Goal: Task Accomplishment & Management: Use online tool/utility

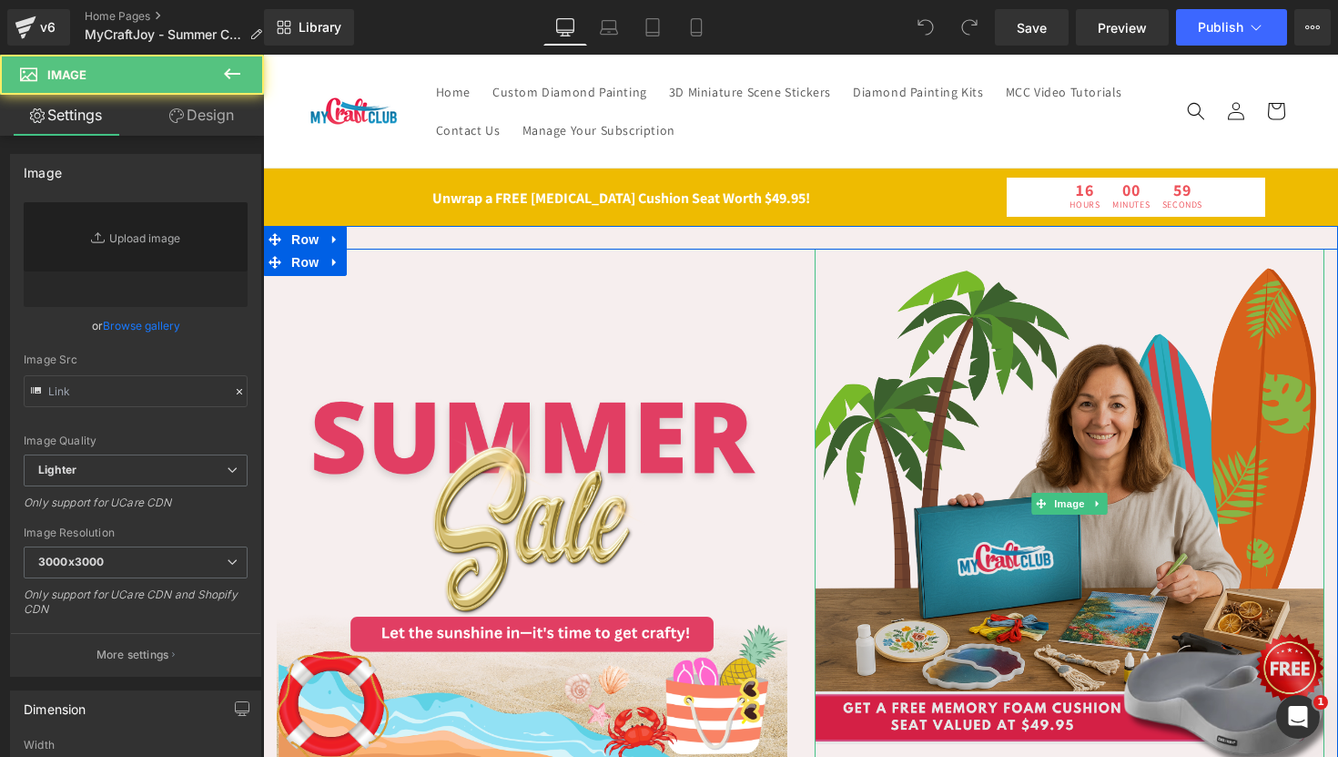
click at [1006, 467] on img at bounding box center [1070, 504] width 511 height 511
type input "[URL][DOMAIN_NAME]"
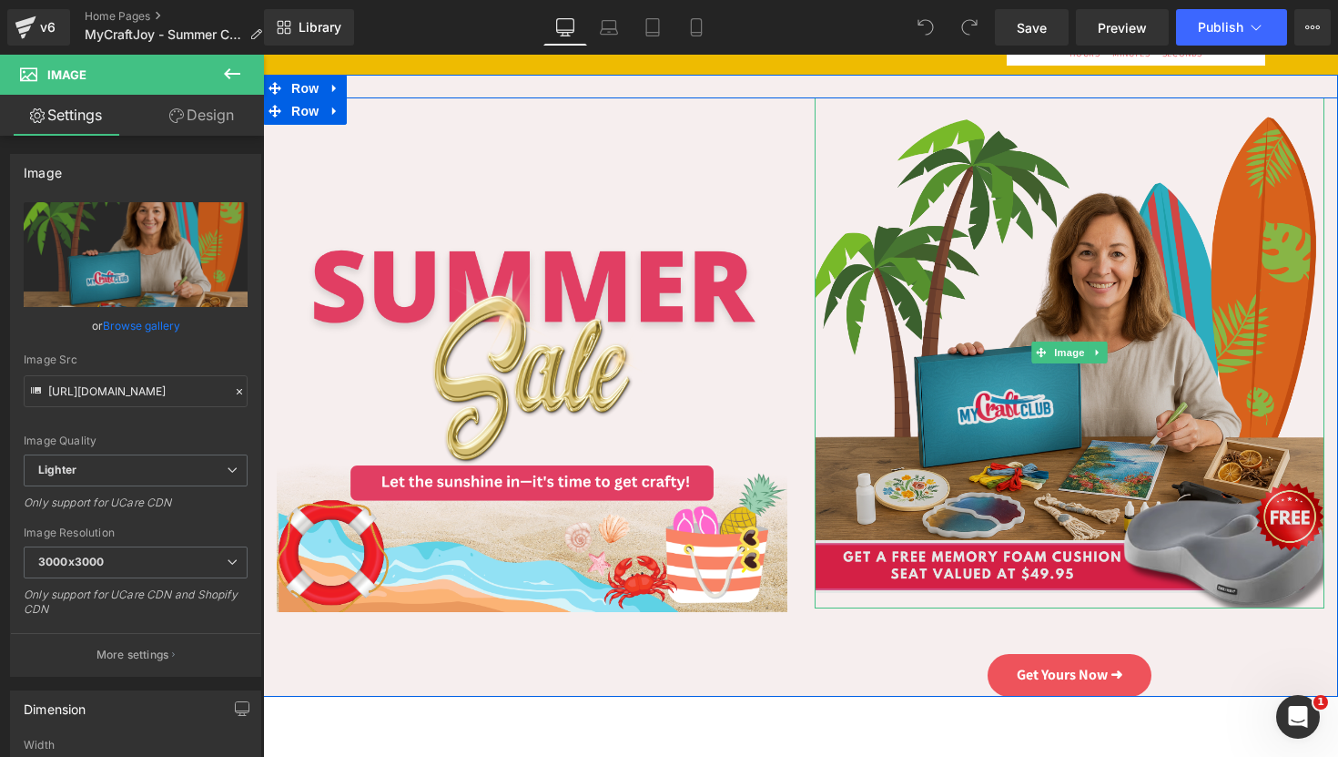
scroll to position [148, 0]
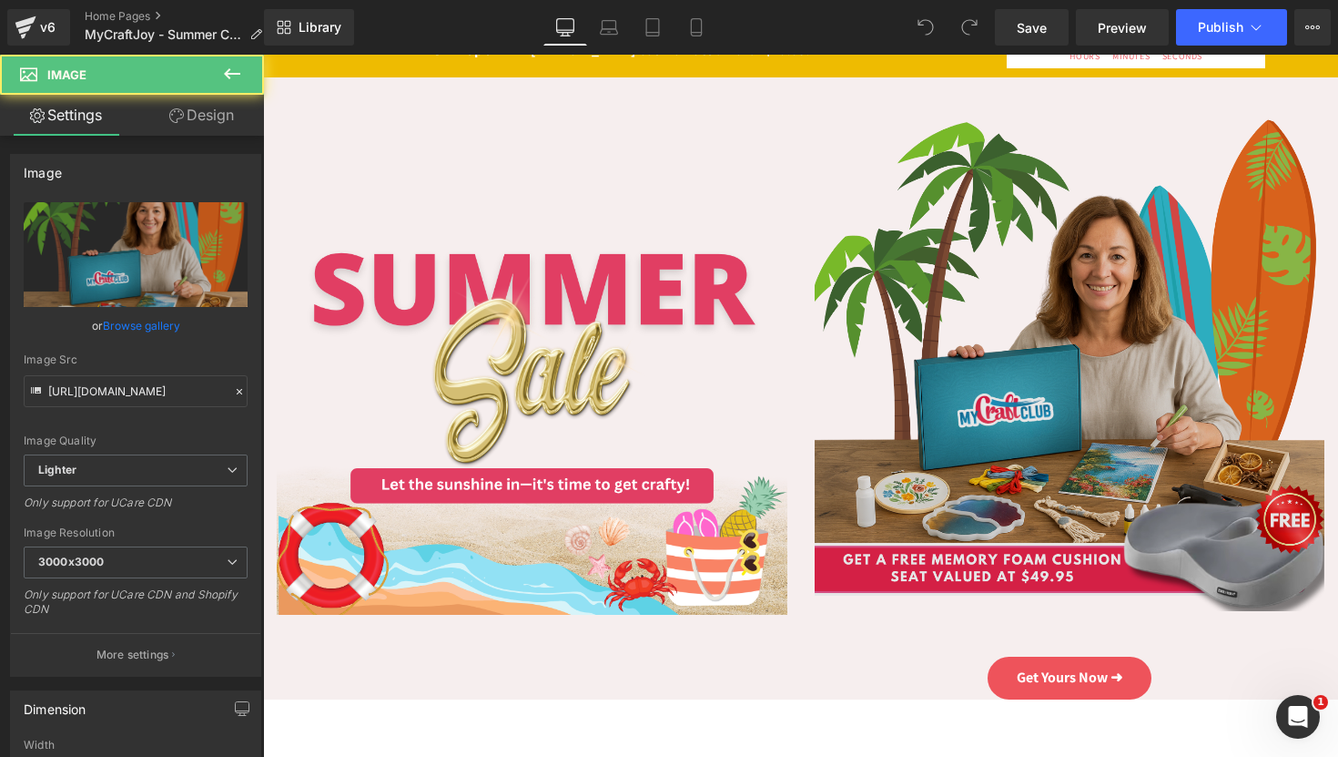
click at [1141, 288] on img at bounding box center [1070, 355] width 511 height 511
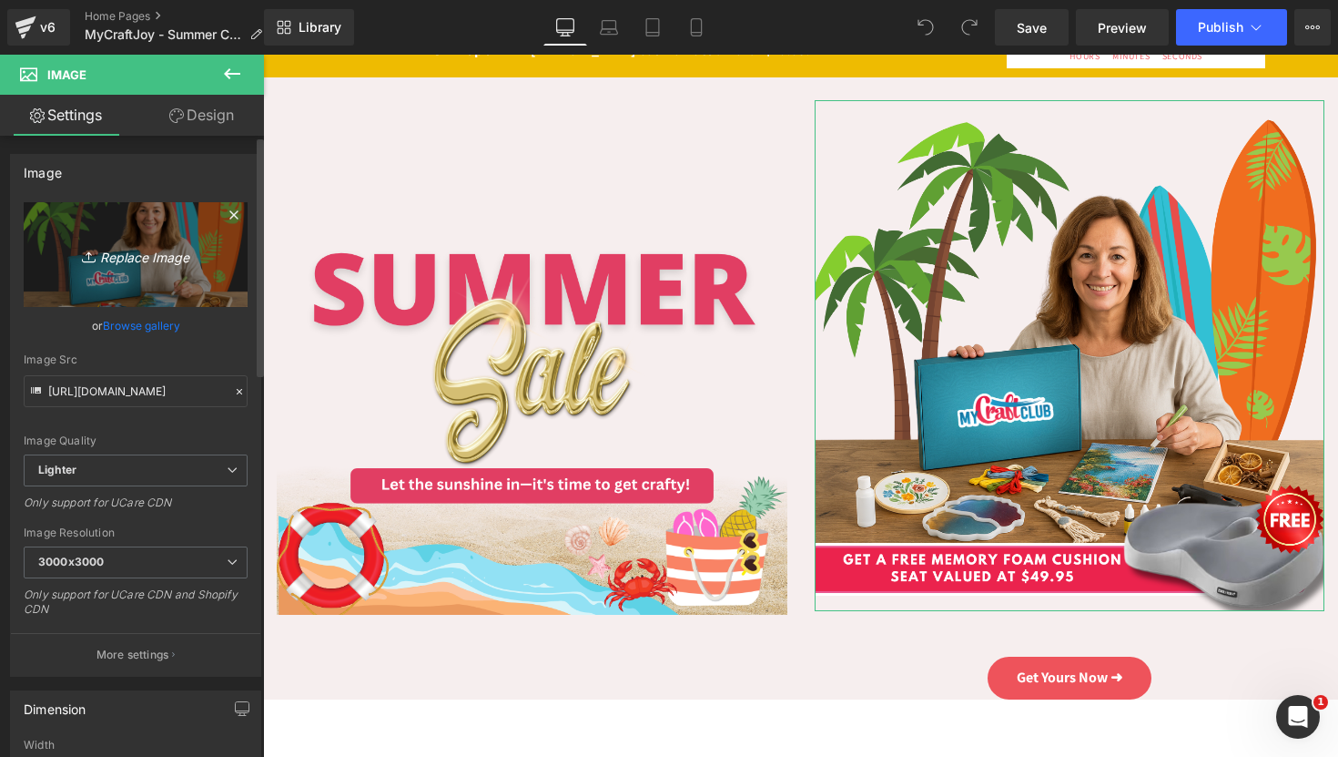
click at [225, 242] on link "Replace Image" at bounding box center [136, 254] width 224 height 105
type input "C:\fakepath\Gempages (1).png"
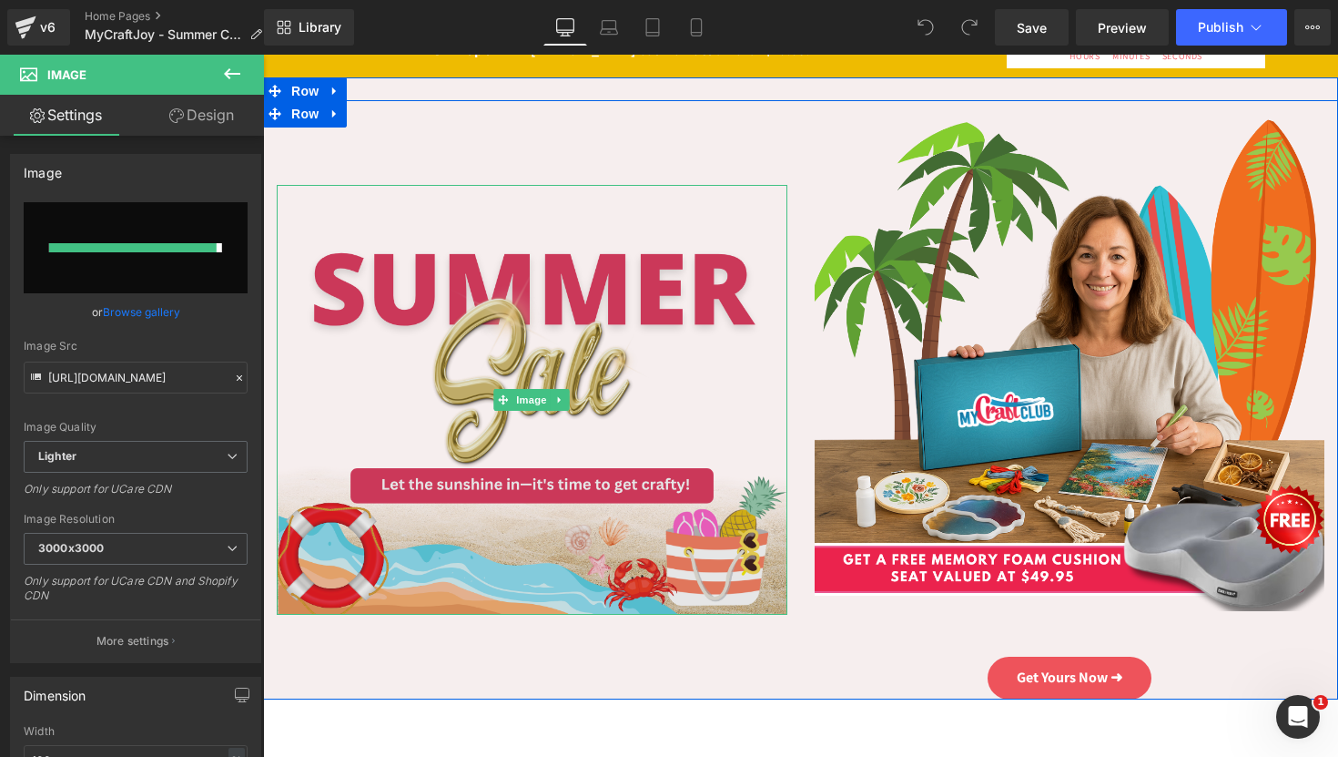
type input "[URL][DOMAIN_NAME]"
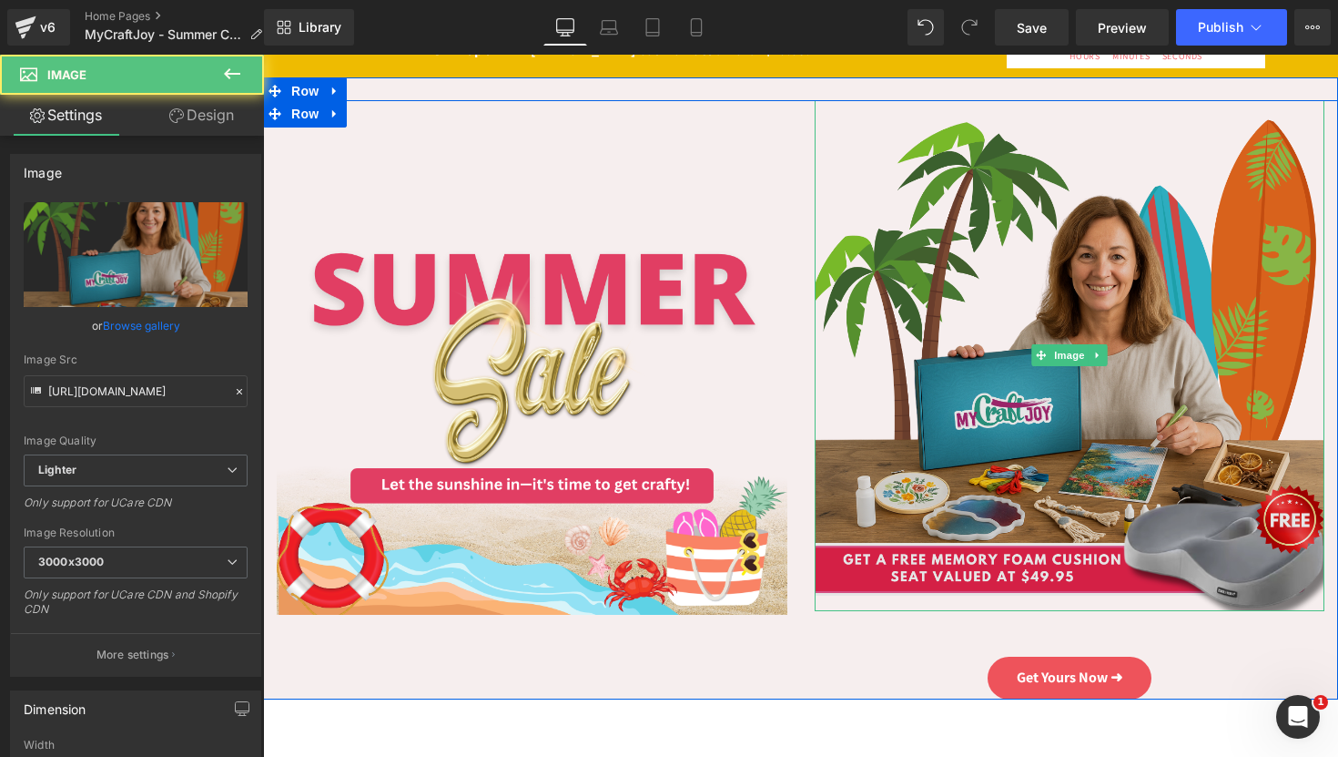
click at [955, 420] on img at bounding box center [1070, 355] width 511 height 511
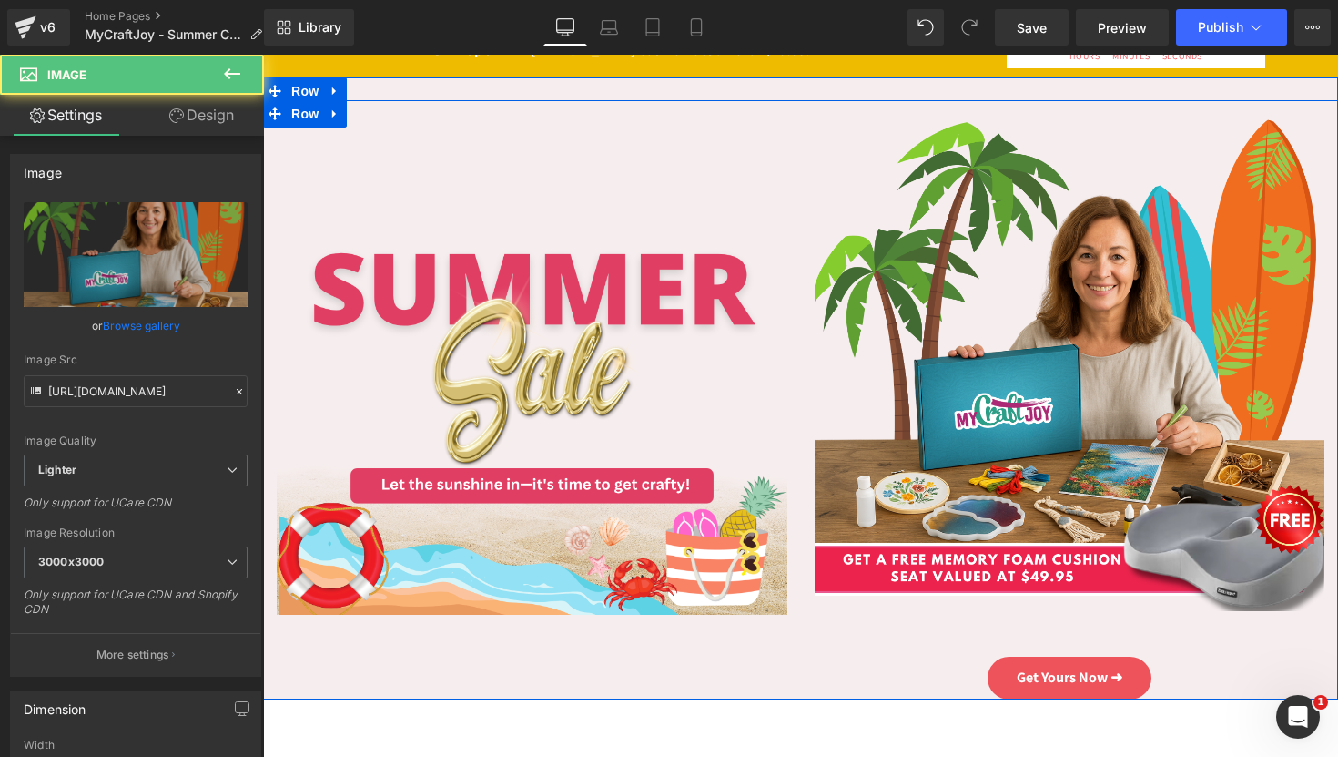
click at [834, 683] on div "Get Yours Now ➜" at bounding box center [1070, 677] width 511 height 43
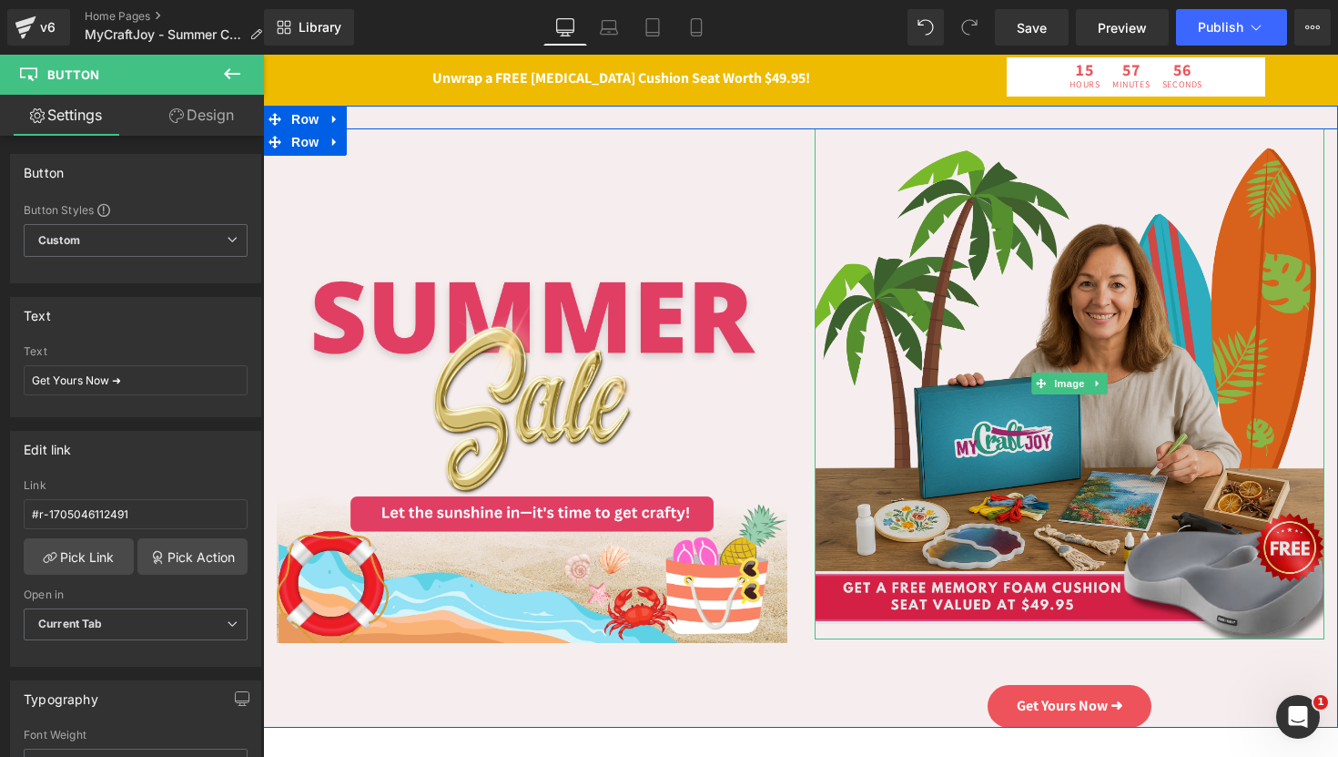
scroll to position [86, 0]
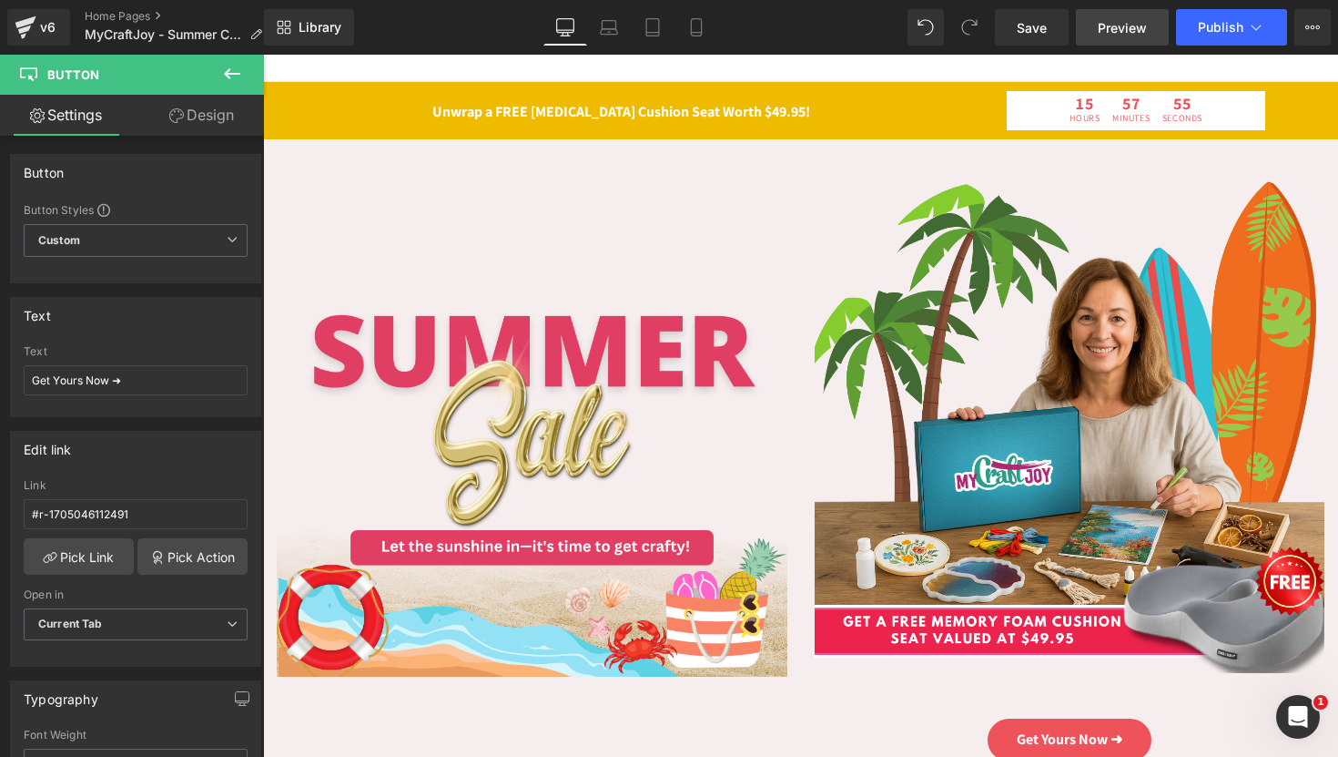
click at [1118, 45] on link "Preview" at bounding box center [1122, 27] width 93 height 36
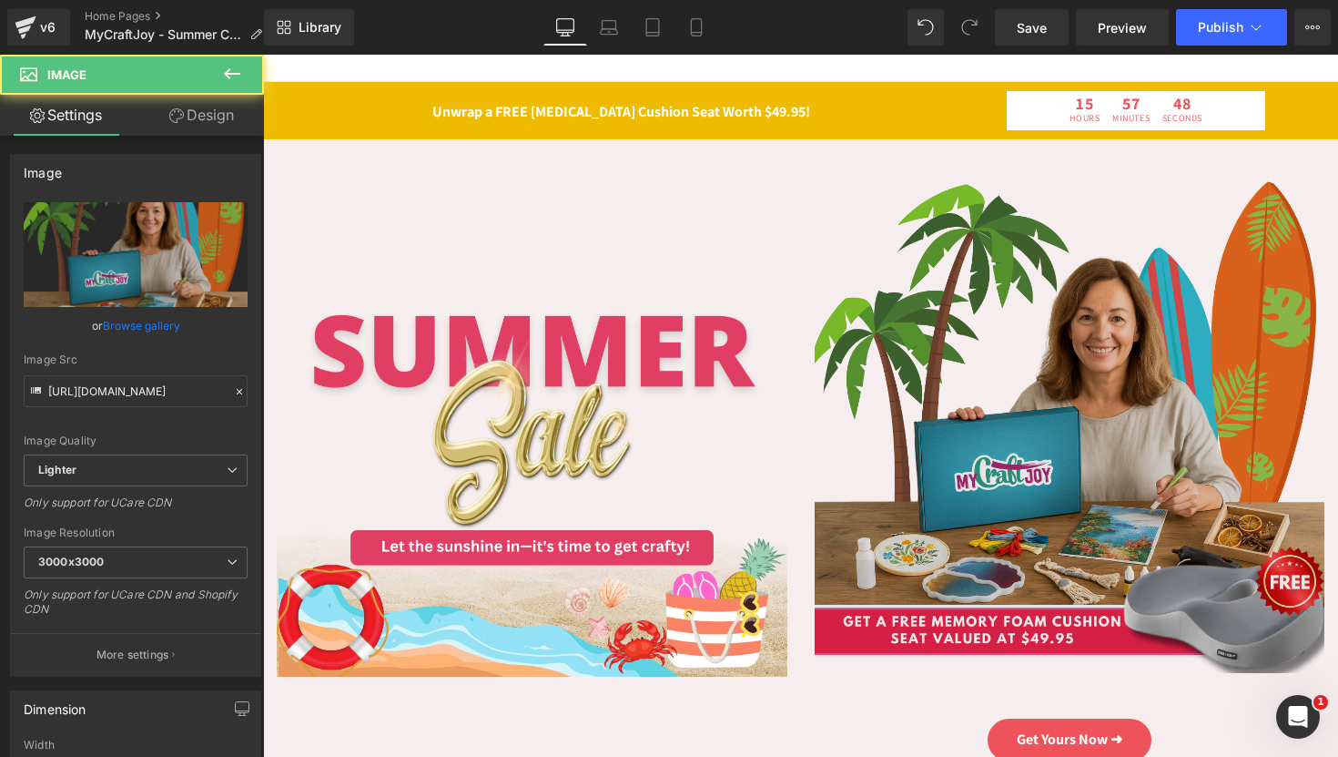
click at [892, 387] on img at bounding box center [1070, 417] width 511 height 511
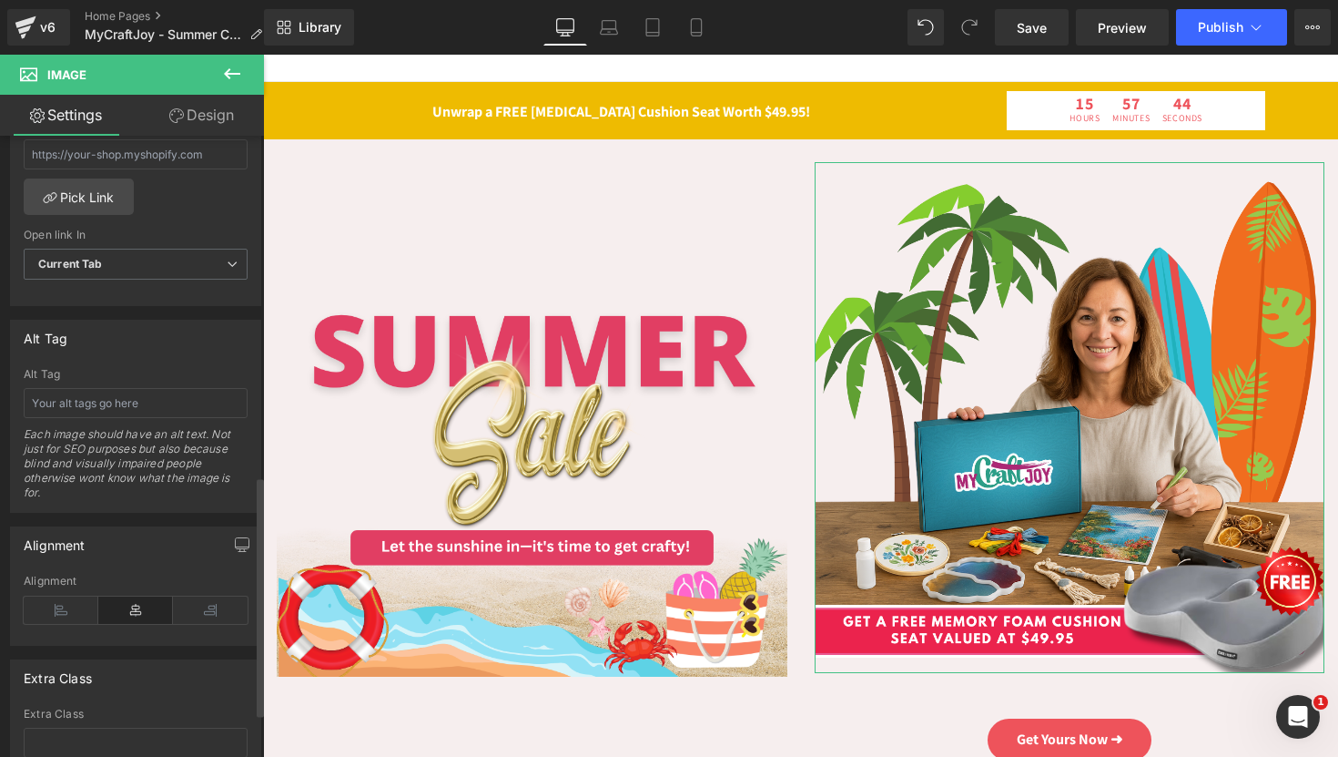
scroll to position [937, 0]
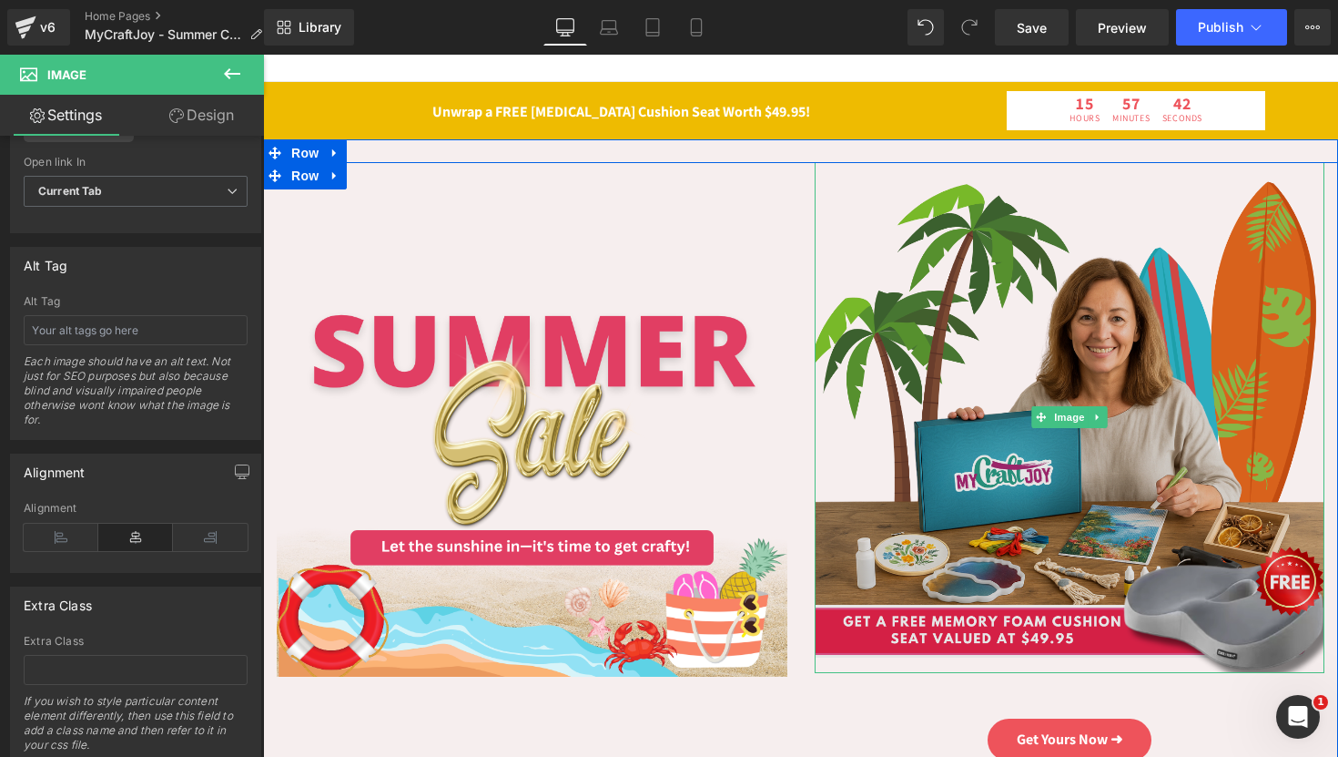
click at [984, 658] on img at bounding box center [1070, 417] width 511 height 511
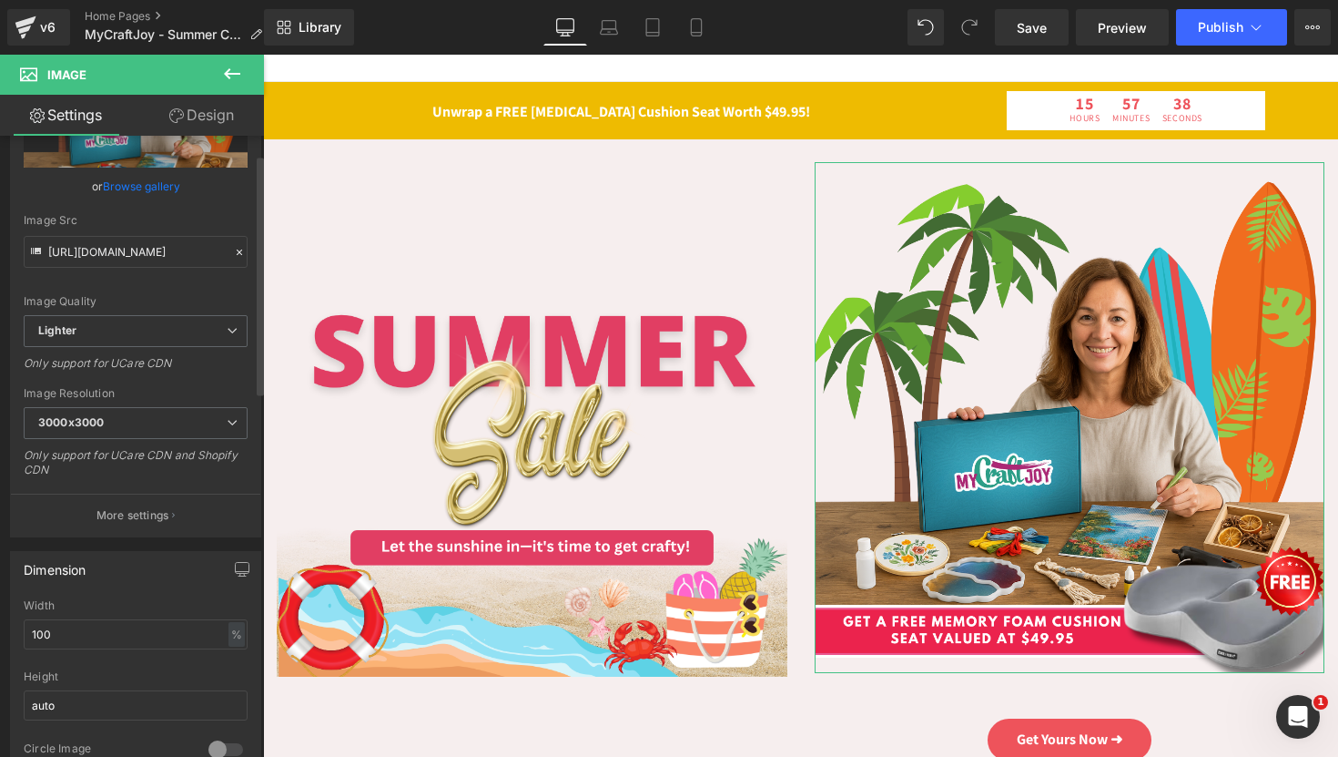
scroll to position [0, 0]
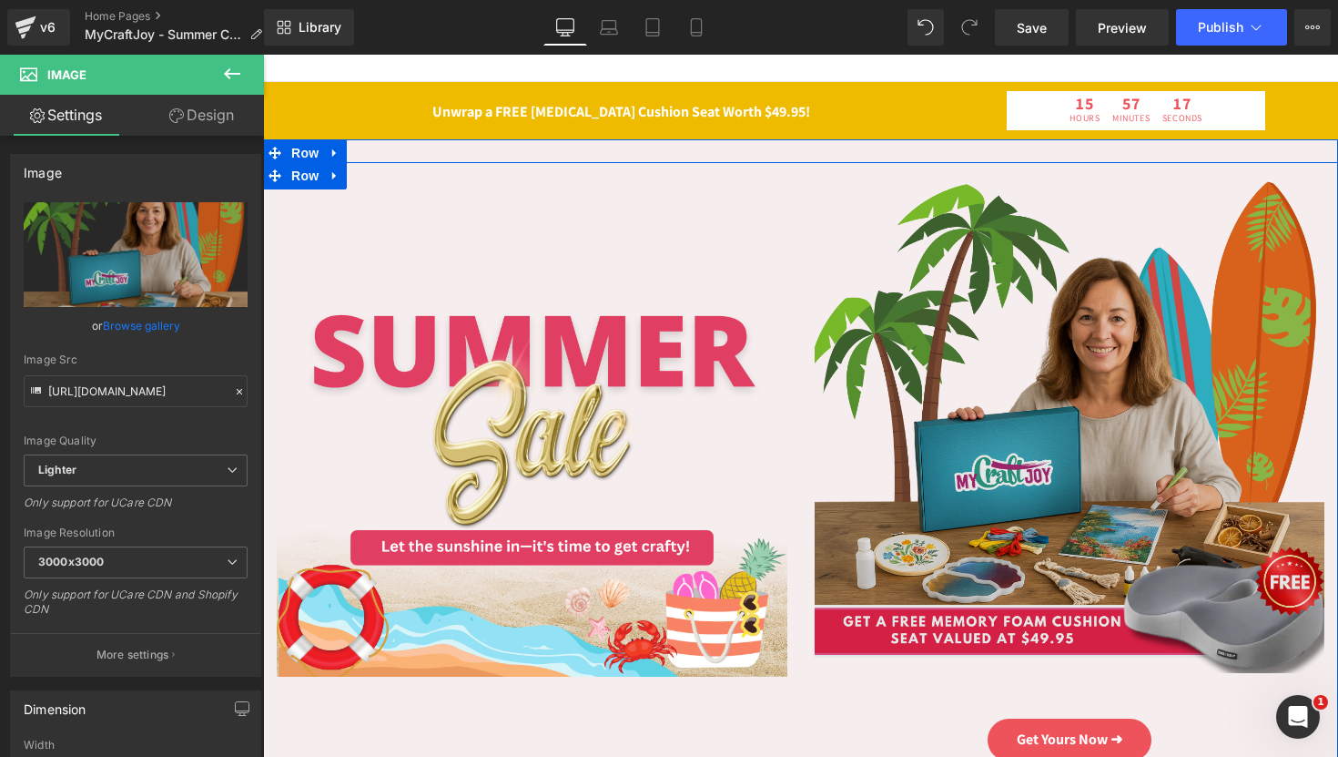
click at [942, 552] on img at bounding box center [1070, 417] width 511 height 511
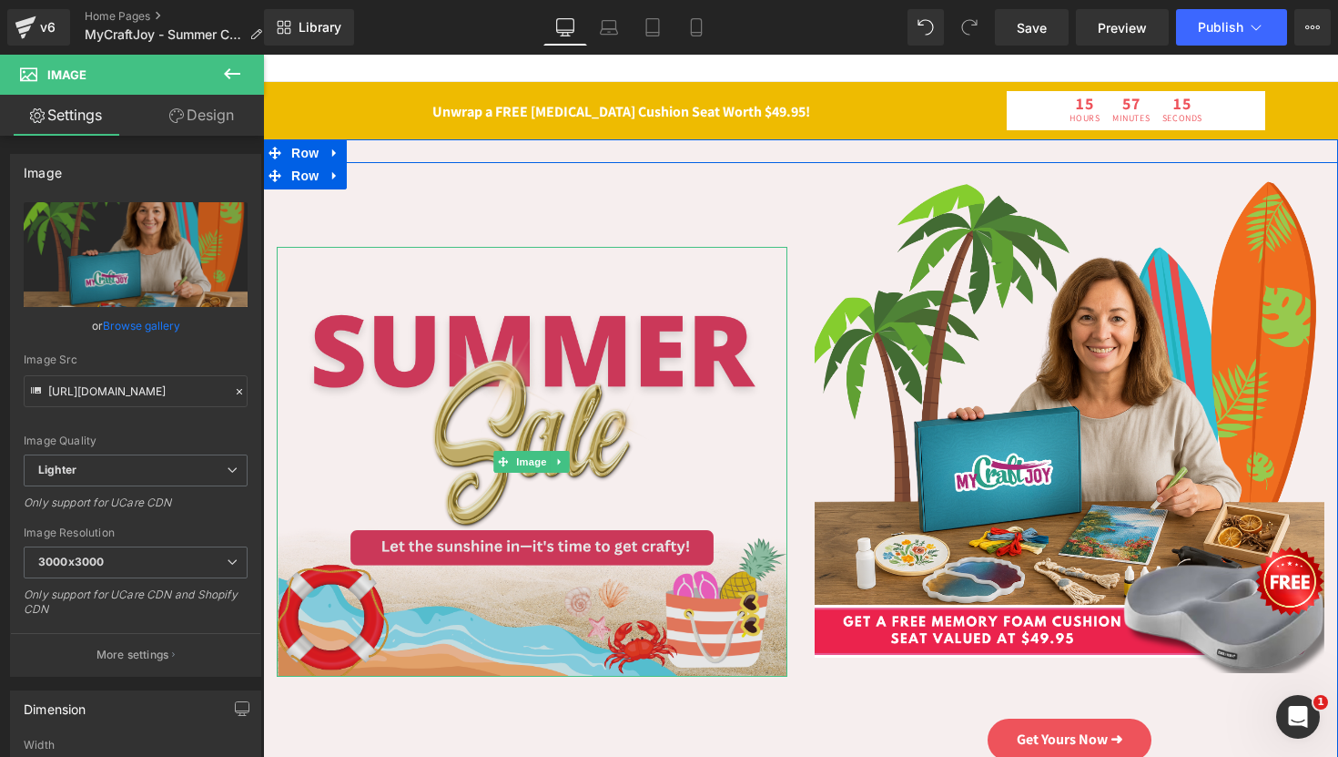
click at [740, 311] on img at bounding box center [532, 462] width 511 height 430
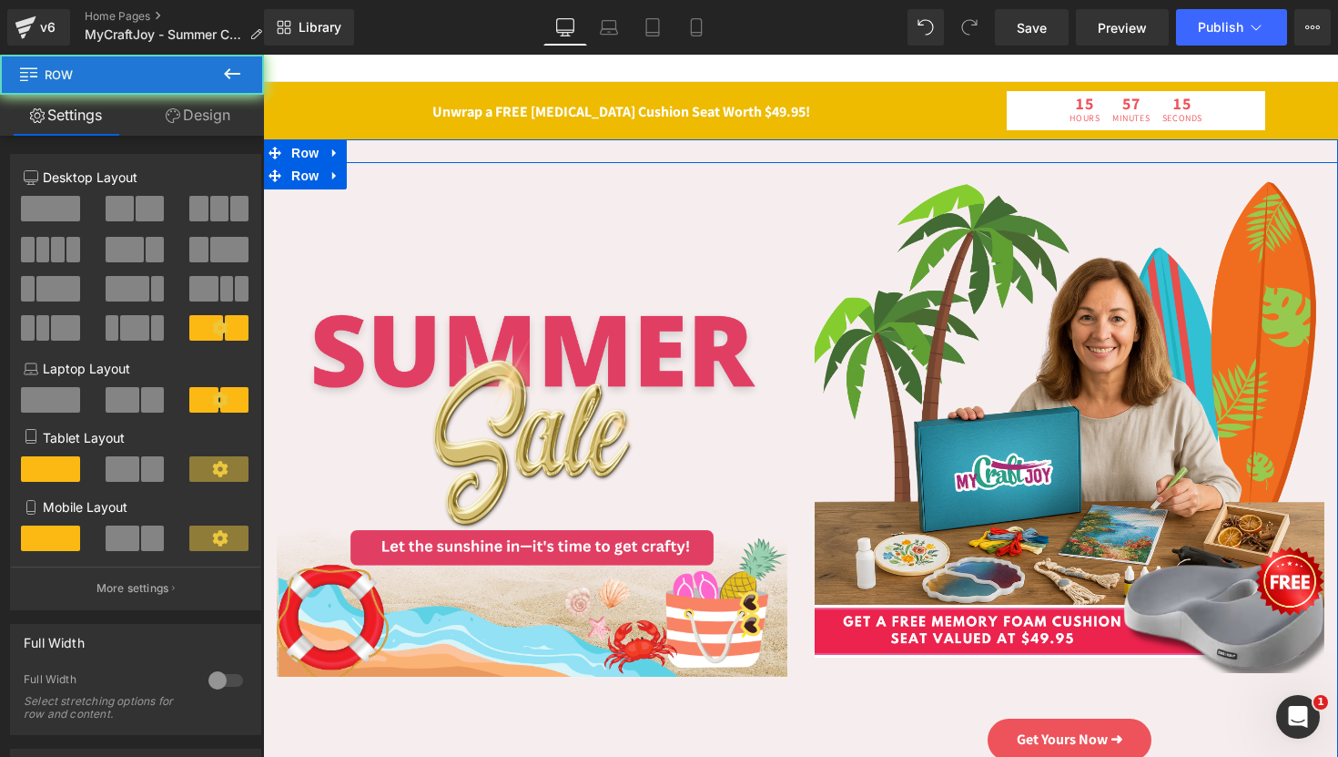
click at [681, 194] on div "Image" at bounding box center [532, 461] width 538 height 599
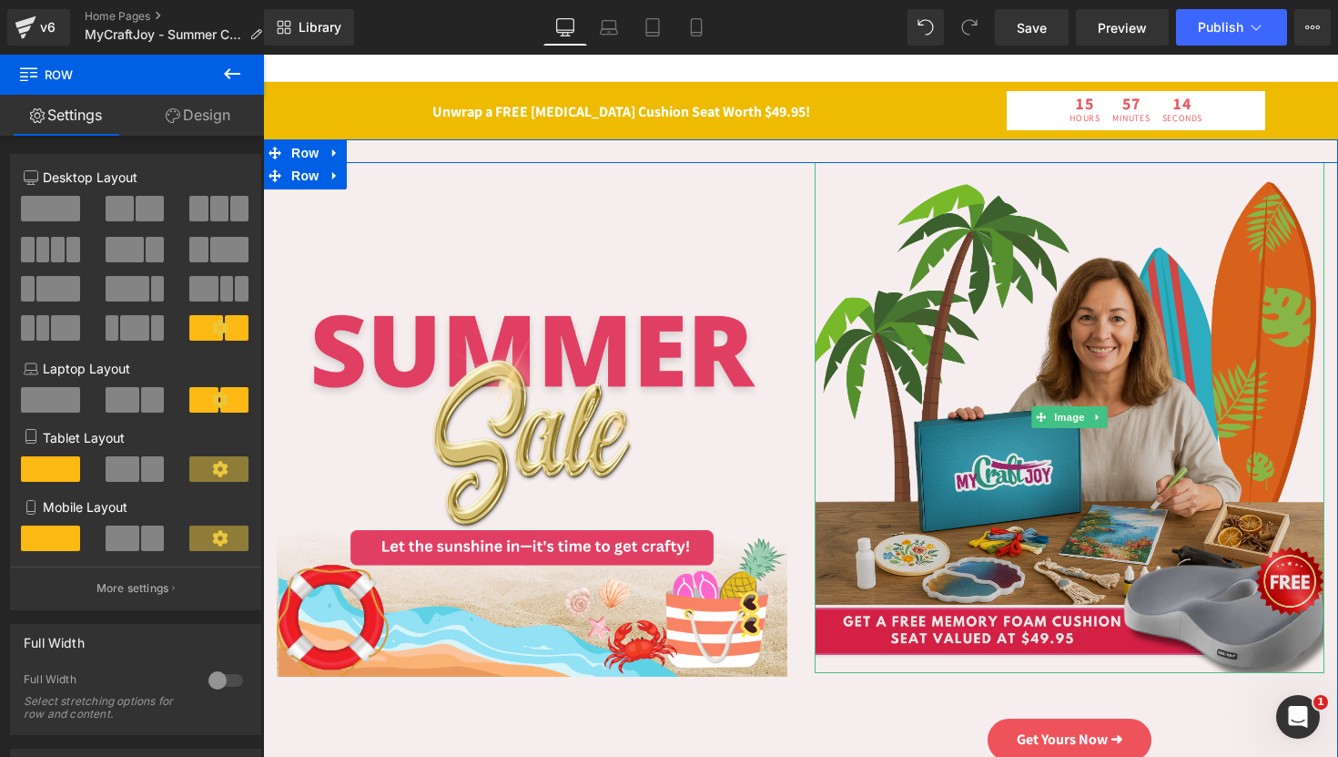
click at [957, 328] on img at bounding box center [1070, 417] width 511 height 511
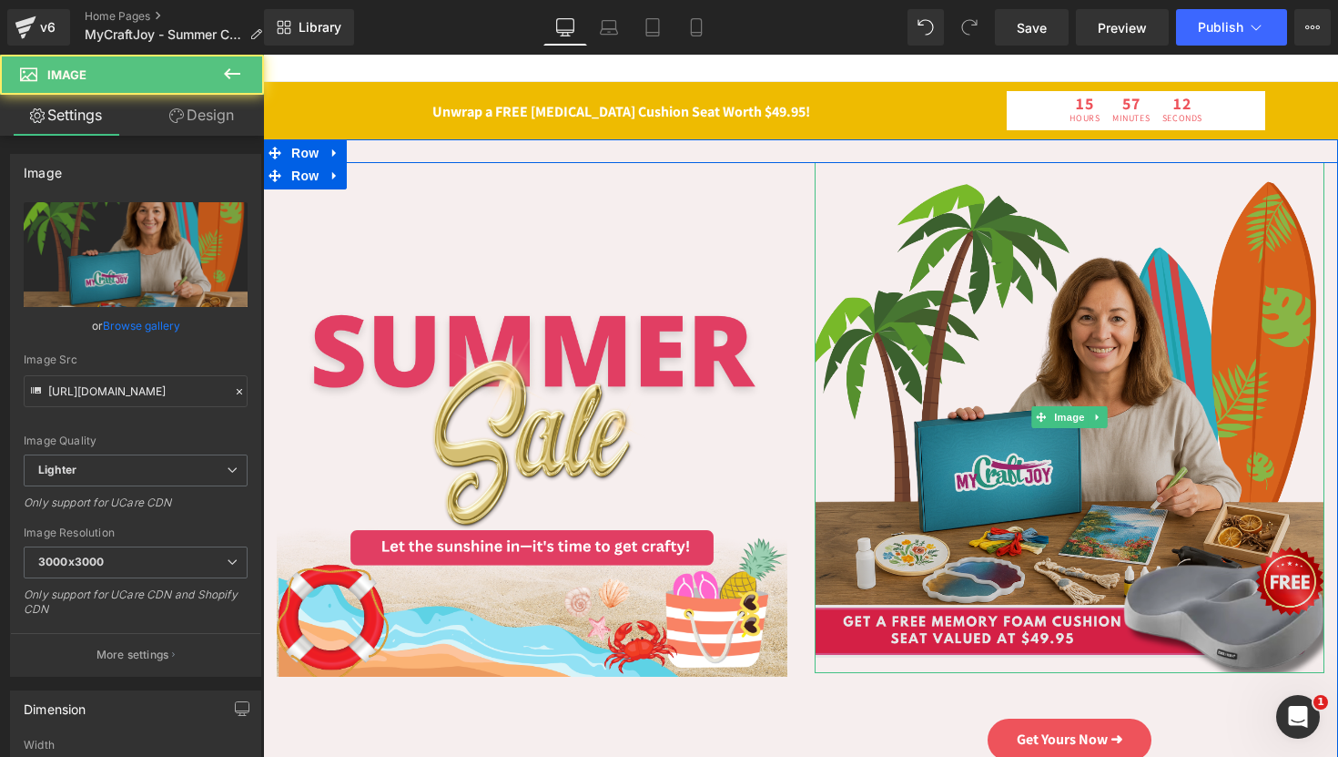
click at [885, 665] on img at bounding box center [1070, 417] width 511 height 511
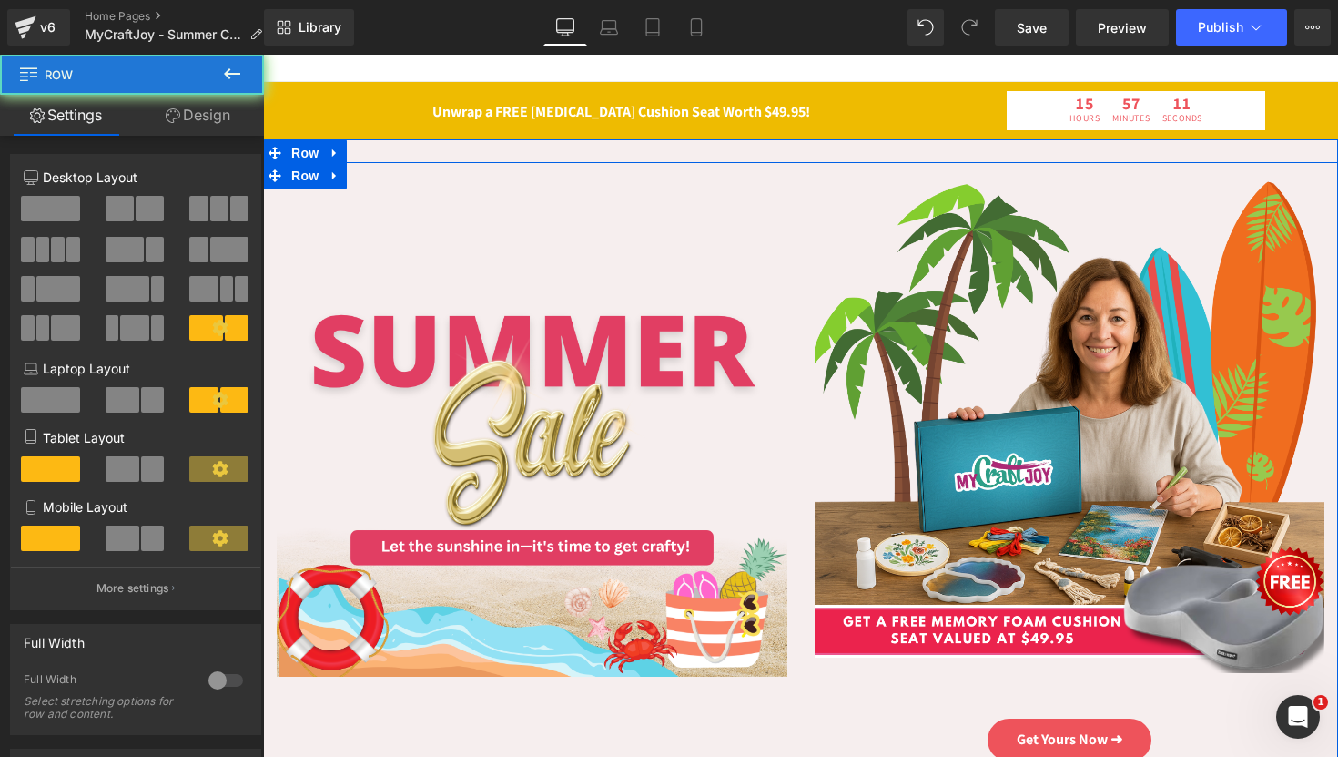
click at [878, 682] on div "Image Image Get Yours Now ➜ Button" at bounding box center [1070, 461] width 538 height 599
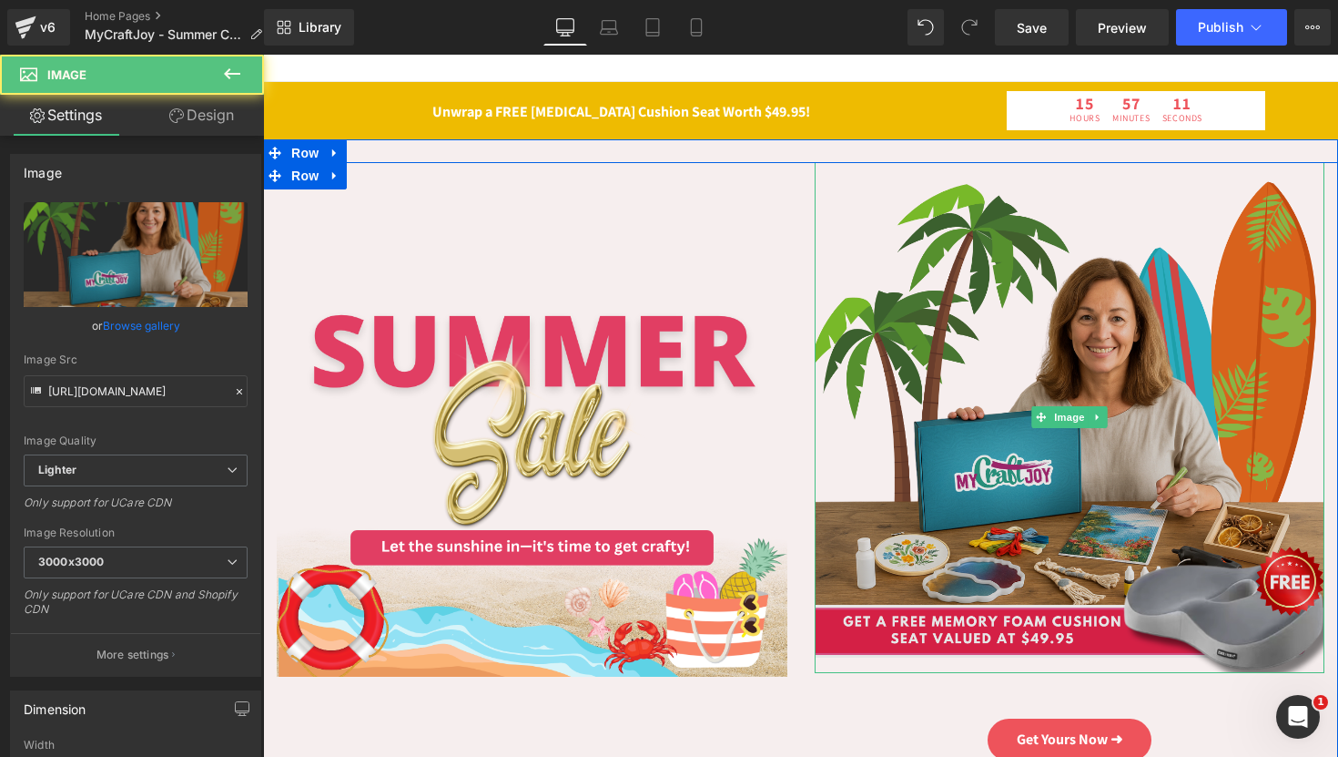
click at [878, 655] on img at bounding box center [1070, 417] width 511 height 511
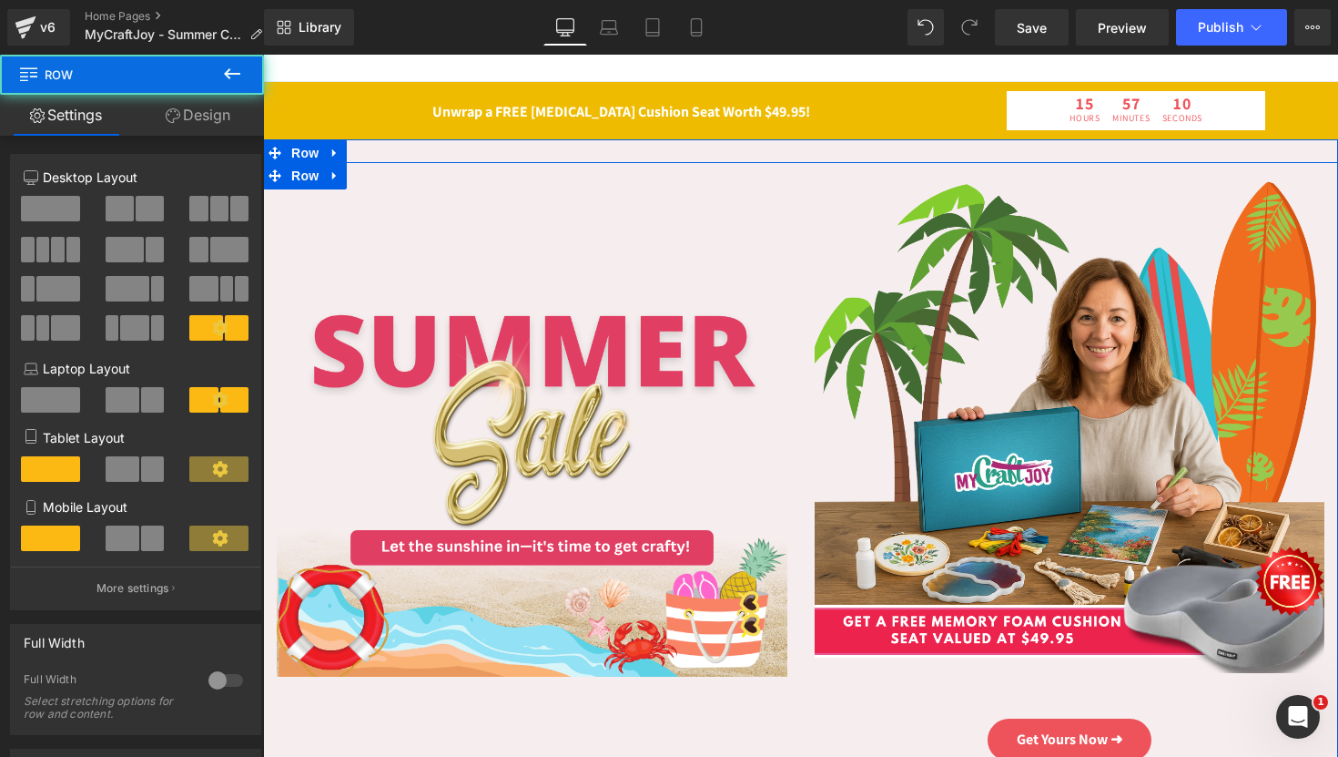
click at [884, 693] on div "Image Image Get Yours Now ➜ Button" at bounding box center [1070, 461] width 538 height 599
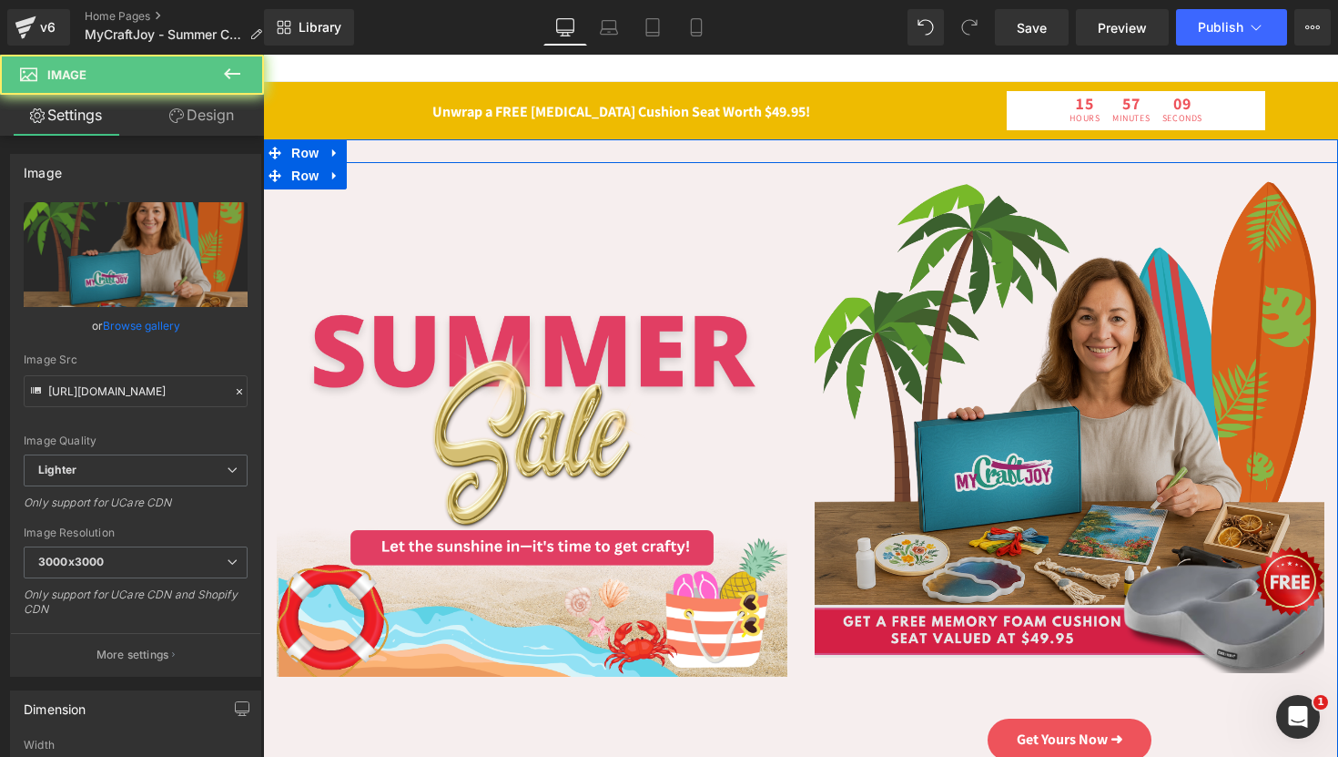
click at [884, 649] on img at bounding box center [1070, 417] width 511 height 511
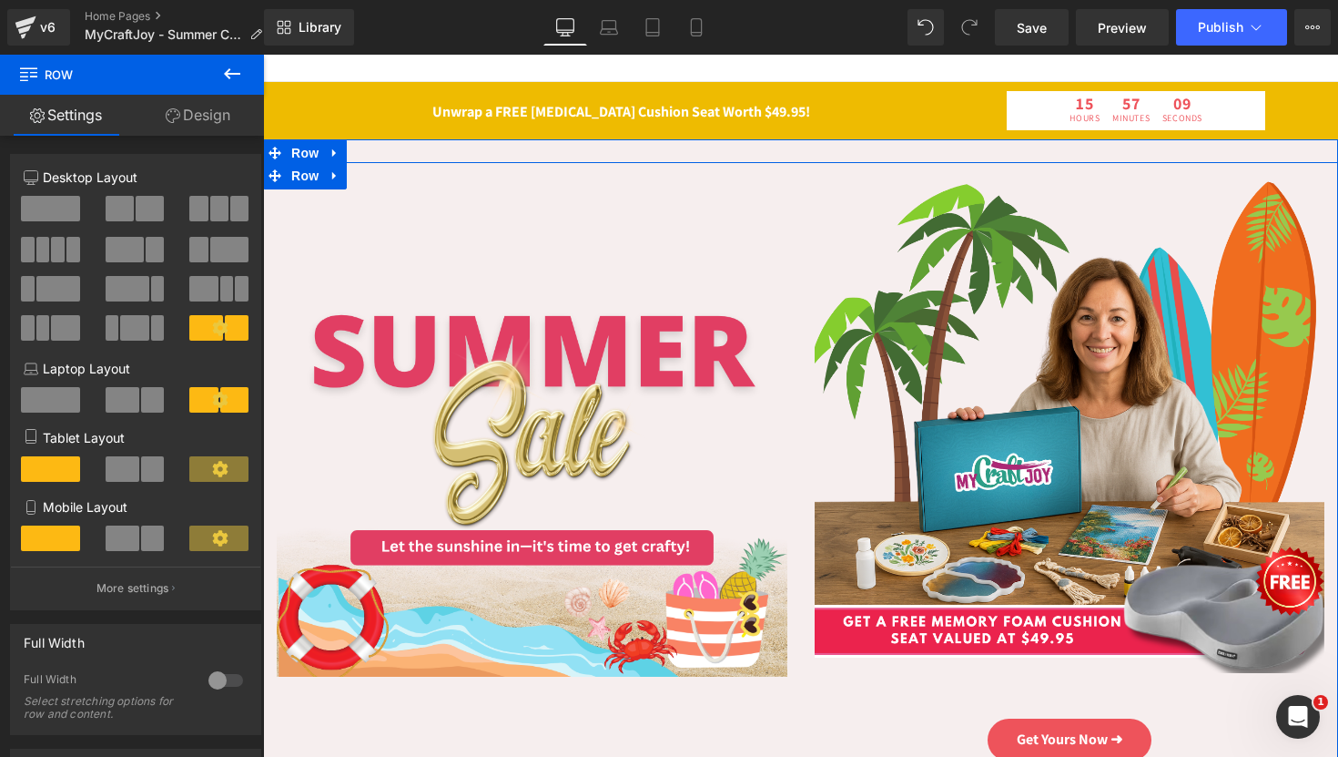
click at [865, 684] on div "Image Image Get Yours Now ➜ Button" at bounding box center [1070, 461] width 538 height 599
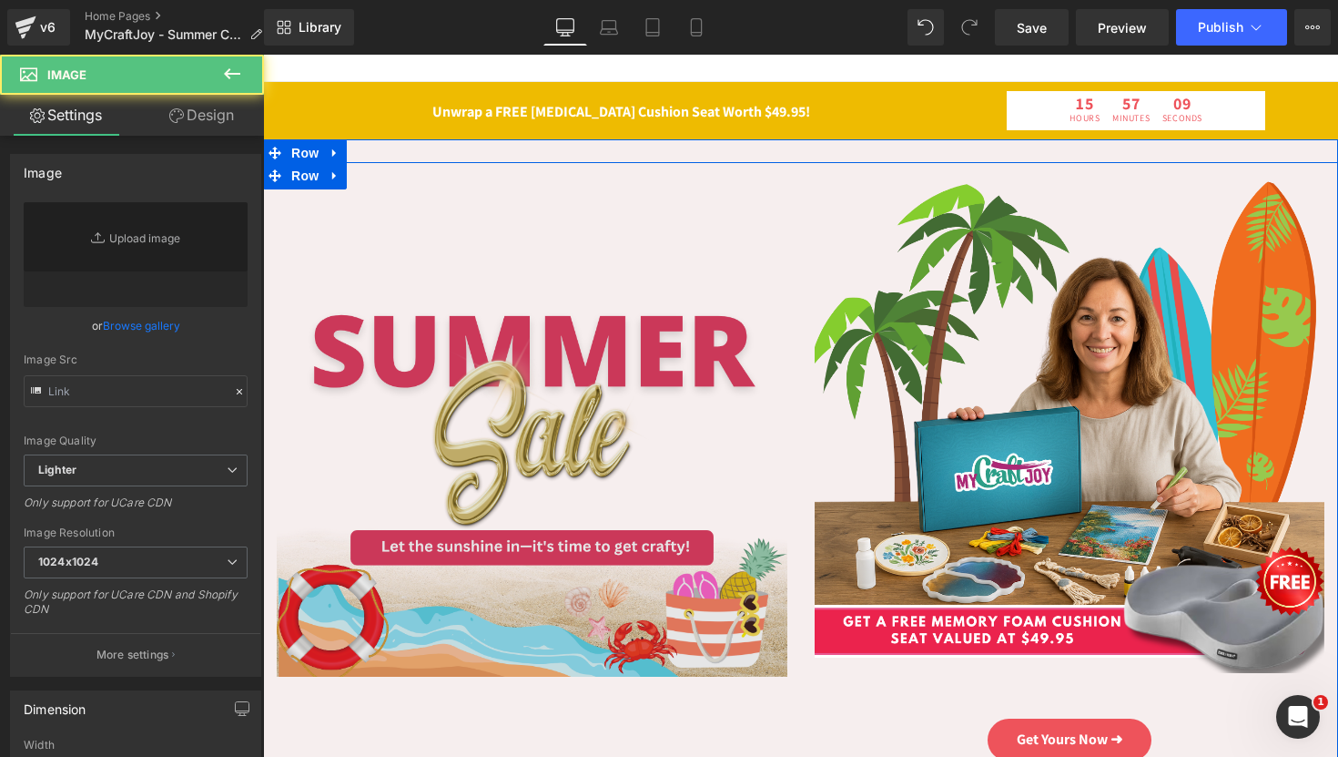
type input "[URL][DOMAIN_NAME]"
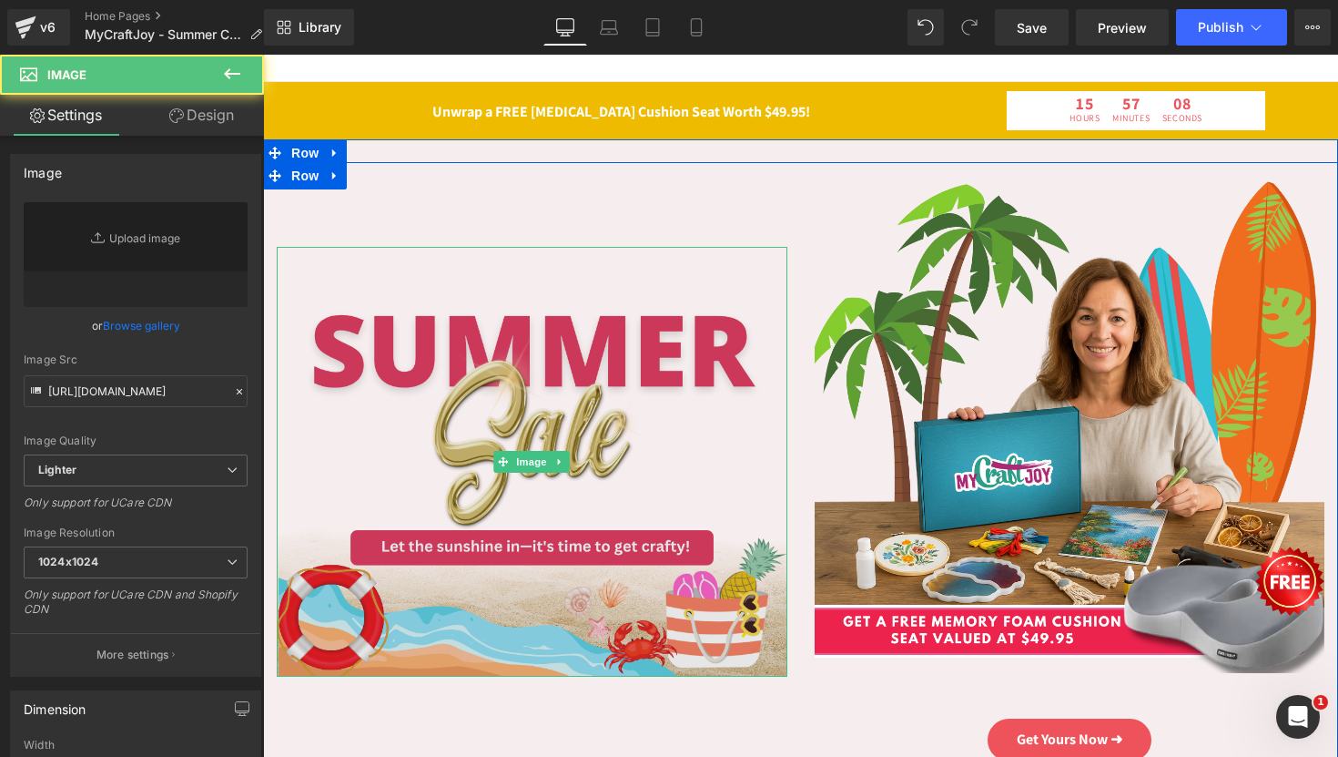
click at [776, 666] on img at bounding box center [532, 462] width 511 height 430
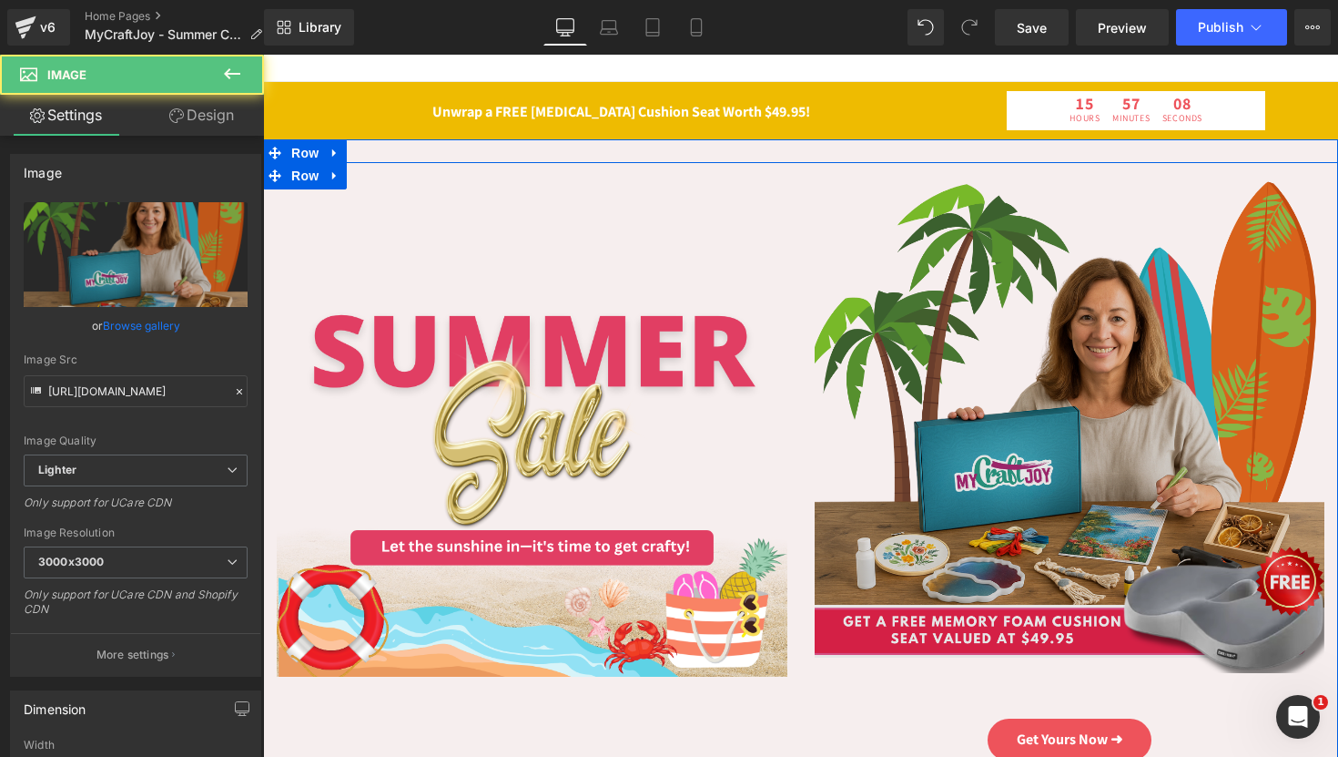
click at [834, 666] on img at bounding box center [1070, 417] width 511 height 511
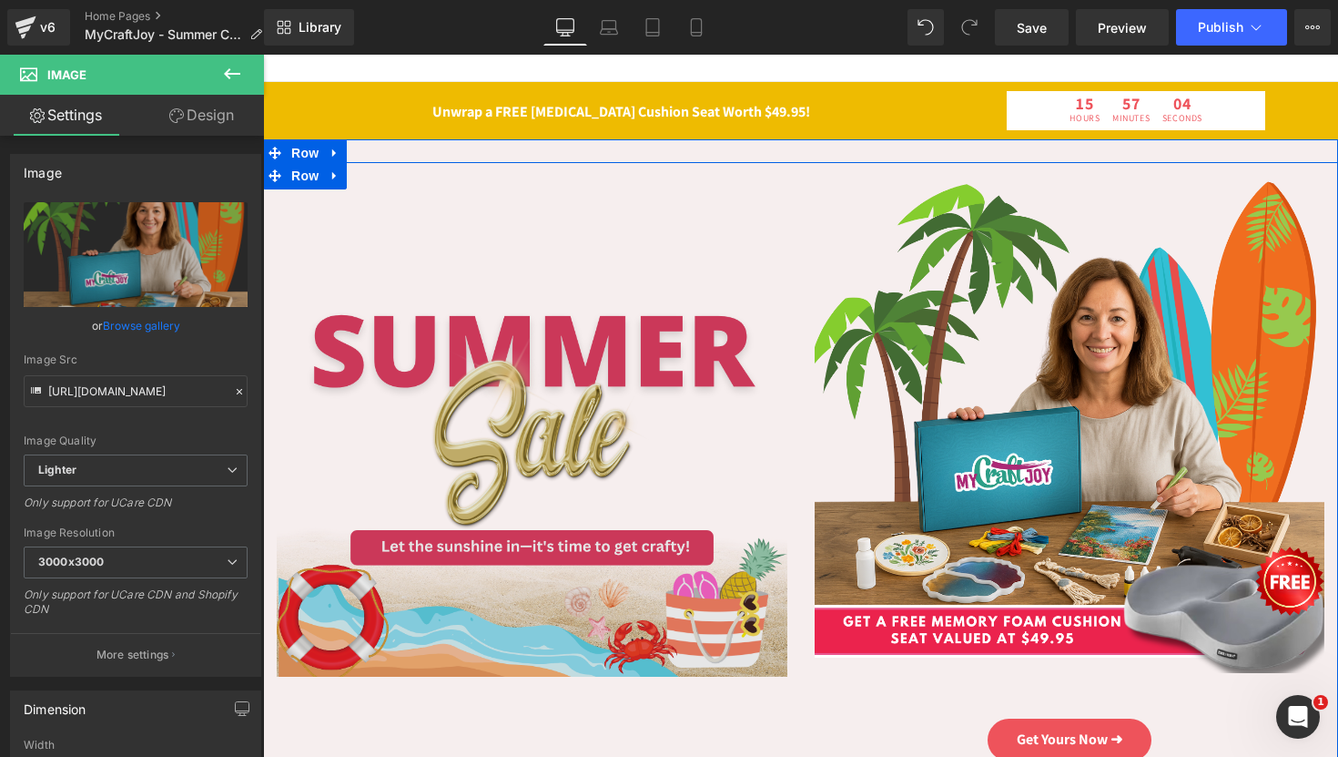
click at [701, 355] on img at bounding box center [532, 462] width 511 height 430
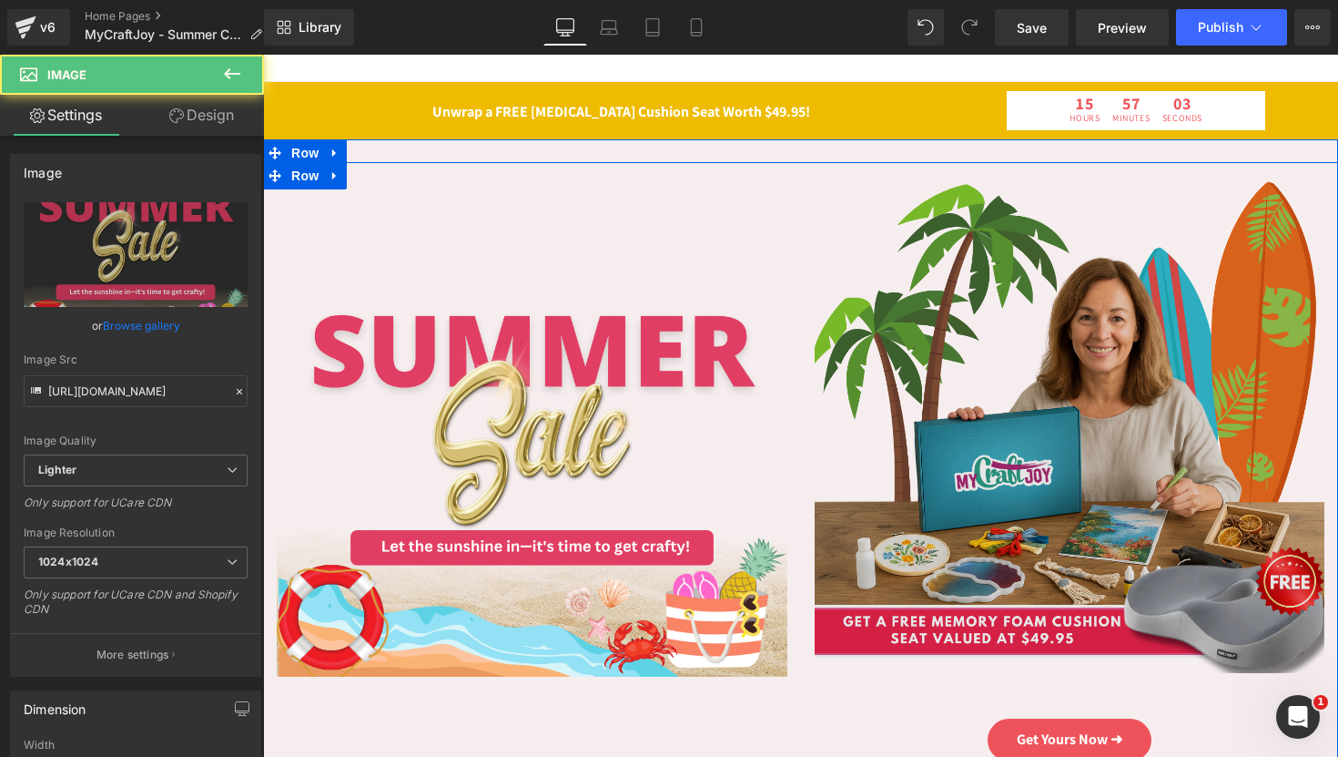
click at [866, 312] on img at bounding box center [1070, 417] width 511 height 511
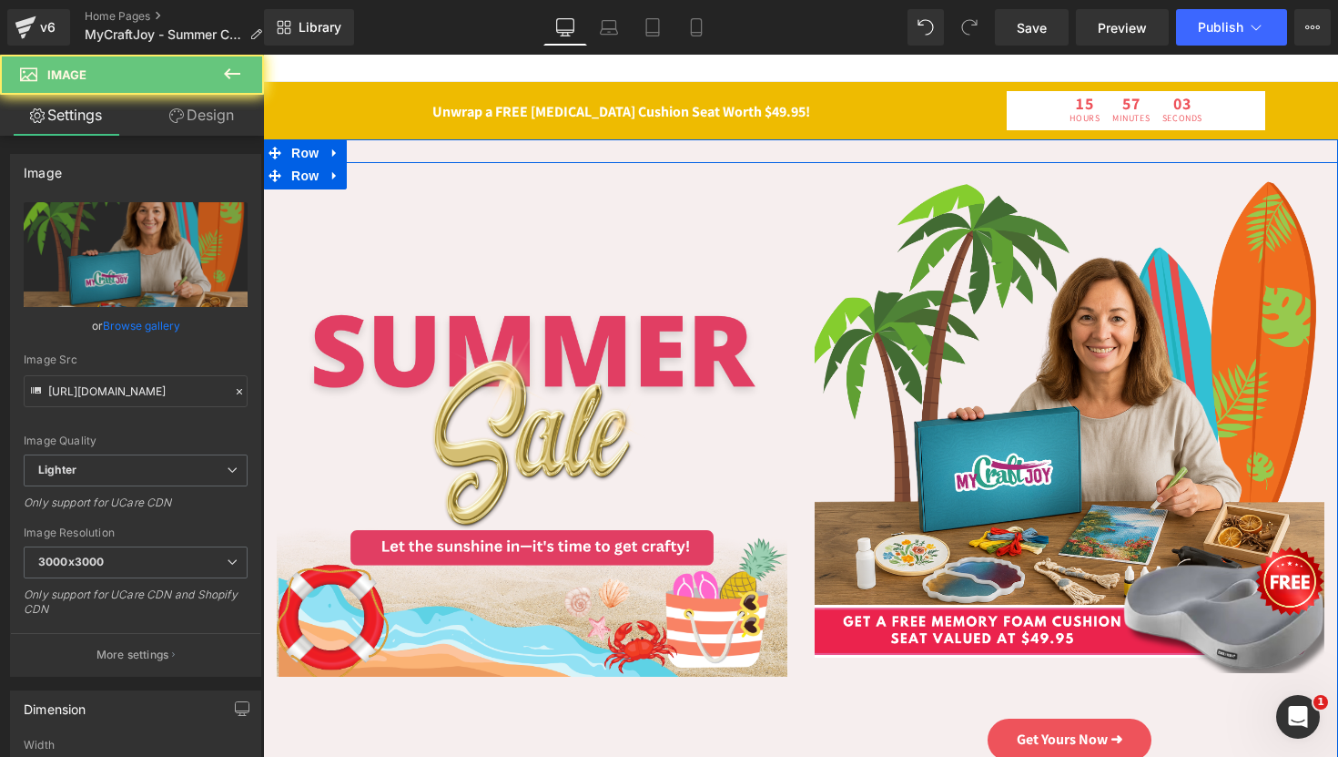
click at [740, 212] on div "Image" at bounding box center [532, 461] width 538 height 599
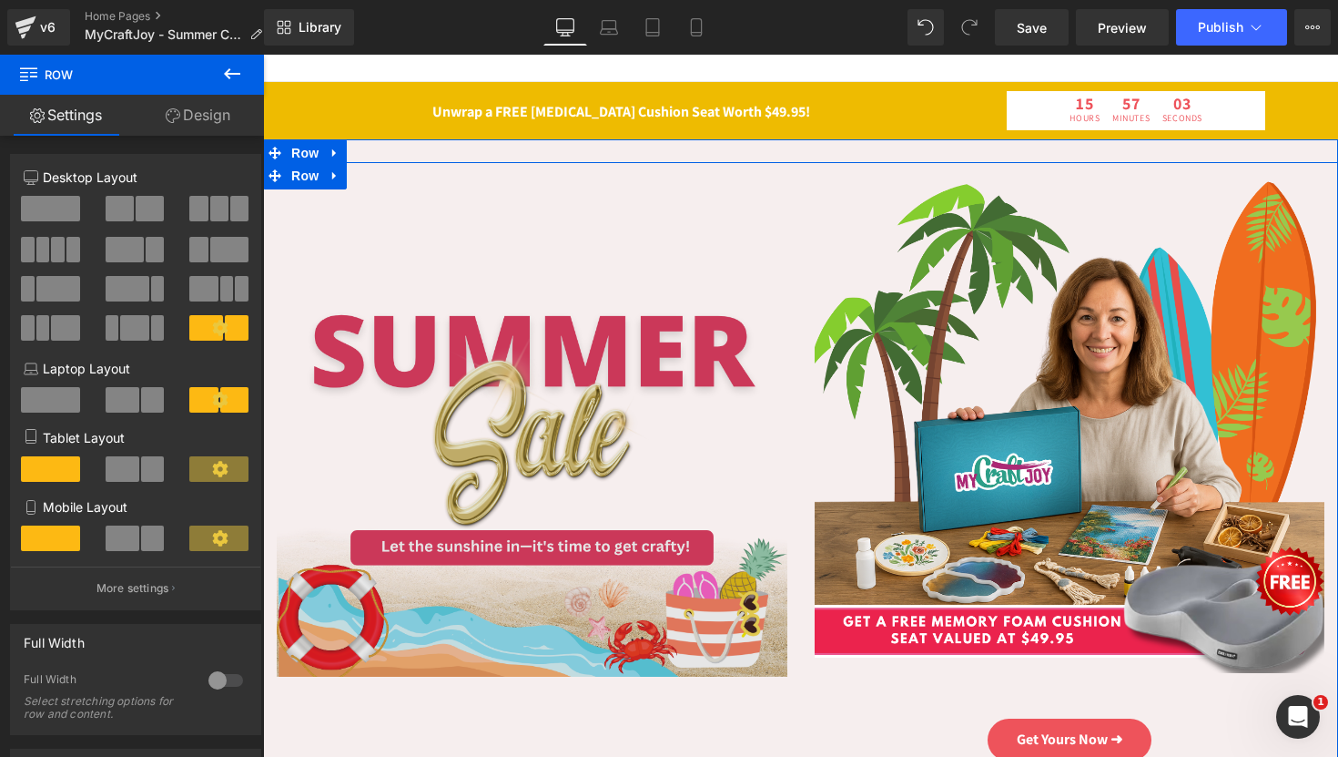
click at [755, 350] on img at bounding box center [532, 462] width 511 height 430
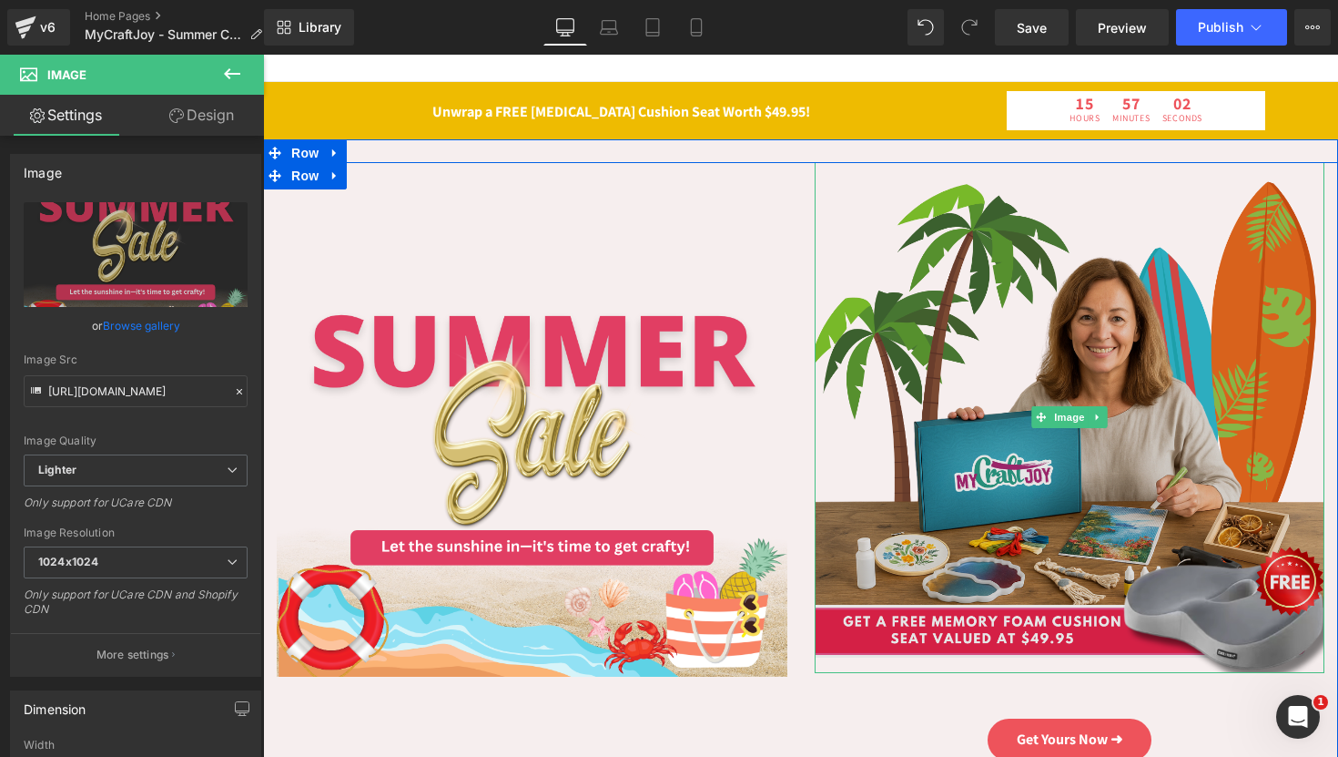
click at [819, 348] on img at bounding box center [1070, 417] width 511 height 511
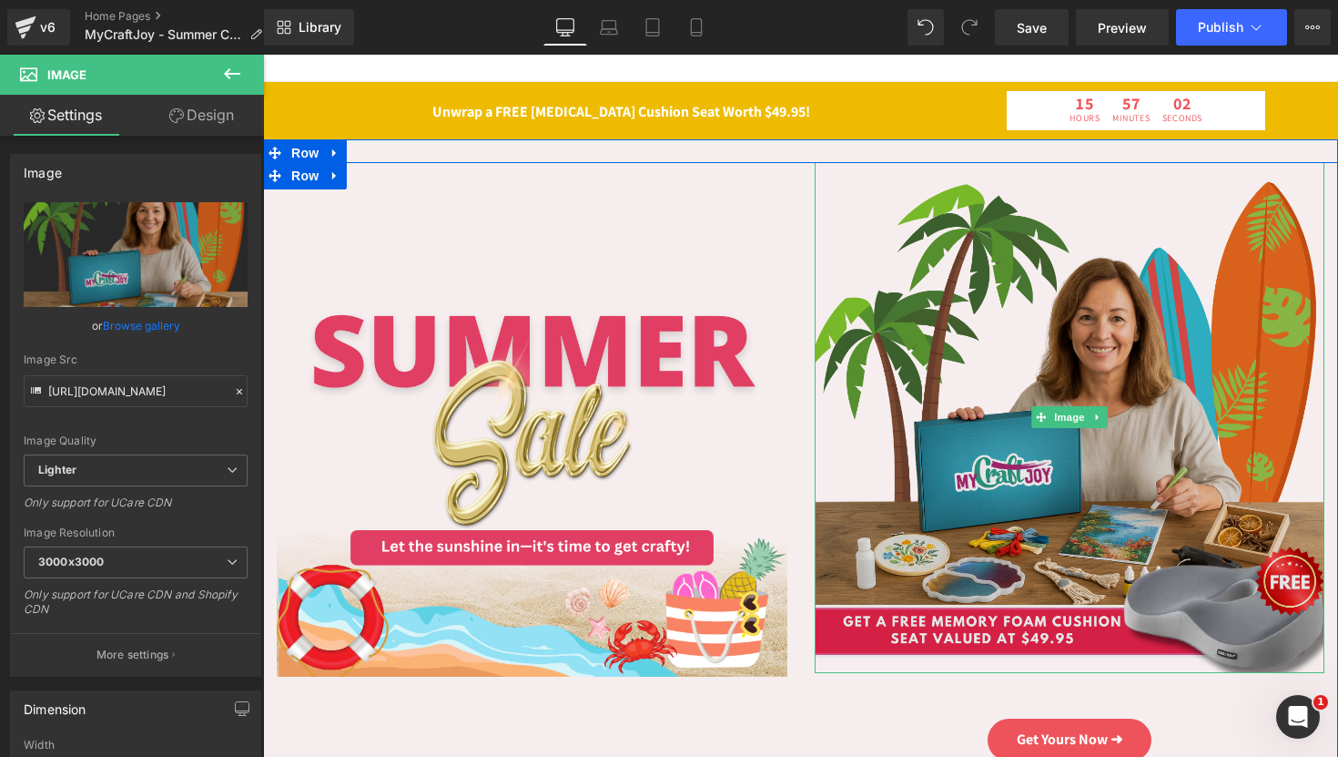
type input "[URL][DOMAIN_NAME]"
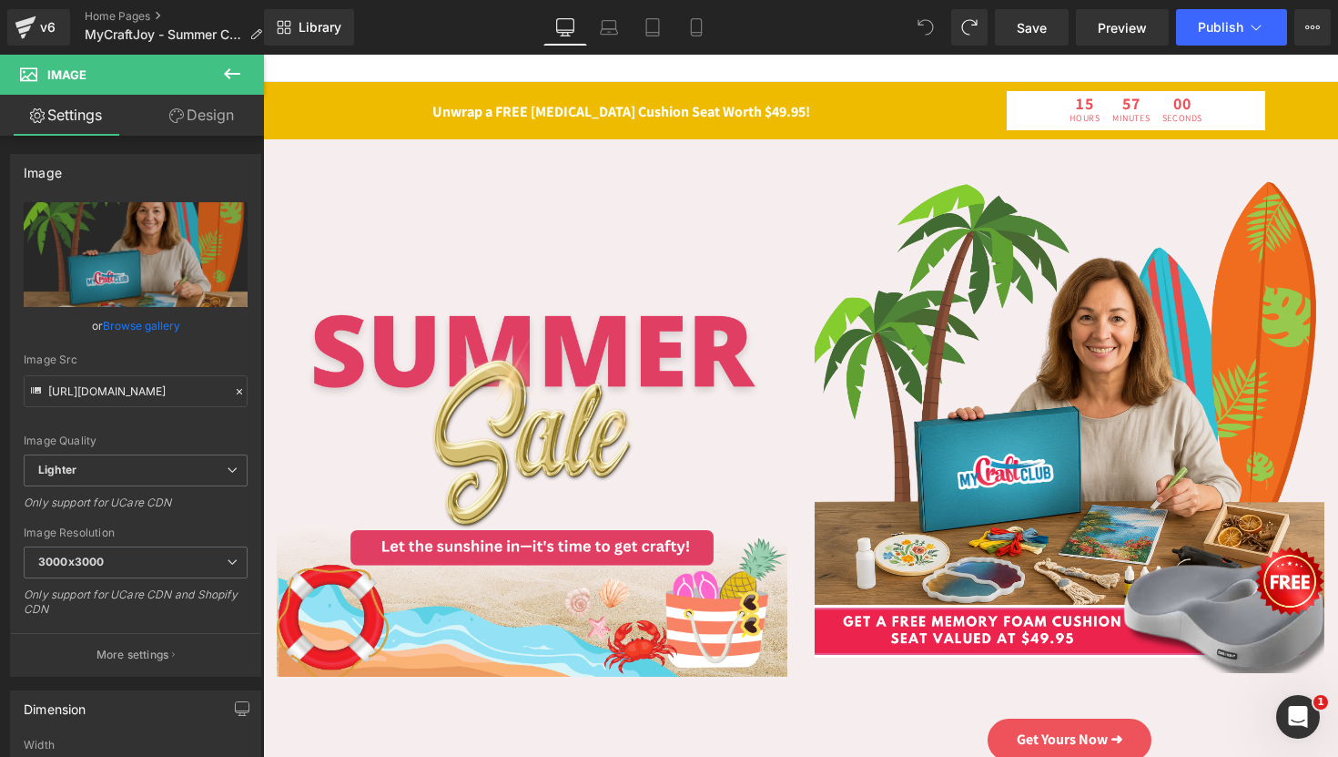
click at [927, 32] on icon at bounding box center [926, 27] width 16 height 16
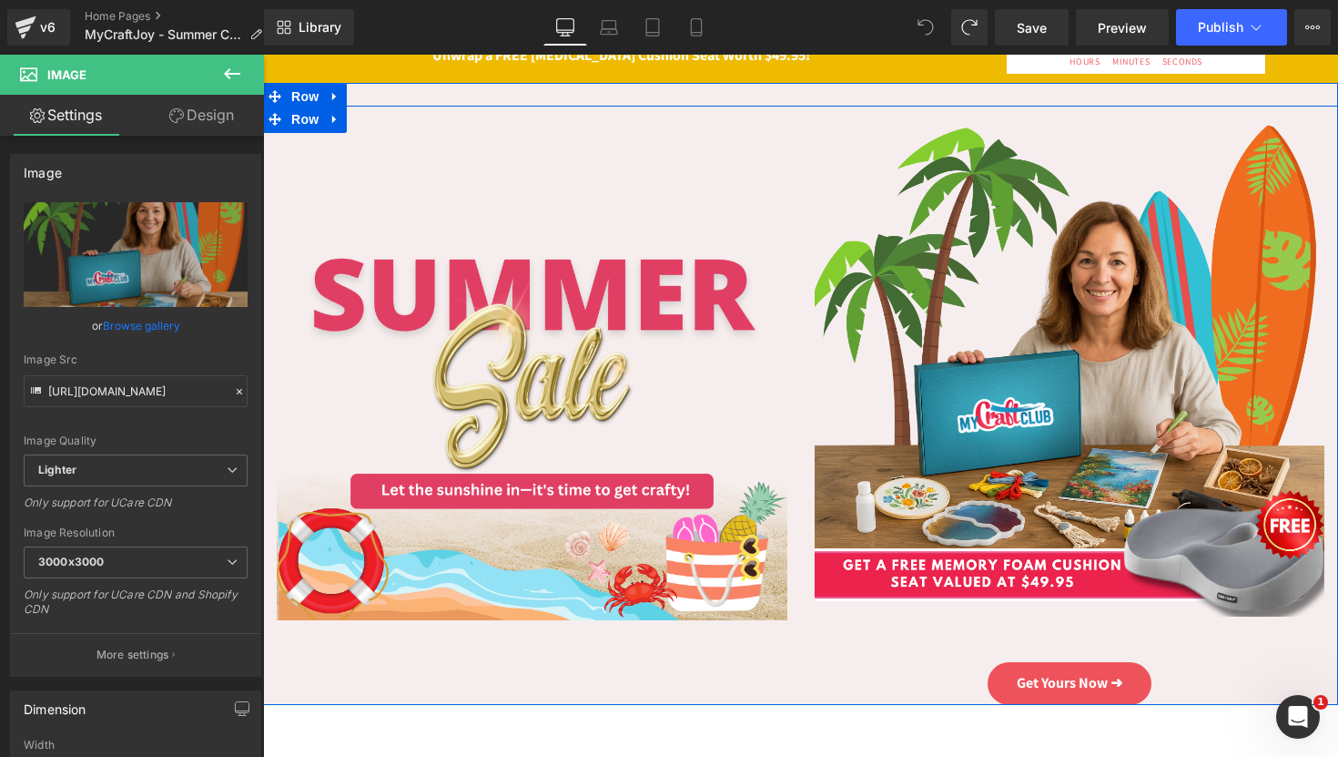
scroll to position [132, 0]
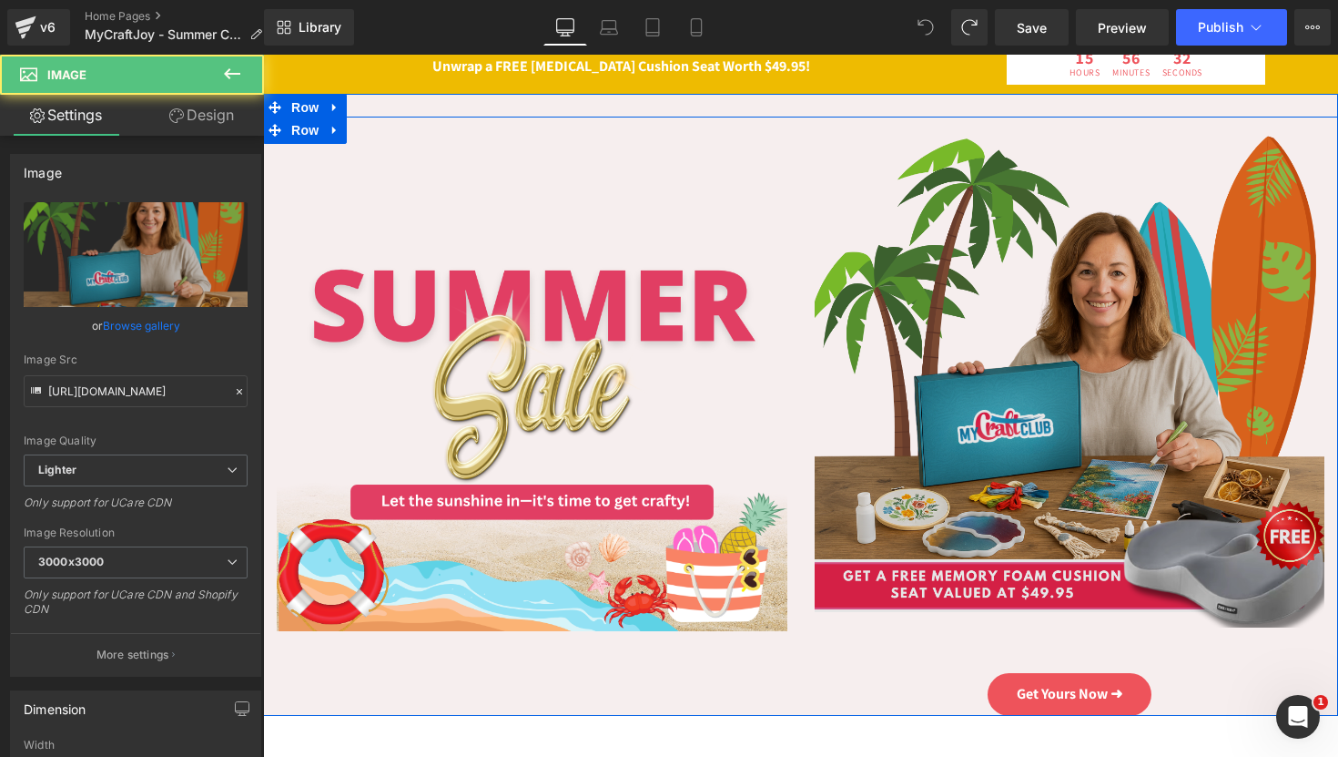
click at [930, 367] on img at bounding box center [1070, 372] width 511 height 511
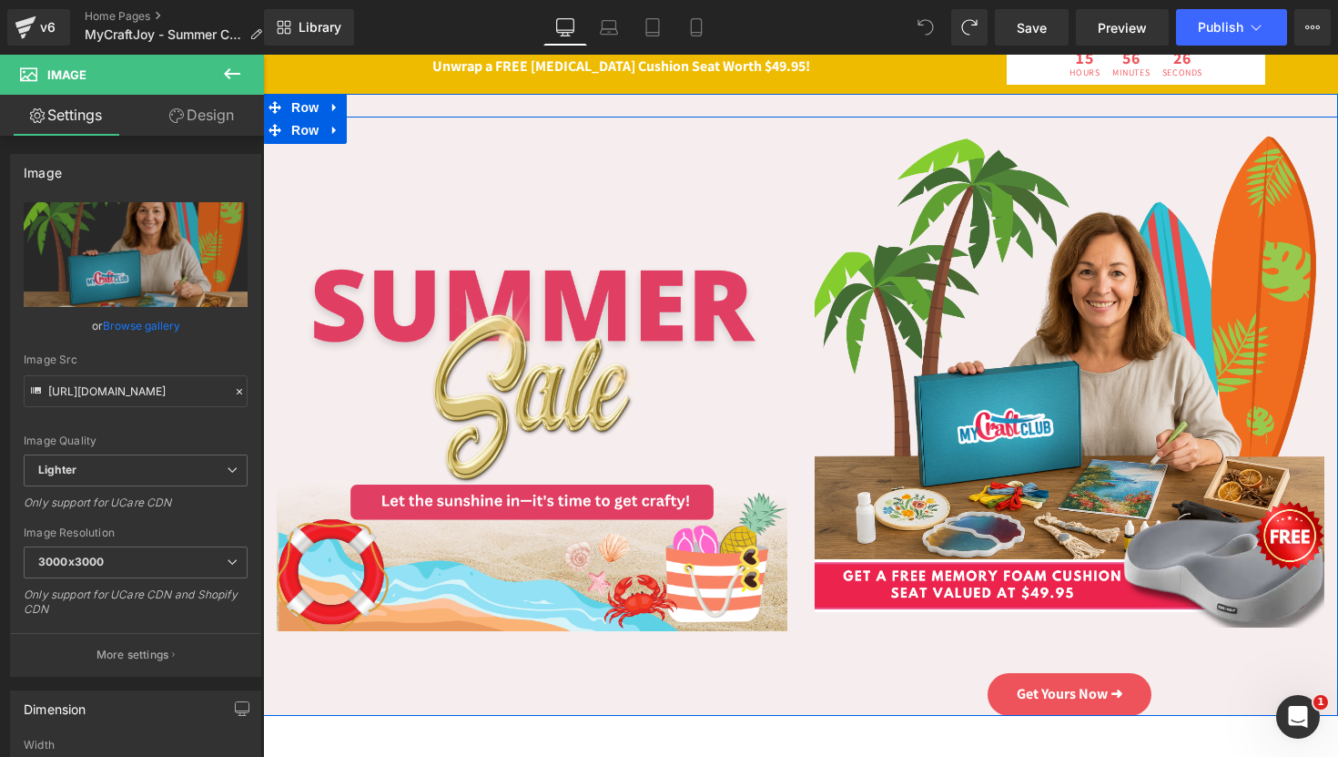
click at [747, 199] on div "Image" at bounding box center [532, 416] width 538 height 599
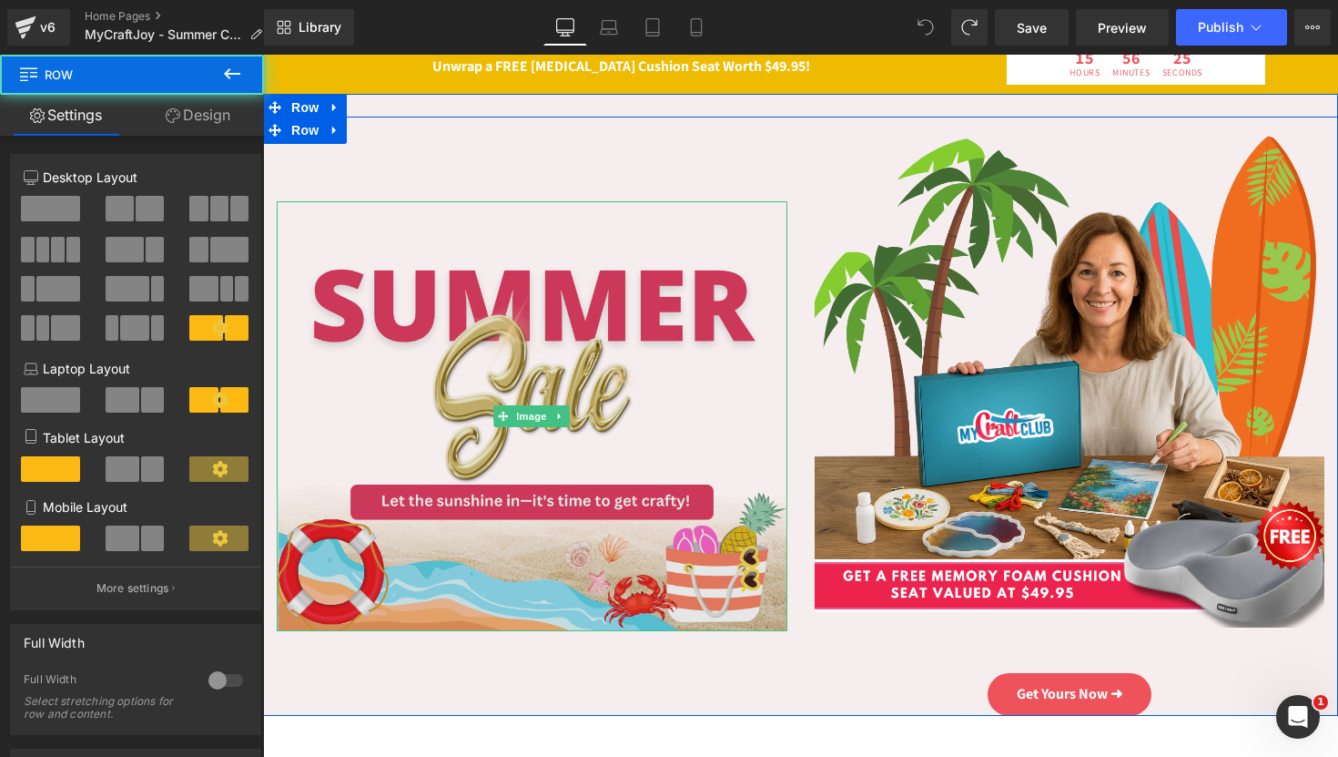
click at [736, 335] on img at bounding box center [532, 416] width 511 height 430
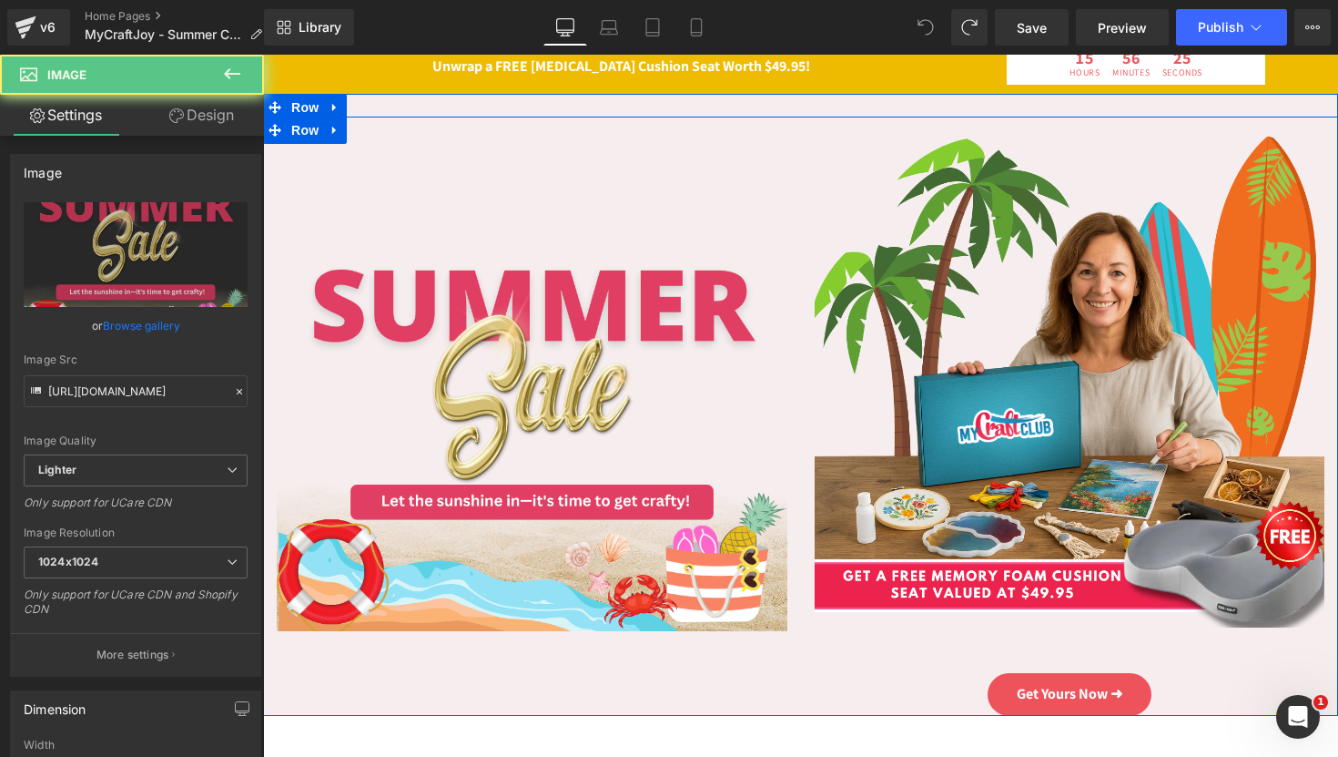
click at [798, 216] on div "Image" at bounding box center [532, 416] width 538 height 599
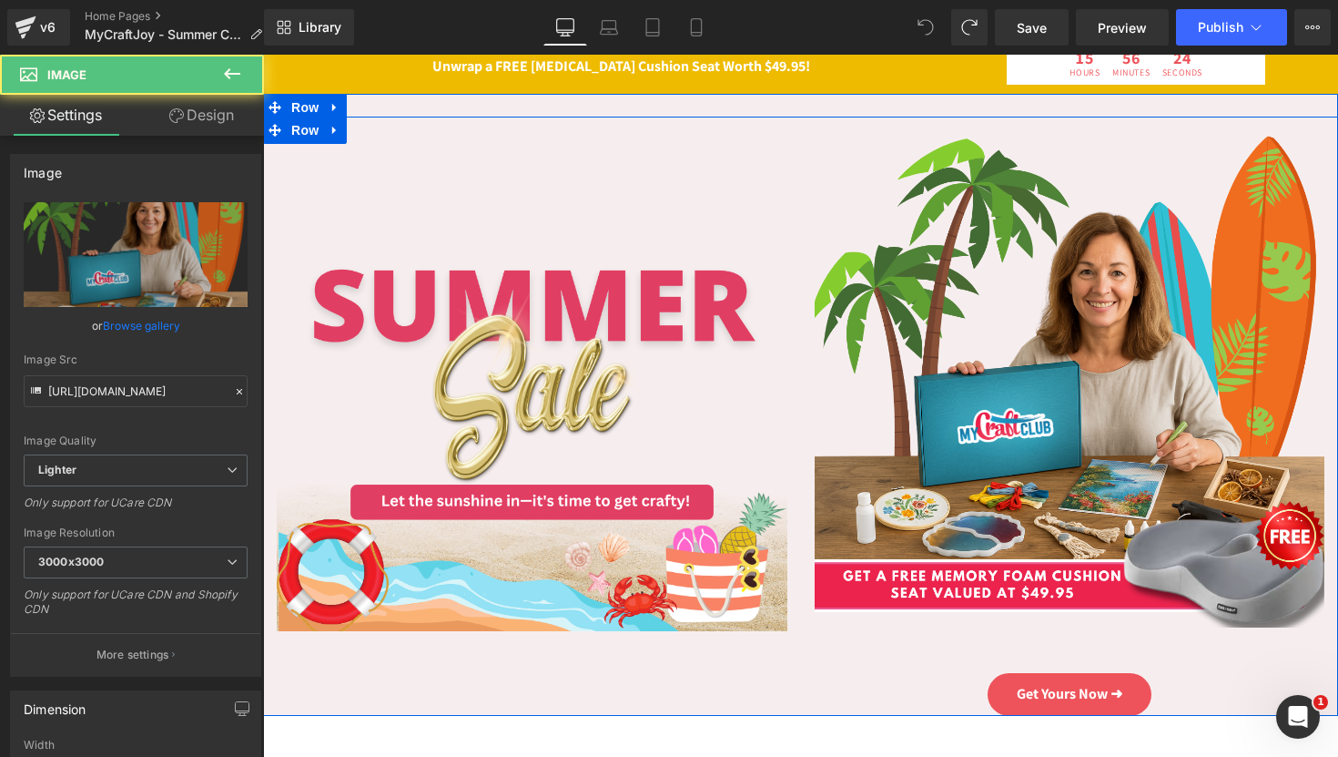
click at [816, 216] on div "Image" at bounding box center [1070, 372] width 511 height 511
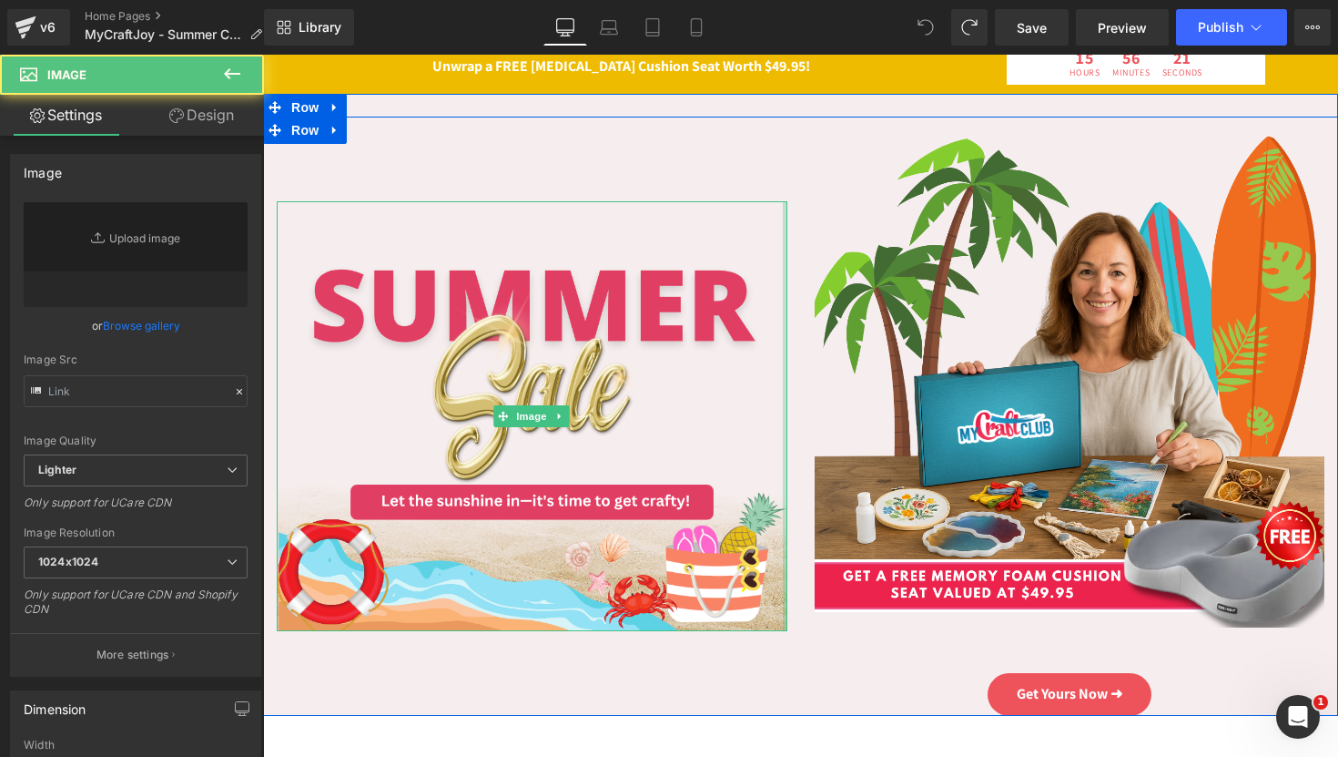
type input "[URL][DOMAIN_NAME]"
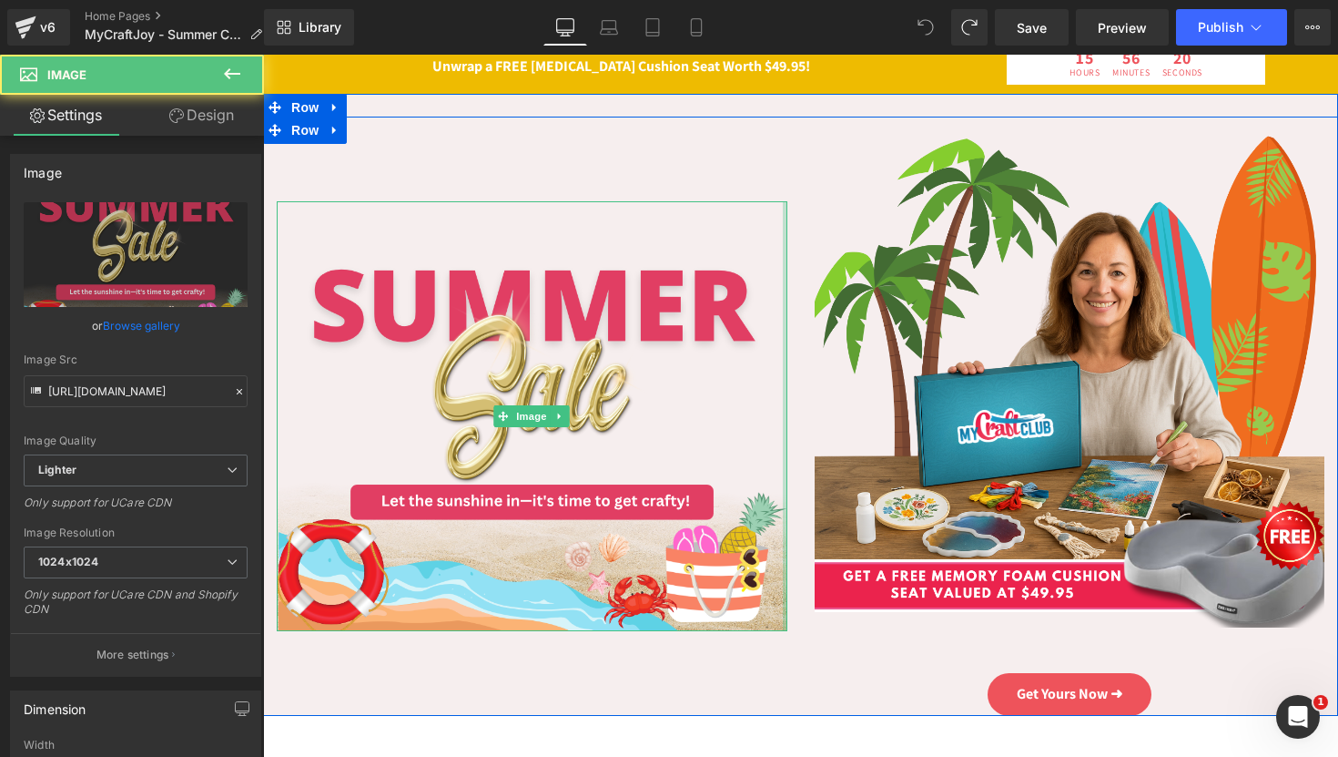
drag, startPoint x: 786, startPoint y: 260, endPoint x: 812, endPoint y: 257, distance: 26.7
click at [812, 257] on div "Image Image Image Get Yours Now ➜ Button Row" at bounding box center [800, 416] width 1075 height 599
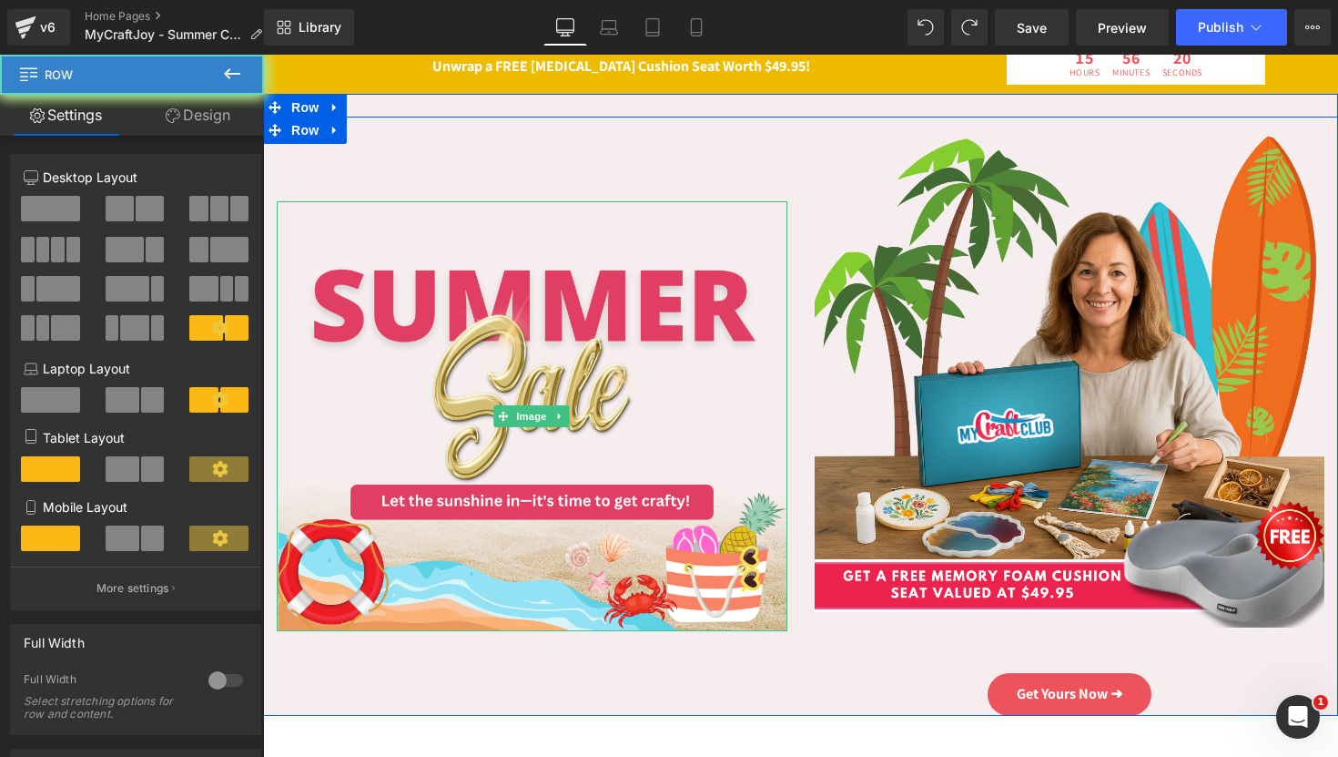
click at [809, 242] on div "Image Image Get Yours Now ➜ Button" at bounding box center [1070, 416] width 538 height 599
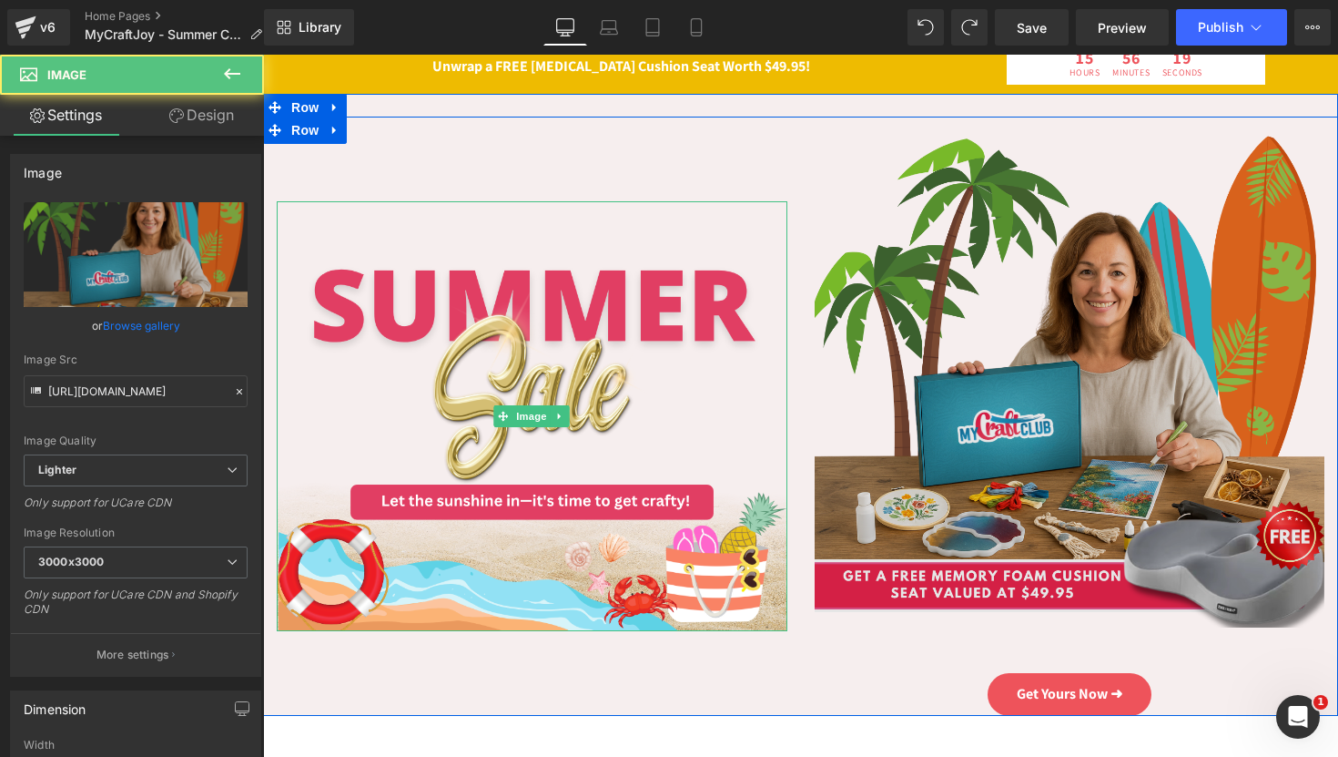
click at [856, 242] on img at bounding box center [1070, 372] width 511 height 511
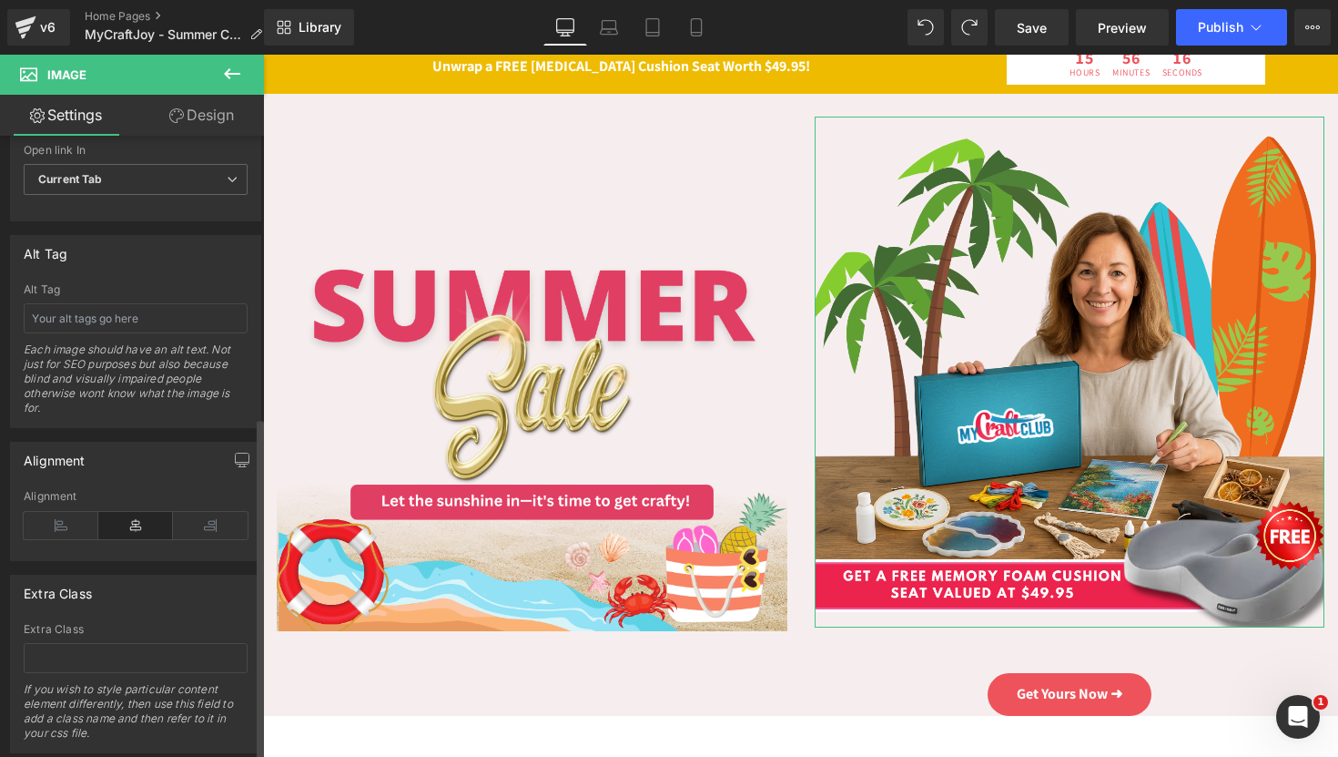
scroll to position [995, 0]
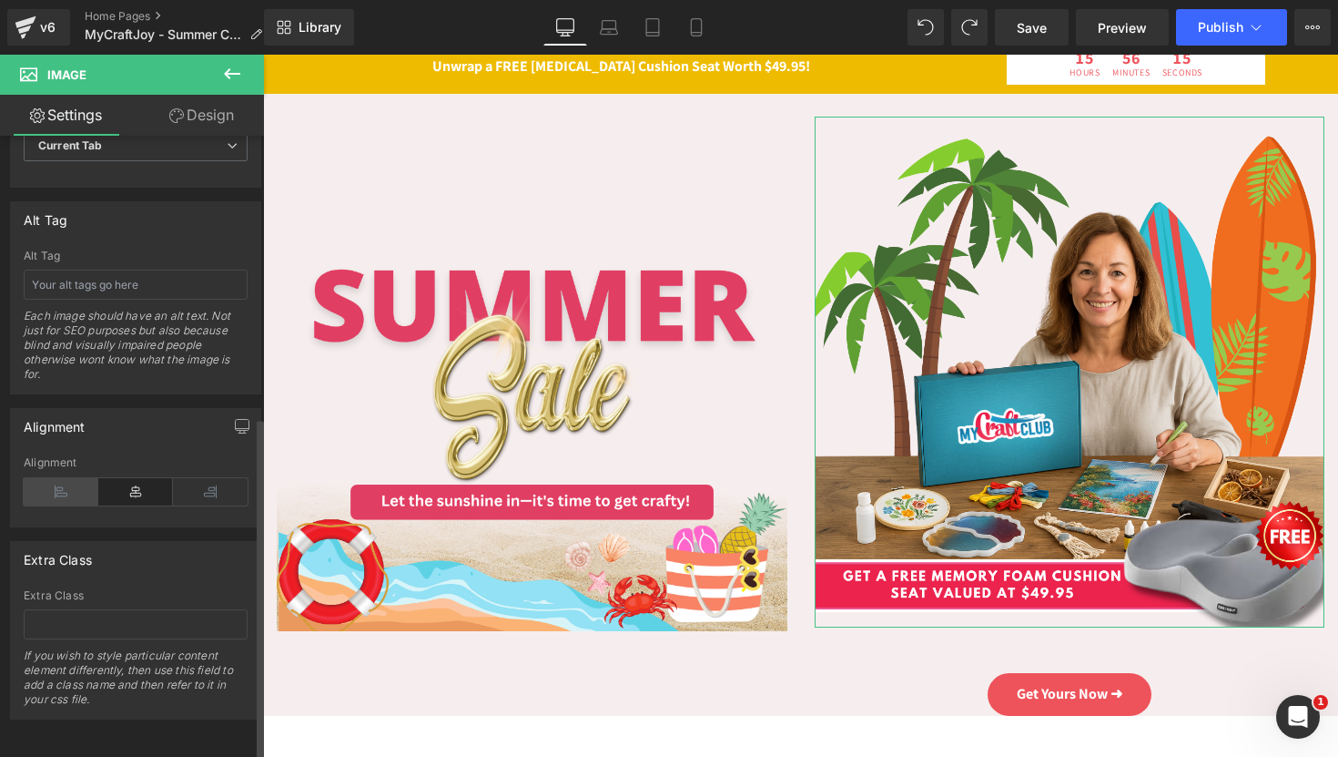
click at [66, 478] on icon at bounding box center [61, 491] width 75 height 27
click at [204, 490] on icon at bounding box center [210, 491] width 75 height 27
click at [130, 485] on icon at bounding box center [135, 491] width 75 height 27
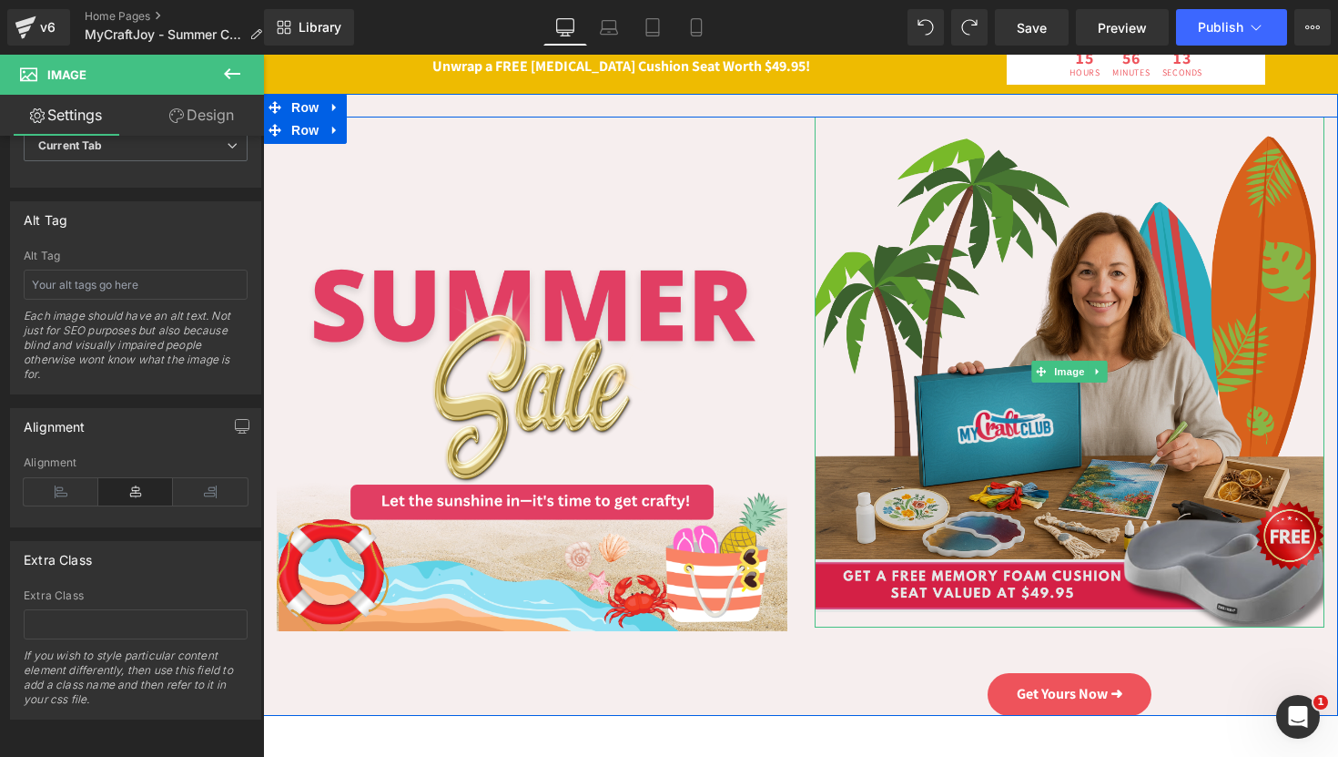
click at [908, 507] on img at bounding box center [1070, 372] width 511 height 511
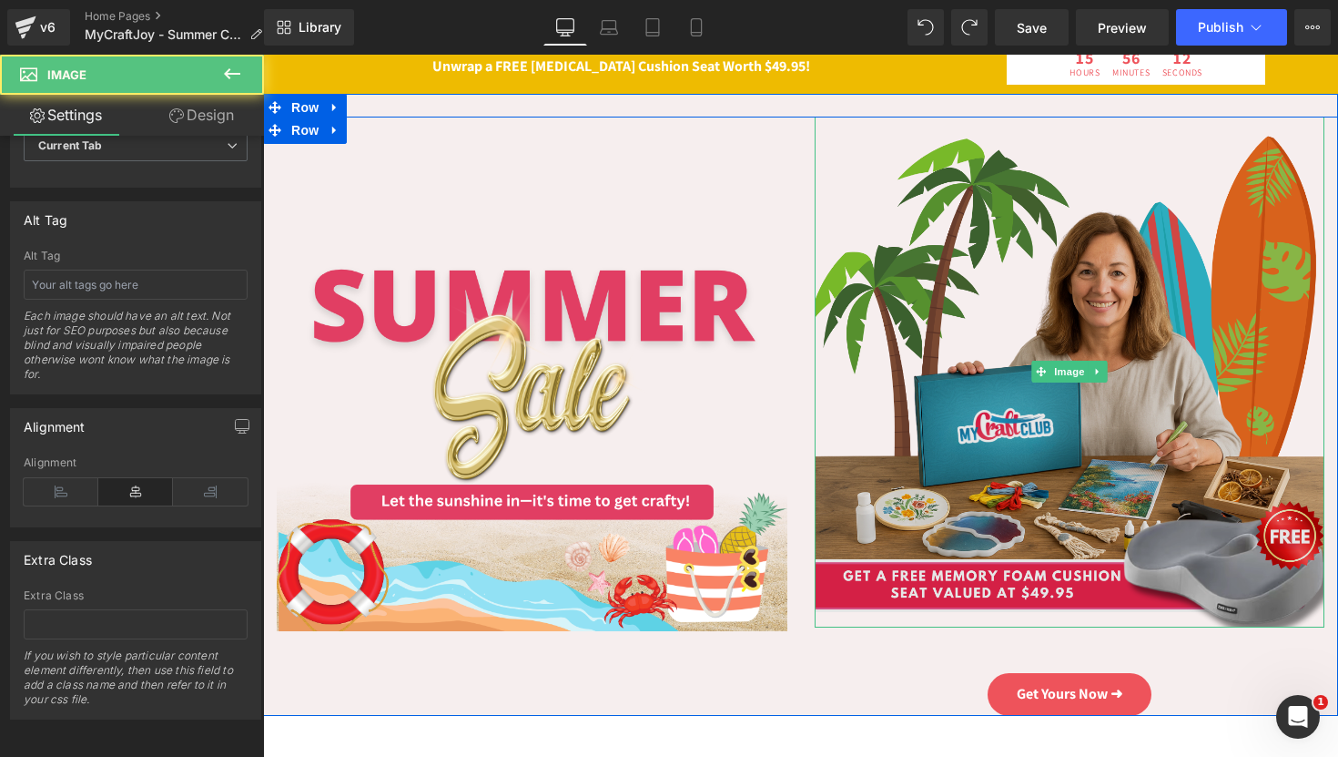
click at [915, 612] on img at bounding box center [1070, 372] width 511 height 511
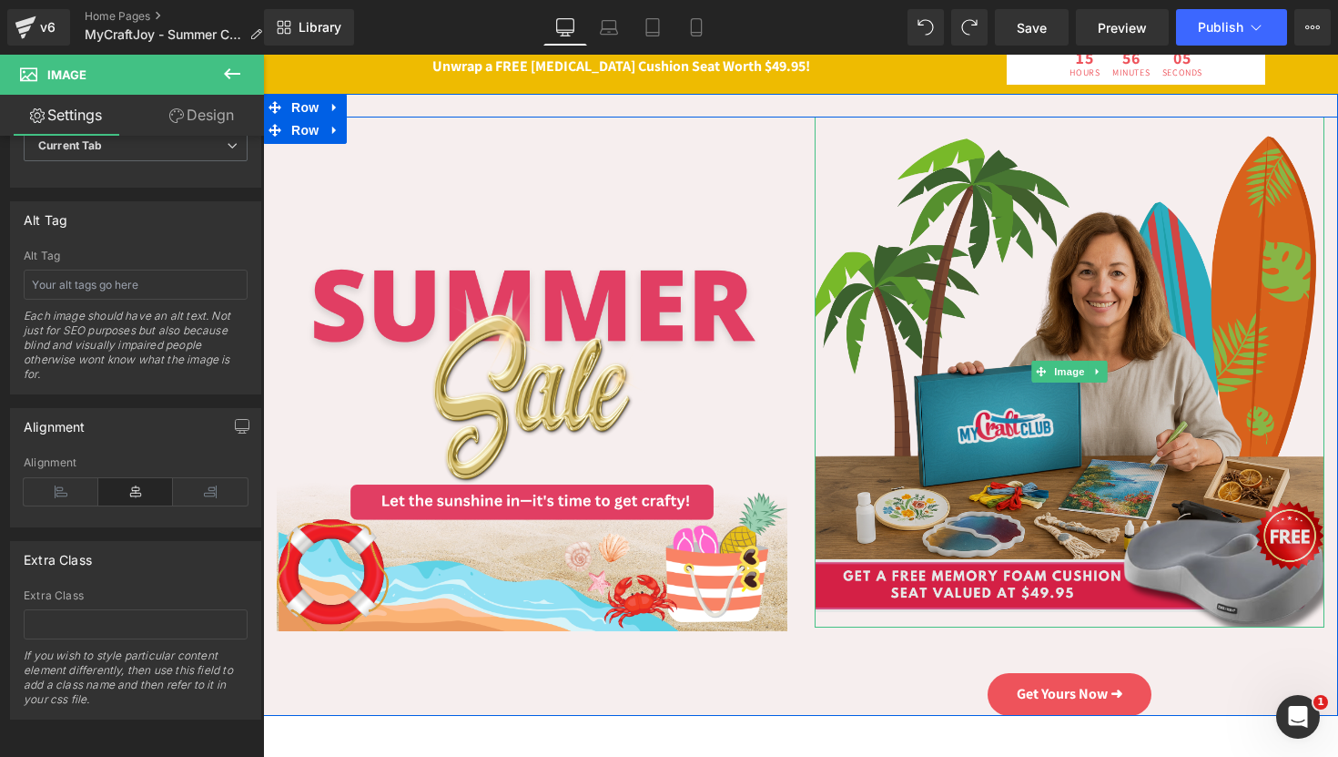
click at [950, 265] on img at bounding box center [1070, 372] width 511 height 511
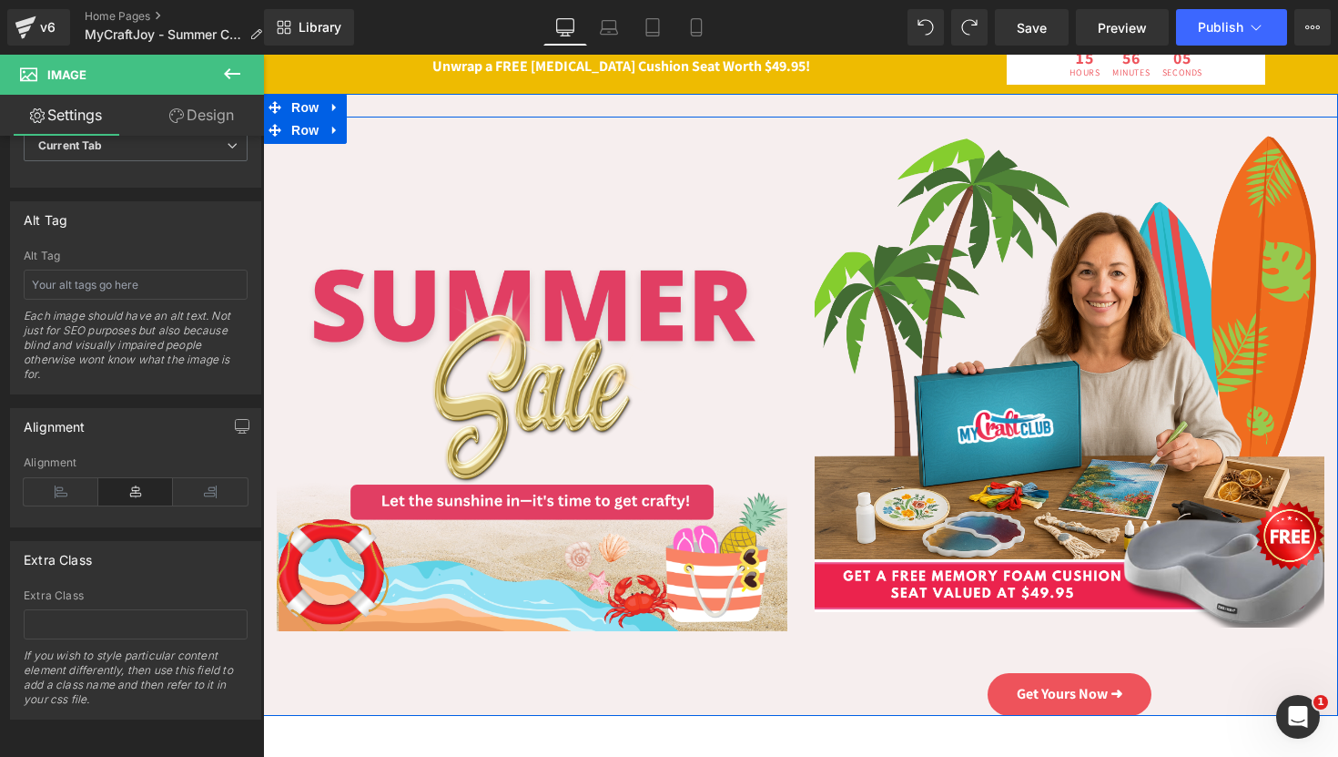
click at [746, 153] on div "Image" at bounding box center [532, 416] width 538 height 599
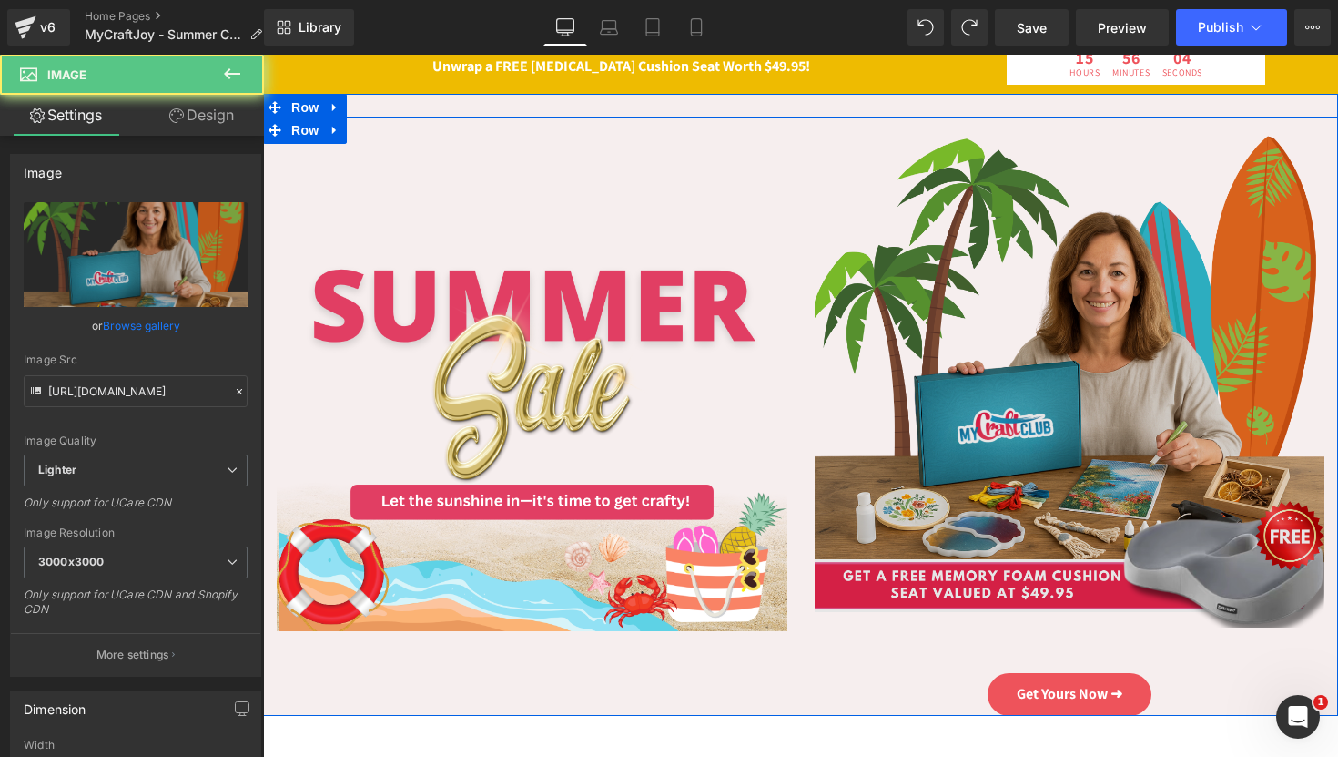
click at [830, 147] on img at bounding box center [1070, 372] width 511 height 511
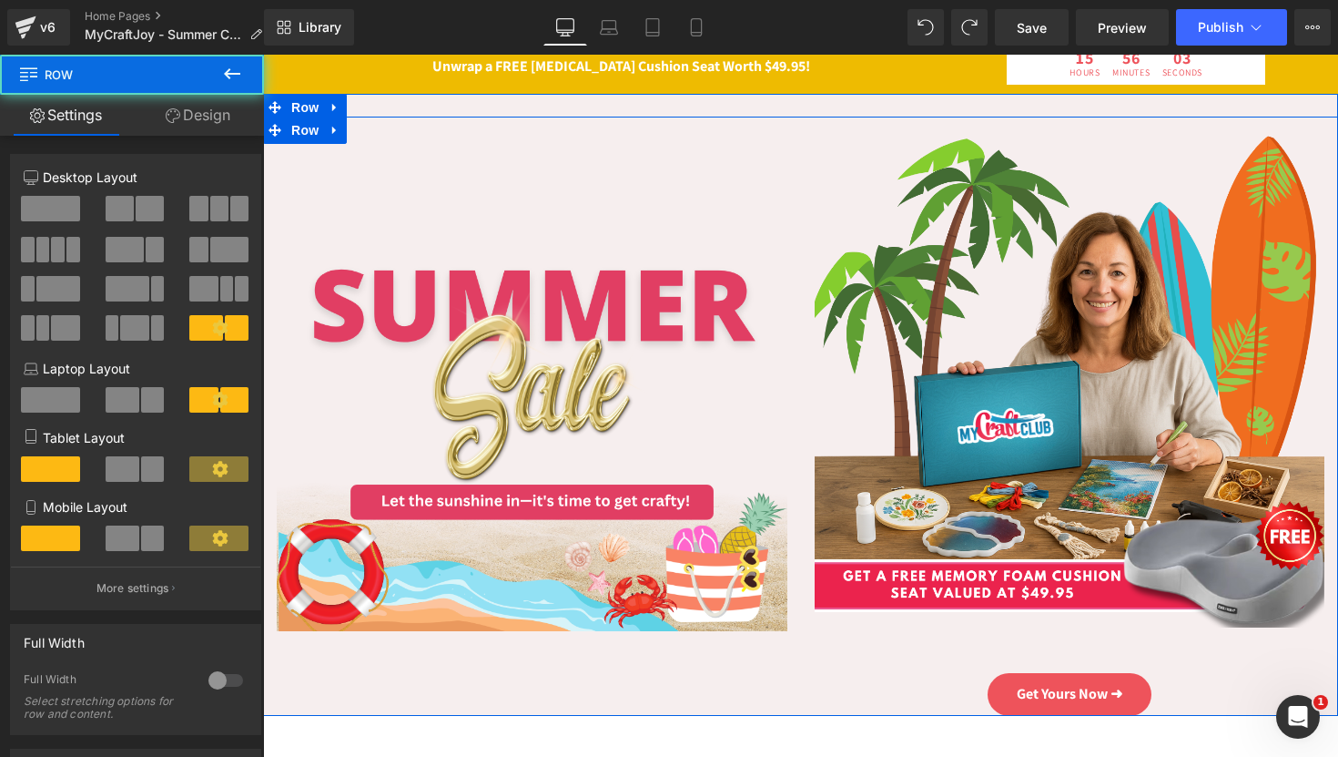
click at [811, 153] on div "Image Image Get Yours Now ➜ Button" at bounding box center [1070, 416] width 538 height 599
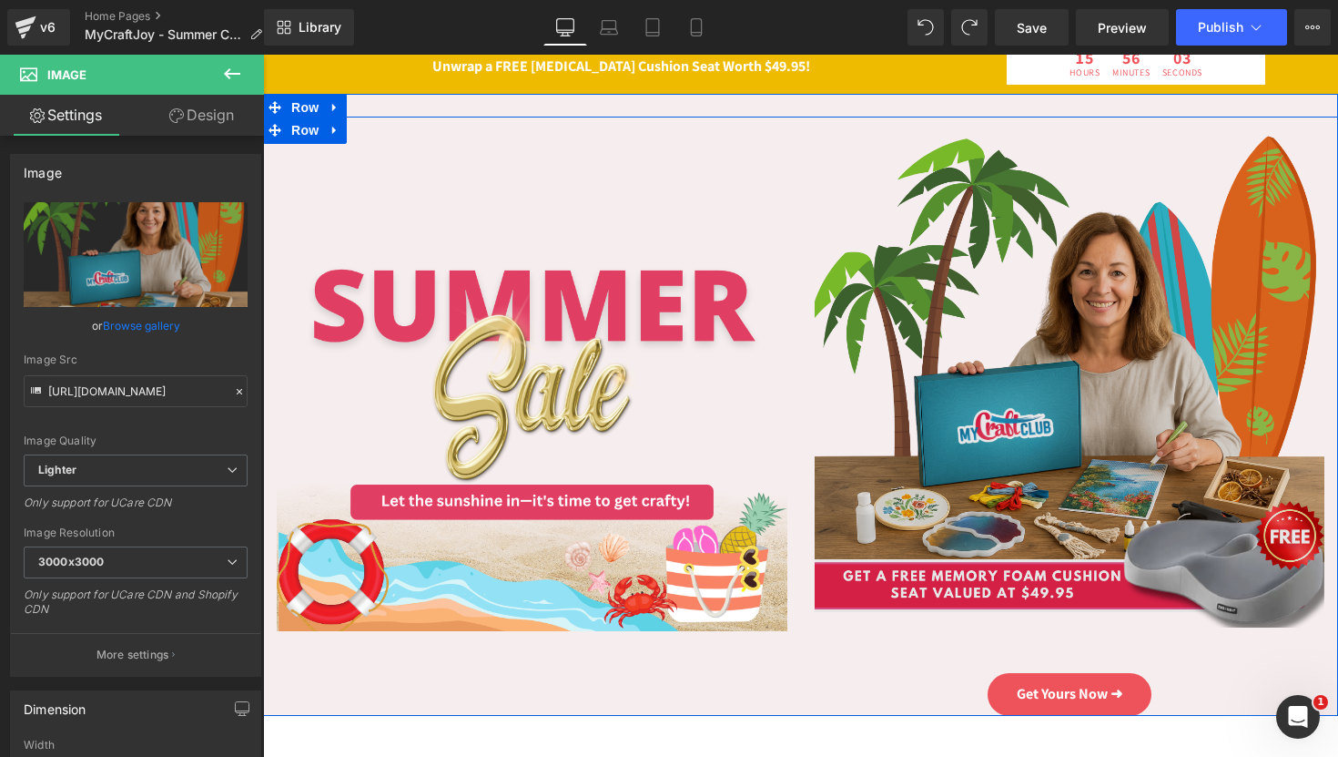
click at [823, 153] on img at bounding box center [1070, 372] width 511 height 511
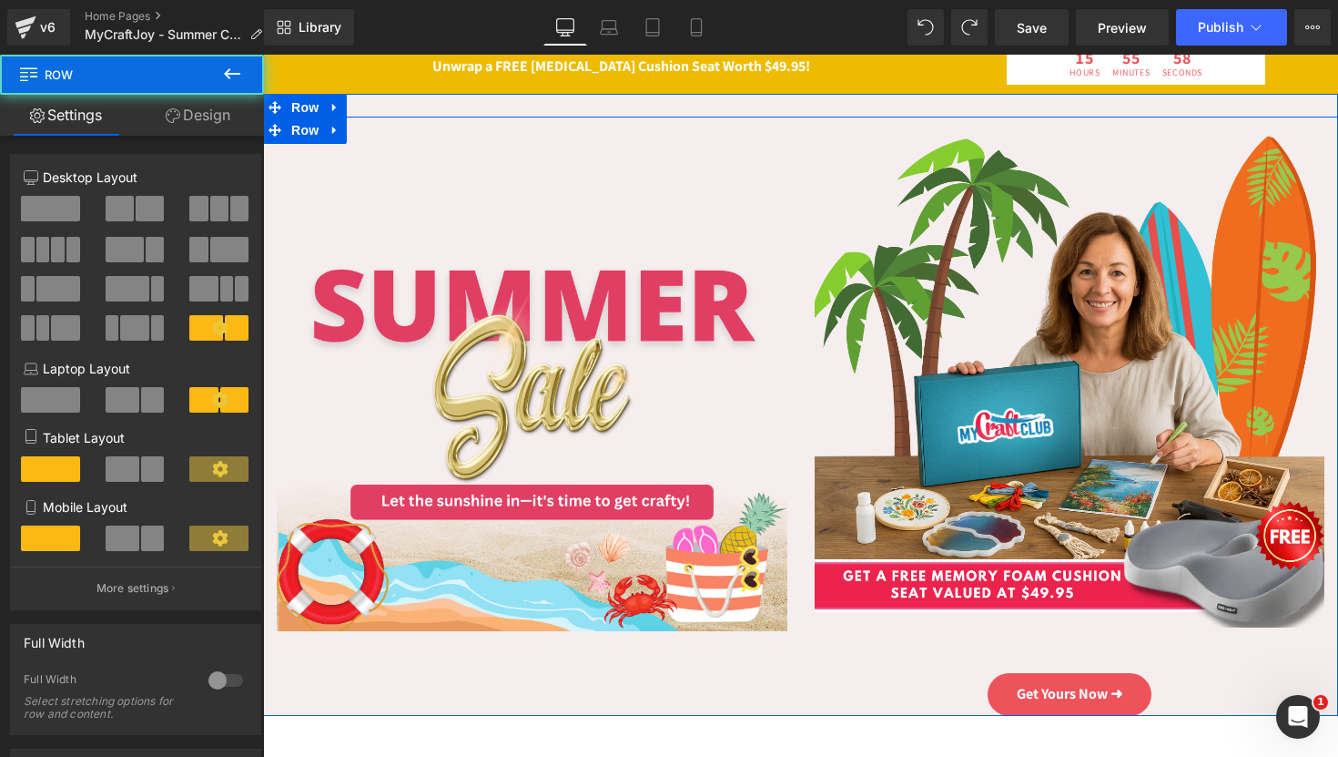
click at [271, 530] on div "Image" at bounding box center [532, 416] width 538 height 599
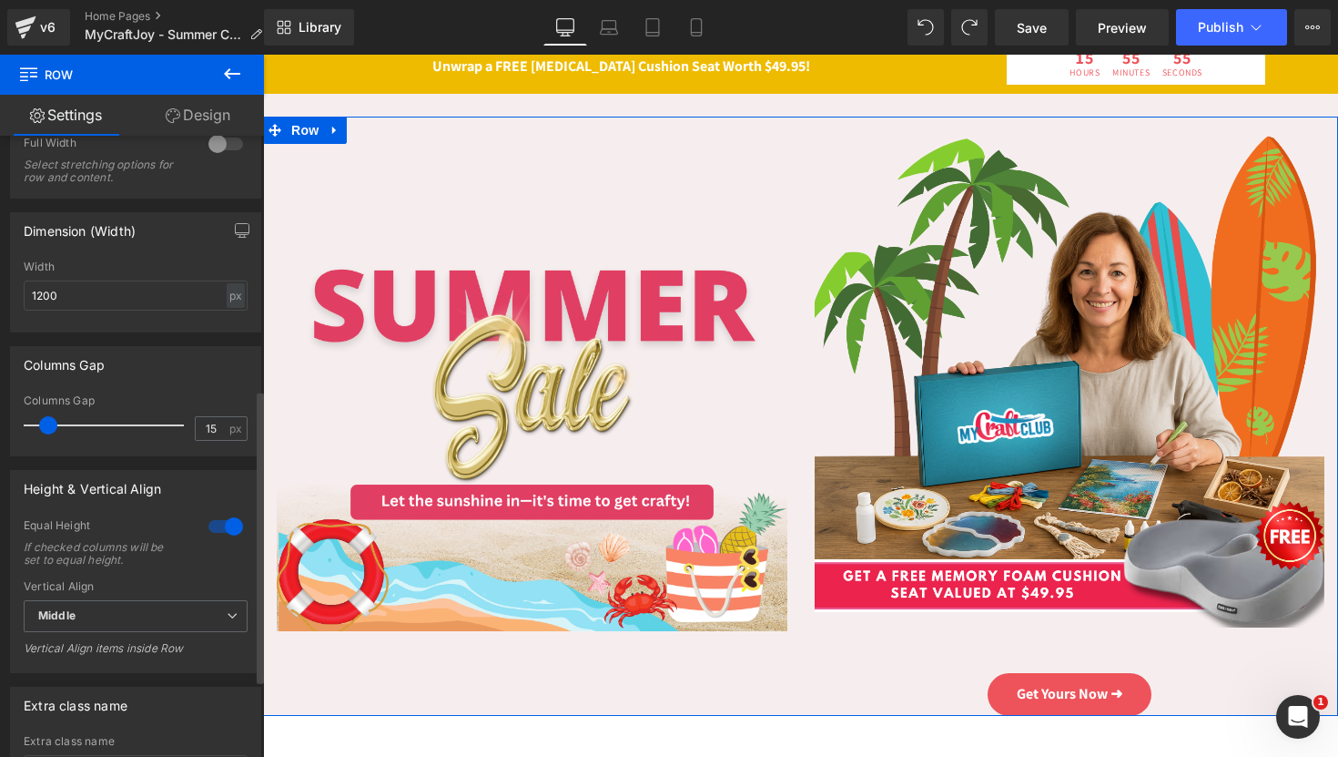
scroll to position [538, 0]
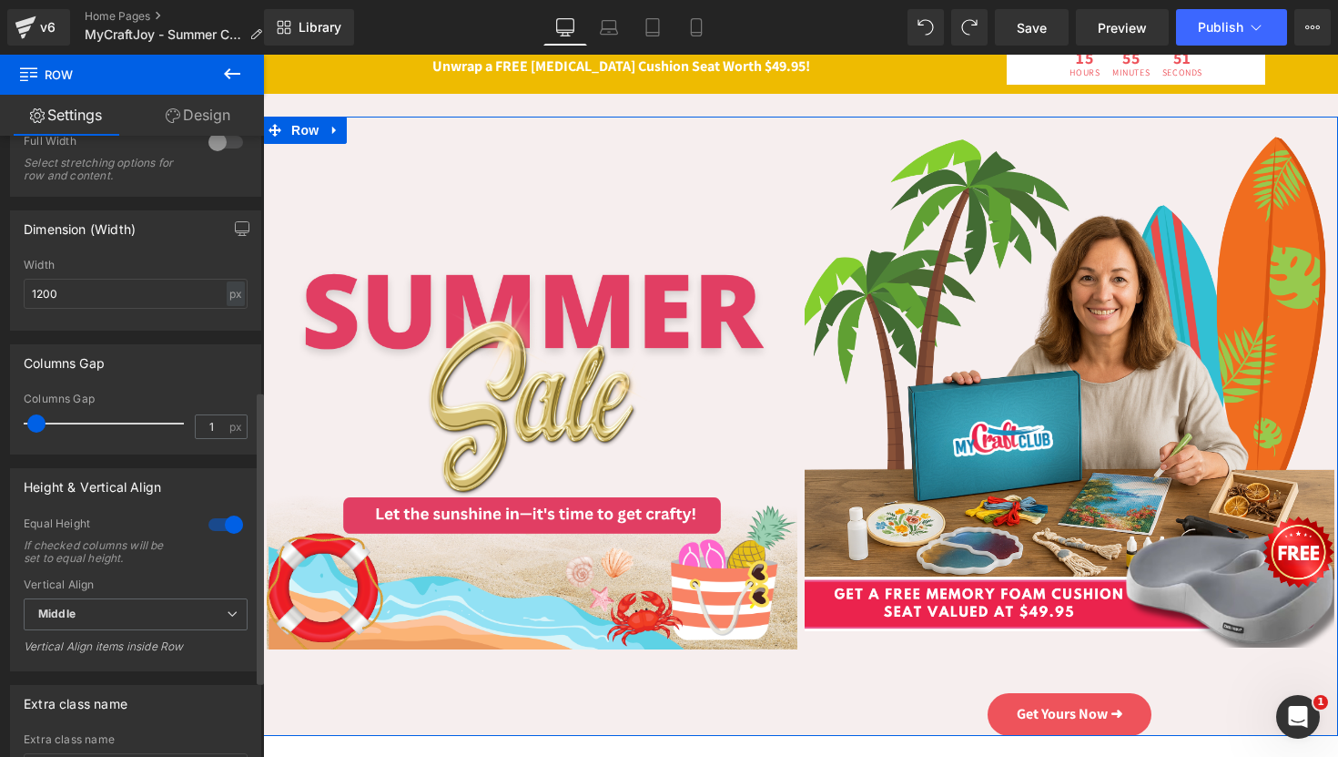
type input "0"
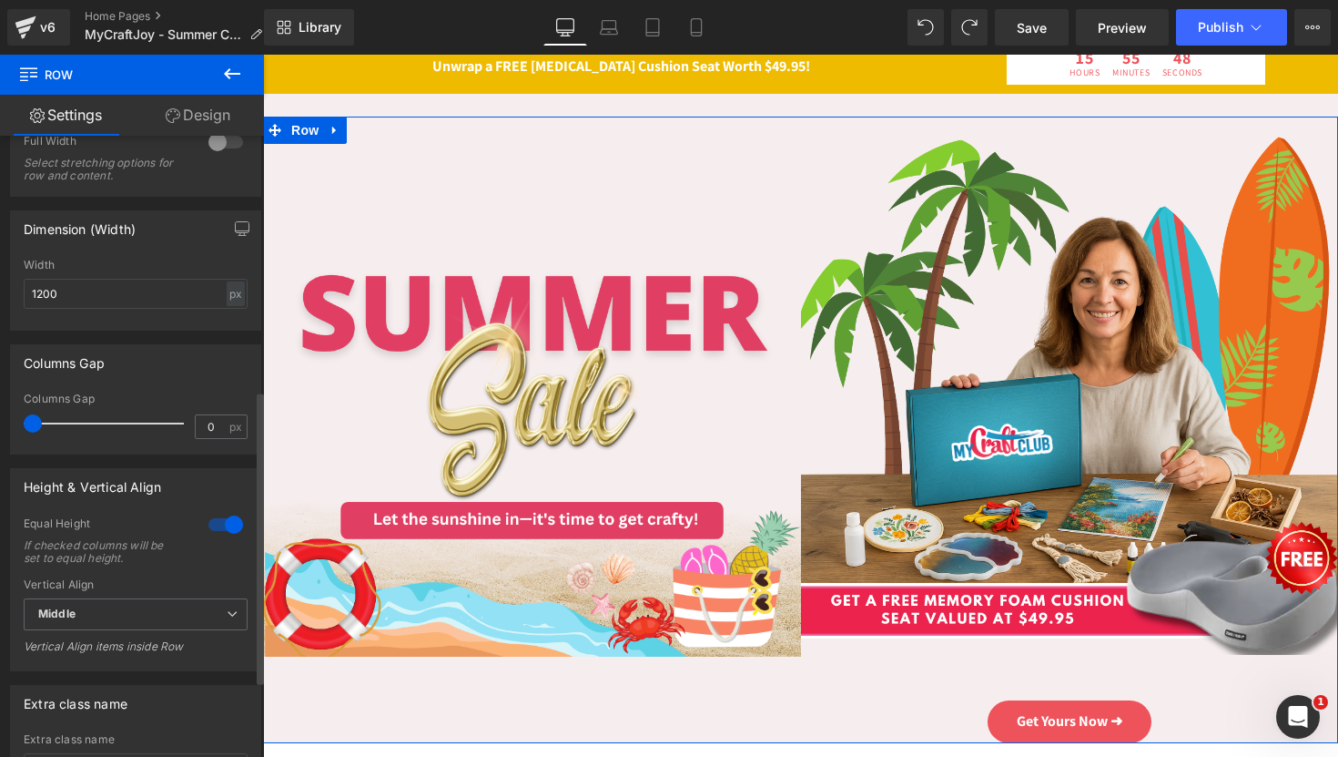
drag, startPoint x: 52, startPoint y: 425, endPoint x: 36, endPoint y: 427, distance: 16.5
click at [36, 427] on span at bounding box center [33, 423] width 18 height 18
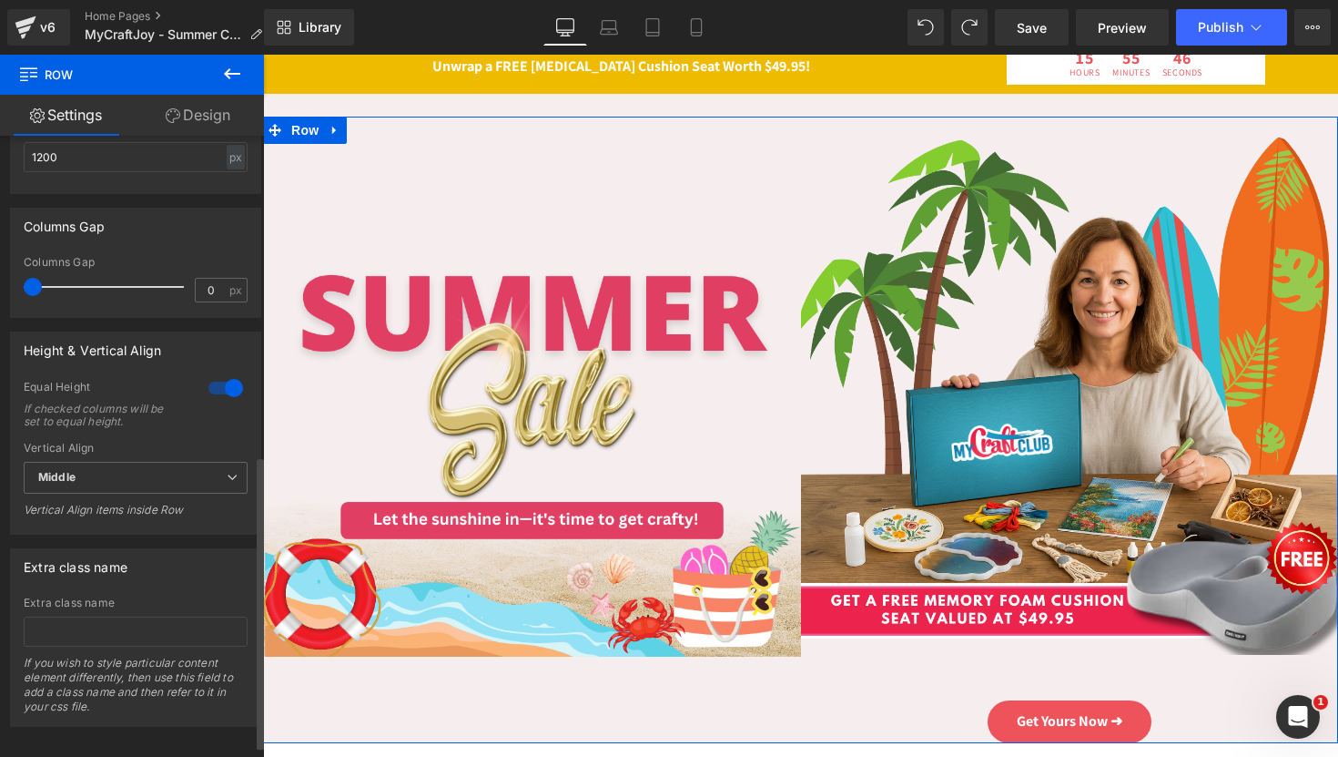
scroll to position [699, 0]
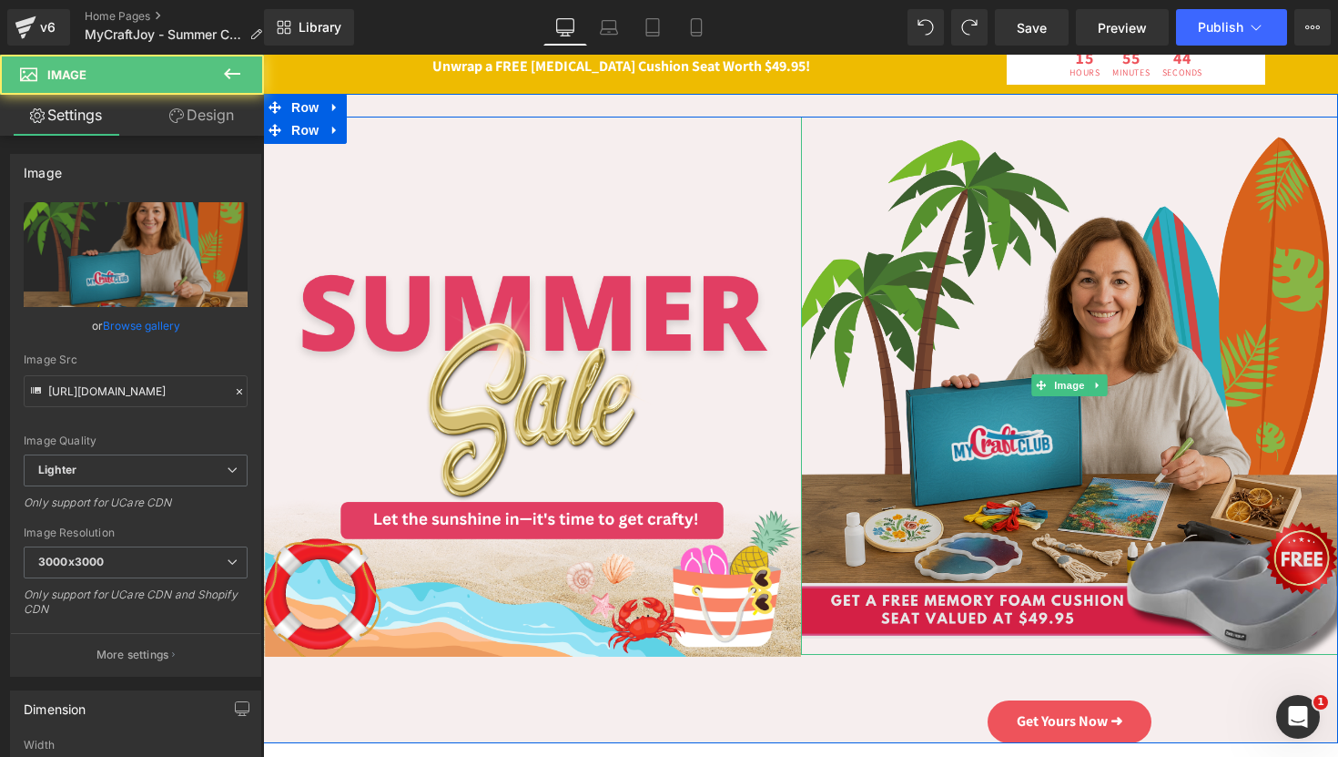
click at [1025, 501] on img at bounding box center [1070, 386] width 538 height 538
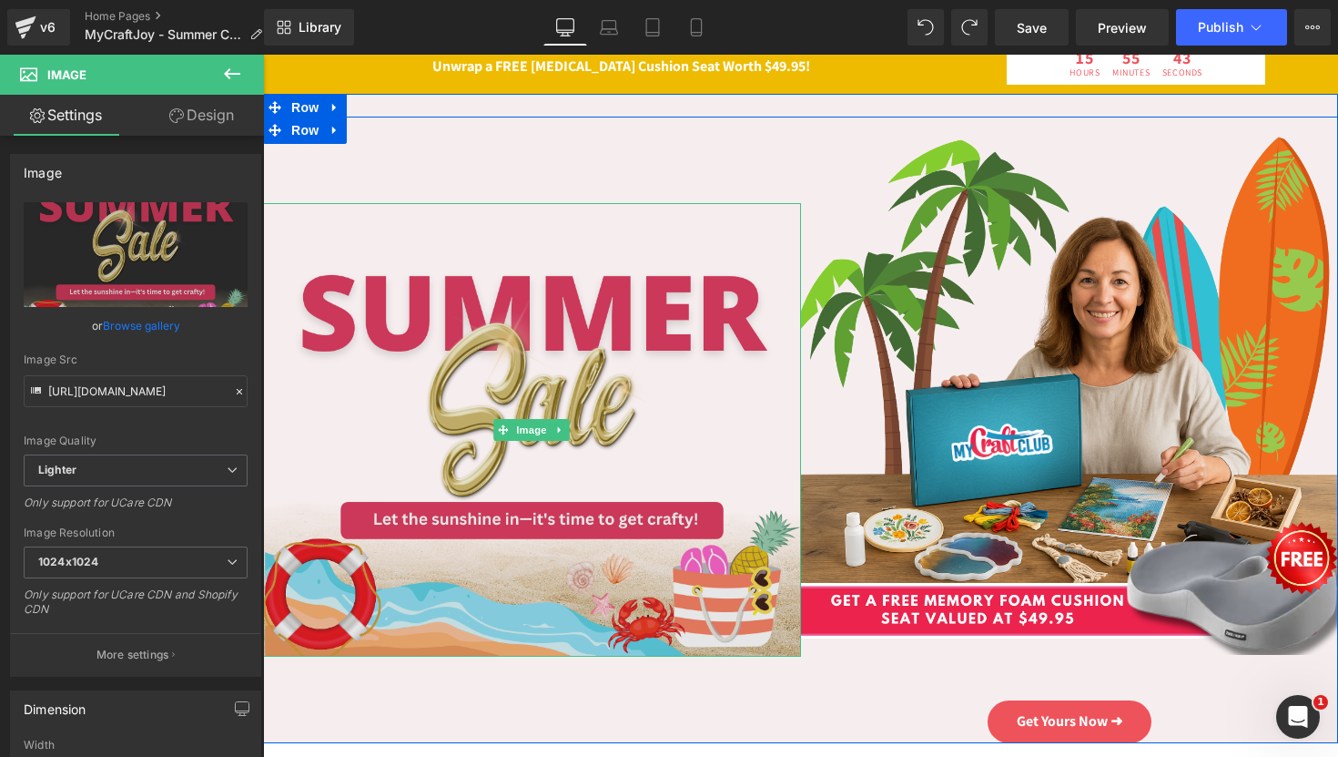
click at [745, 479] on img at bounding box center [532, 429] width 538 height 452
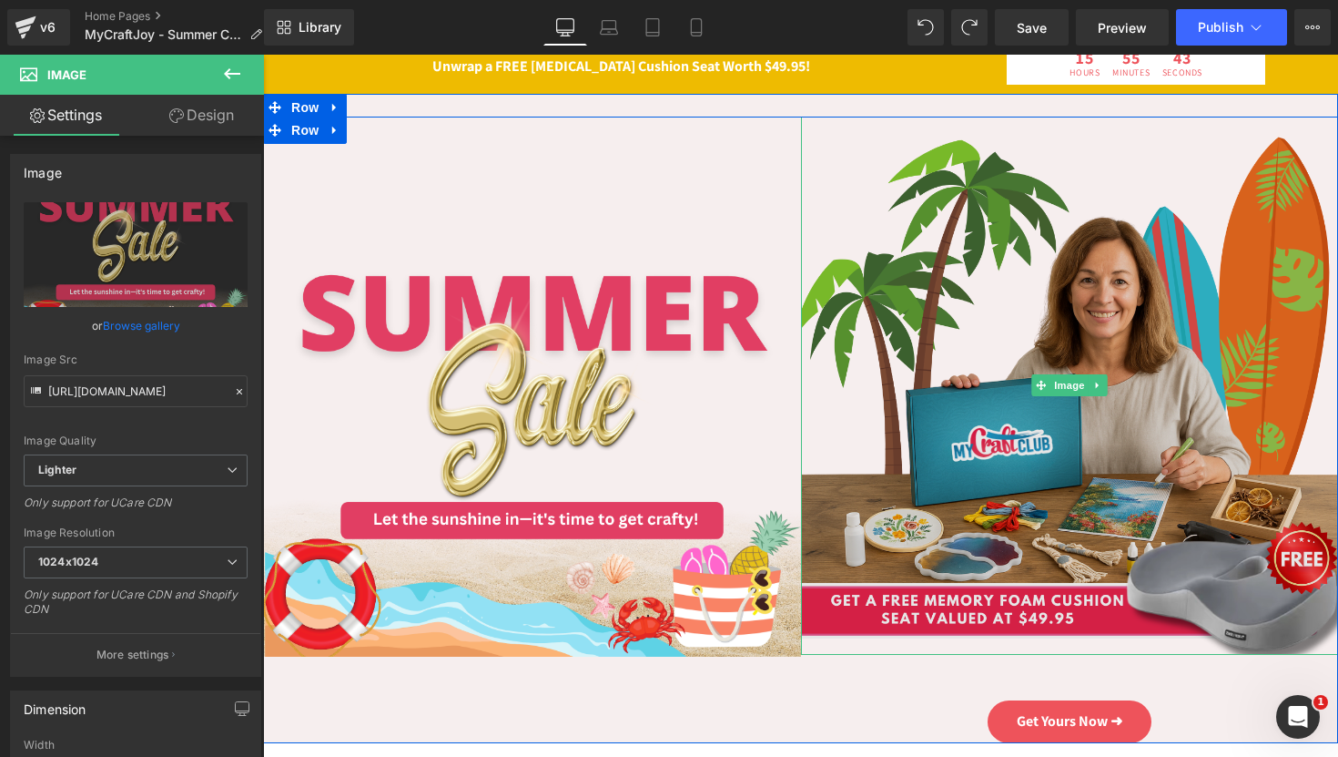
click at [936, 500] on img at bounding box center [1070, 386] width 538 height 538
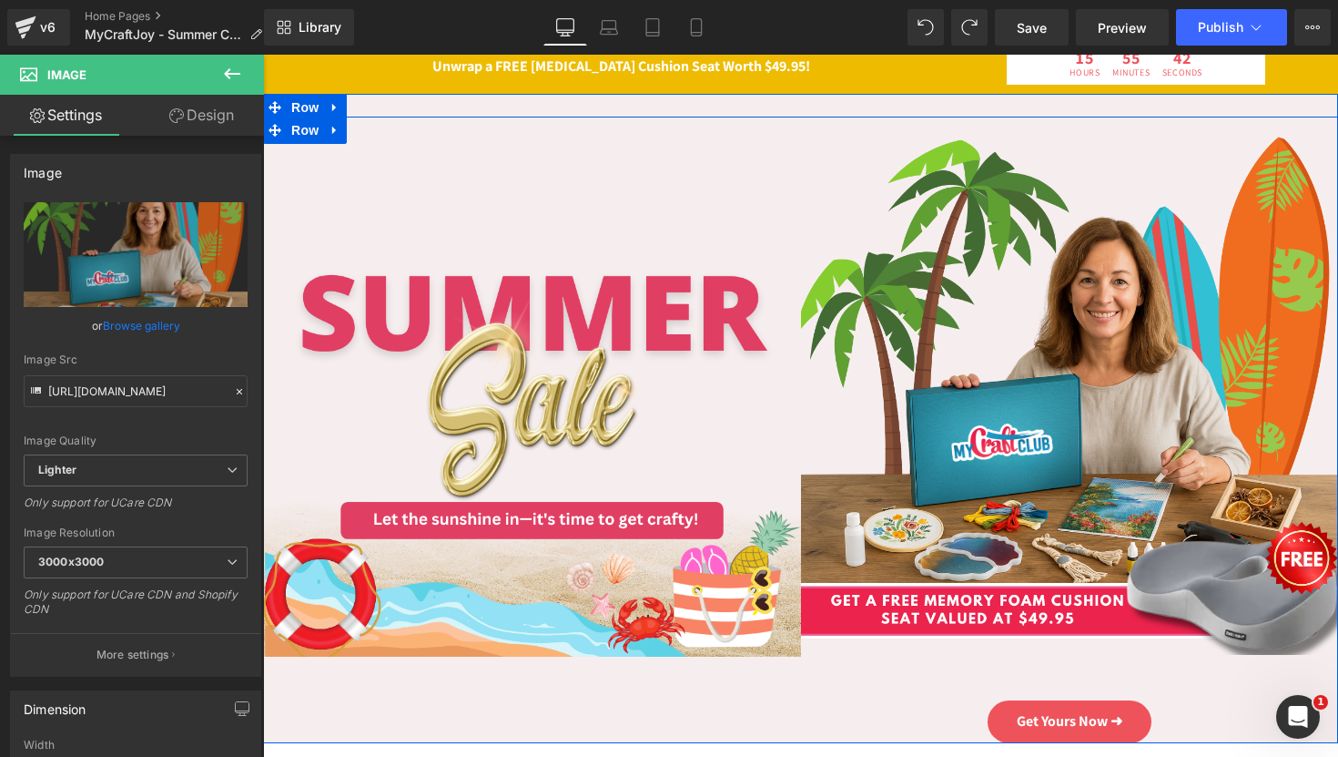
click at [689, 146] on div "Image" at bounding box center [532, 430] width 538 height 626
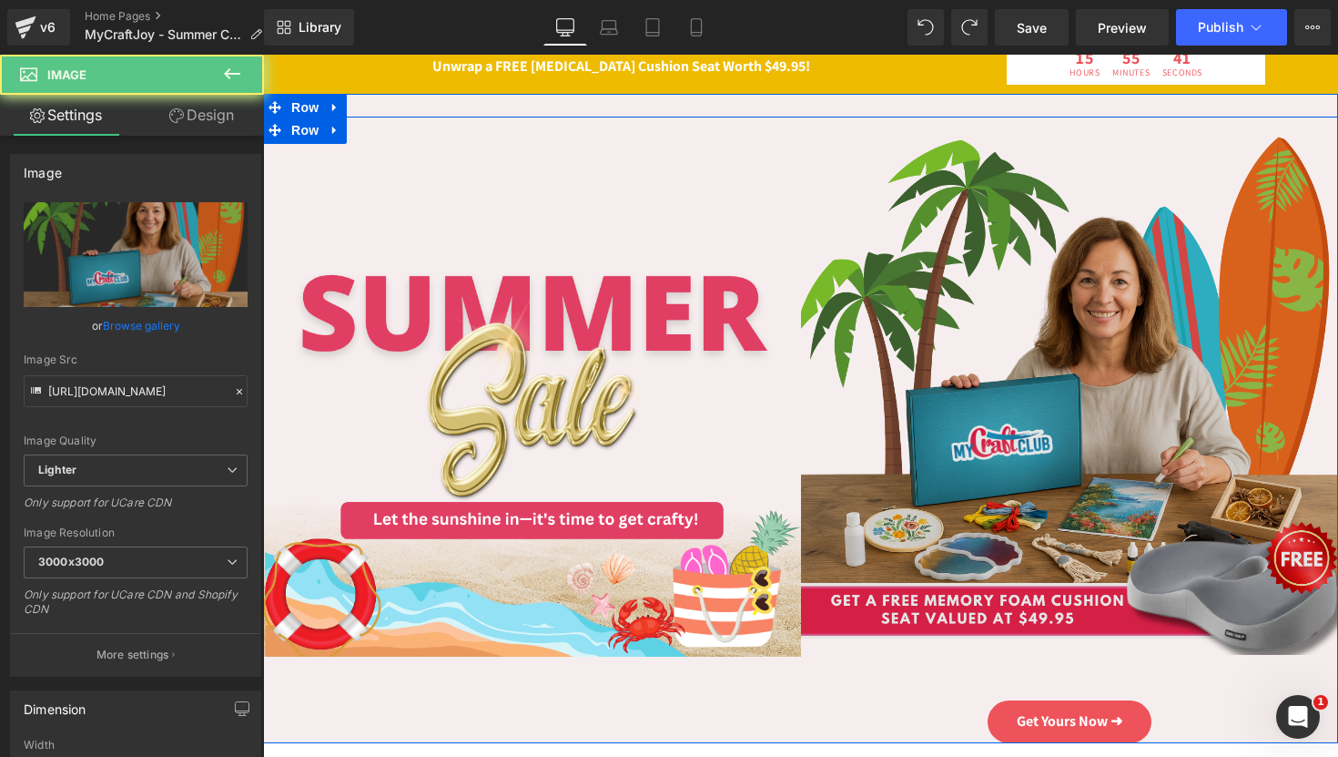
click at [813, 141] on img at bounding box center [1070, 386] width 538 height 538
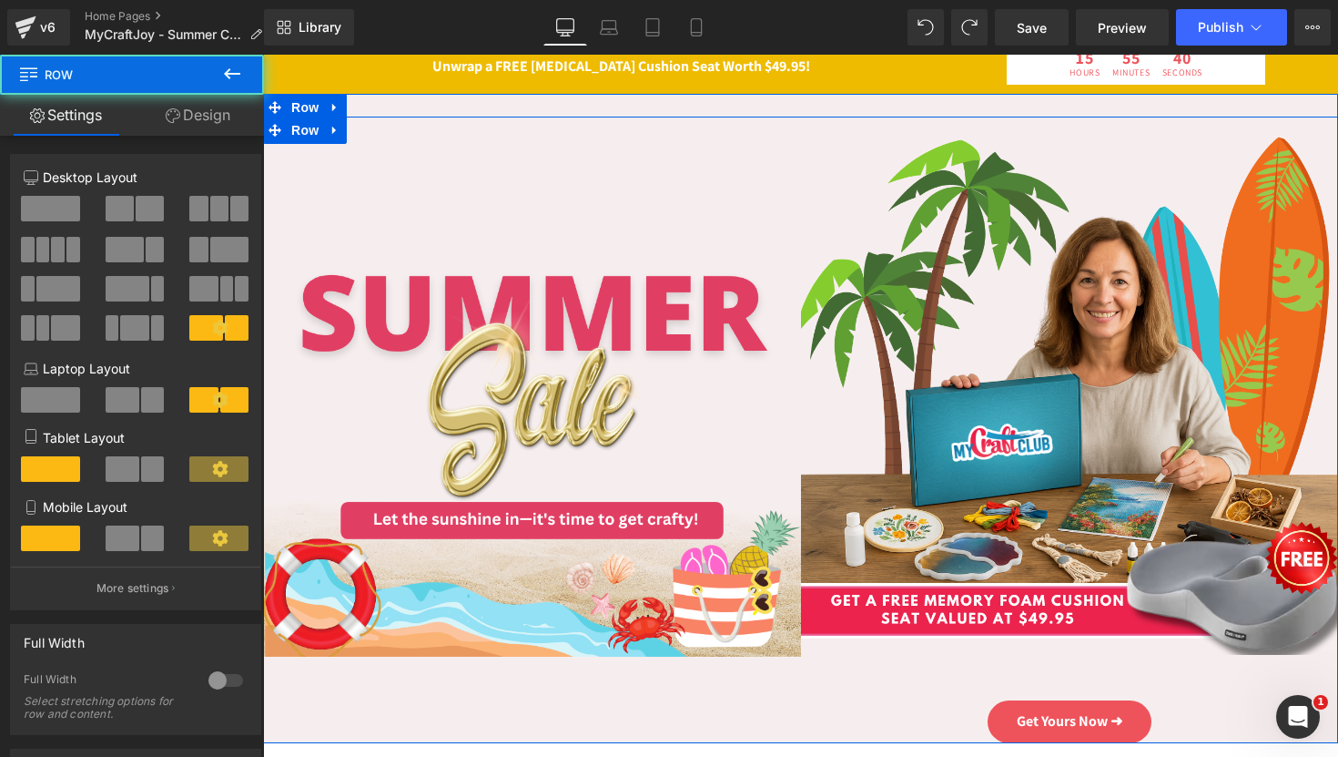
click at [749, 154] on div "Image" at bounding box center [532, 430] width 538 height 626
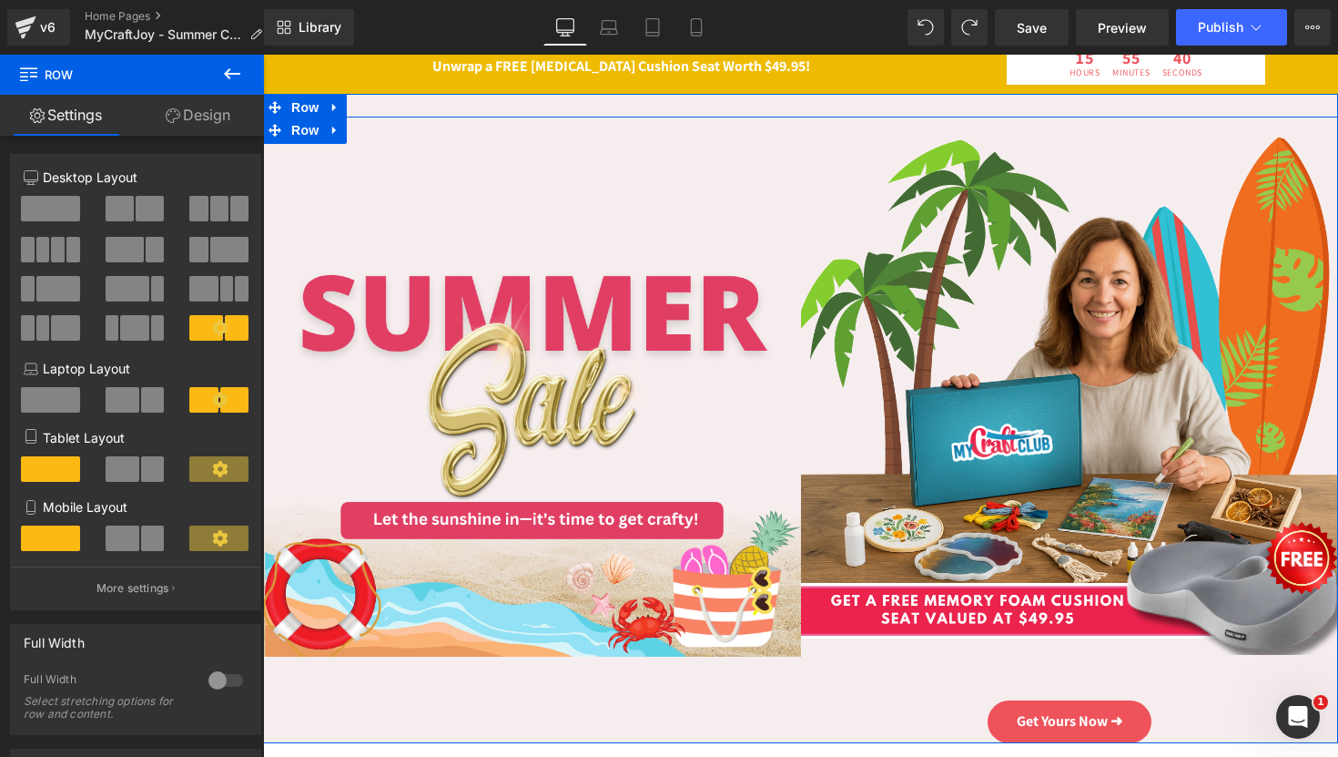
click at [565, 162] on div "Image" at bounding box center [532, 430] width 538 height 626
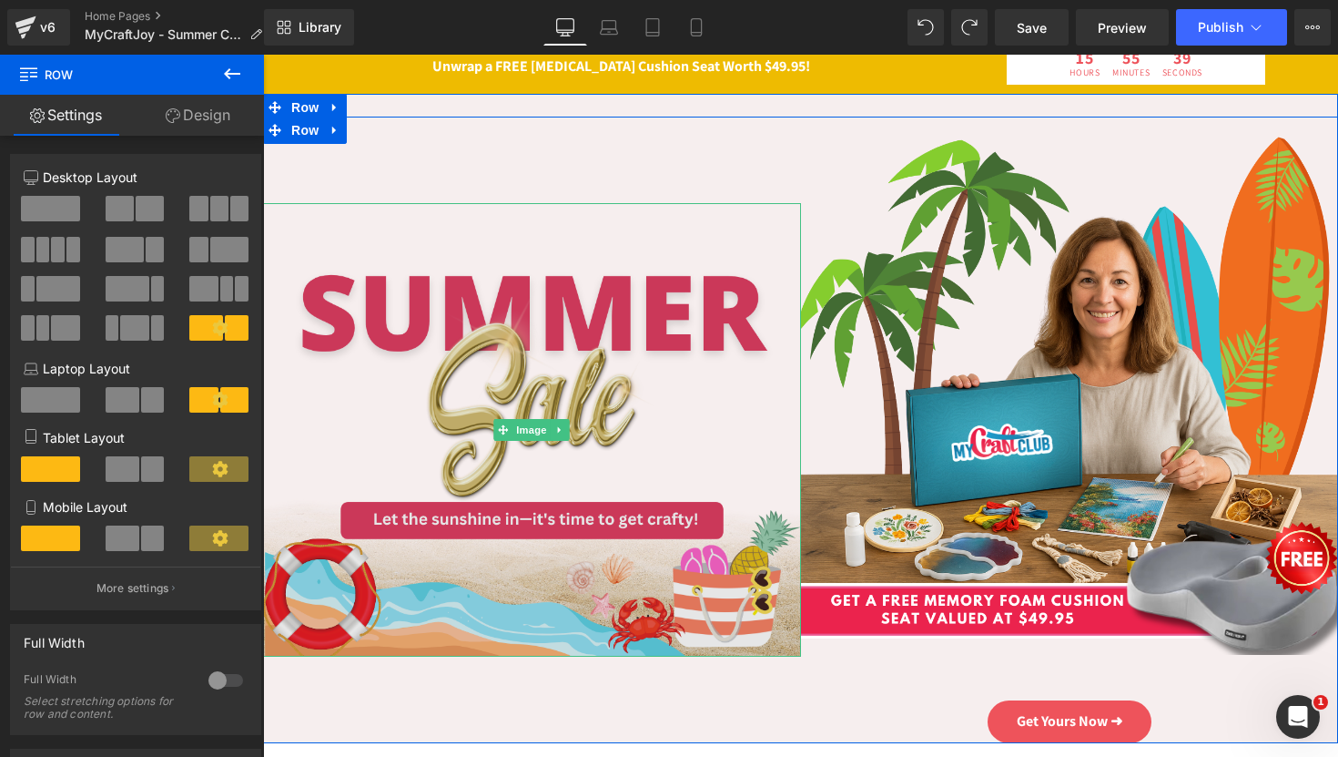
click at [558, 233] on img at bounding box center [532, 429] width 538 height 452
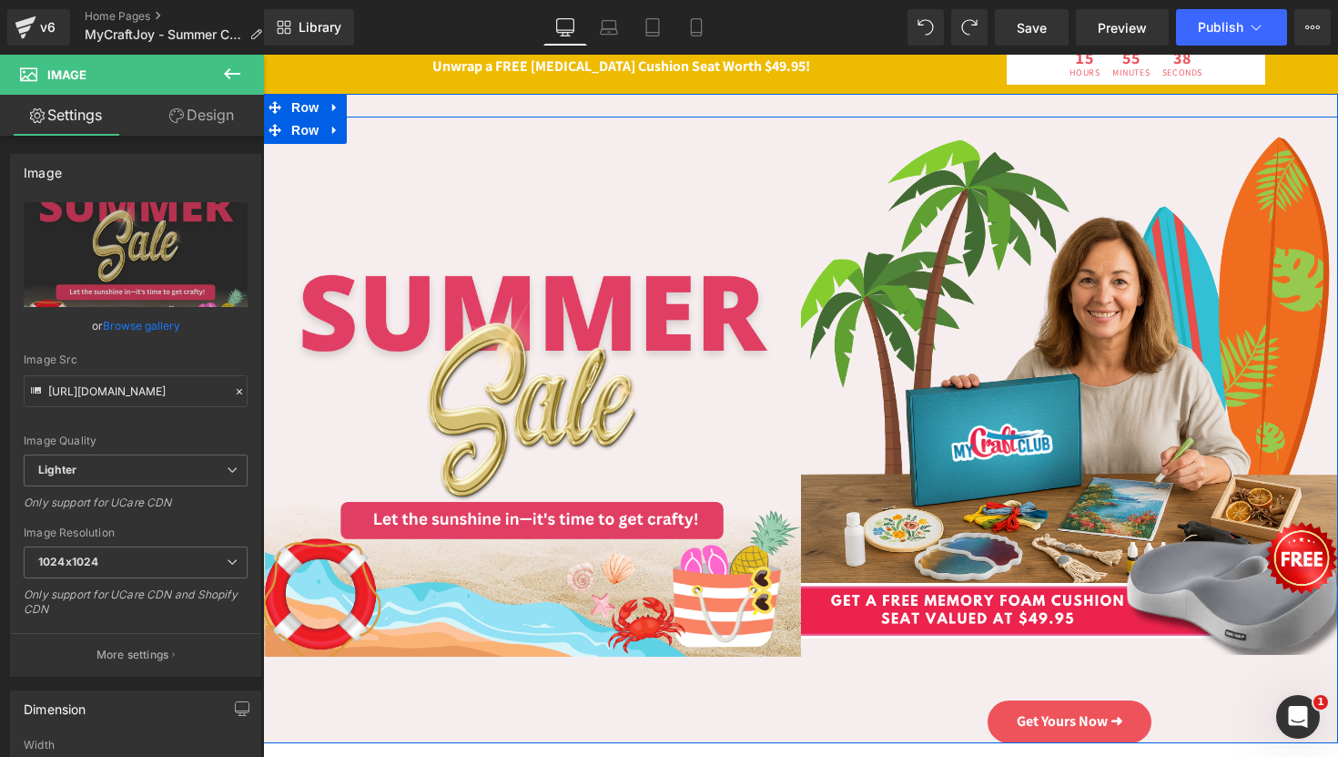
click at [558, 180] on div "Image" at bounding box center [532, 430] width 538 height 626
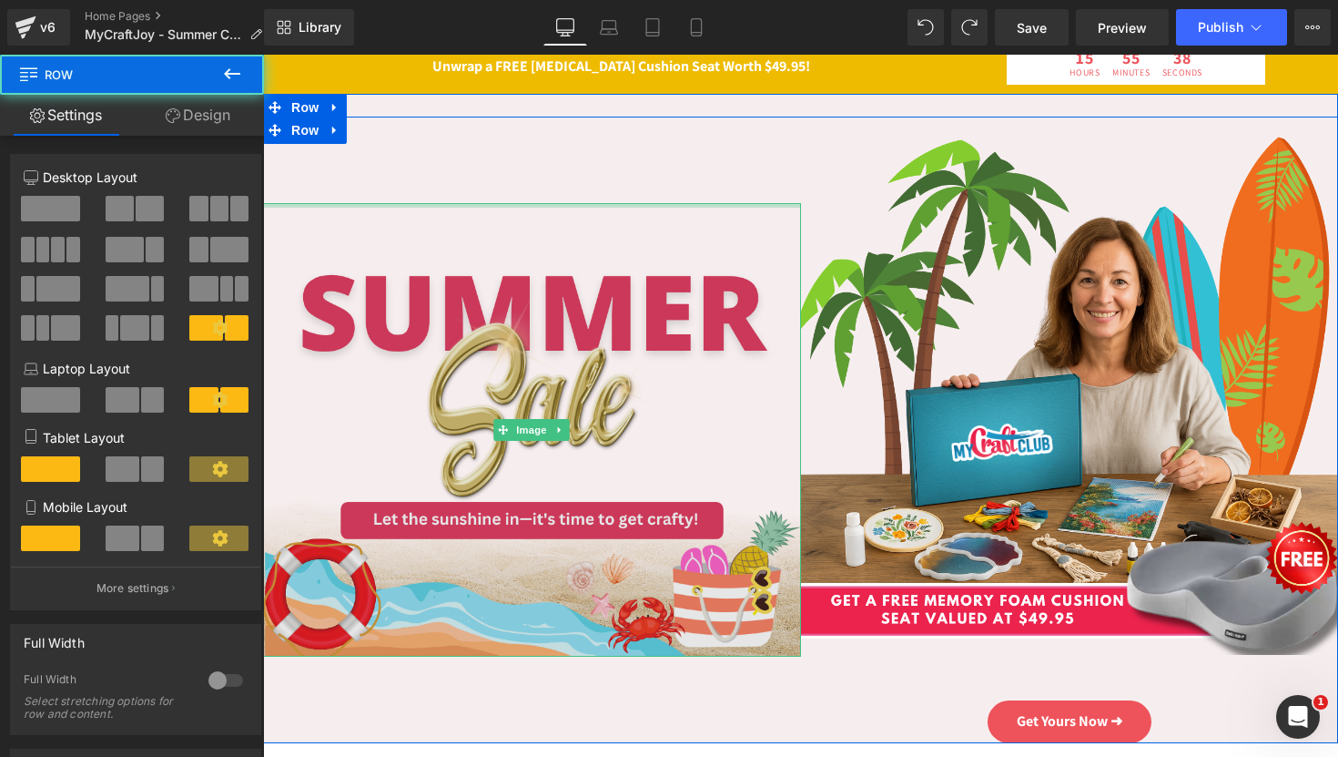
click at [558, 207] on div at bounding box center [532, 205] width 538 height 5
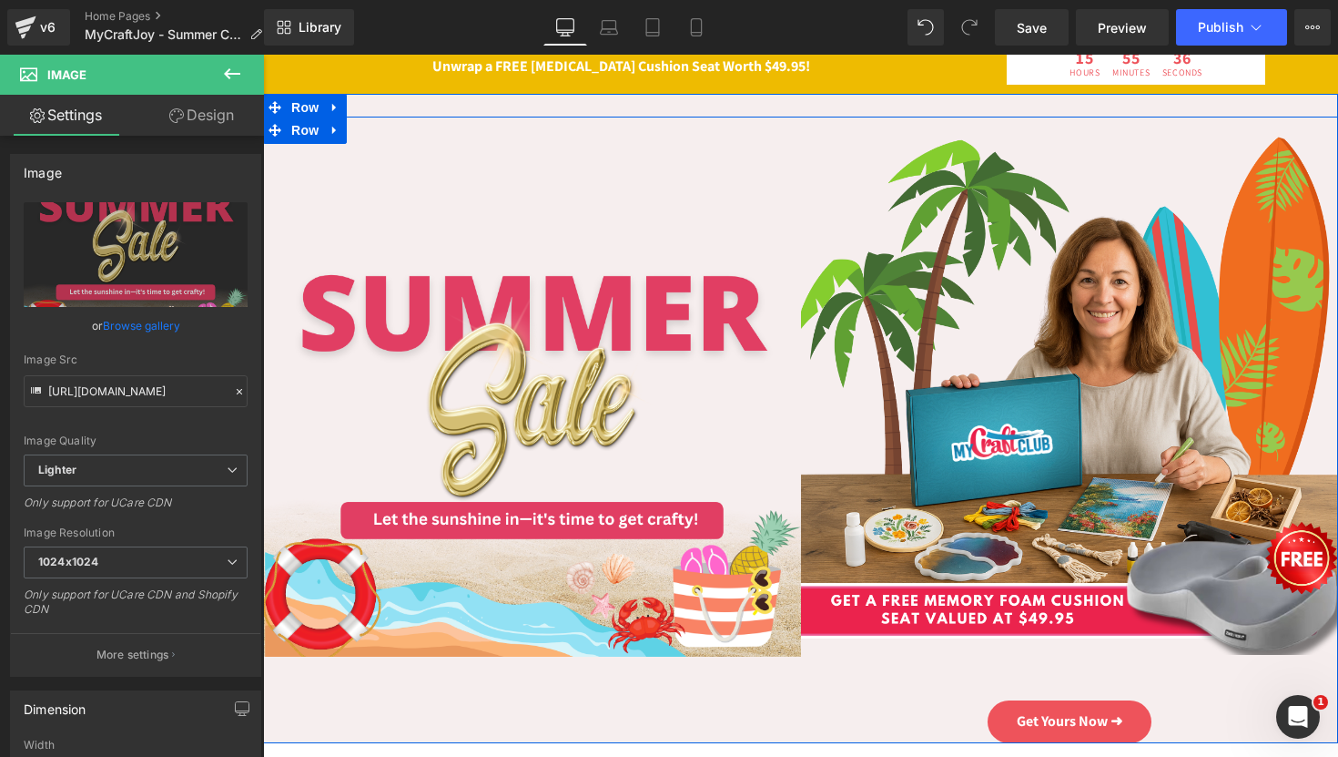
drag, startPoint x: 558, startPoint y: 207, endPoint x: 567, endPoint y: 164, distance: 43.7
click at [567, 164] on div "Image" at bounding box center [532, 430] width 538 height 626
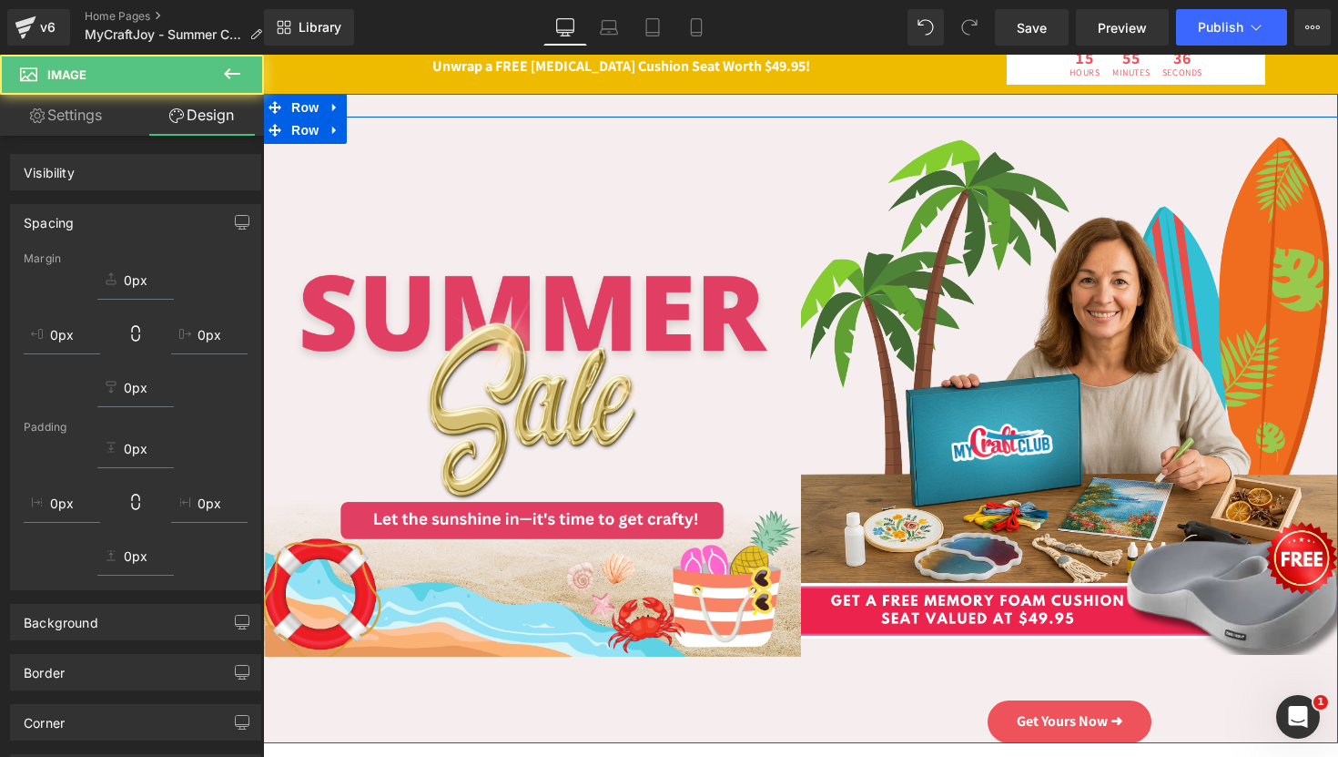
click at [567, 164] on div "Image" at bounding box center [532, 430] width 538 height 626
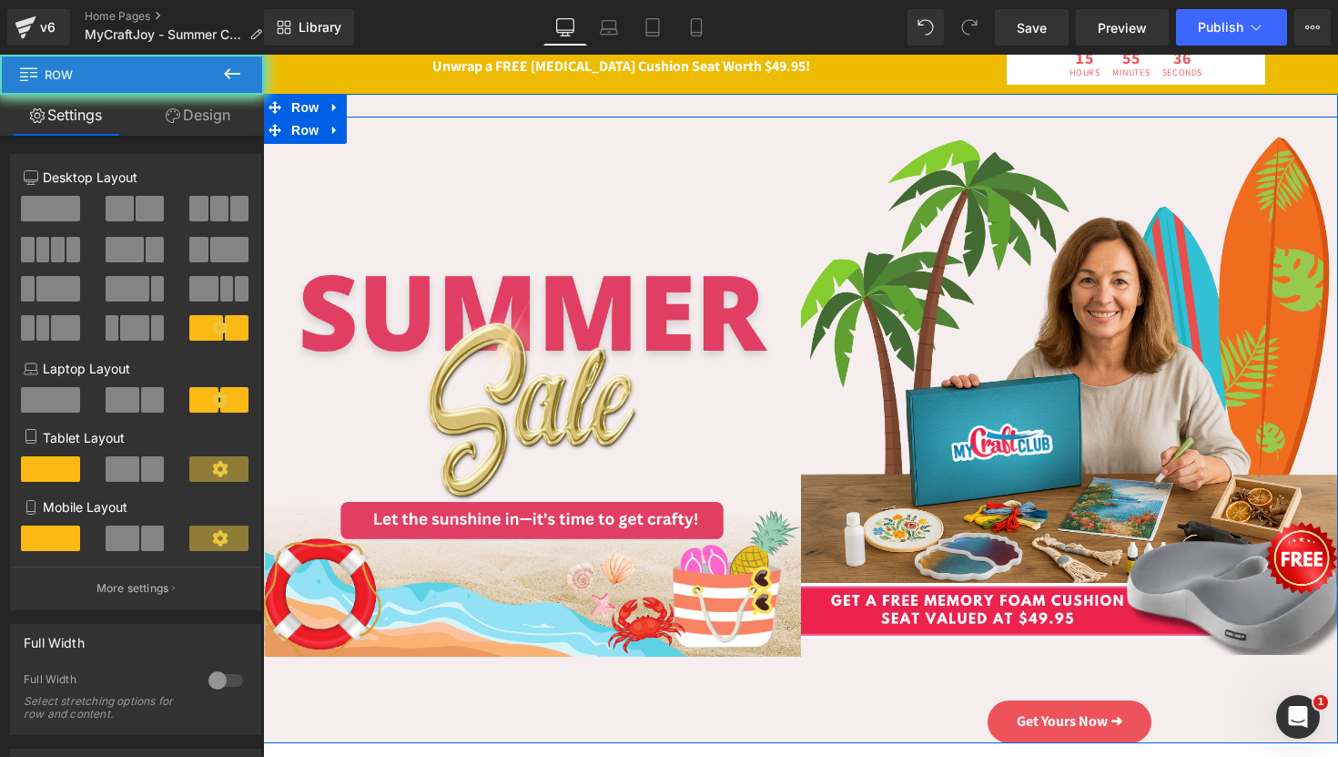
click at [567, 165] on div "Image" at bounding box center [532, 430] width 538 height 626
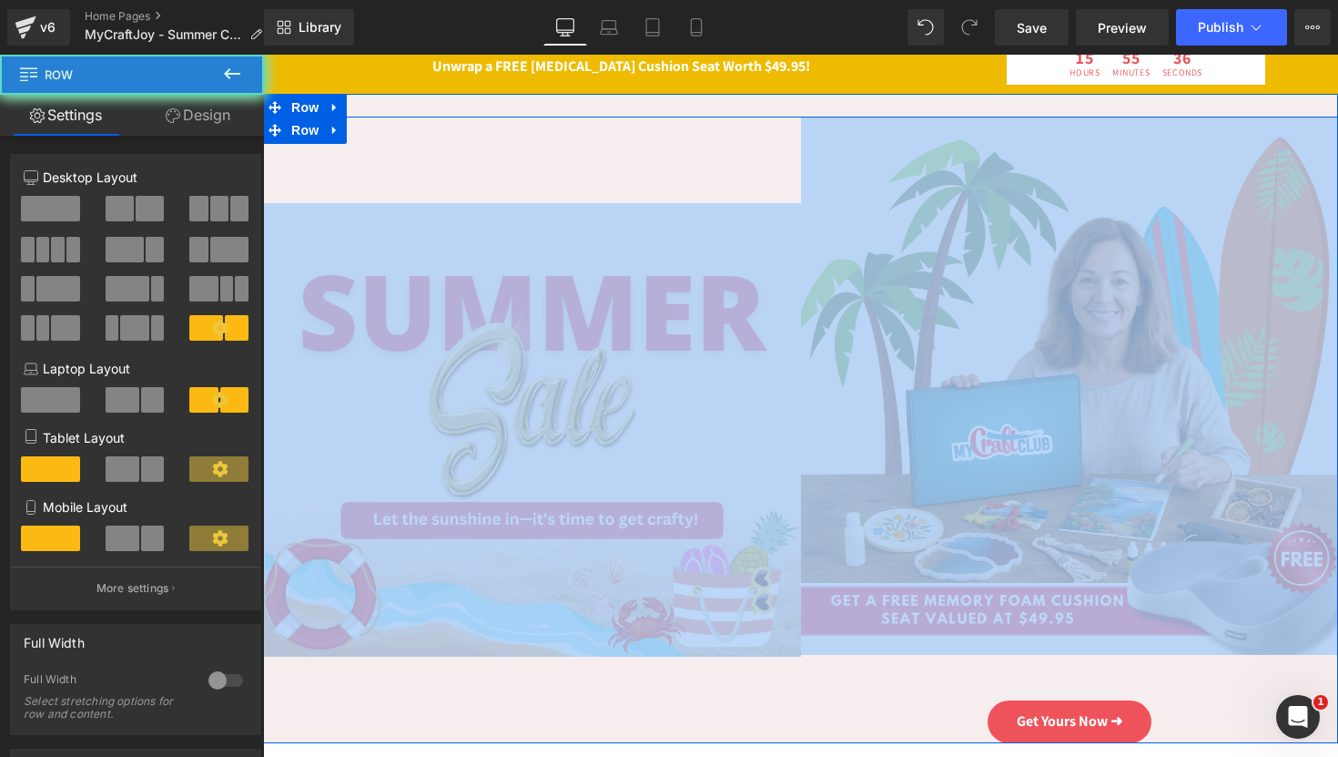
click at [567, 165] on div "Image" at bounding box center [532, 430] width 538 height 626
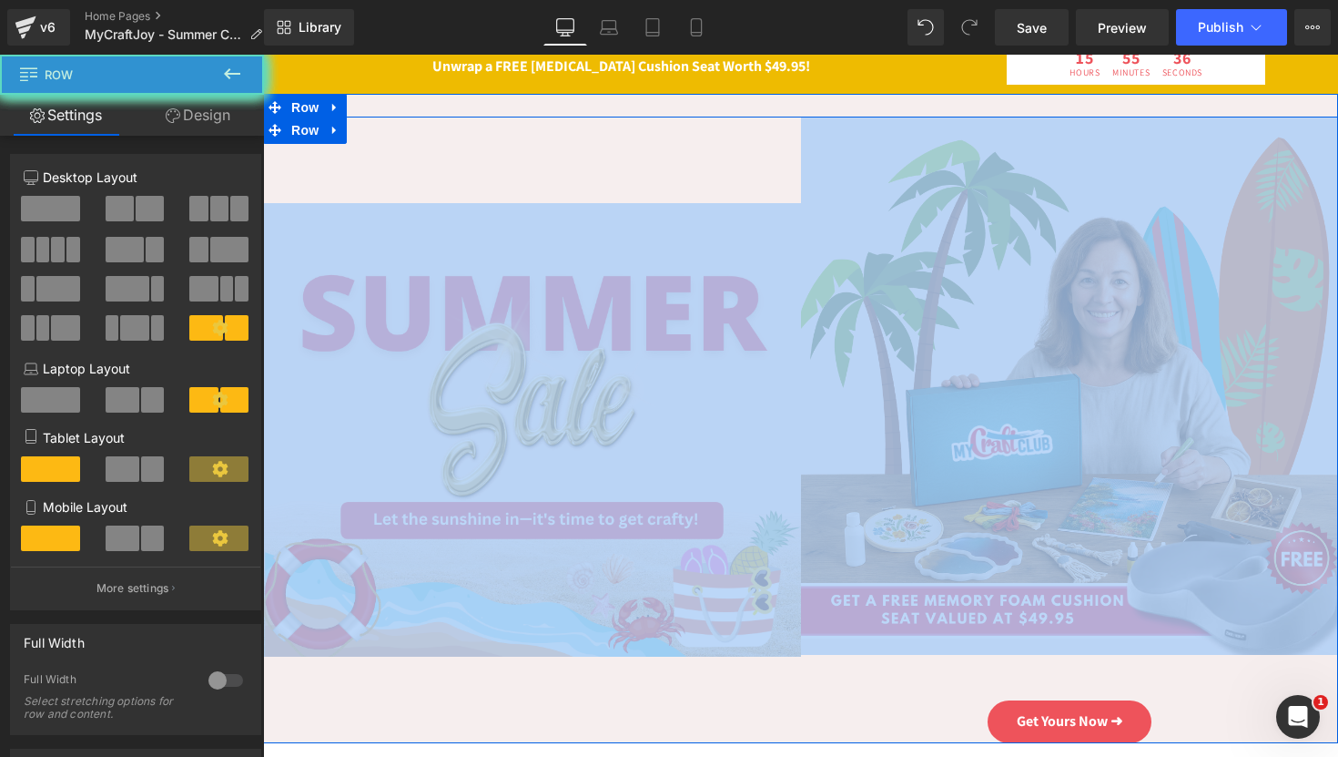
click at [567, 165] on div "Image" at bounding box center [532, 430] width 538 height 626
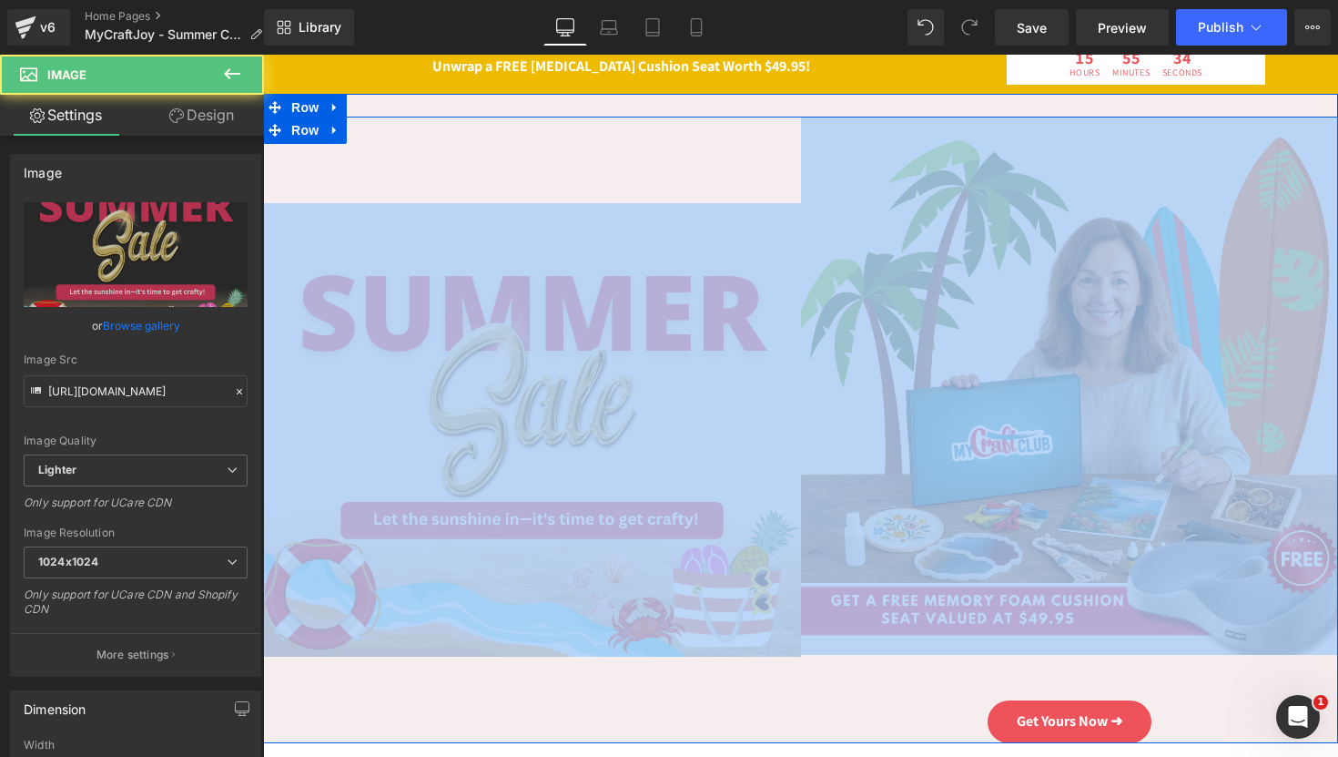
drag, startPoint x: 562, startPoint y: 203, endPoint x: 572, endPoint y: 120, distance: 83.5
click at [571, 120] on div "Image Image Image Get Yours Now ➜ Button Row" at bounding box center [800, 430] width 1075 height 626
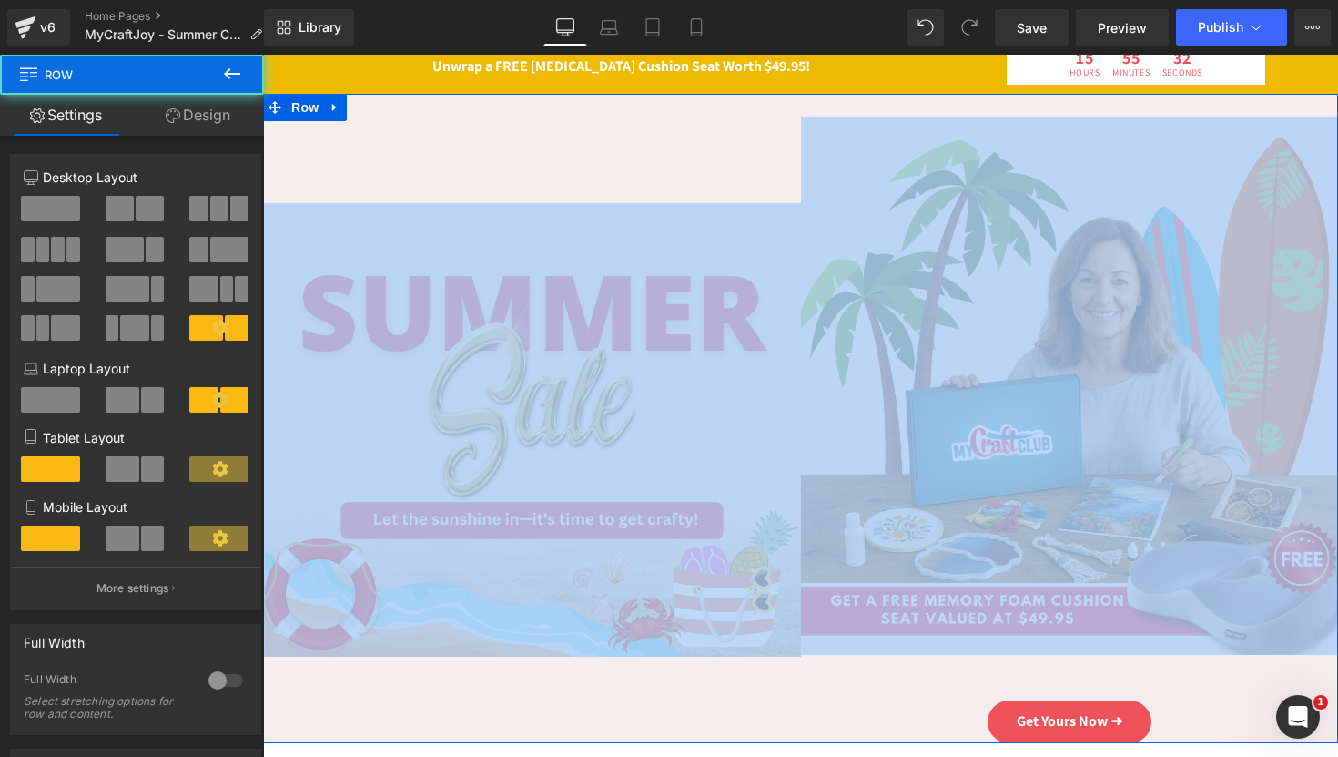
click at [688, 126] on div "Image" at bounding box center [532, 430] width 538 height 626
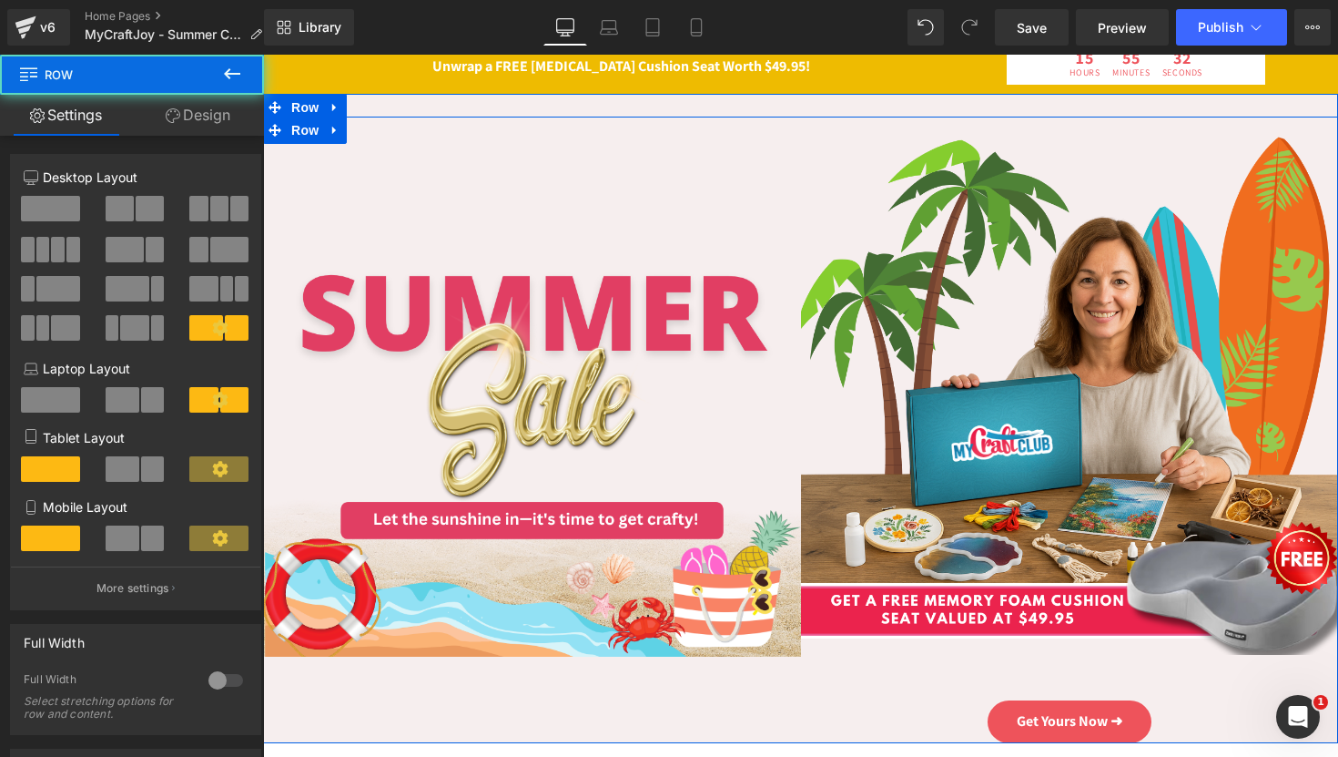
click at [688, 126] on div "Image" at bounding box center [532, 430] width 538 height 626
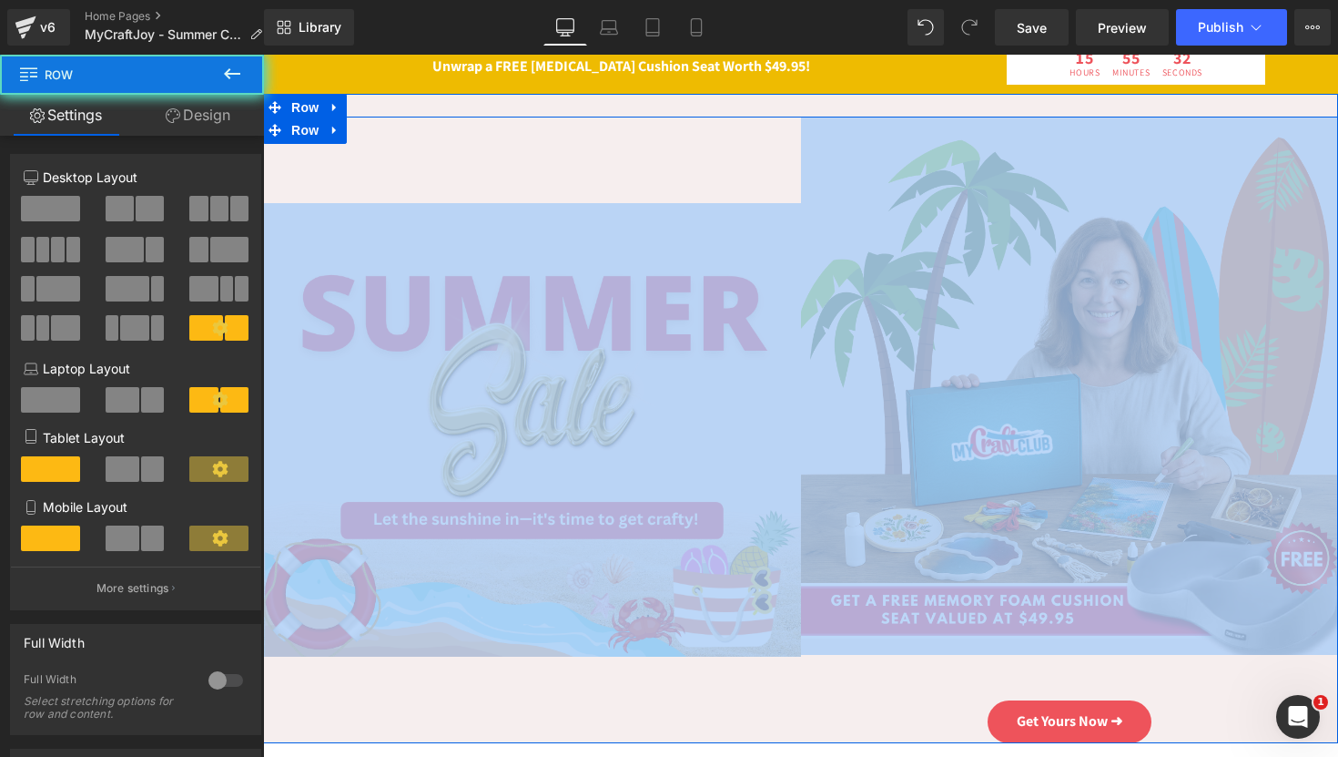
click at [688, 126] on div "Image" at bounding box center [532, 430] width 538 height 626
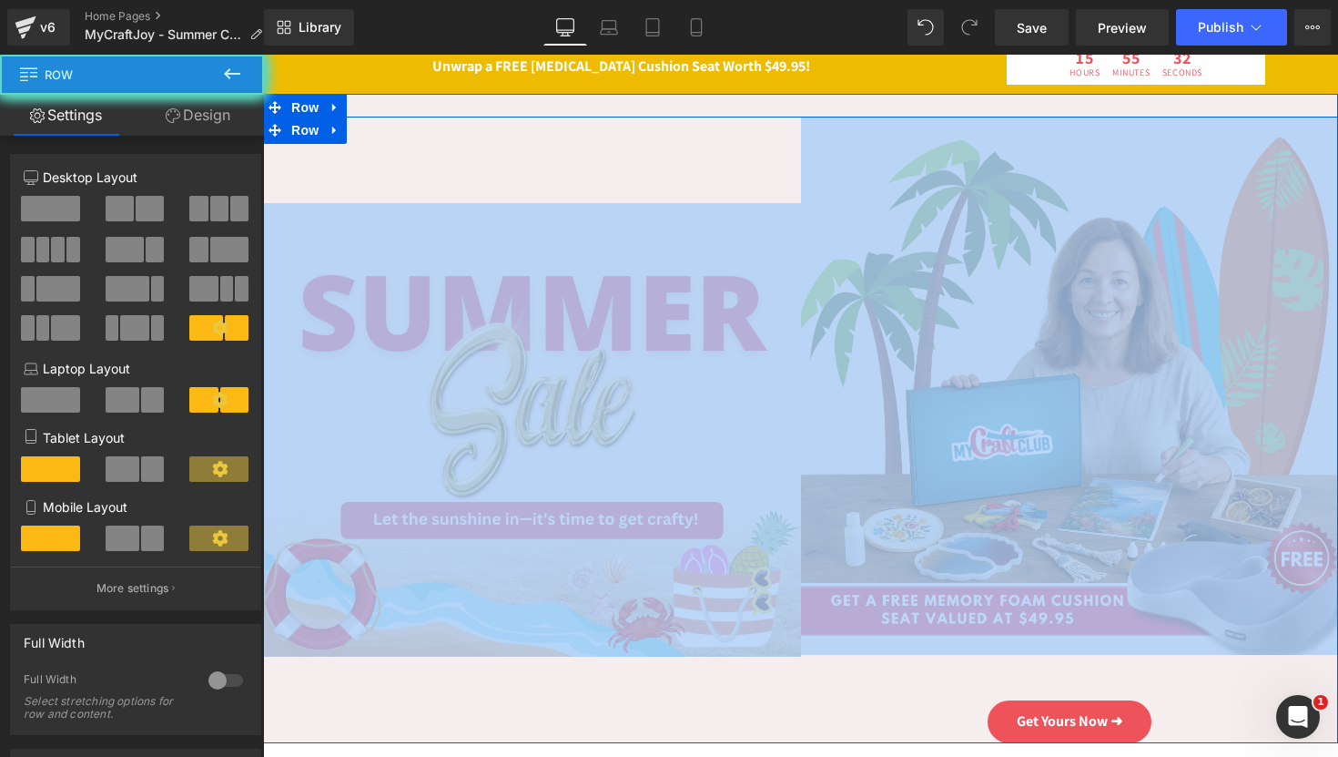
click at [688, 126] on div "Image" at bounding box center [532, 430] width 538 height 626
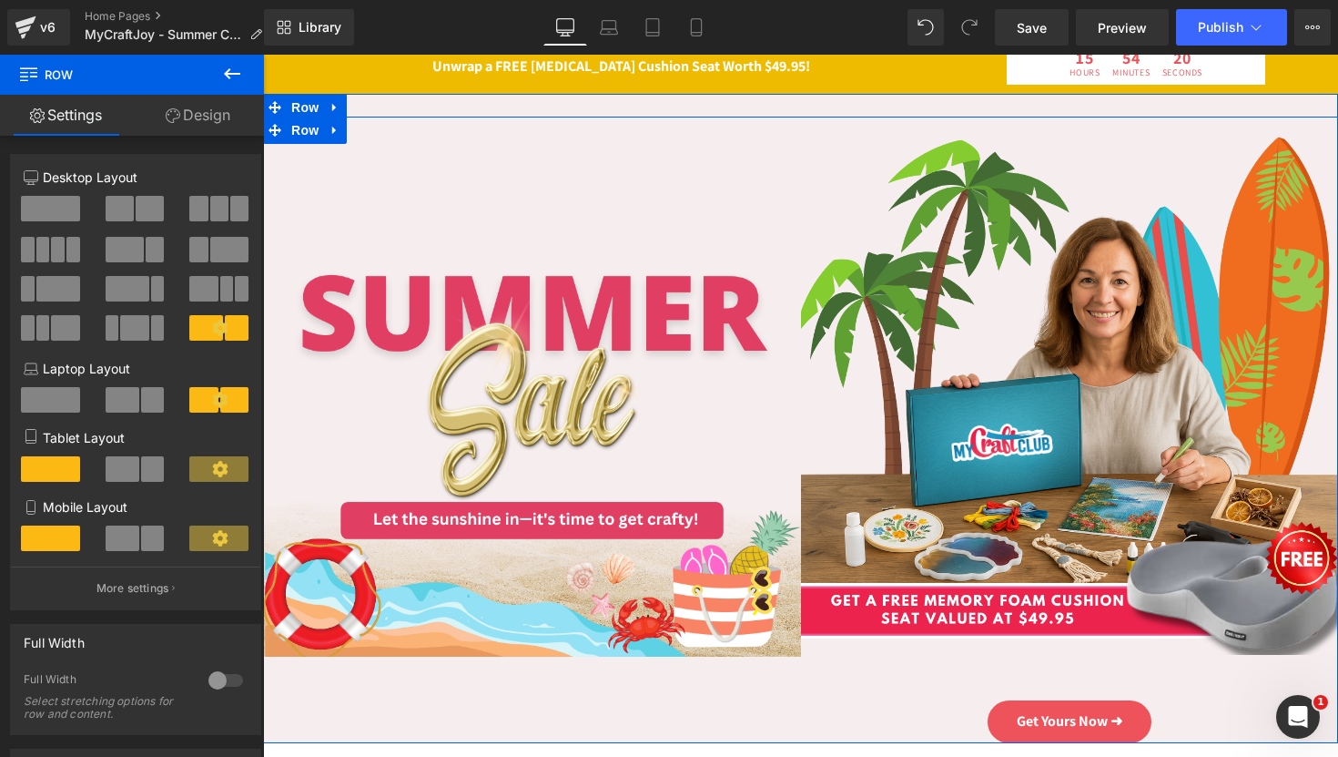
click at [710, 163] on div "Image" at bounding box center [532, 430] width 538 height 626
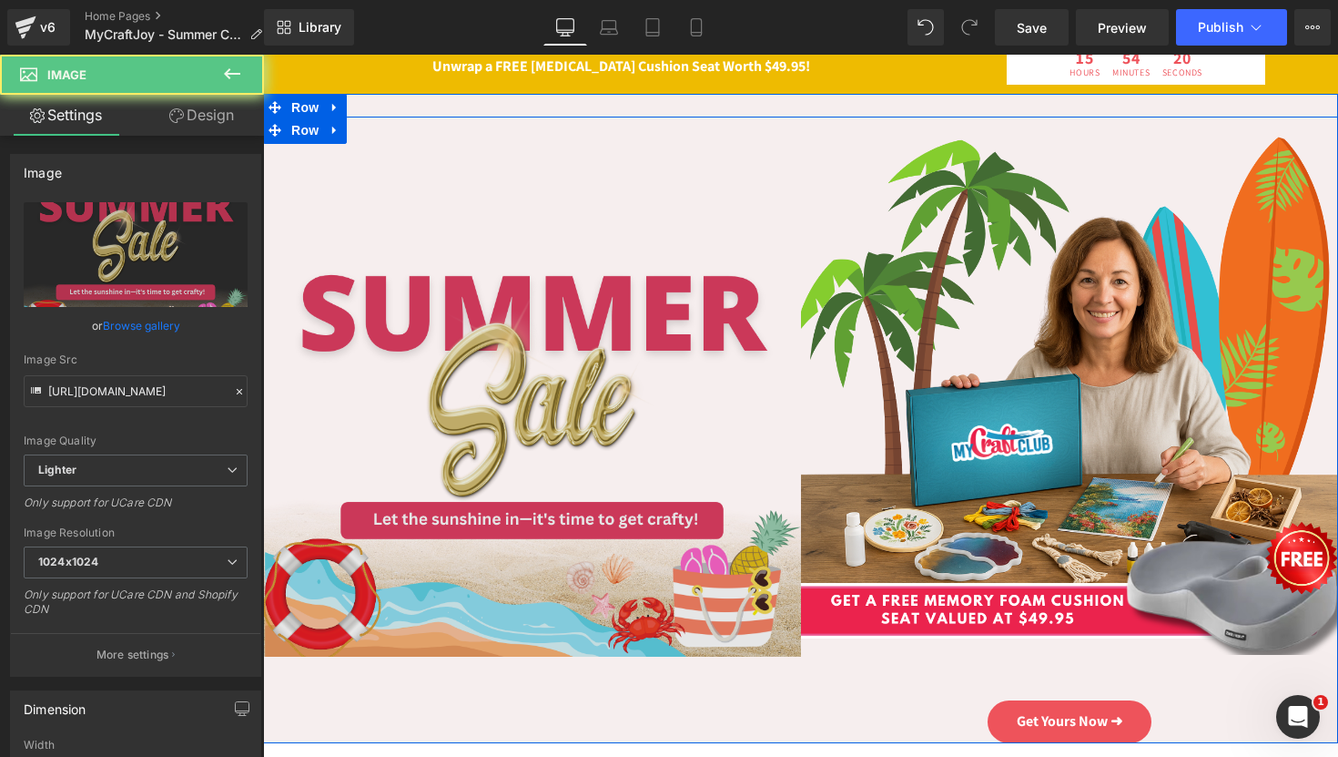
click at [706, 245] on img at bounding box center [532, 429] width 538 height 452
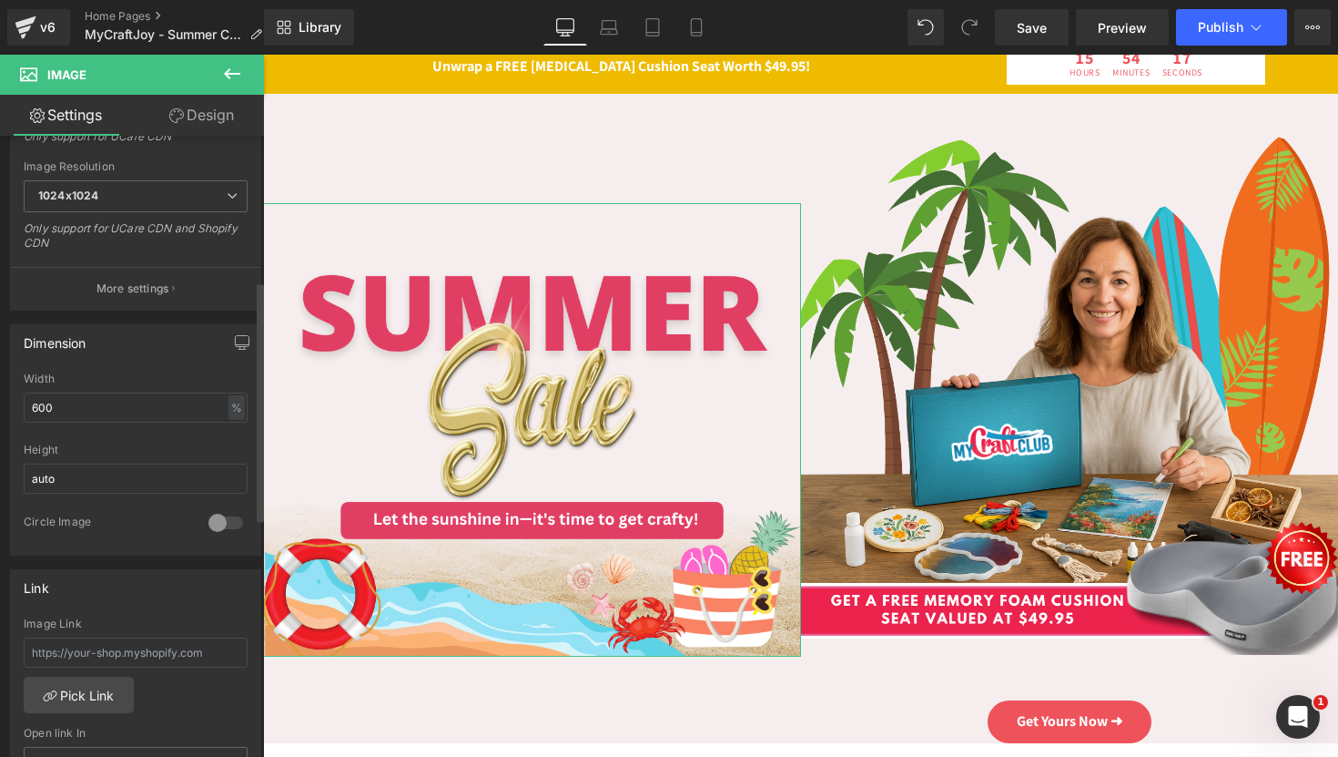
scroll to position [377, 0]
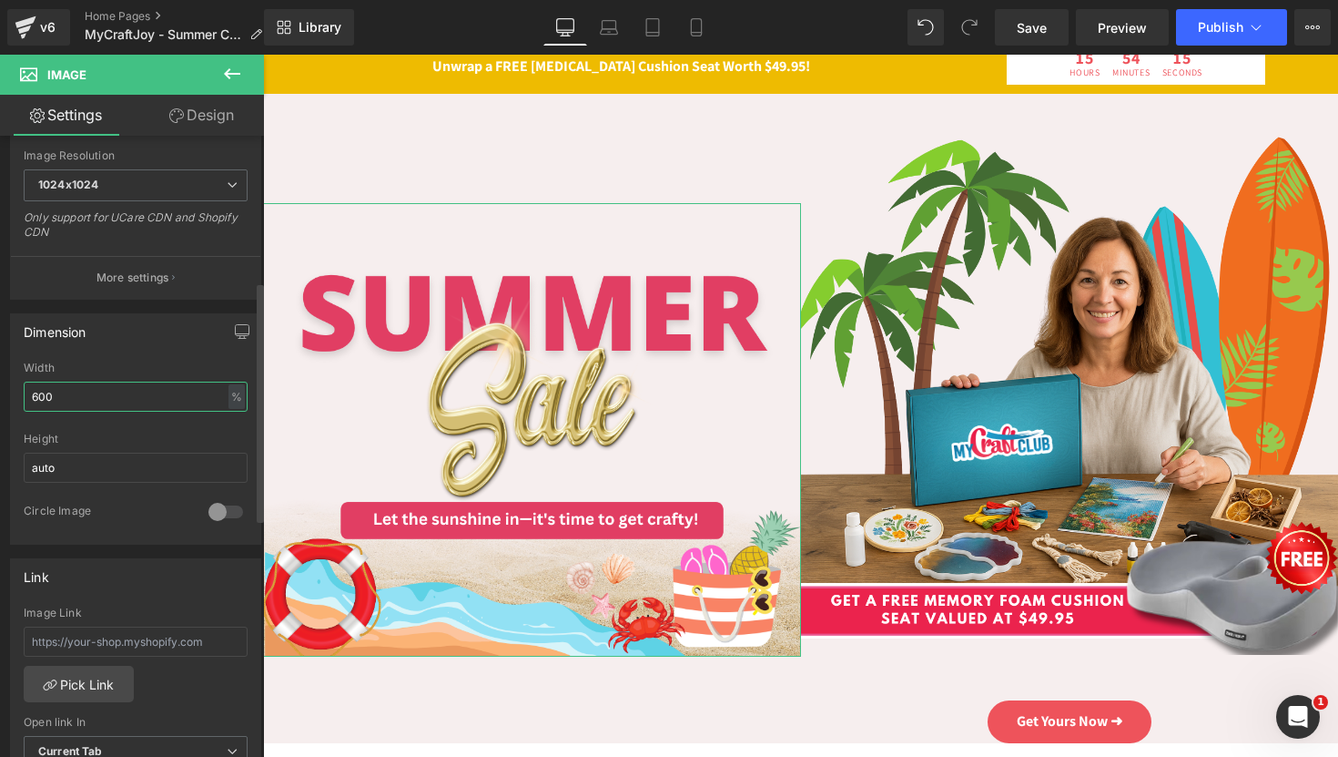
click at [149, 391] on input "600" at bounding box center [136, 396] width 224 height 30
type input "6"
type input "-"
type input "0"
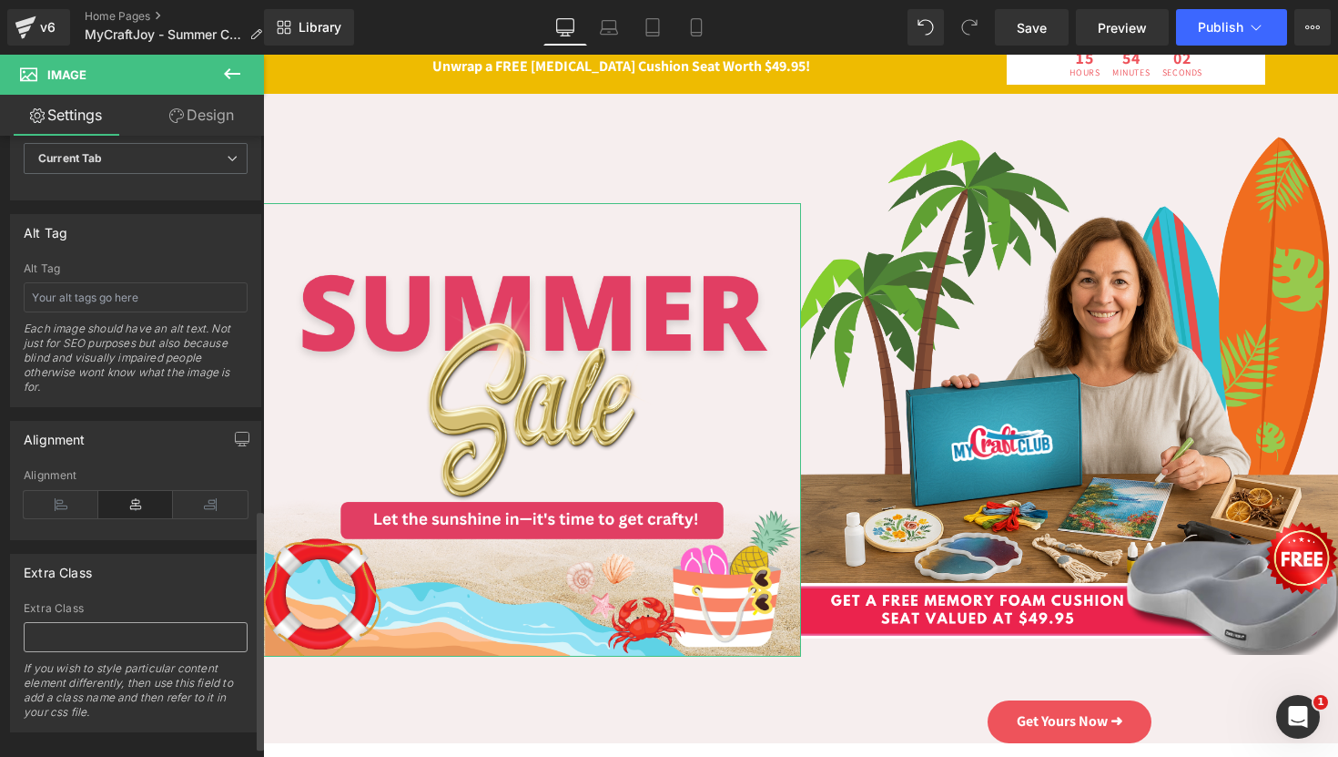
scroll to position [967, 0]
type input "1200"
click at [249, 453] on button "button" at bounding box center [242, 441] width 29 height 35
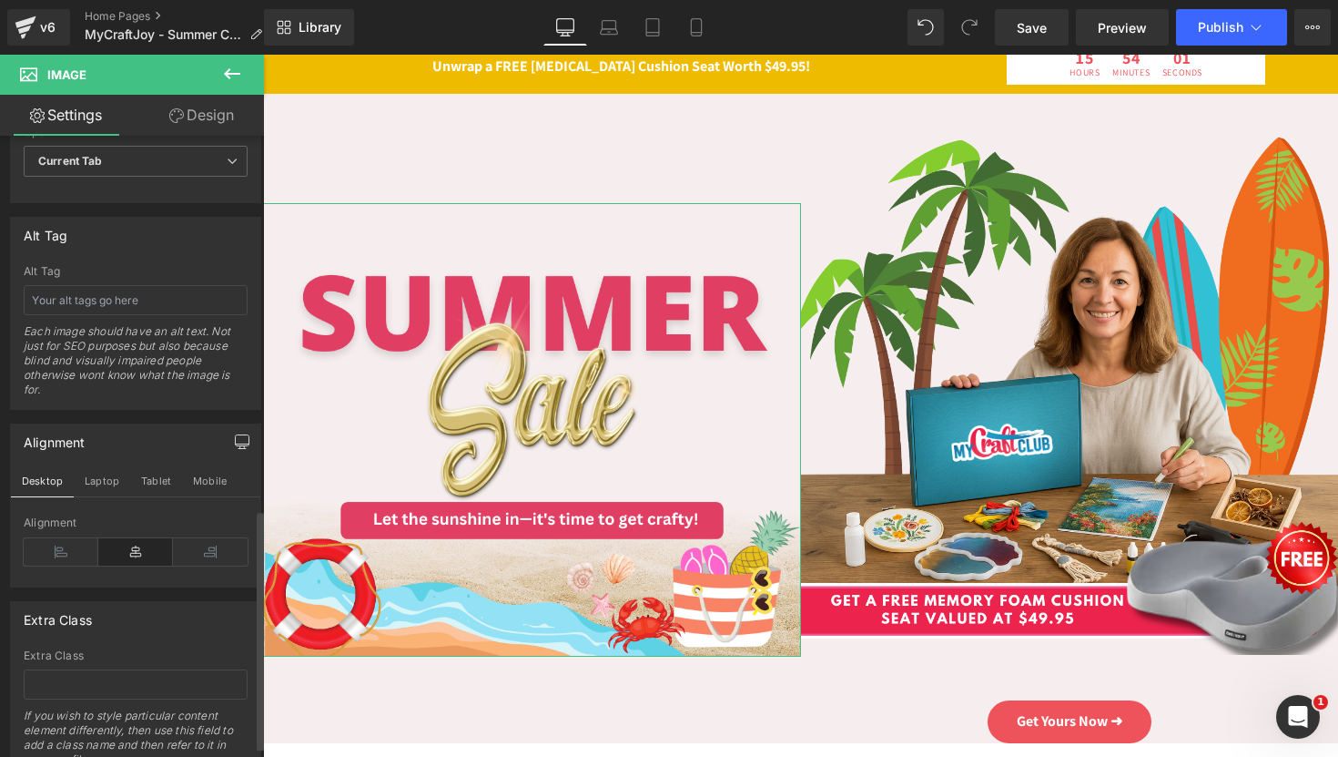
click at [238, 451] on button "button" at bounding box center [242, 441] width 29 height 35
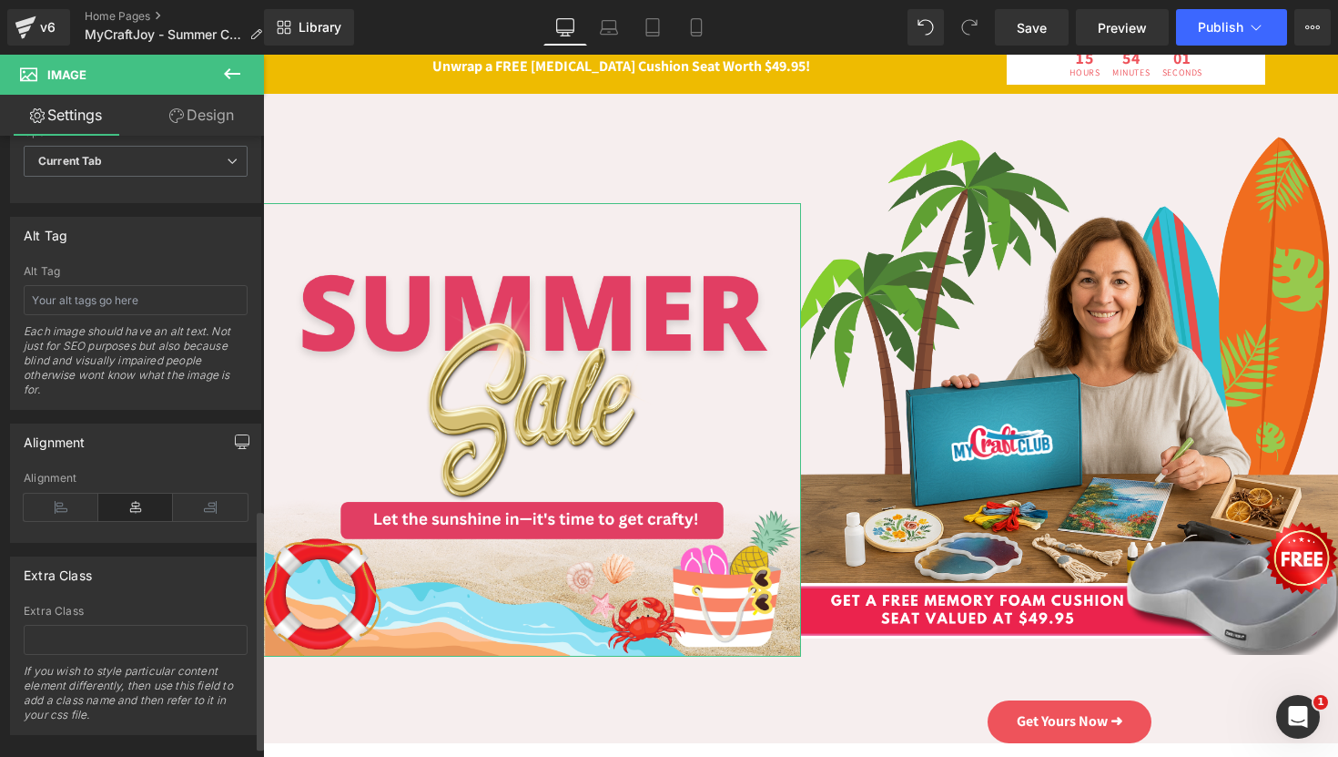
click at [238, 451] on button "button" at bounding box center [242, 441] width 29 height 35
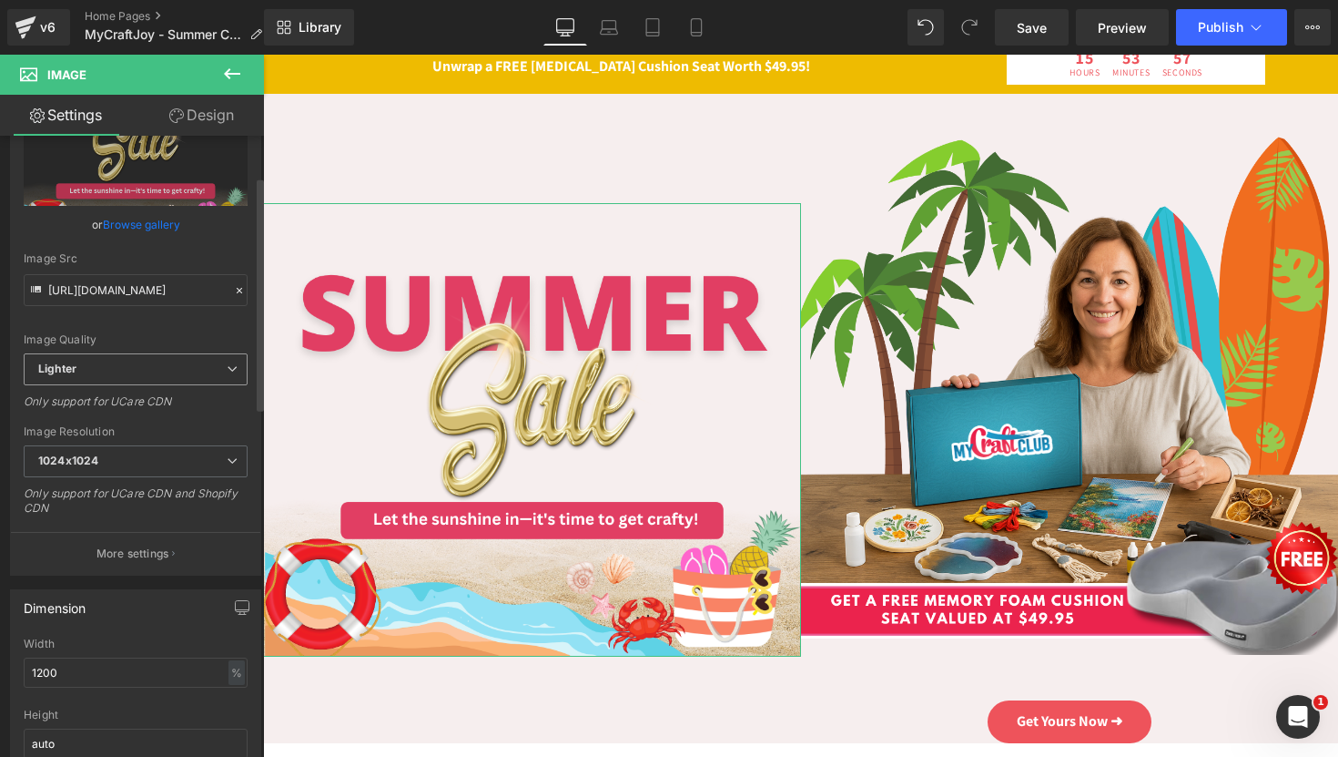
scroll to position [114, 0]
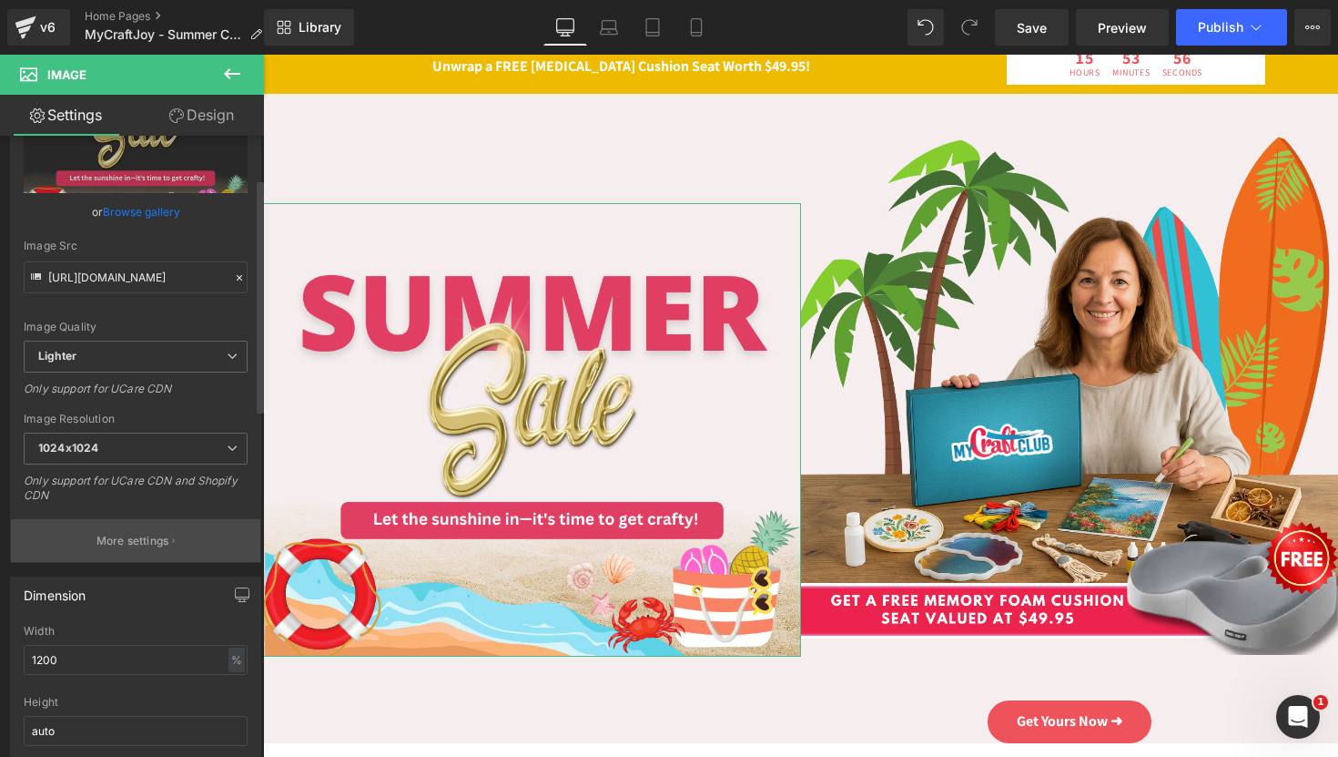
click at [152, 541] on p "More settings" at bounding box center [133, 541] width 73 height 16
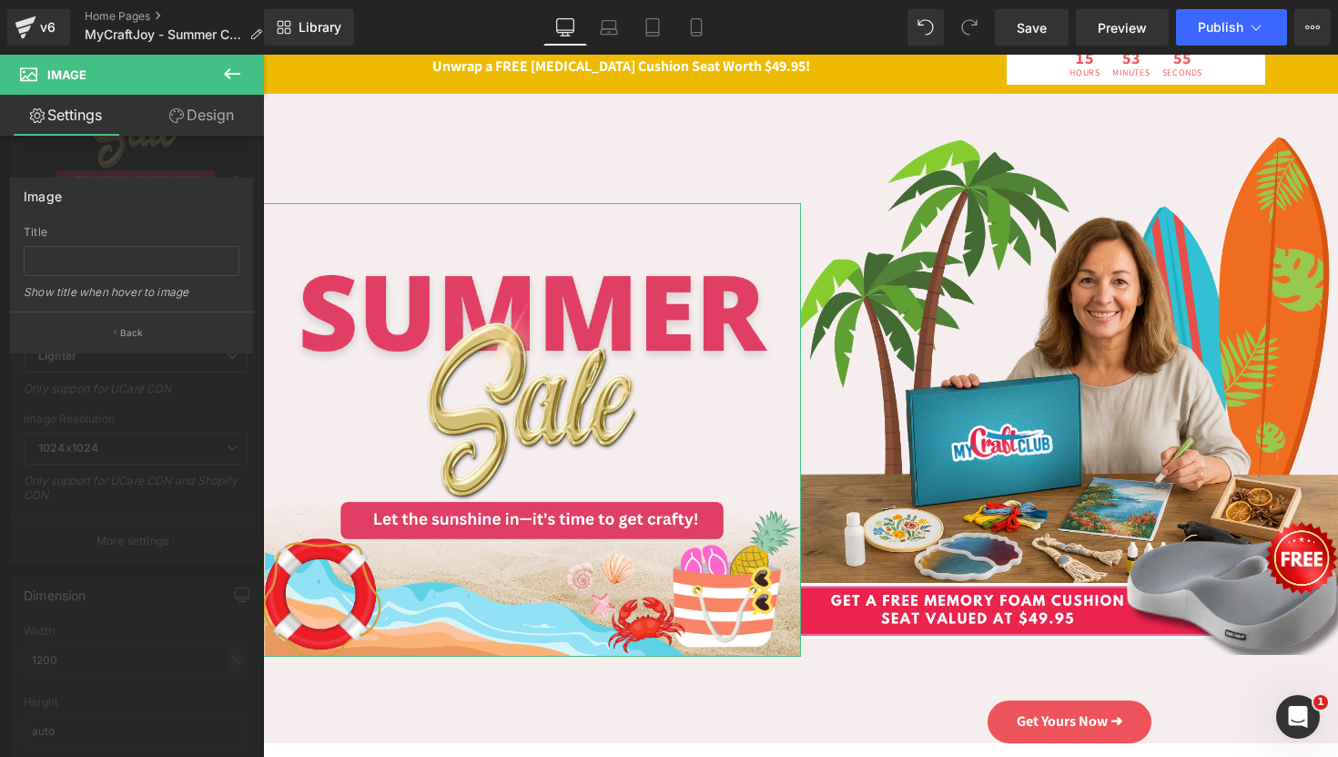
click at [147, 491] on div at bounding box center [132, 410] width 264 height 711
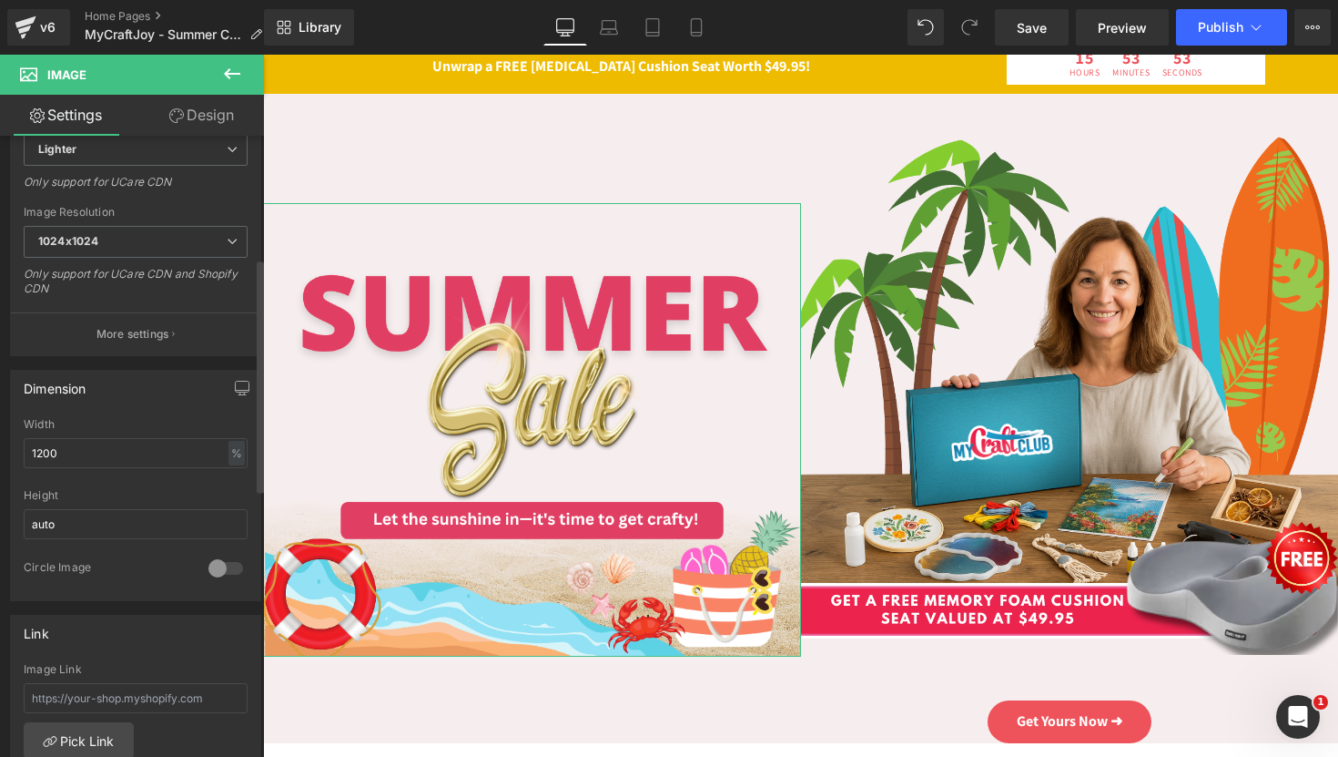
scroll to position [329, 0]
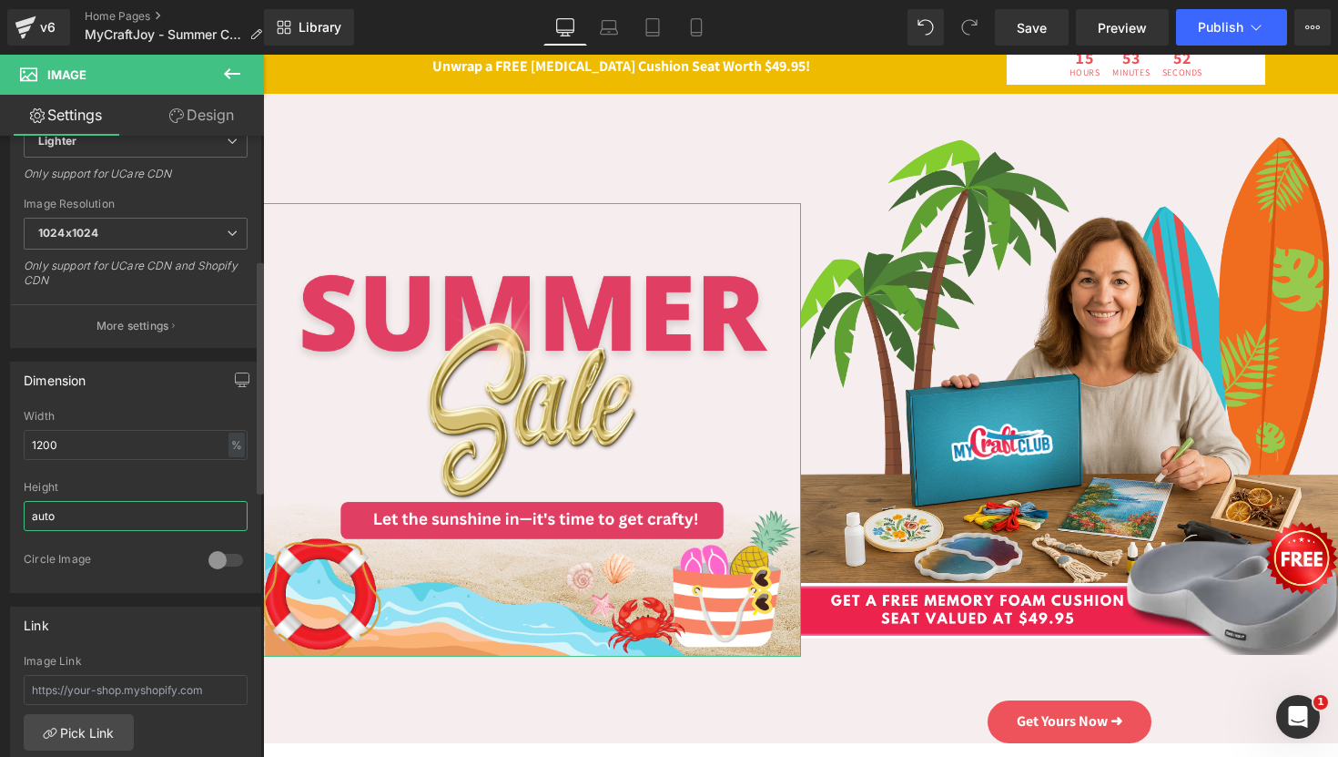
click at [141, 525] on input "auto" at bounding box center [136, 516] width 224 height 30
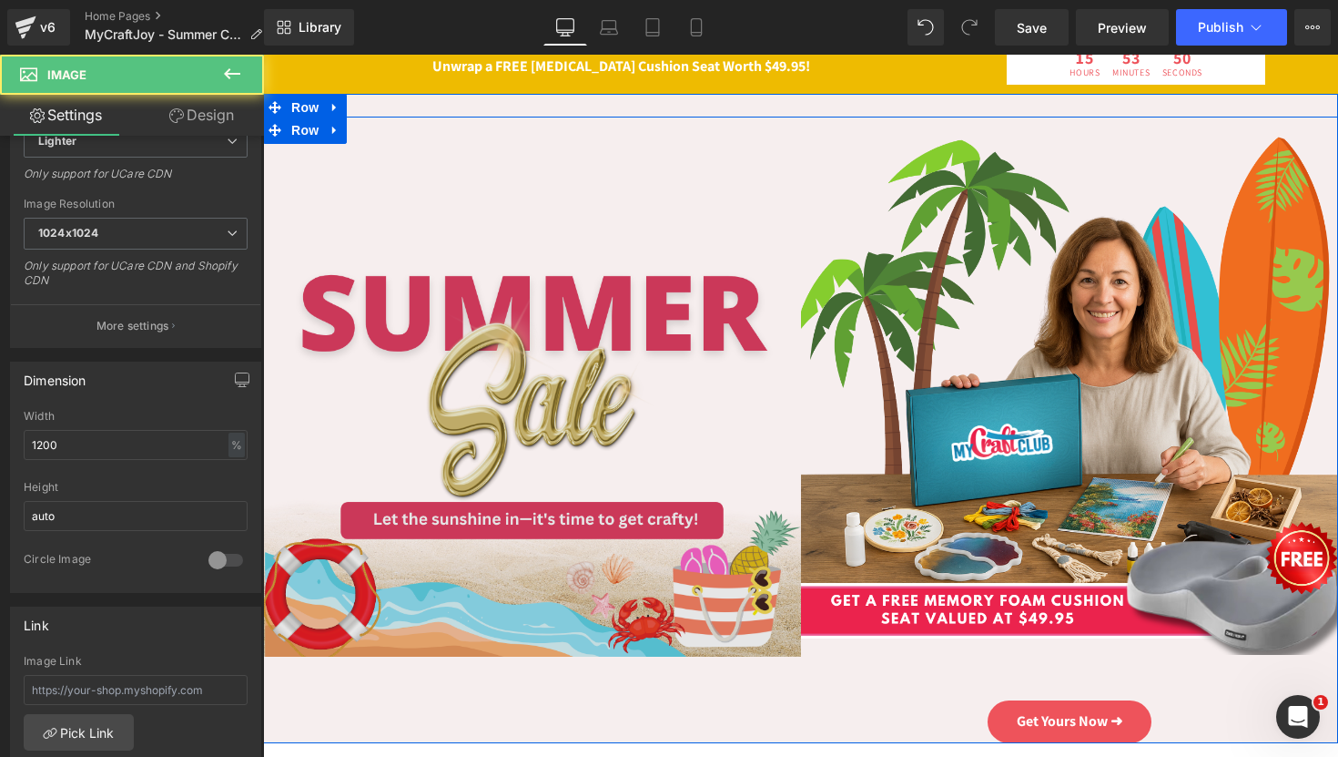
click at [626, 229] on img at bounding box center [532, 429] width 538 height 452
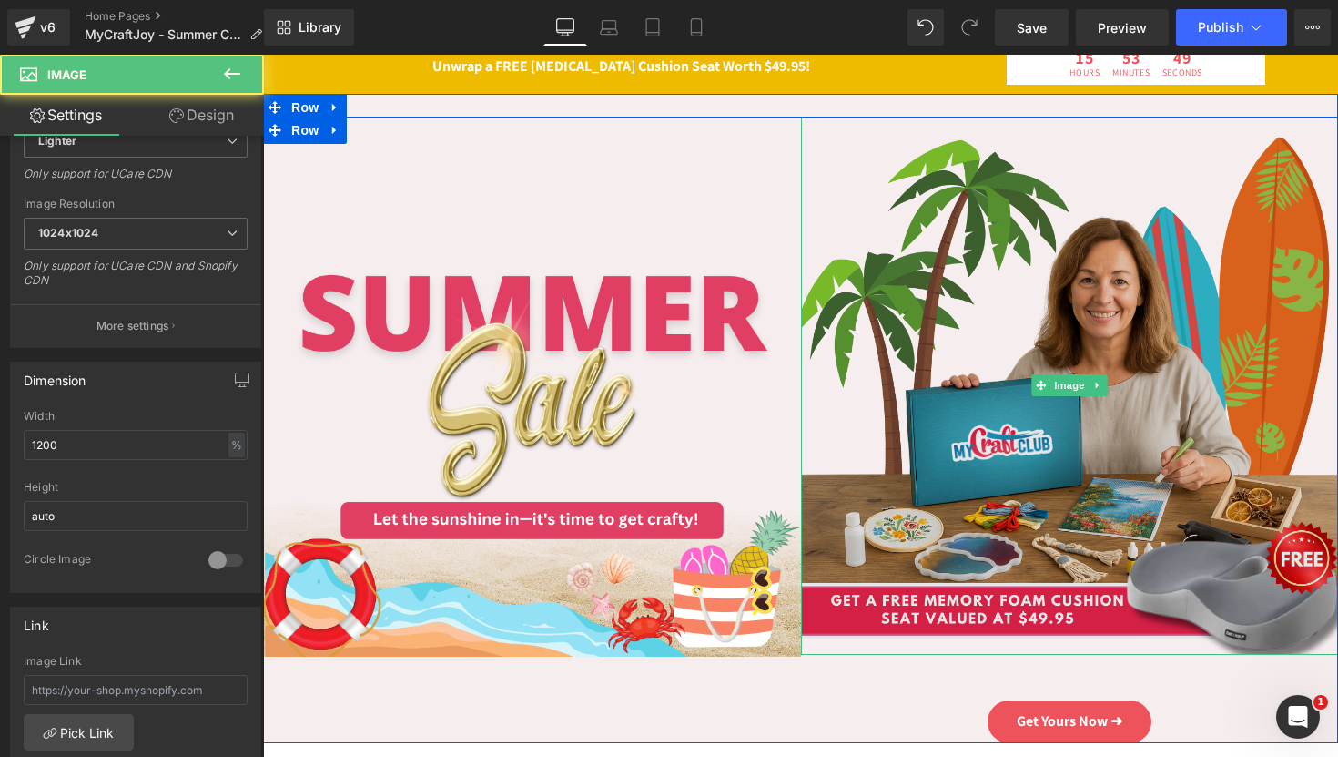
click at [881, 195] on img at bounding box center [1070, 386] width 538 height 538
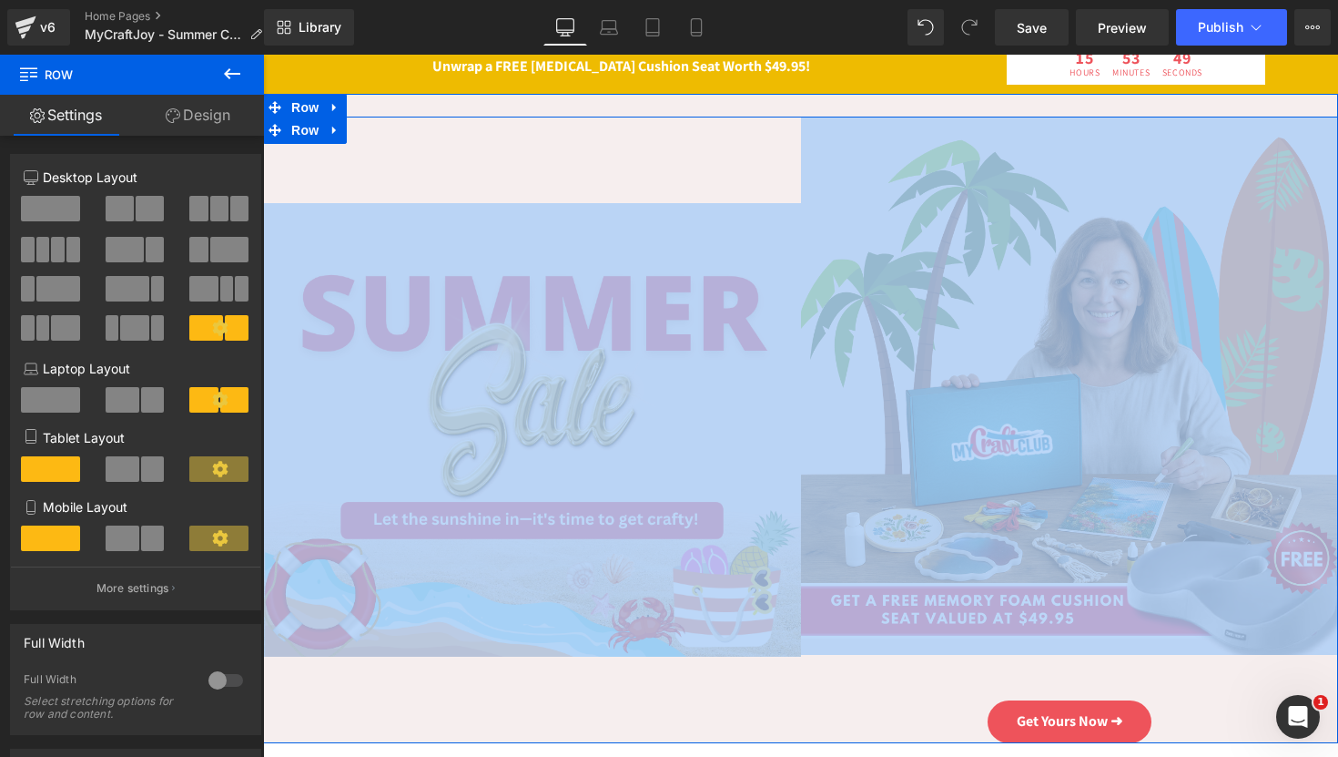
click at [788, 168] on div "Image" at bounding box center [532, 430] width 538 height 626
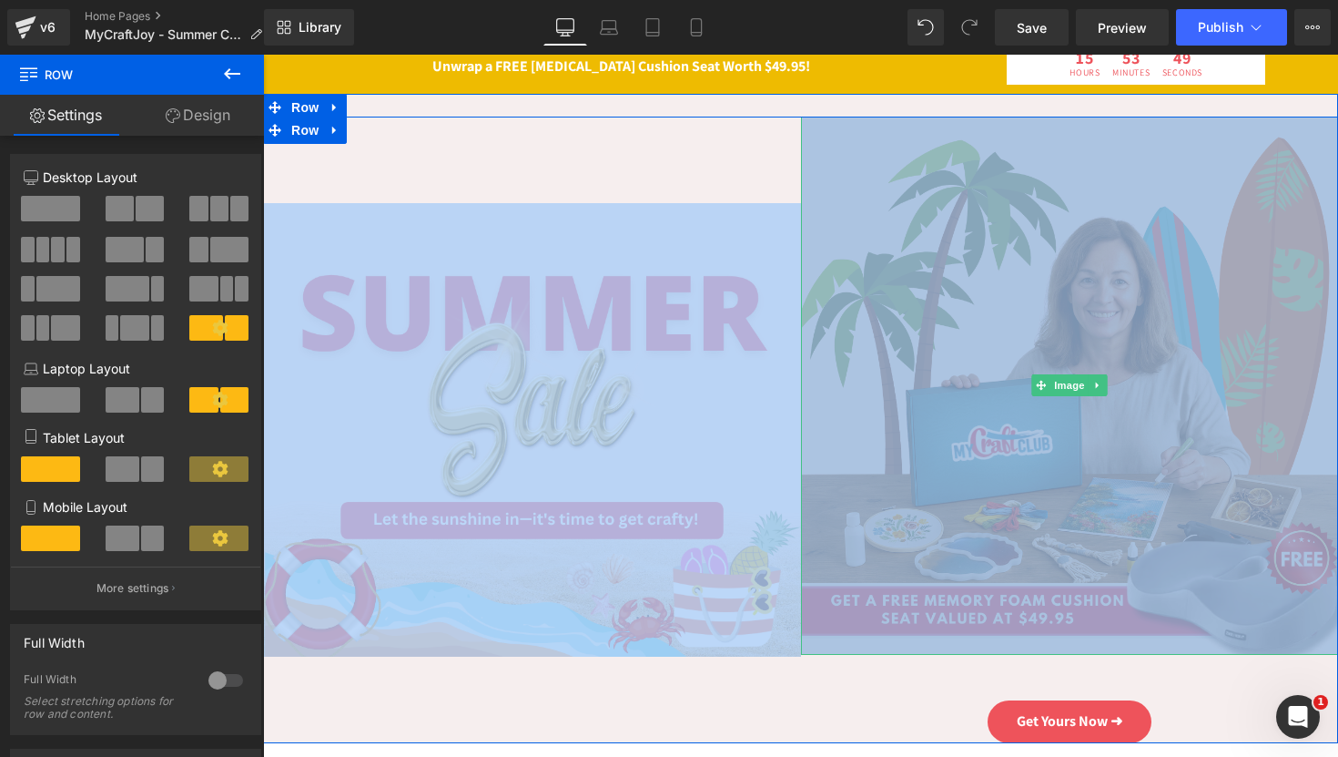
click at [822, 170] on img at bounding box center [1070, 386] width 538 height 538
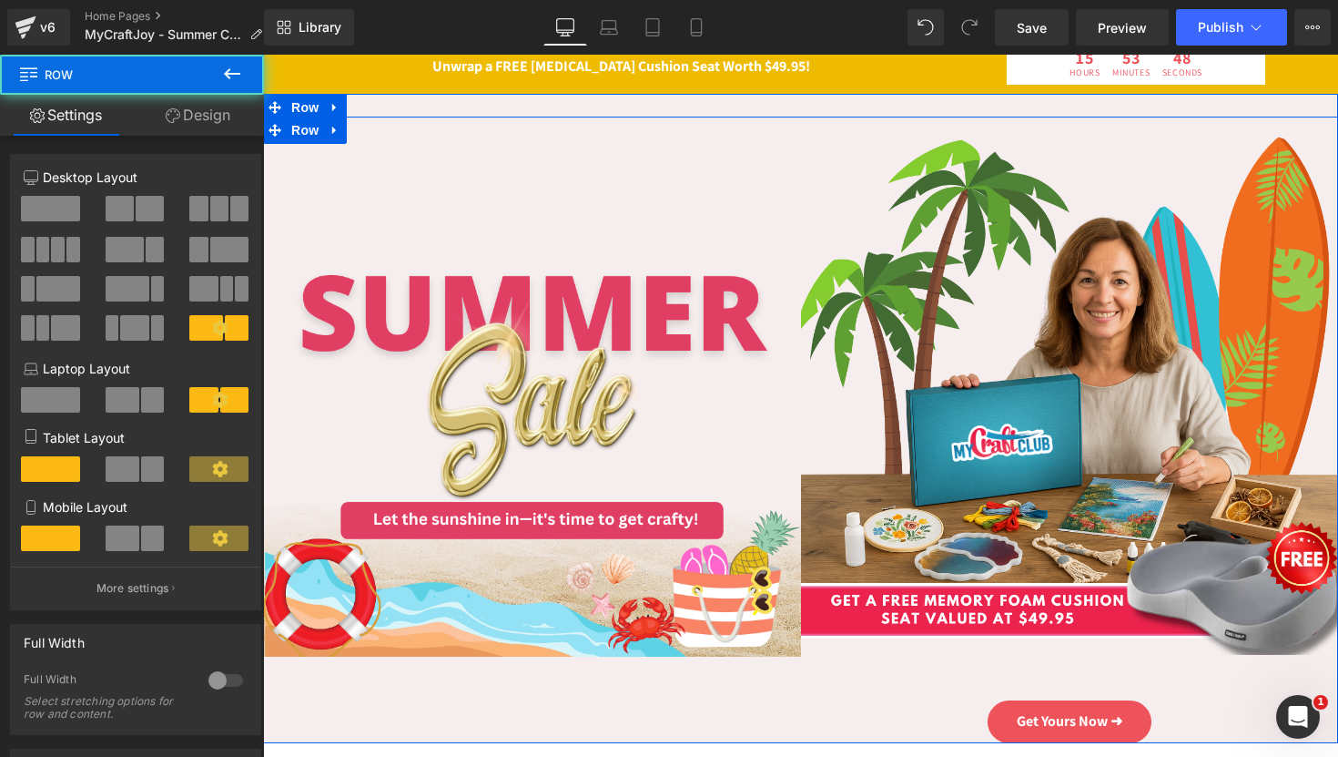
click at [732, 201] on div "Image" at bounding box center [532, 430] width 538 height 626
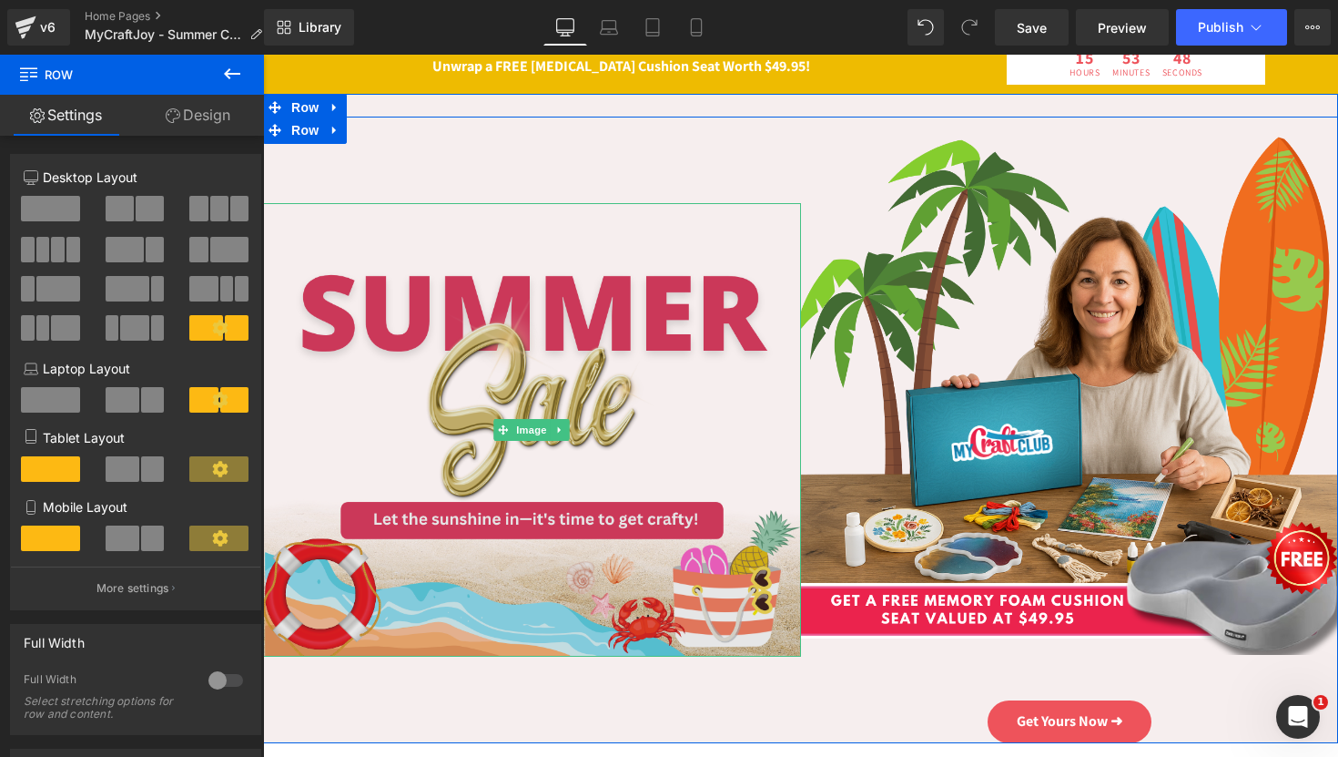
click at [733, 219] on img at bounding box center [532, 429] width 538 height 452
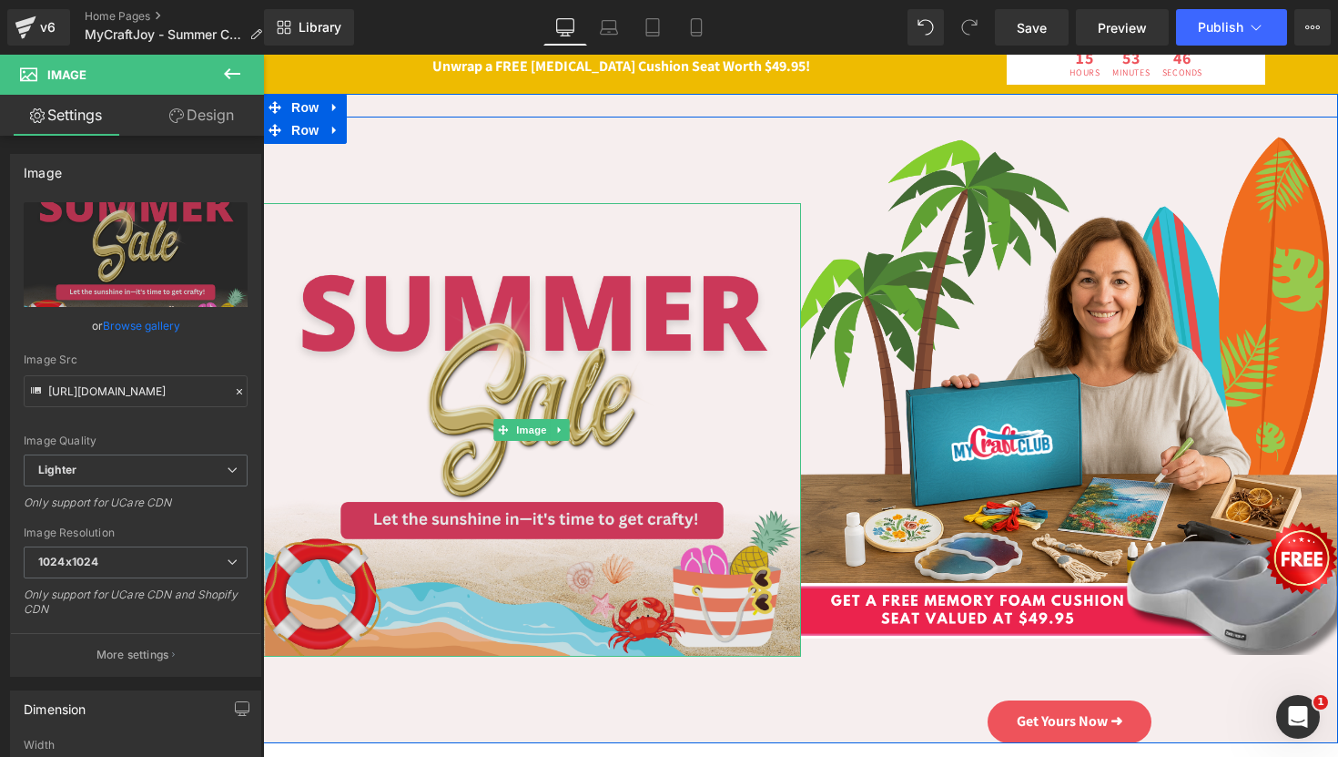
click at [729, 164] on div "Image" at bounding box center [532, 430] width 538 height 626
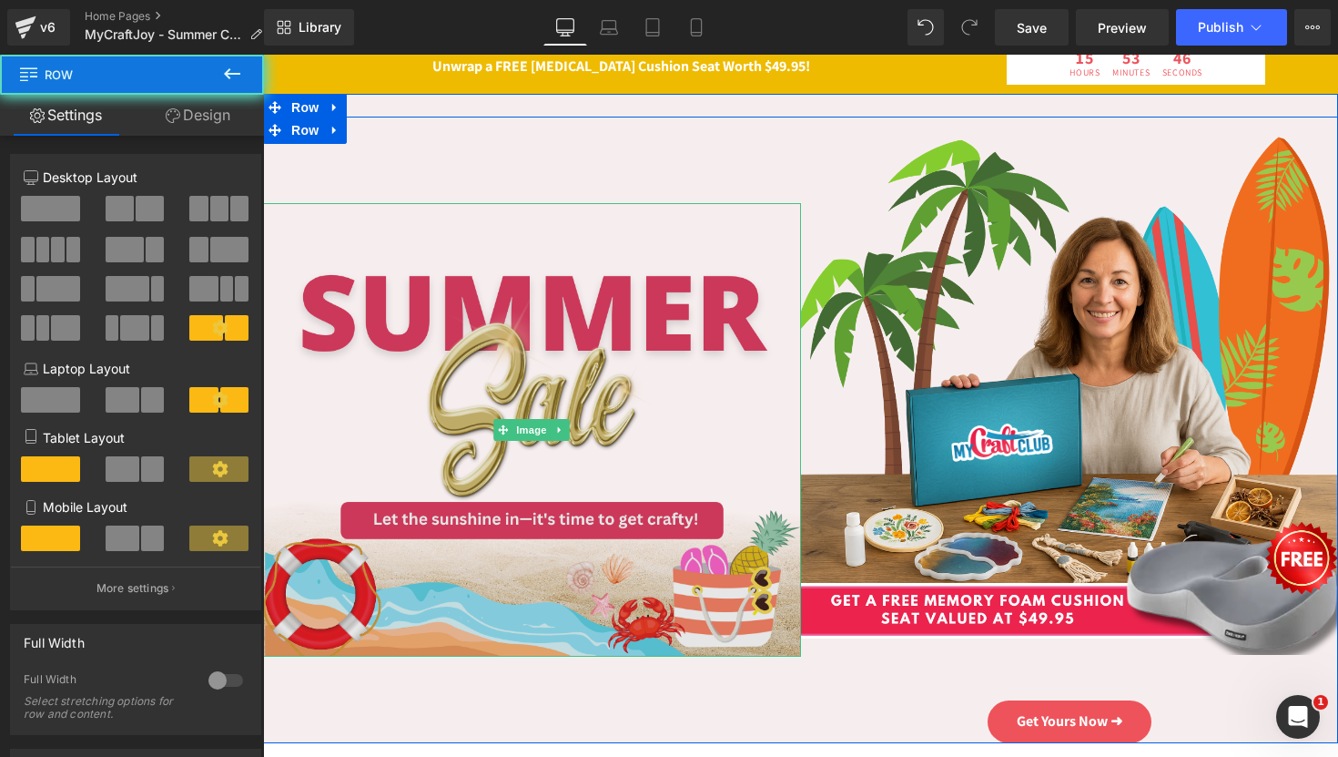
click at [729, 164] on div "Image" at bounding box center [532, 430] width 538 height 626
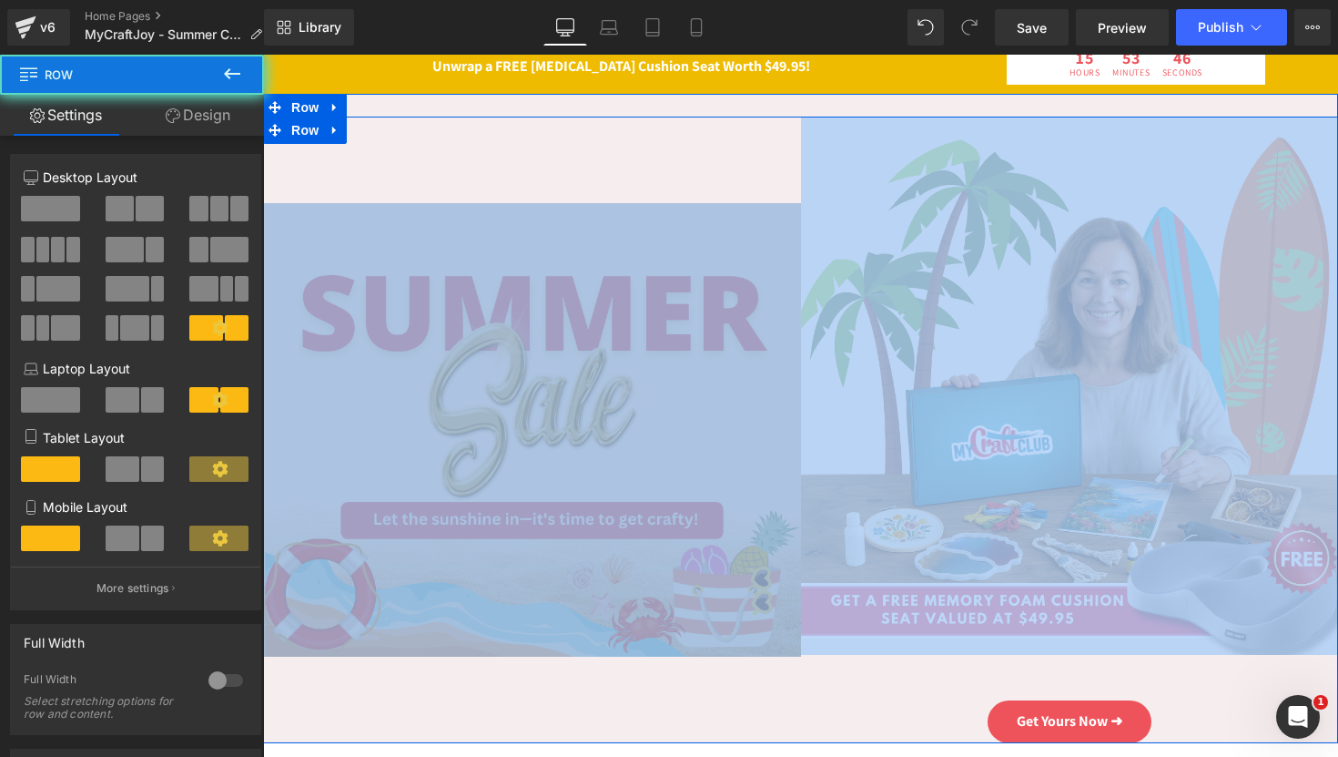
click at [729, 164] on div "Image" at bounding box center [532, 430] width 538 height 626
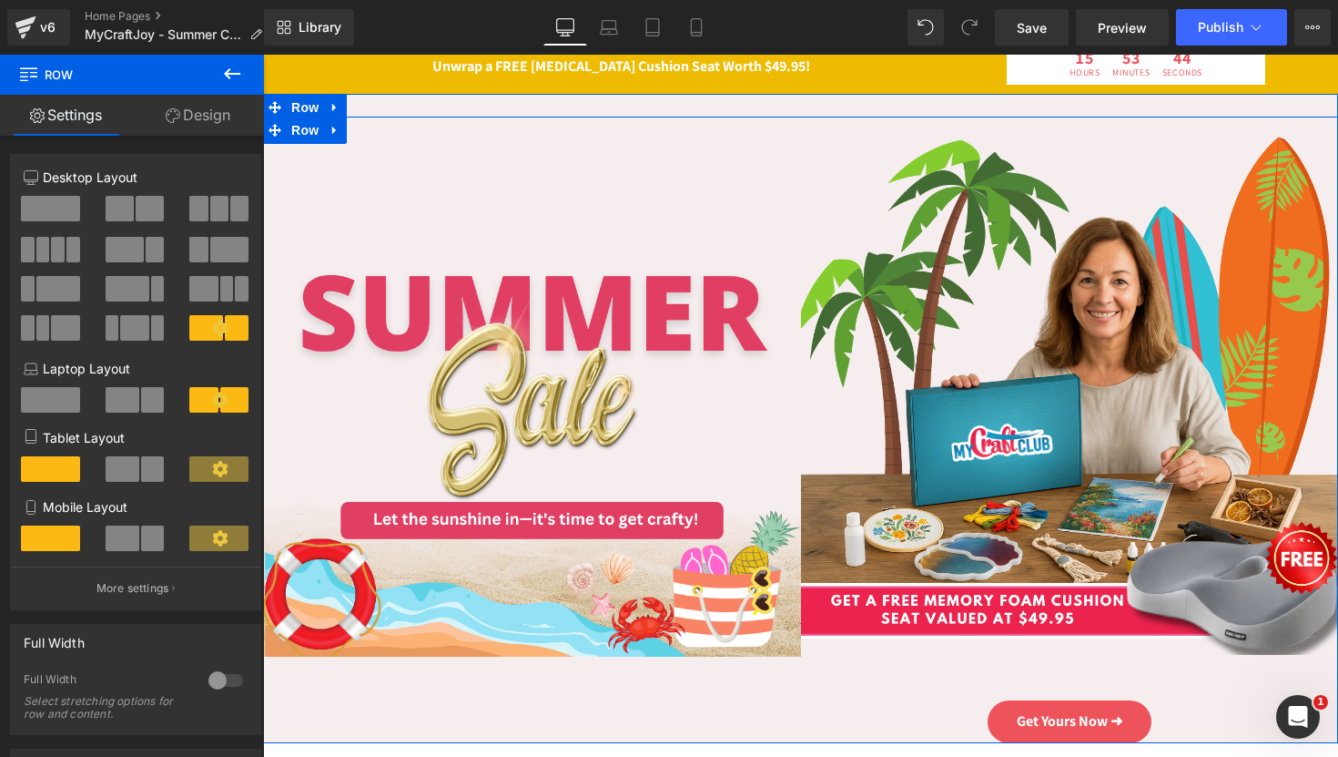
click at [837, 694] on div "Image Image Get Yours Now ➜ Button" at bounding box center [1070, 430] width 538 height 626
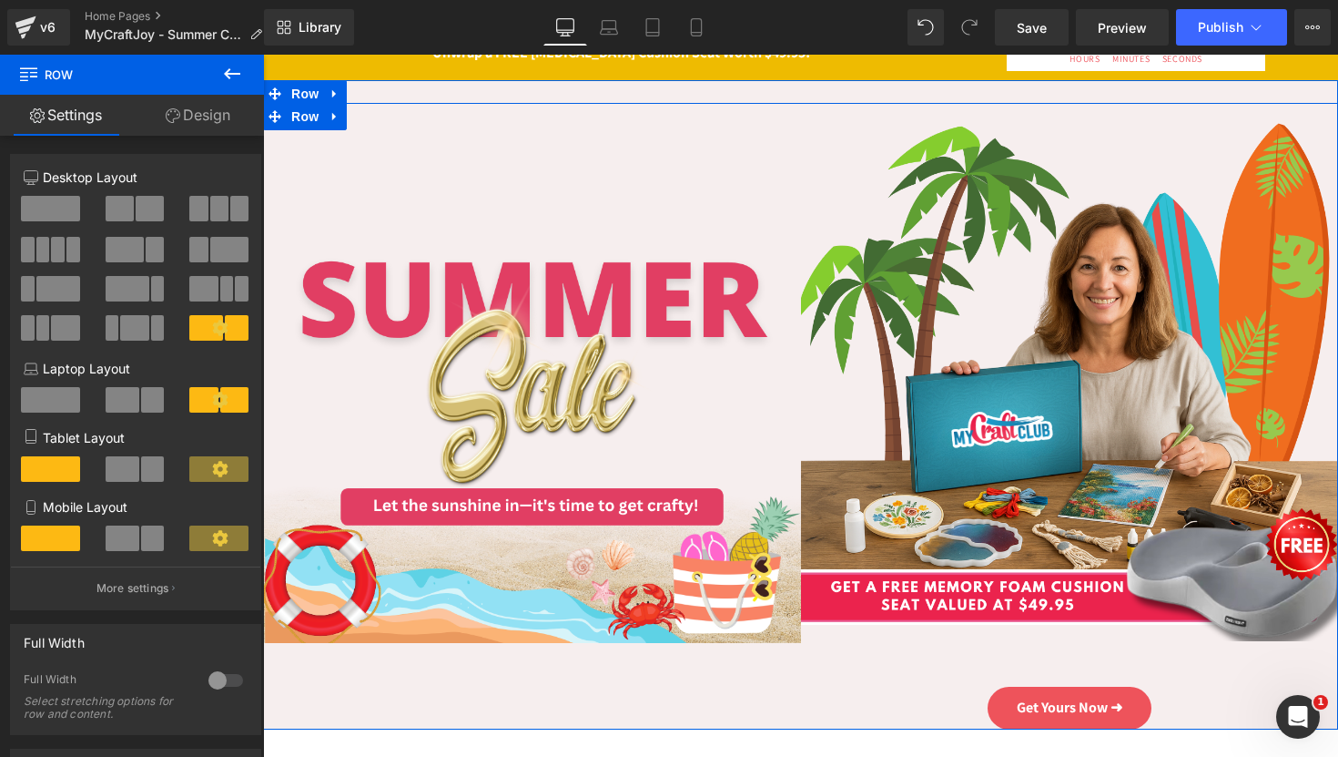
scroll to position [150, 0]
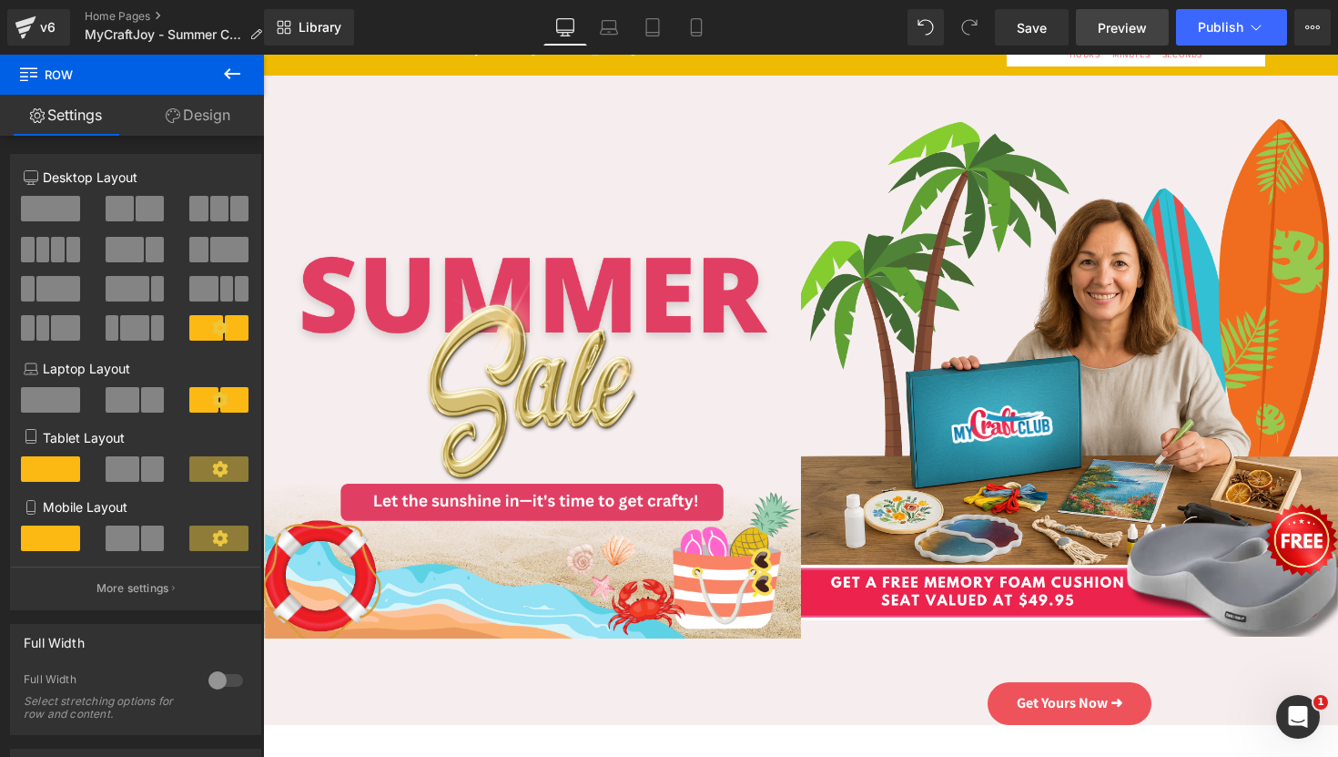
click at [1125, 23] on span "Preview" at bounding box center [1122, 27] width 49 height 19
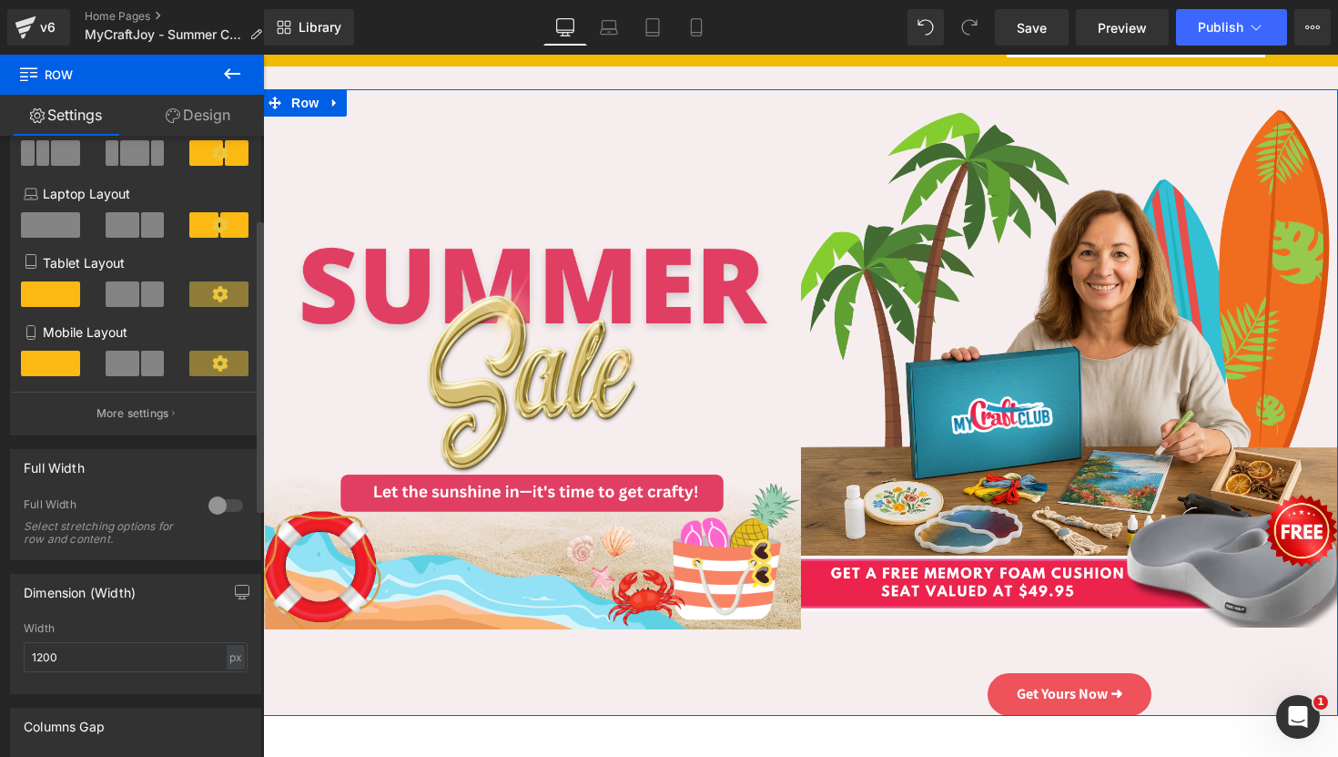
scroll to position [205, 0]
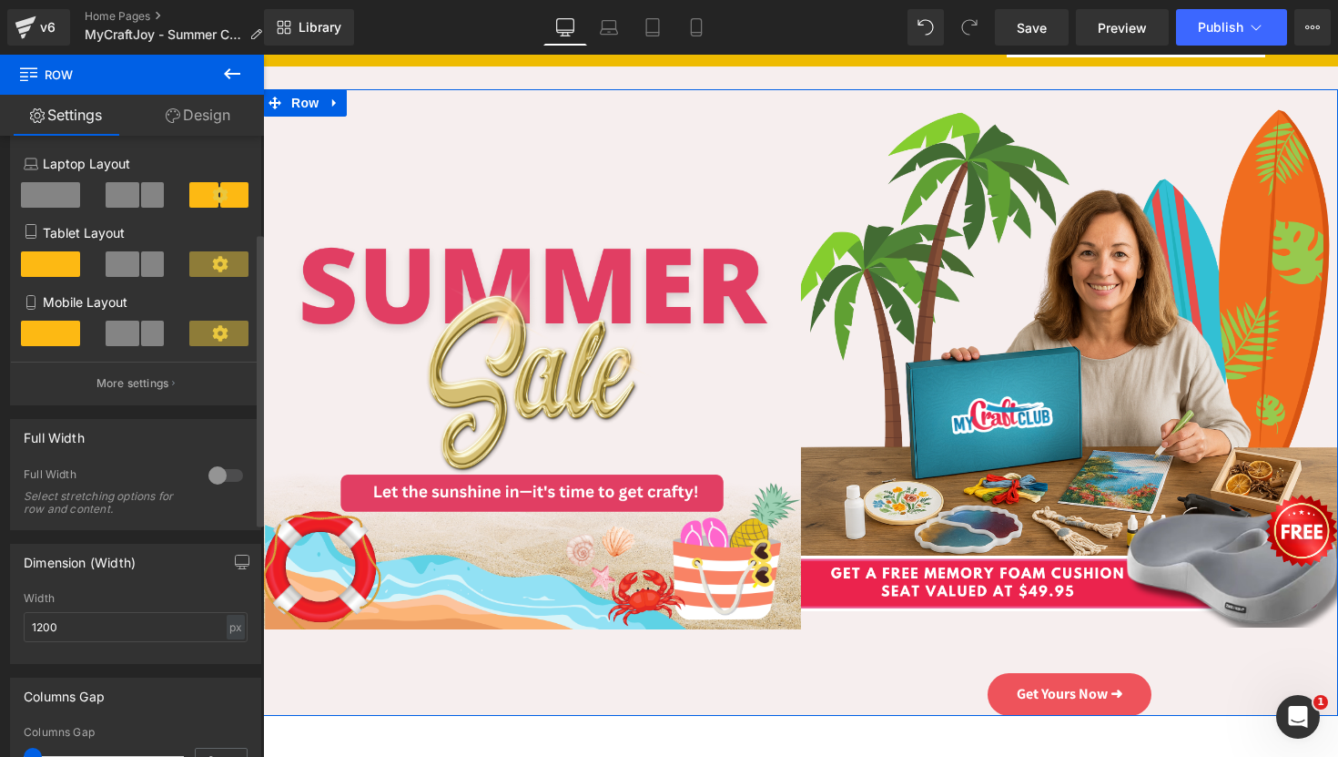
click at [229, 480] on div at bounding box center [226, 475] width 44 height 29
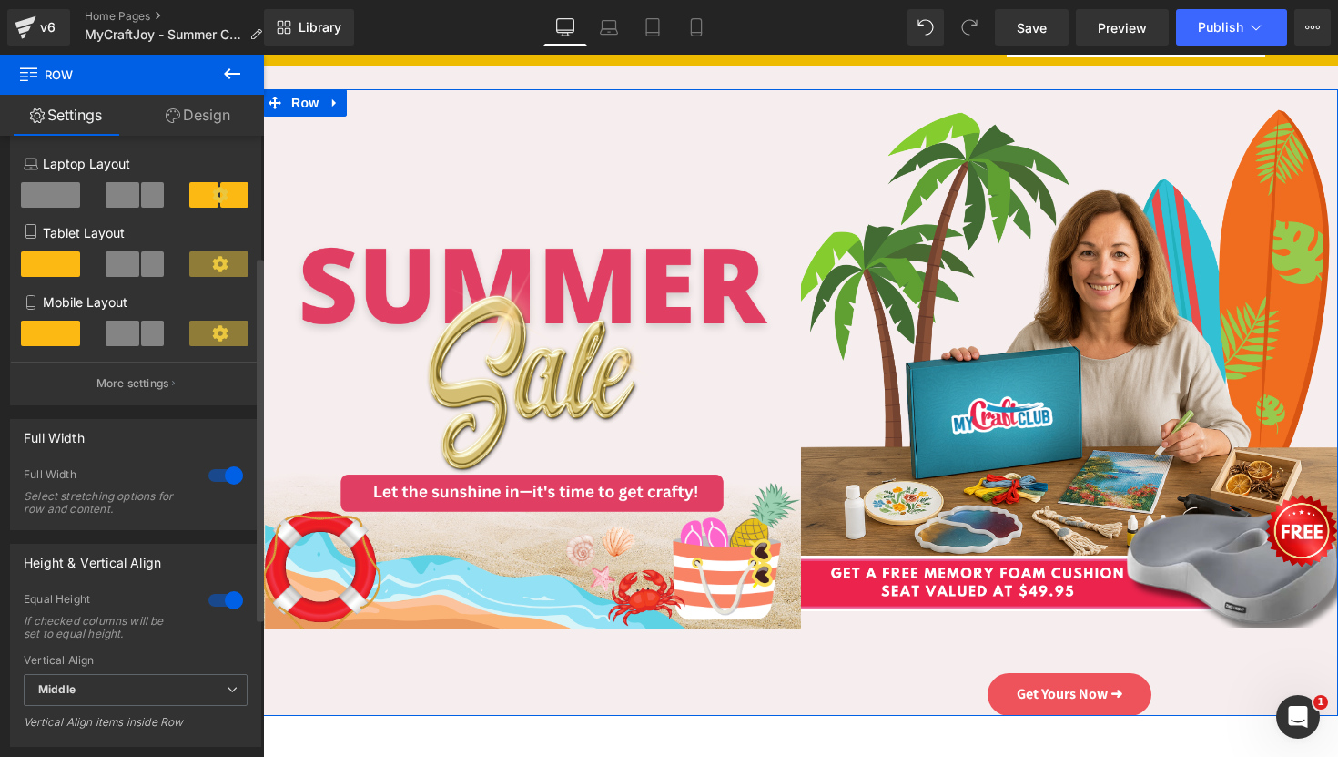
click at [229, 480] on div at bounding box center [226, 475] width 44 height 29
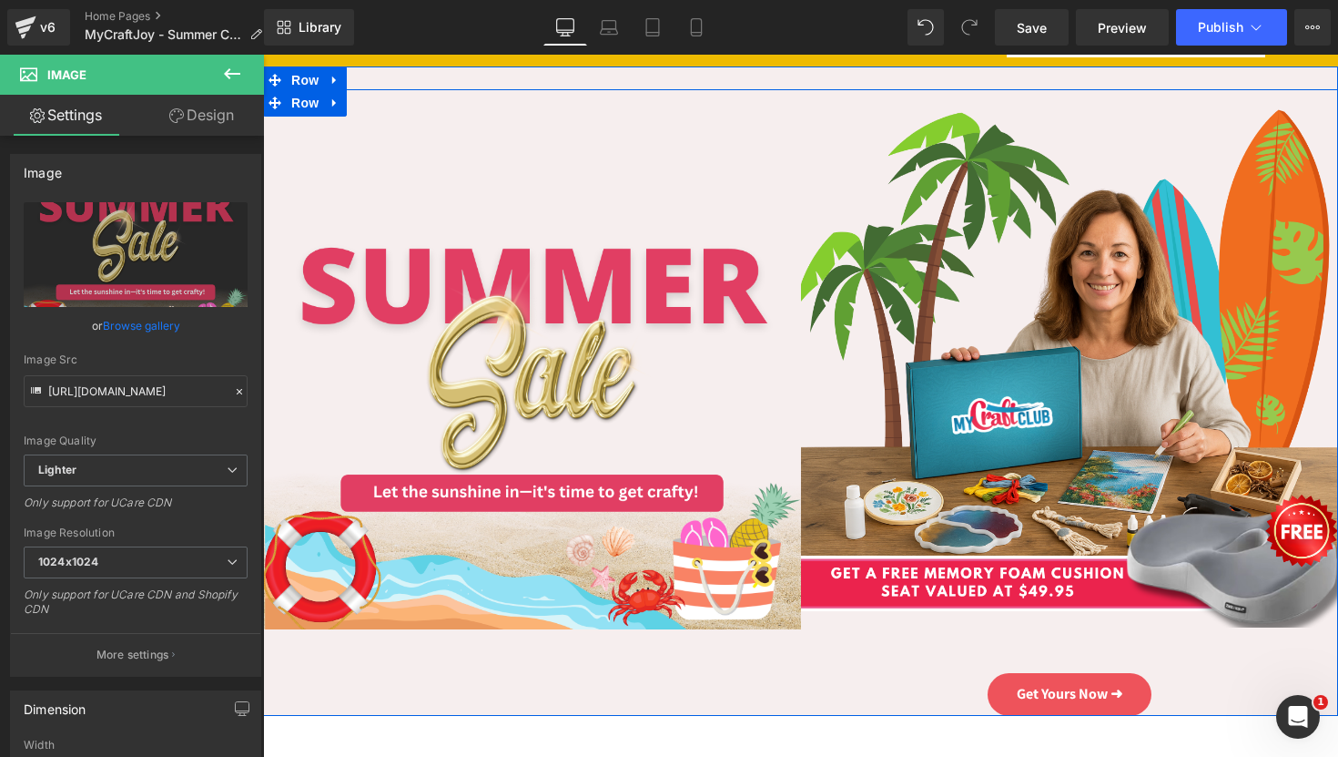
click at [513, 137] on div "Image" at bounding box center [532, 402] width 538 height 626
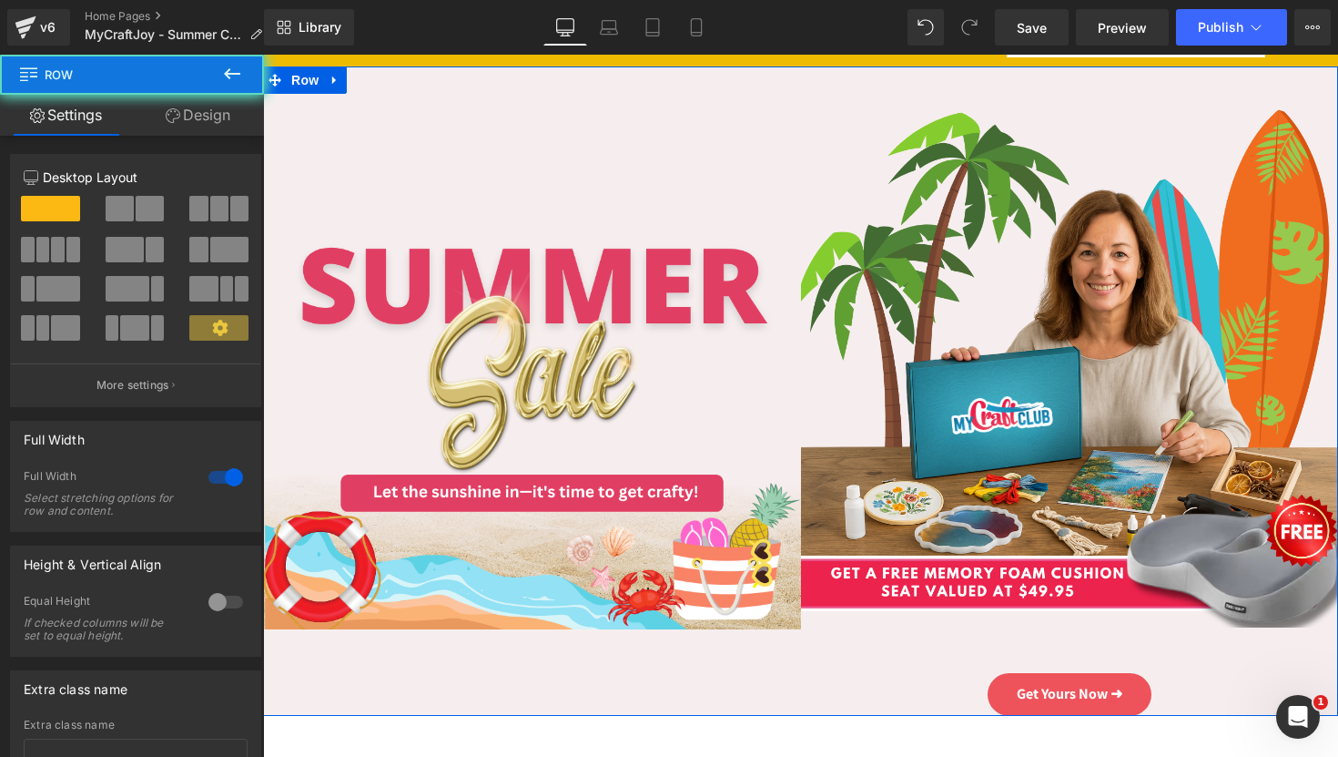
click at [370, 86] on div "Image Image Image Get Yours Now ➜ Button Row Row" at bounding box center [800, 390] width 1075 height 649
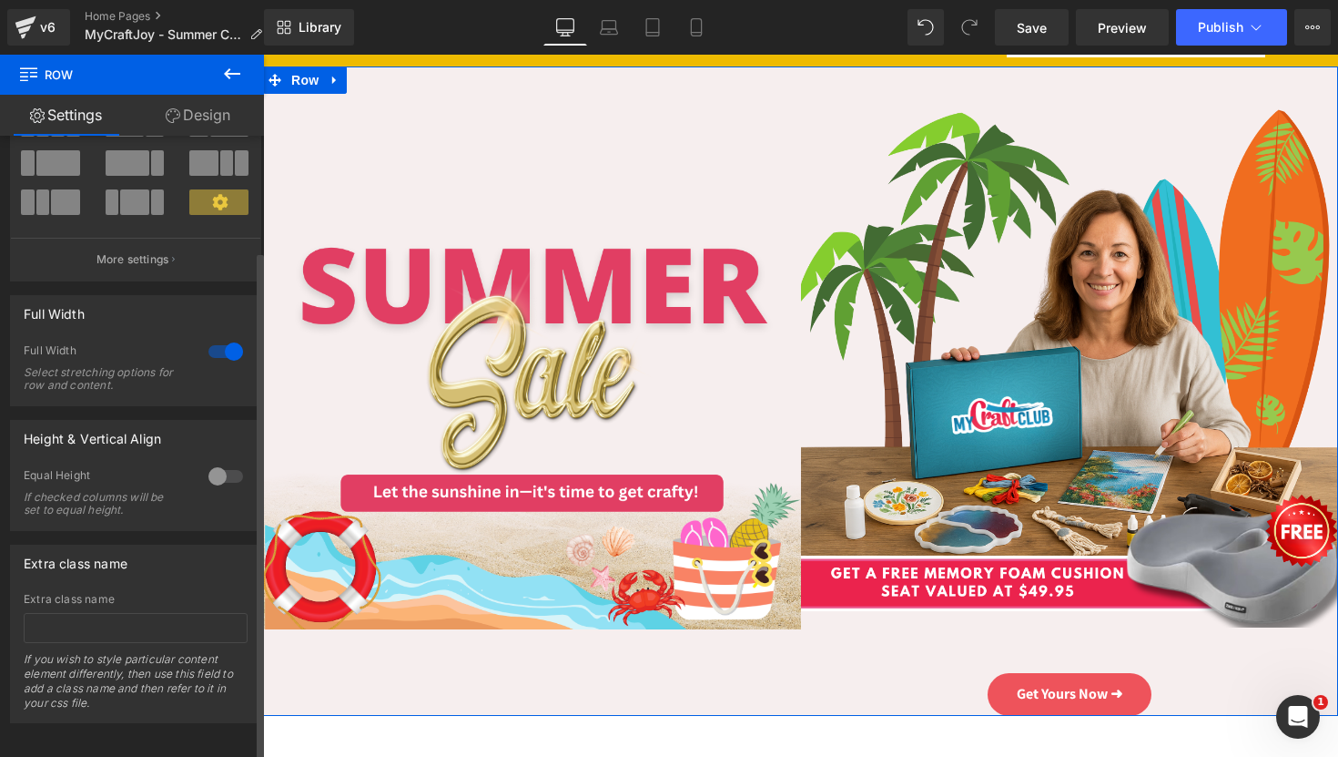
scroll to position [144, 0]
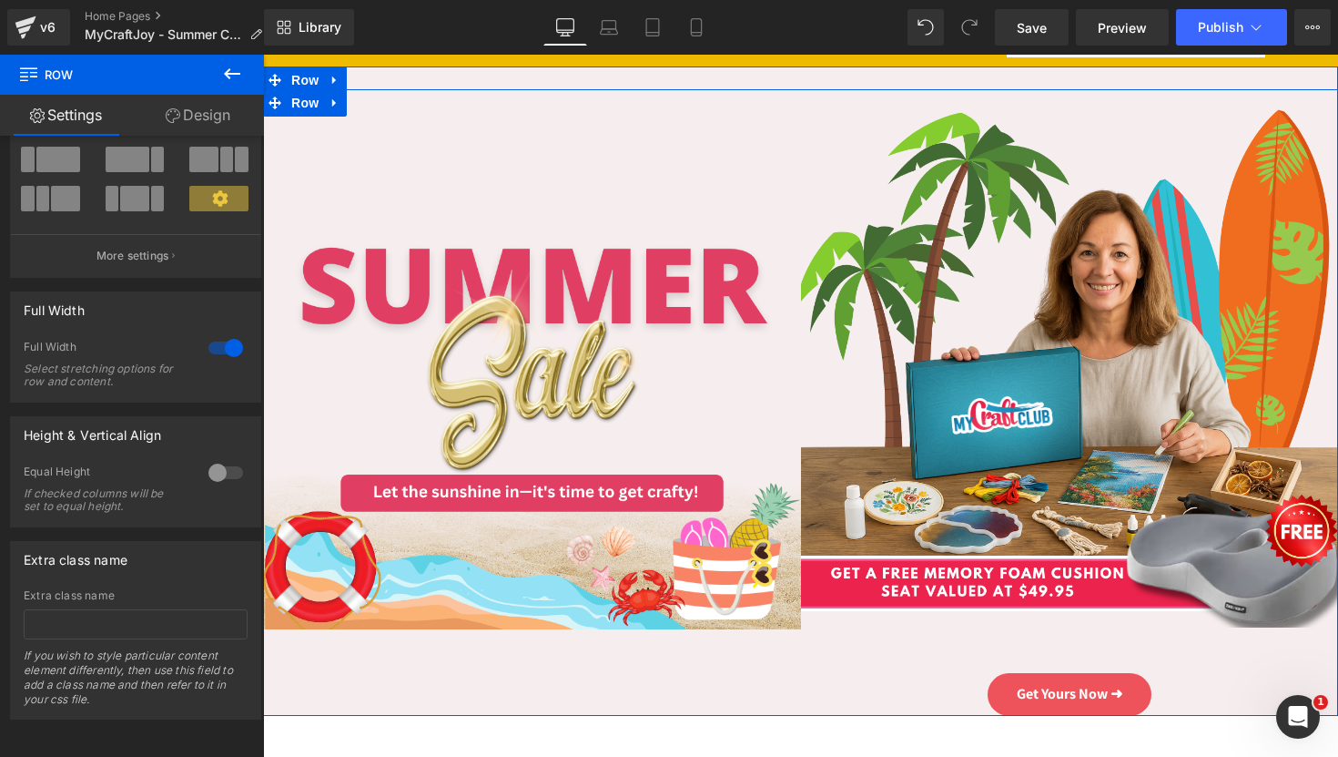
click at [687, 158] on div "Image" at bounding box center [532, 402] width 538 height 626
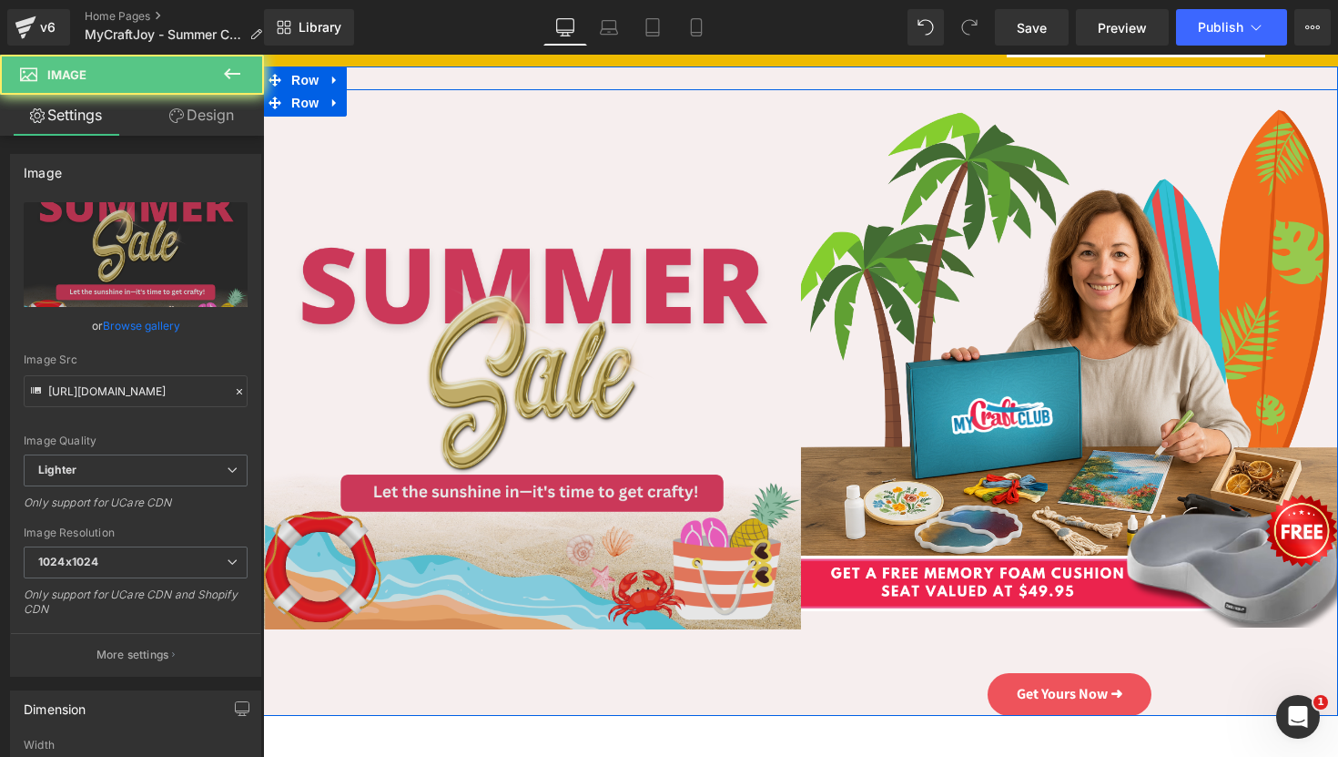
click at [581, 186] on img at bounding box center [532, 402] width 538 height 452
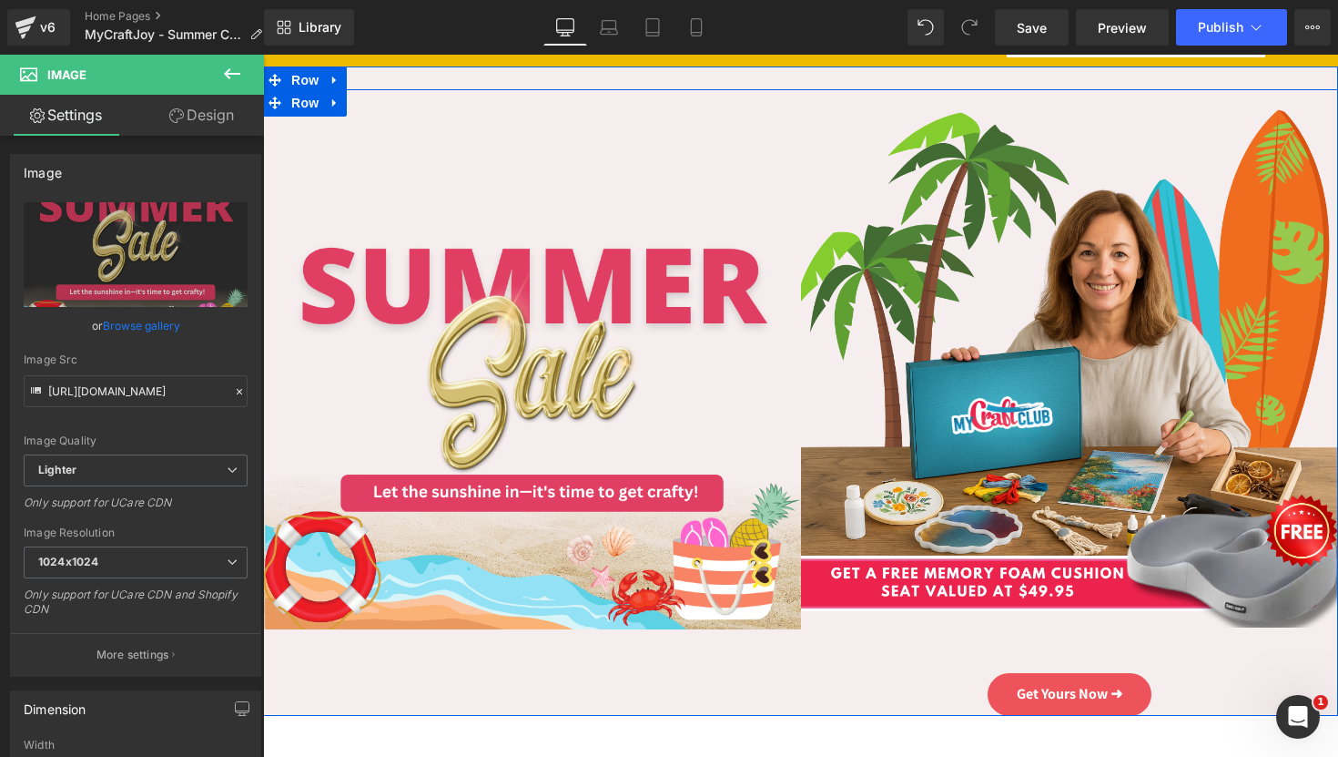
drag, startPoint x: 574, startPoint y: 177, endPoint x: 569, endPoint y: 109, distance: 67.5
click at [569, 109] on div "Image" at bounding box center [532, 402] width 538 height 626
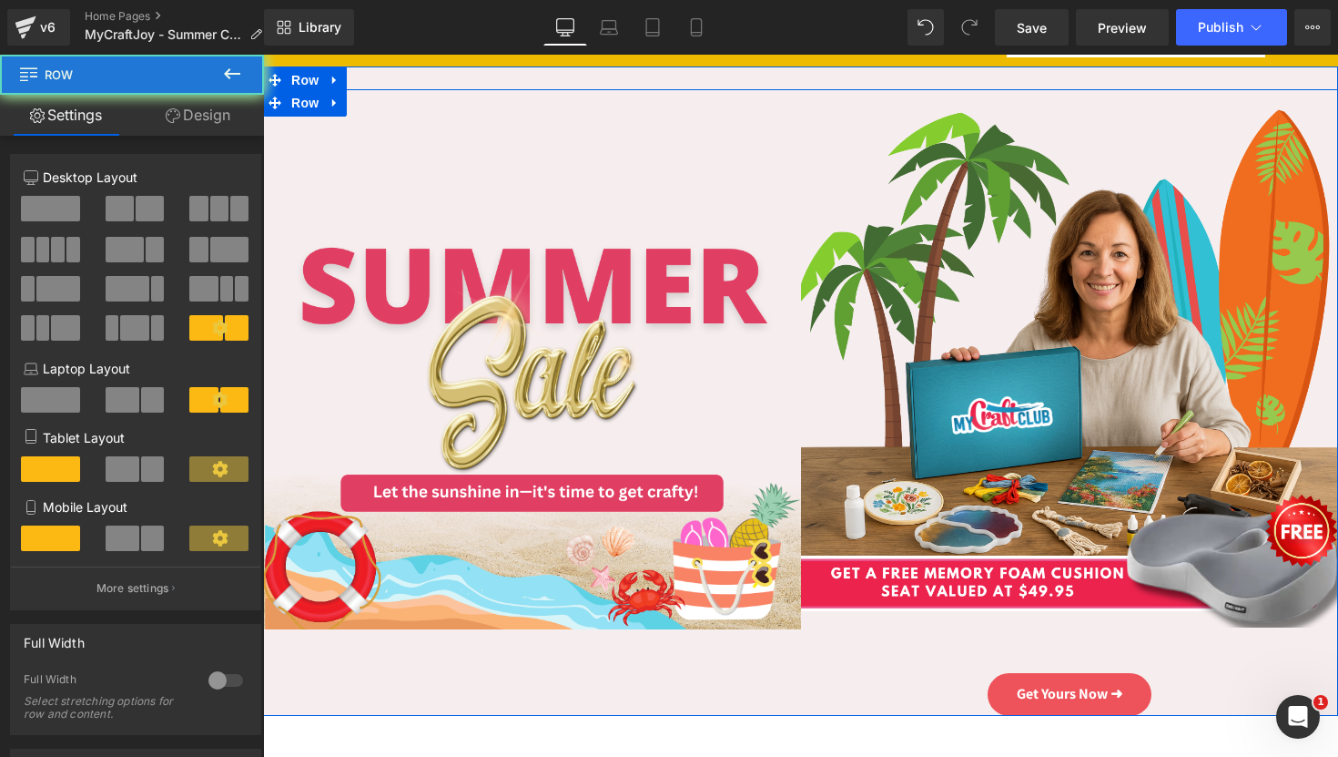
click at [561, 151] on div "Image" at bounding box center [532, 402] width 538 height 626
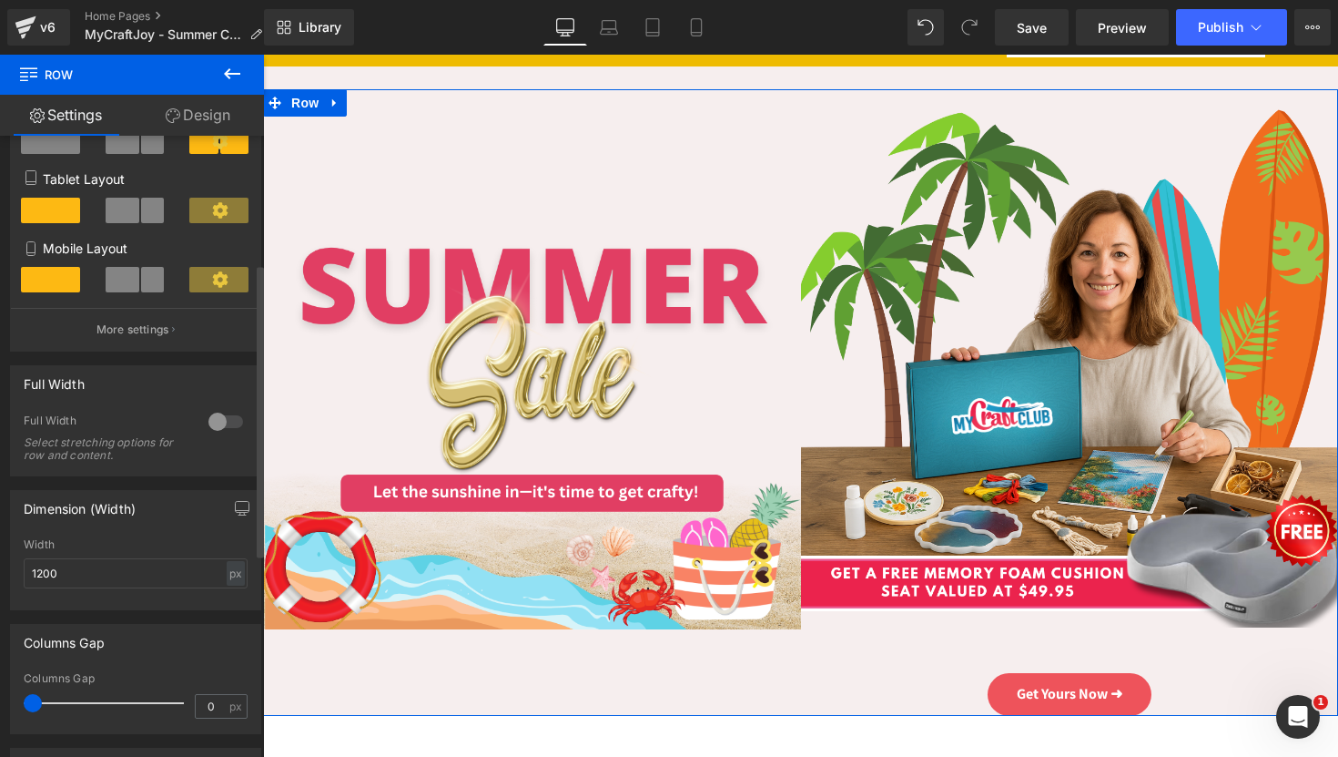
scroll to position [300, 0]
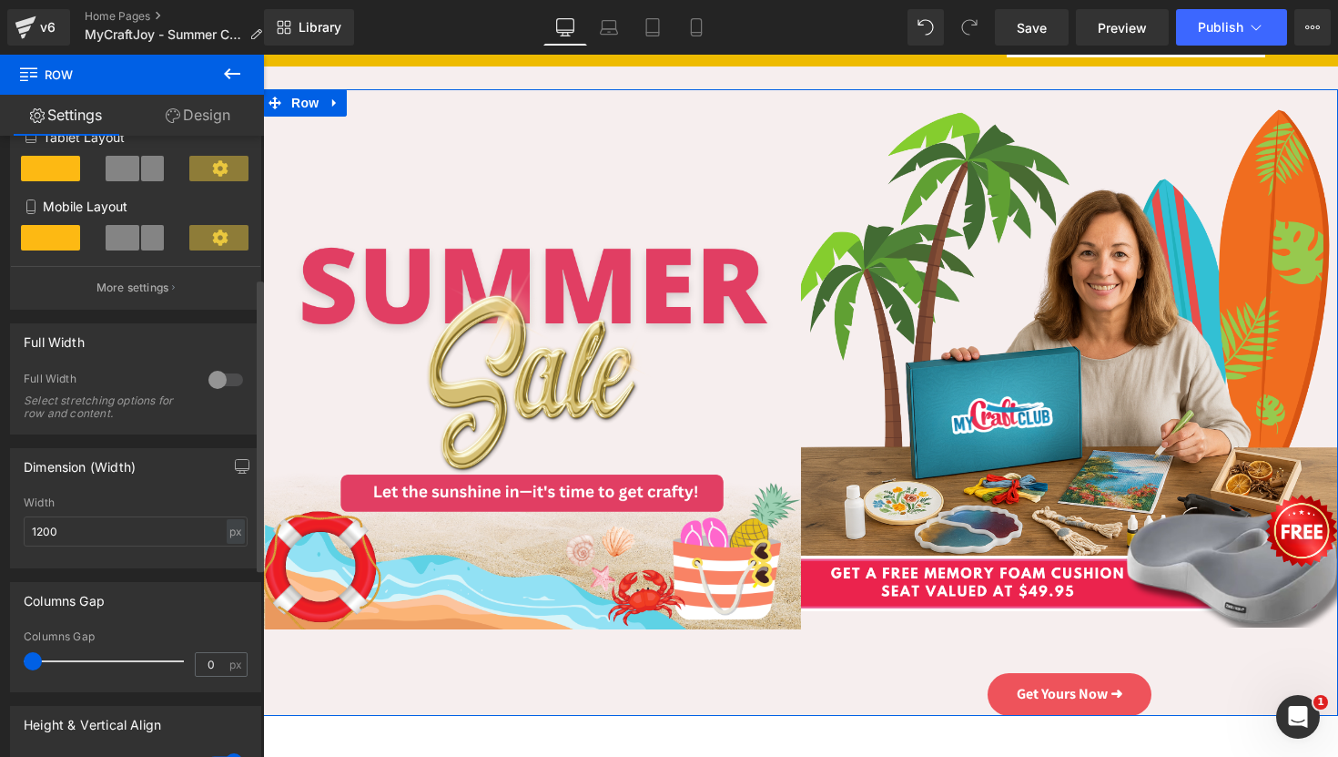
click at [146, 310] on div "Column Size Customizer 7+5 Desktop Layout Laptop Layout Tablet Layout Mobile La…" at bounding box center [135, 81] width 251 height 456
click at [149, 295] on p "More settings" at bounding box center [133, 287] width 73 height 16
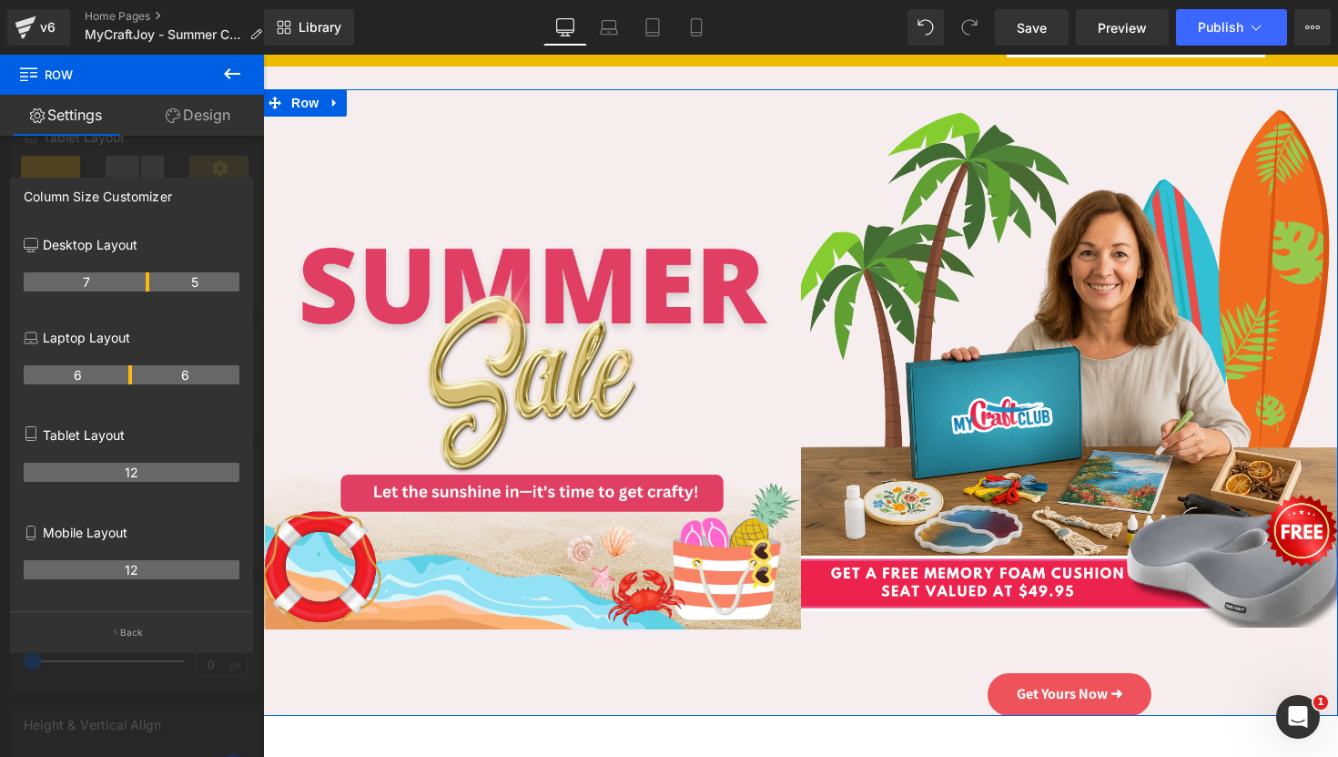
click at [141, 682] on div at bounding box center [132, 410] width 264 height 711
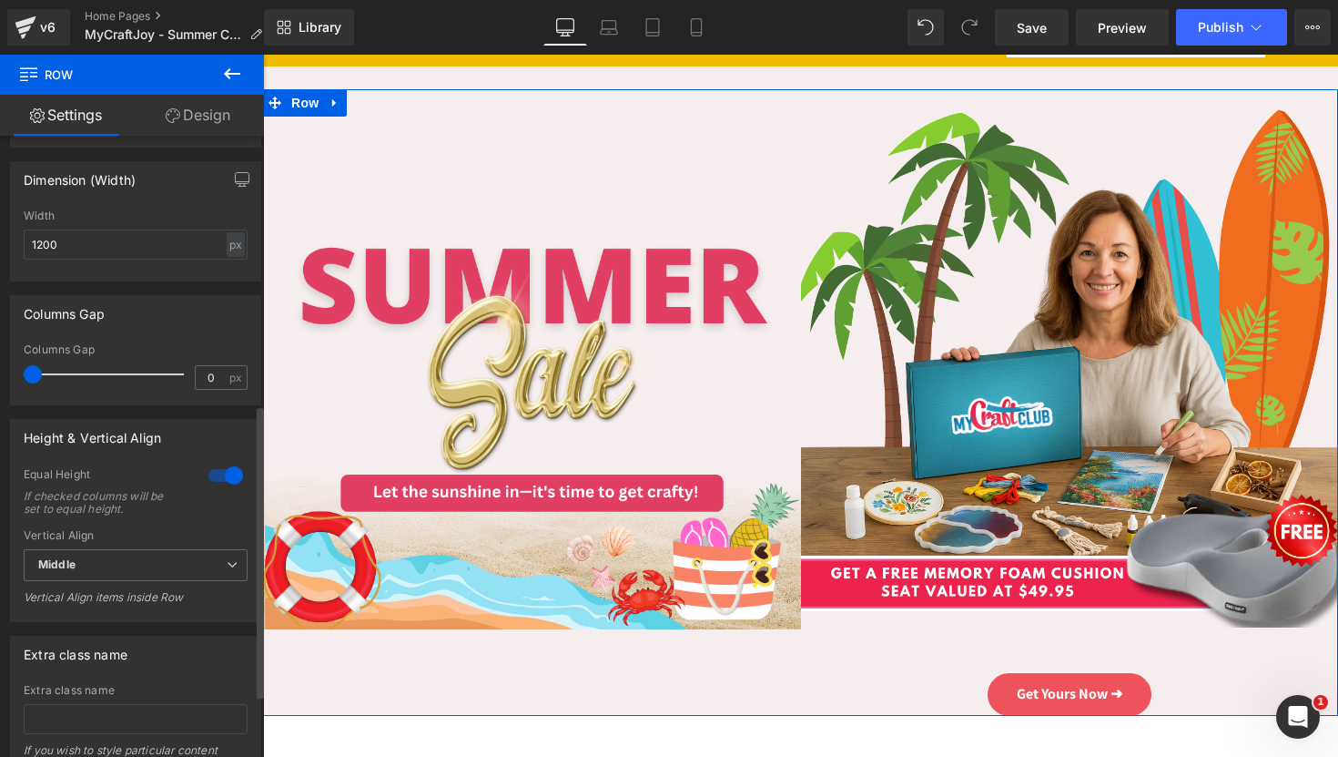
scroll to position [699, 0]
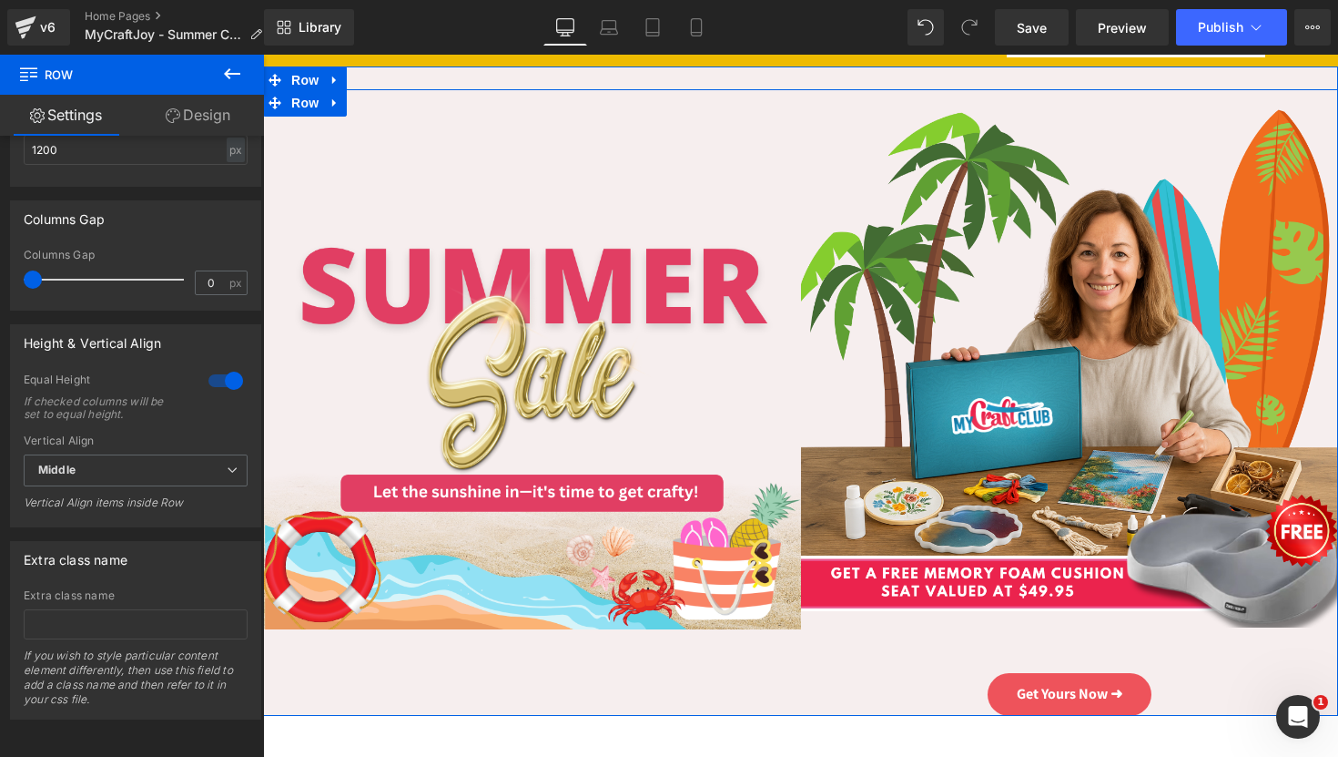
click at [716, 166] on div "Image" at bounding box center [532, 402] width 538 height 626
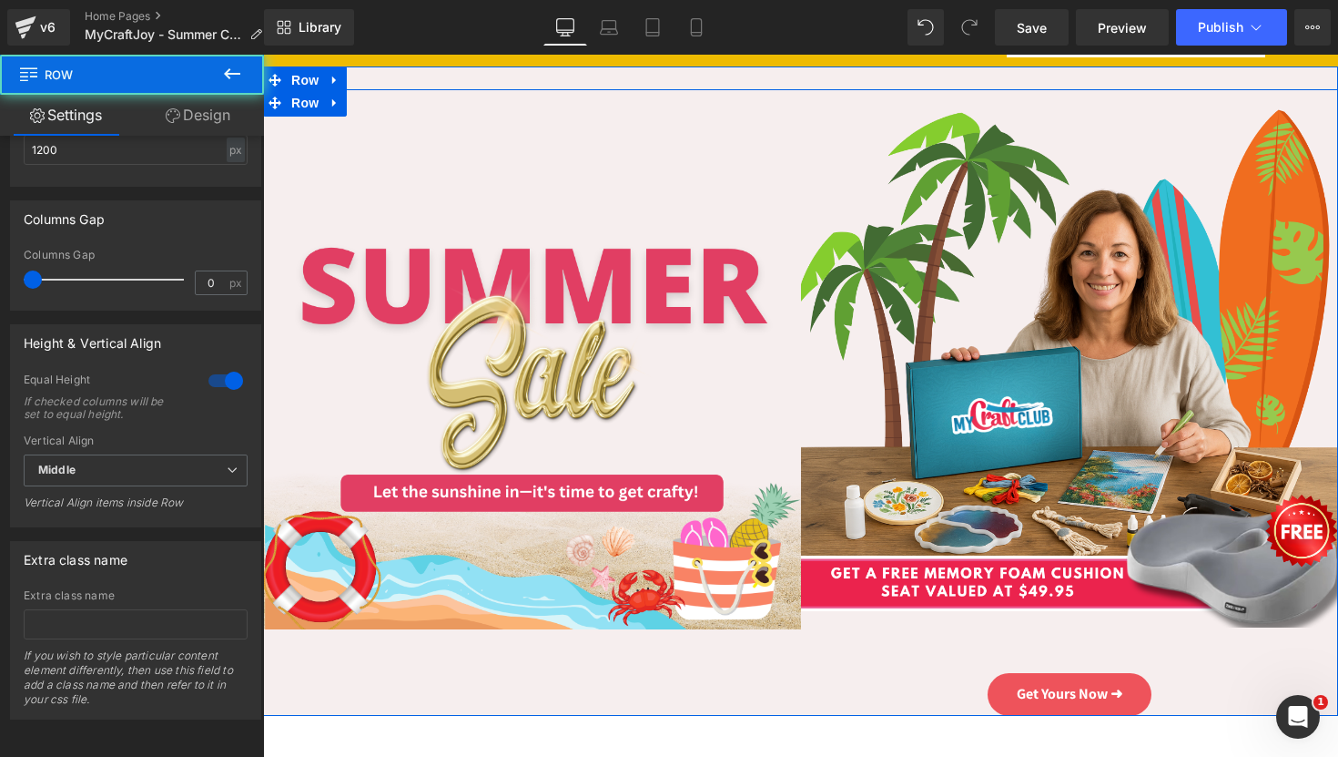
click at [716, 166] on div "Image" at bounding box center [532, 402] width 538 height 626
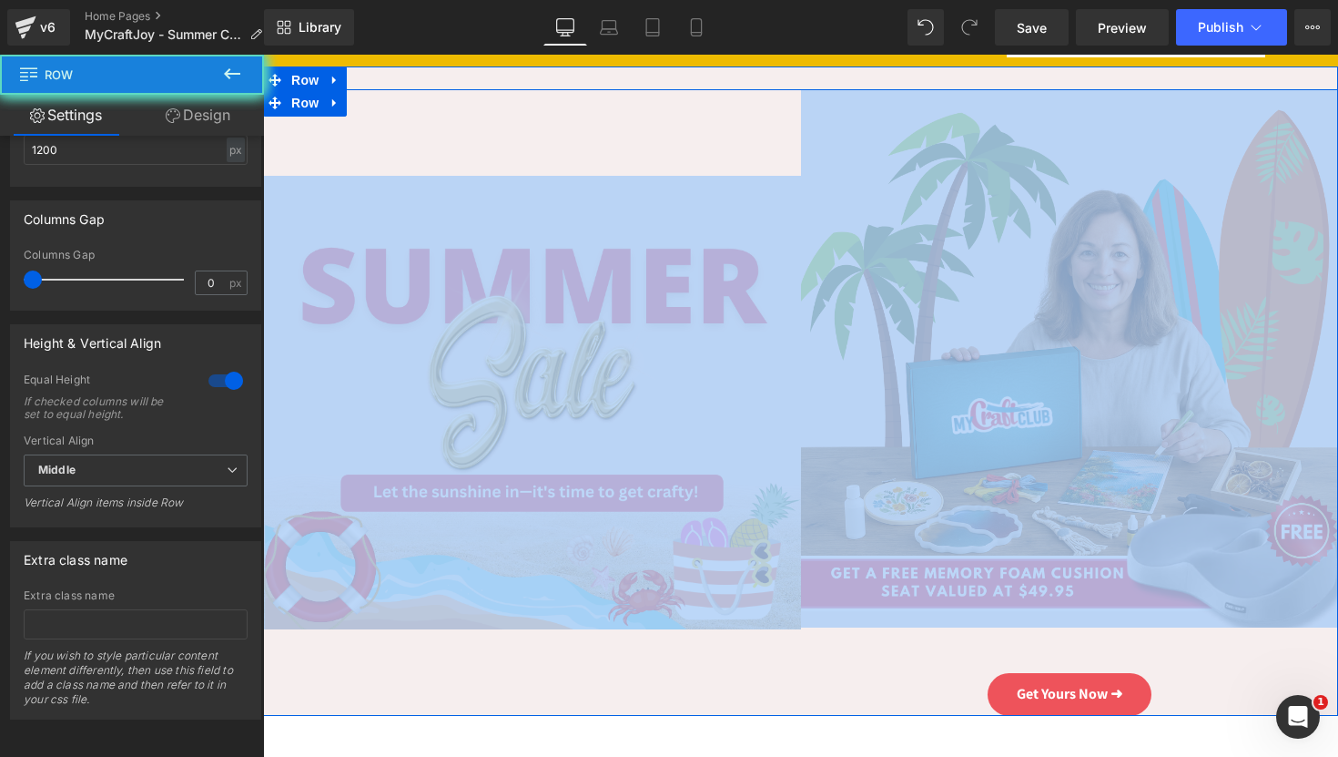
click at [716, 166] on div "Image" at bounding box center [532, 402] width 538 height 626
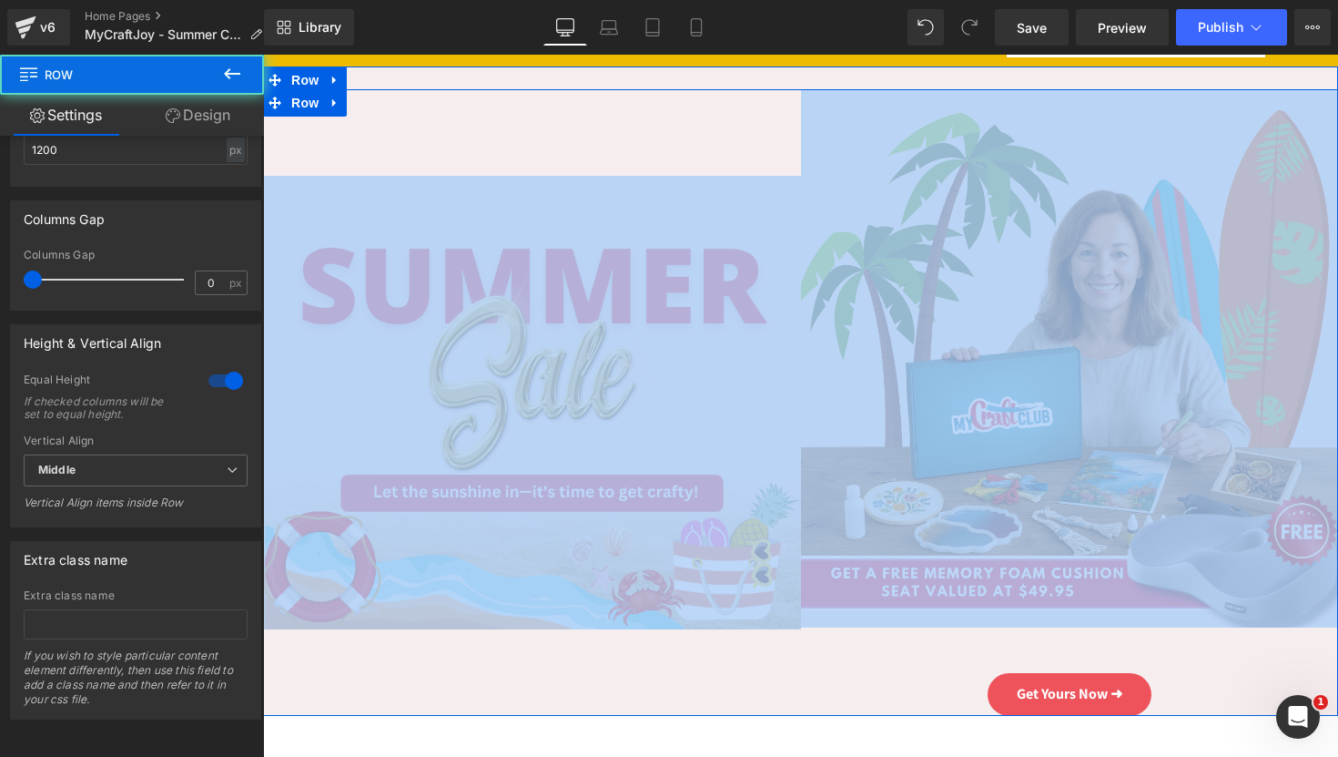
click at [711, 171] on div "Image" at bounding box center [532, 402] width 538 height 626
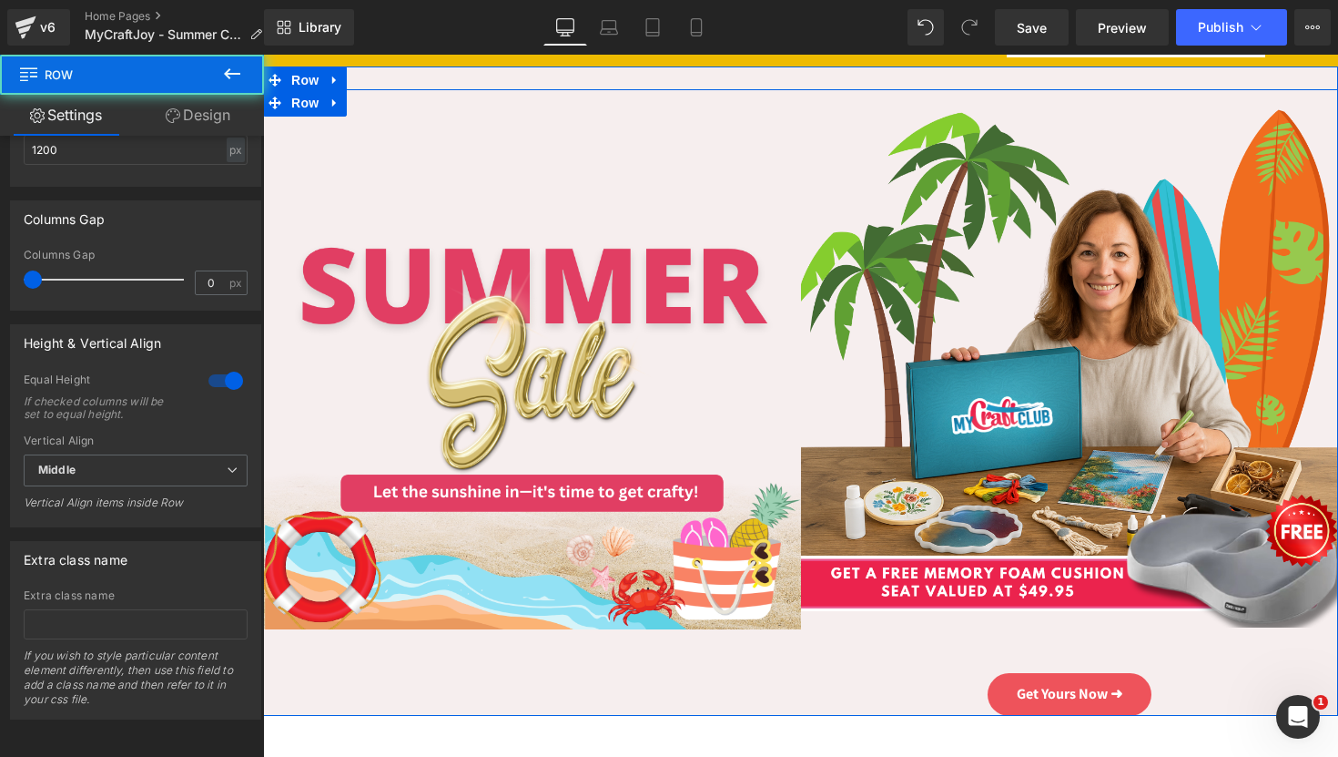
click at [705, 150] on div "Image" at bounding box center [532, 402] width 538 height 626
drag, startPoint x: 705, startPoint y: 150, endPoint x: 686, endPoint y: 132, distance: 25.8
click at [685, 132] on div "Image" at bounding box center [532, 402] width 538 height 626
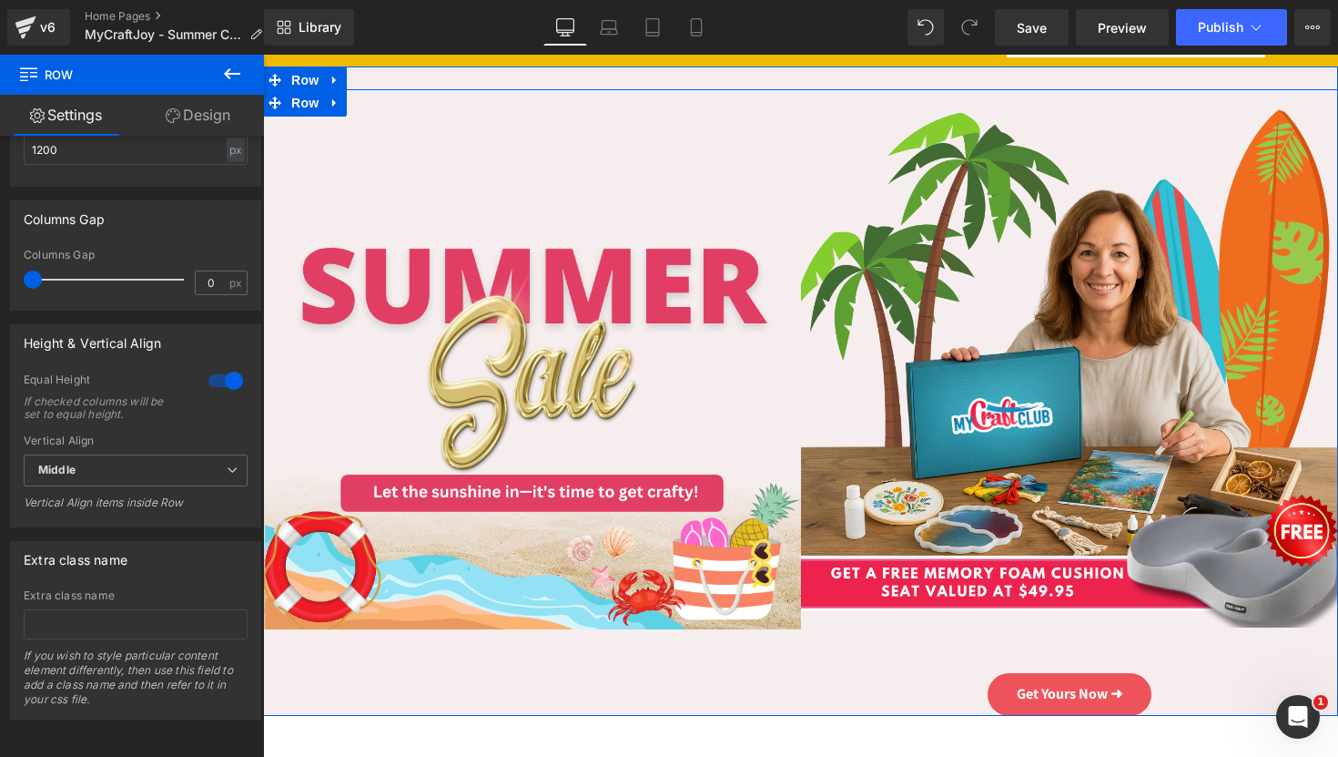
drag, startPoint x: 686, startPoint y: 132, endPoint x: 686, endPoint y: 122, distance: 10.1
click at [686, 132] on div "Image" at bounding box center [532, 402] width 538 height 626
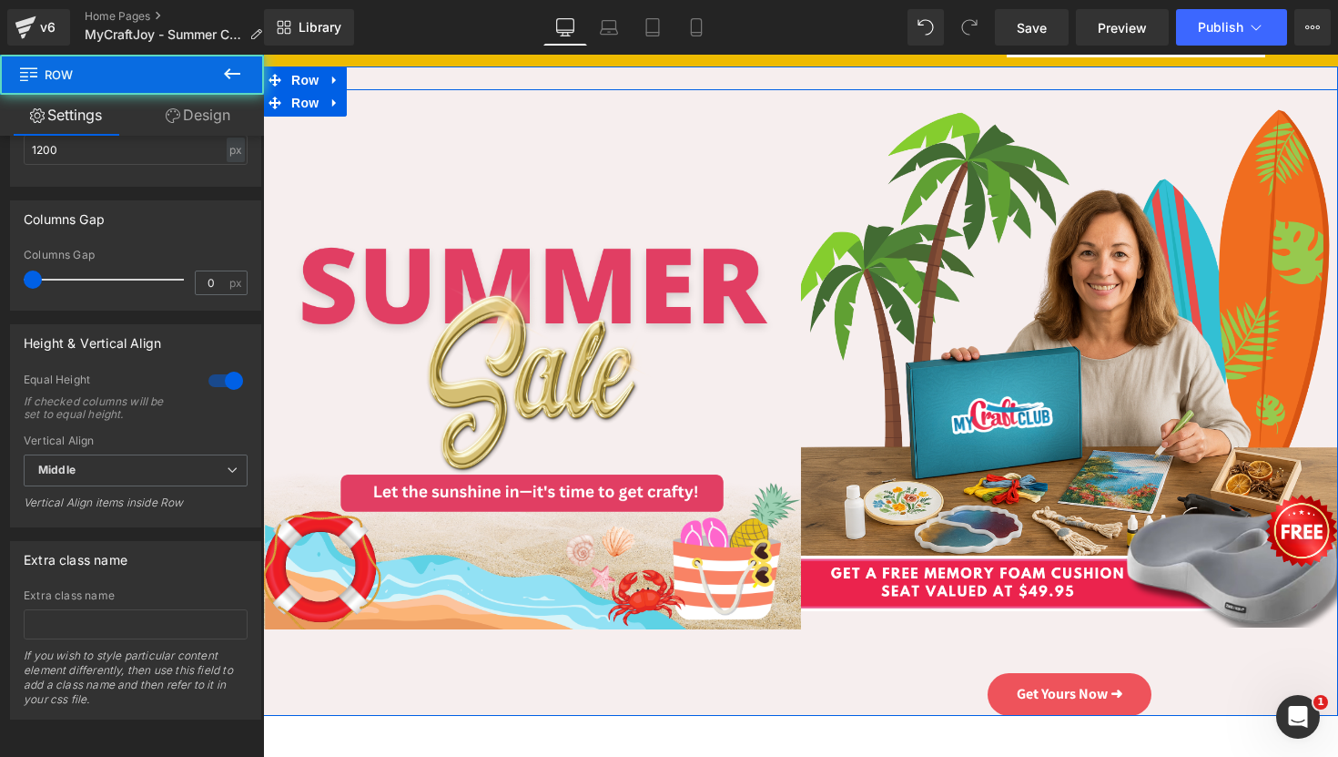
click at [684, 107] on div "Image" at bounding box center [532, 402] width 538 height 626
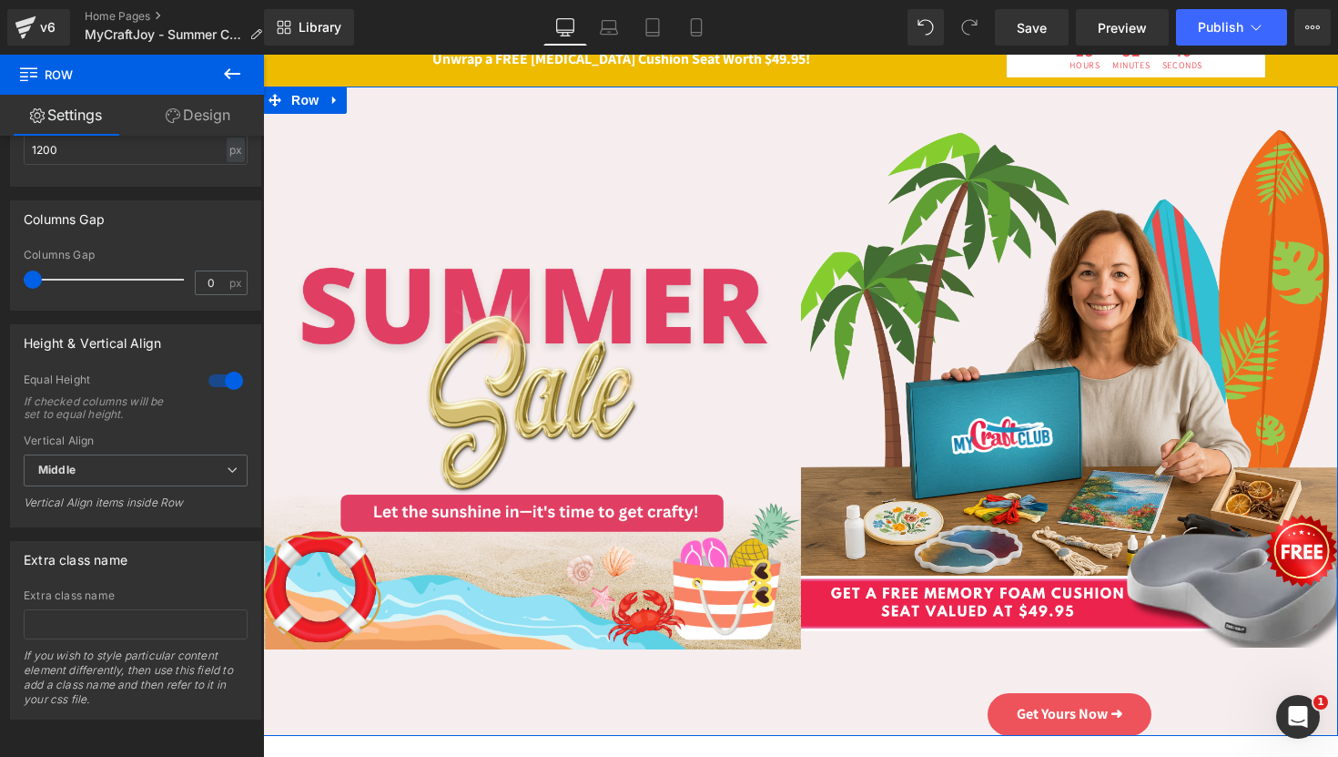
scroll to position [128, 0]
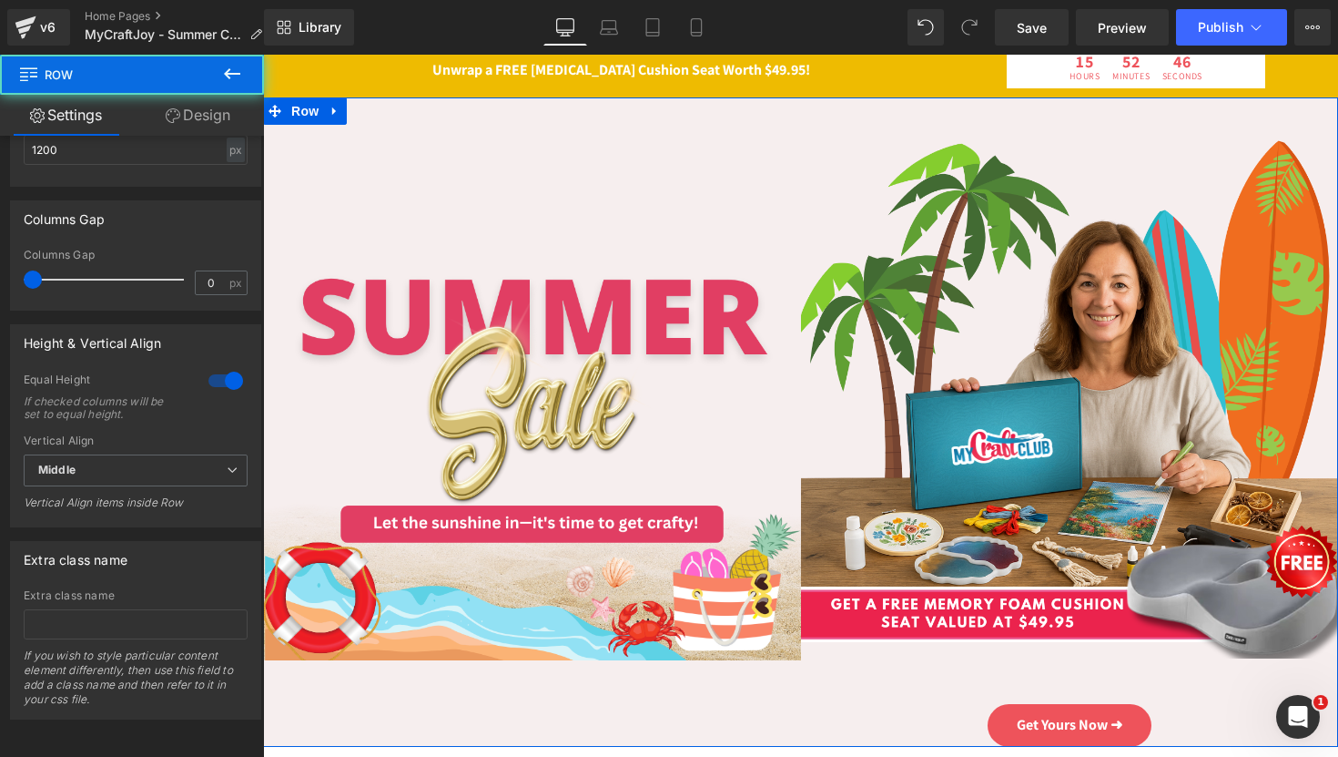
click at [661, 148] on div "Image" at bounding box center [532, 433] width 538 height 626
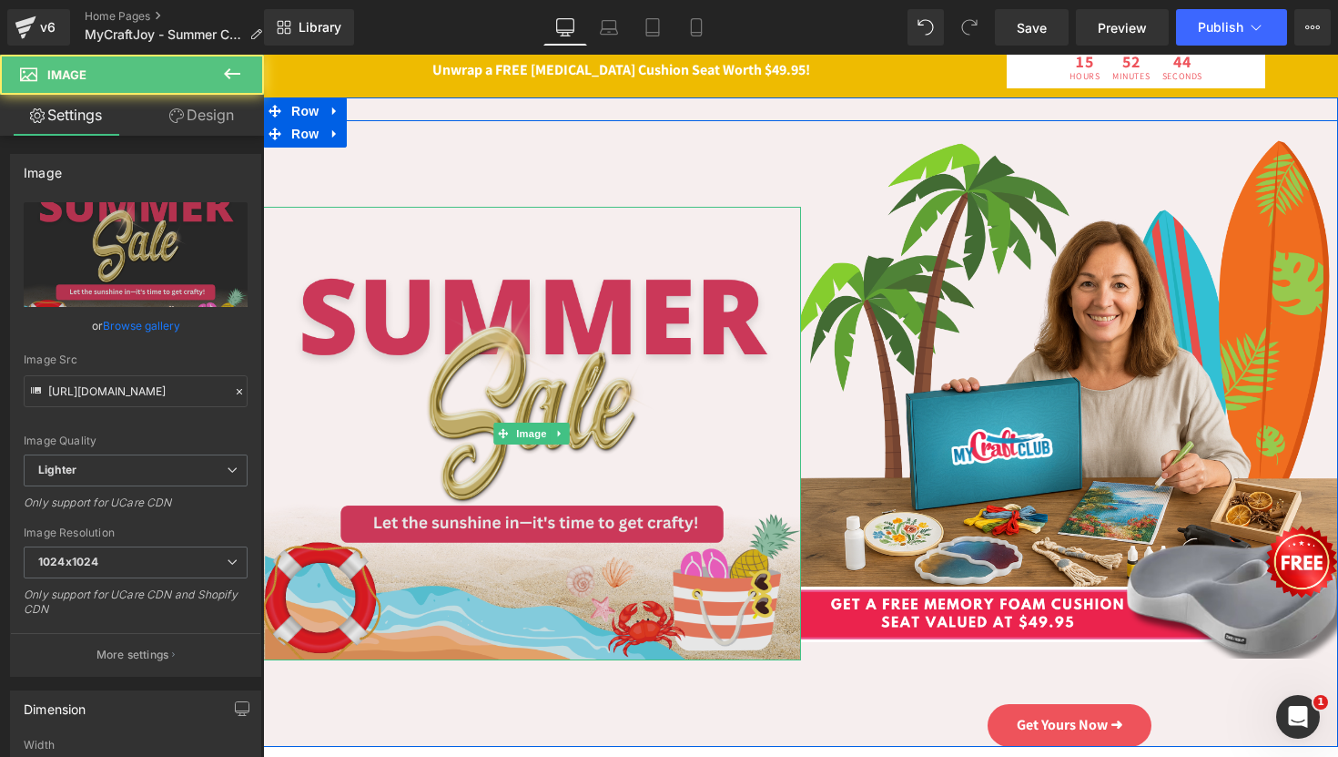
click at [407, 223] on img at bounding box center [532, 433] width 538 height 452
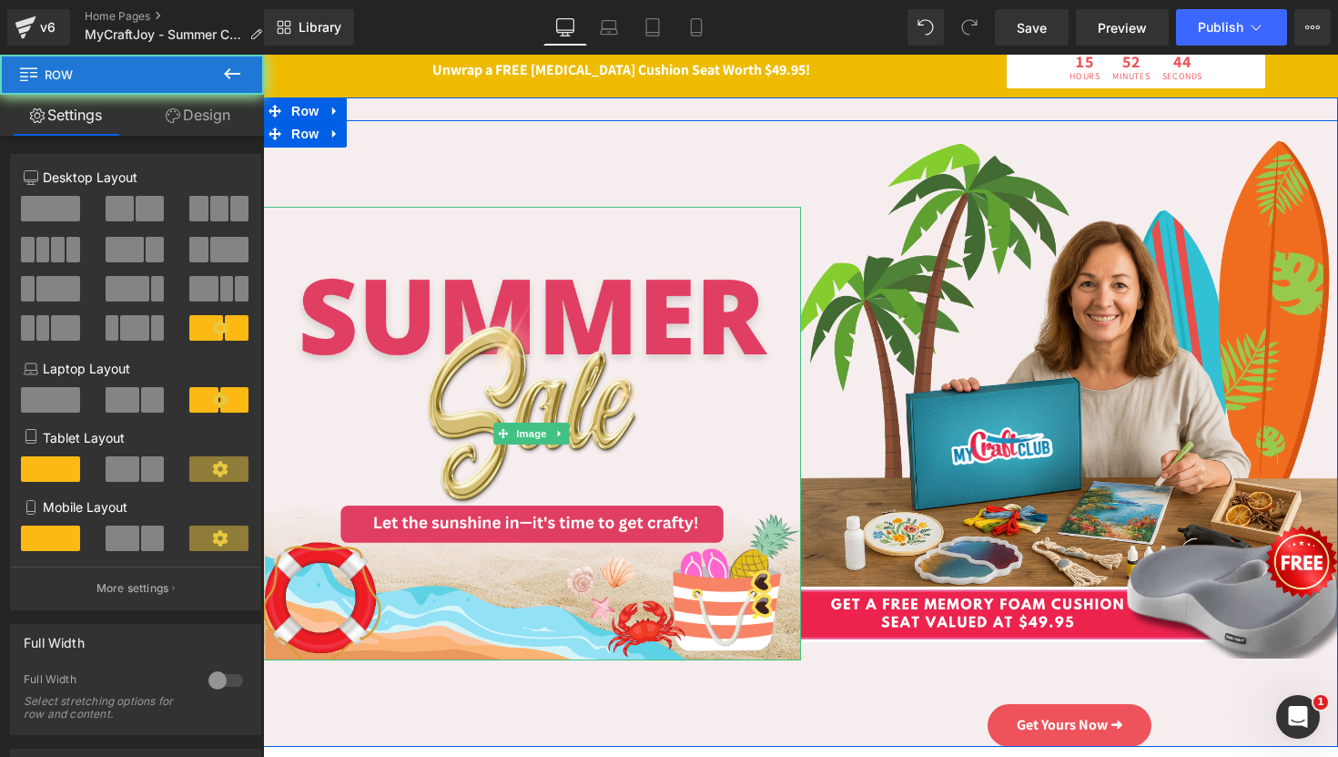
click at [415, 196] on div "Image" at bounding box center [532, 433] width 538 height 626
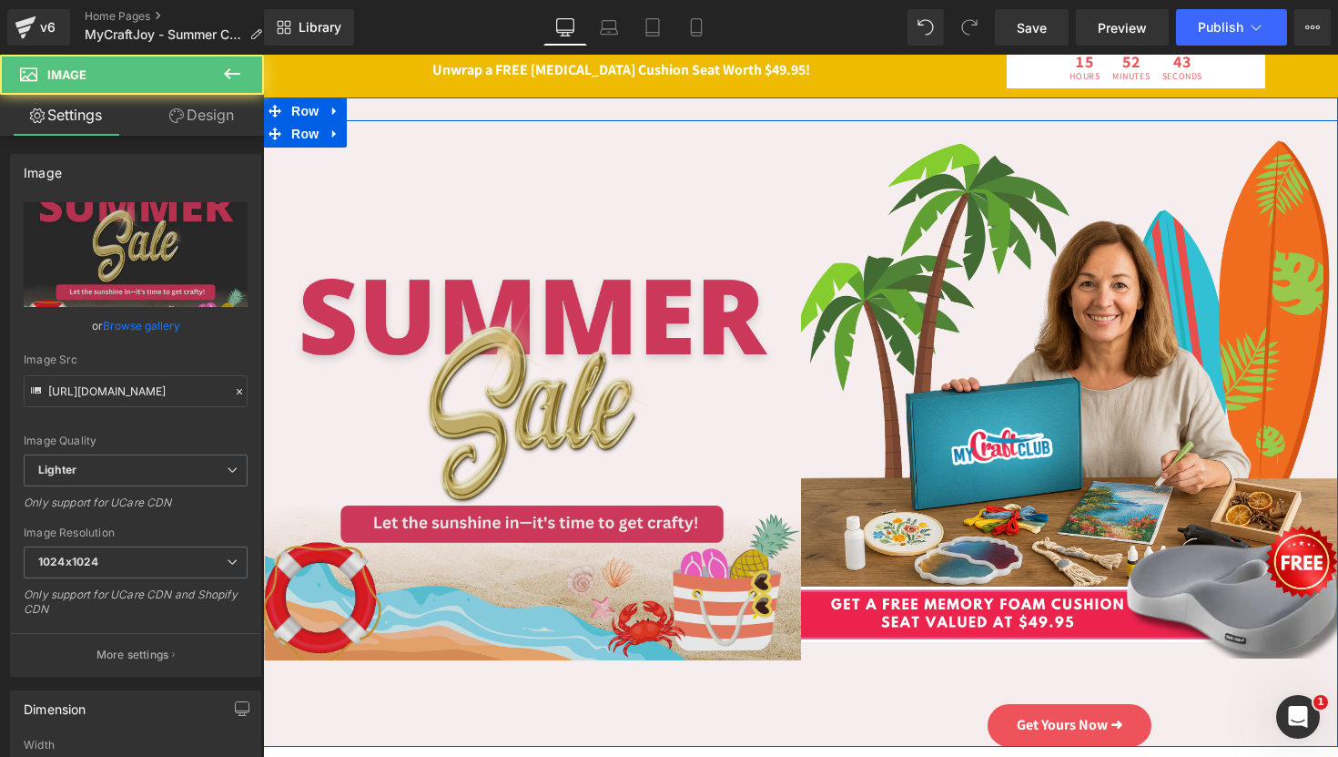
click at [422, 221] on img at bounding box center [532, 433] width 538 height 452
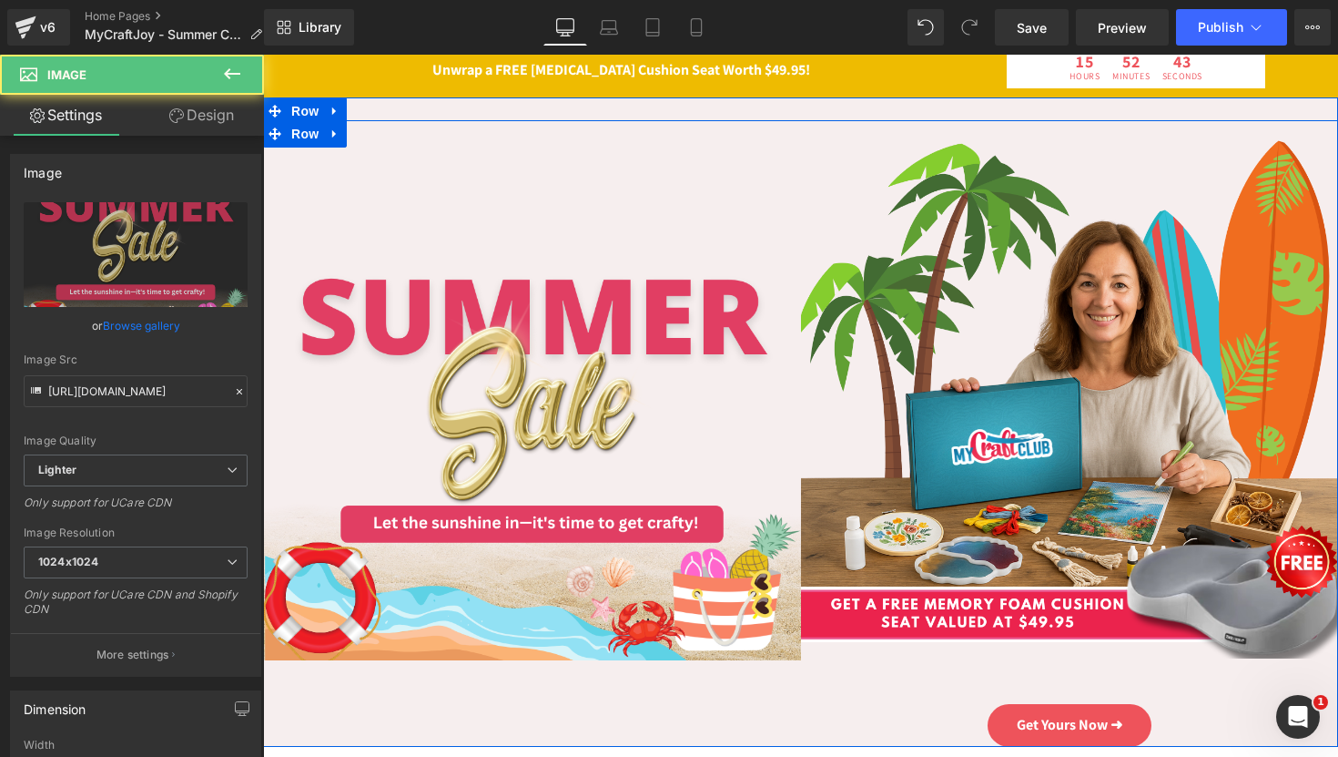
click at [422, 195] on div "Image" at bounding box center [532, 433] width 538 height 626
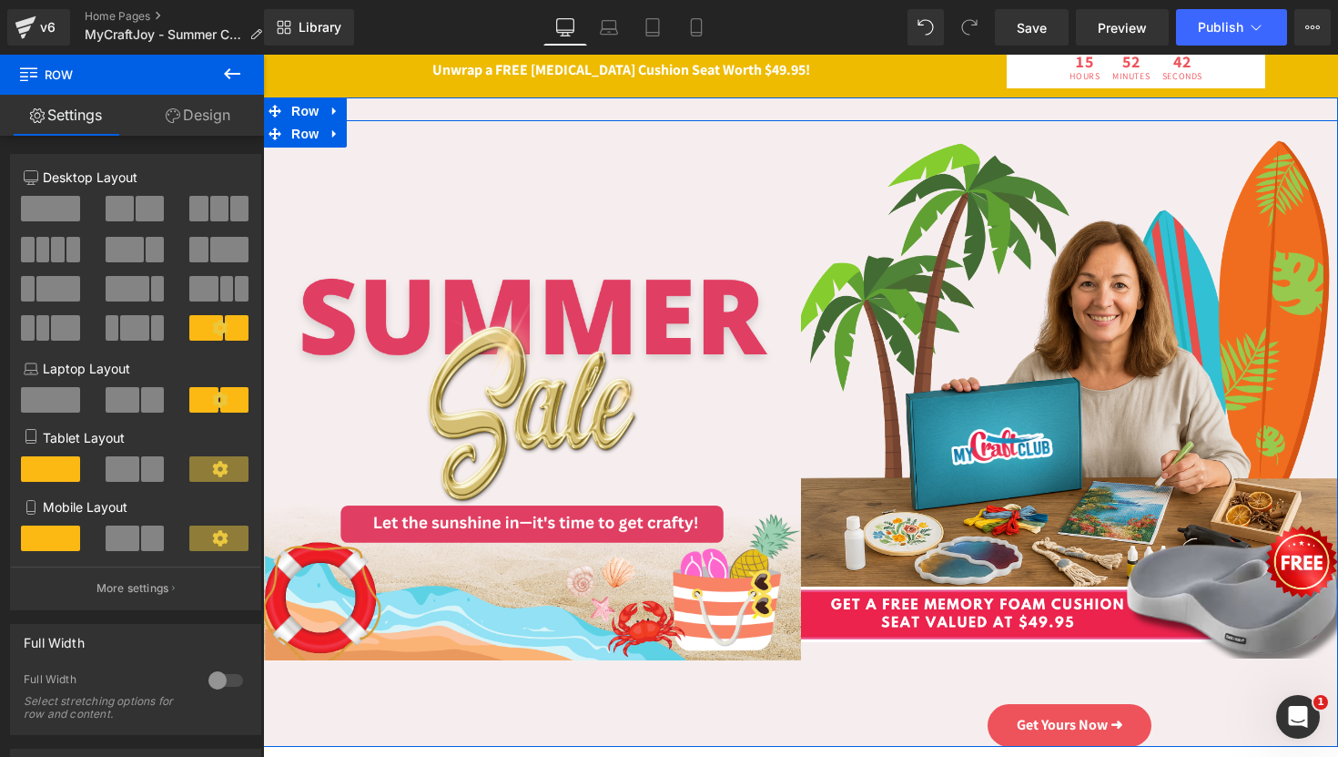
click at [422, 195] on div "Image" at bounding box center [532, 433] width 538 height 626
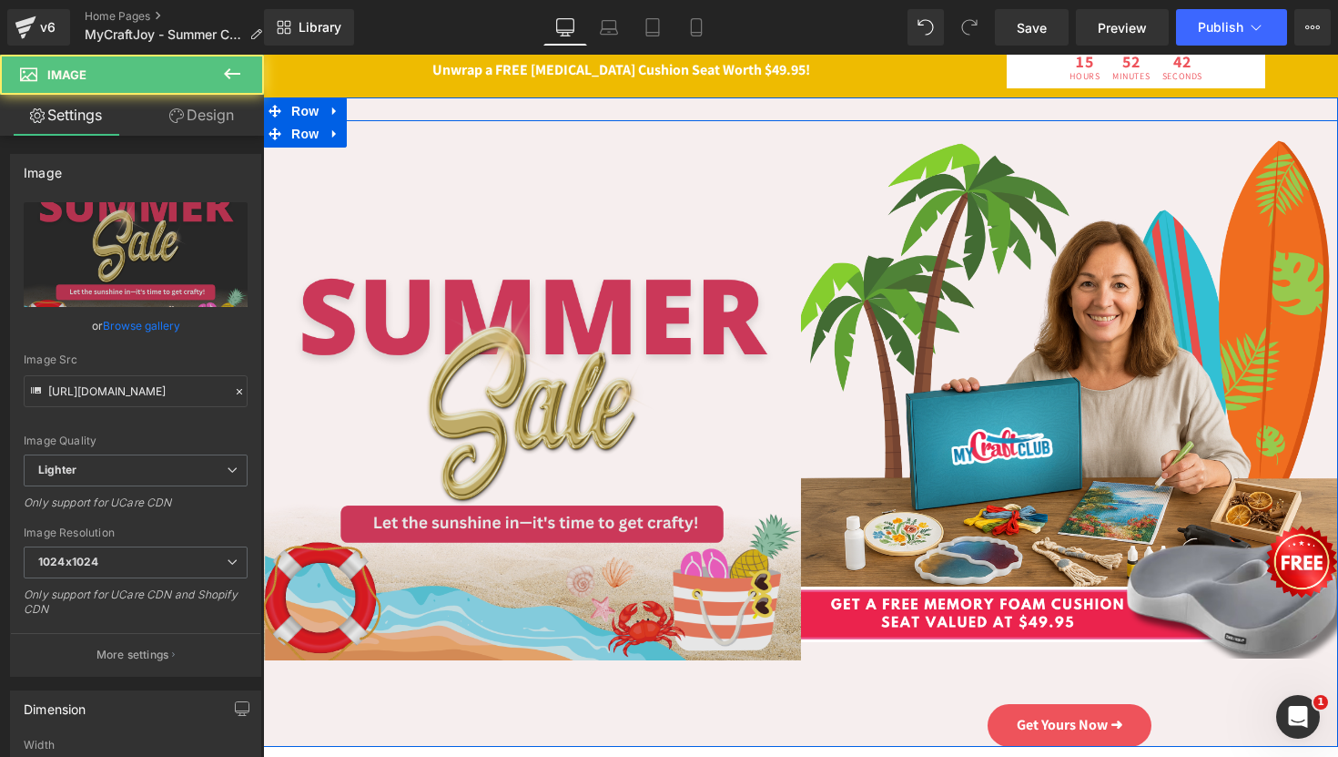
click at [426, 219] on img at bounding box center [532, 433] width 538 height 452
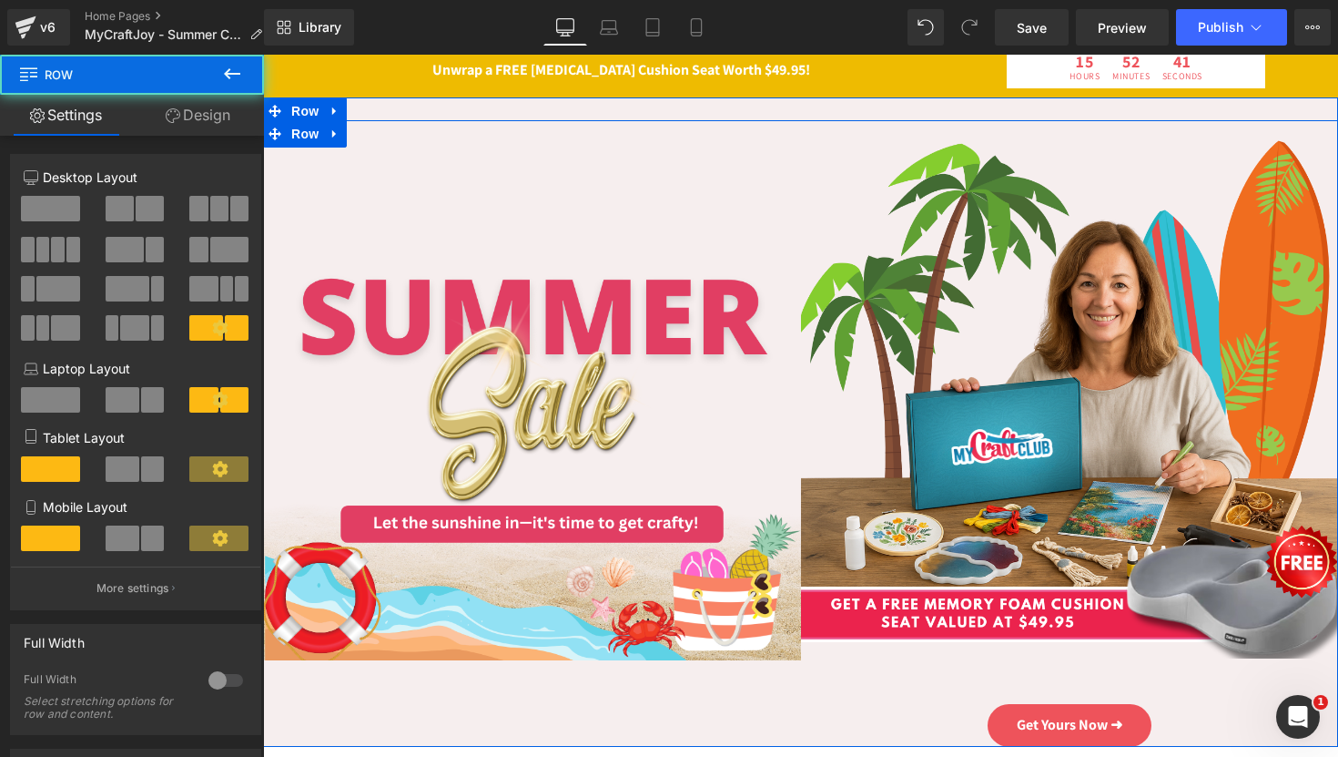
click at [432, 187] on div "Image" at bounding box center [532, 433] width 538 height 626
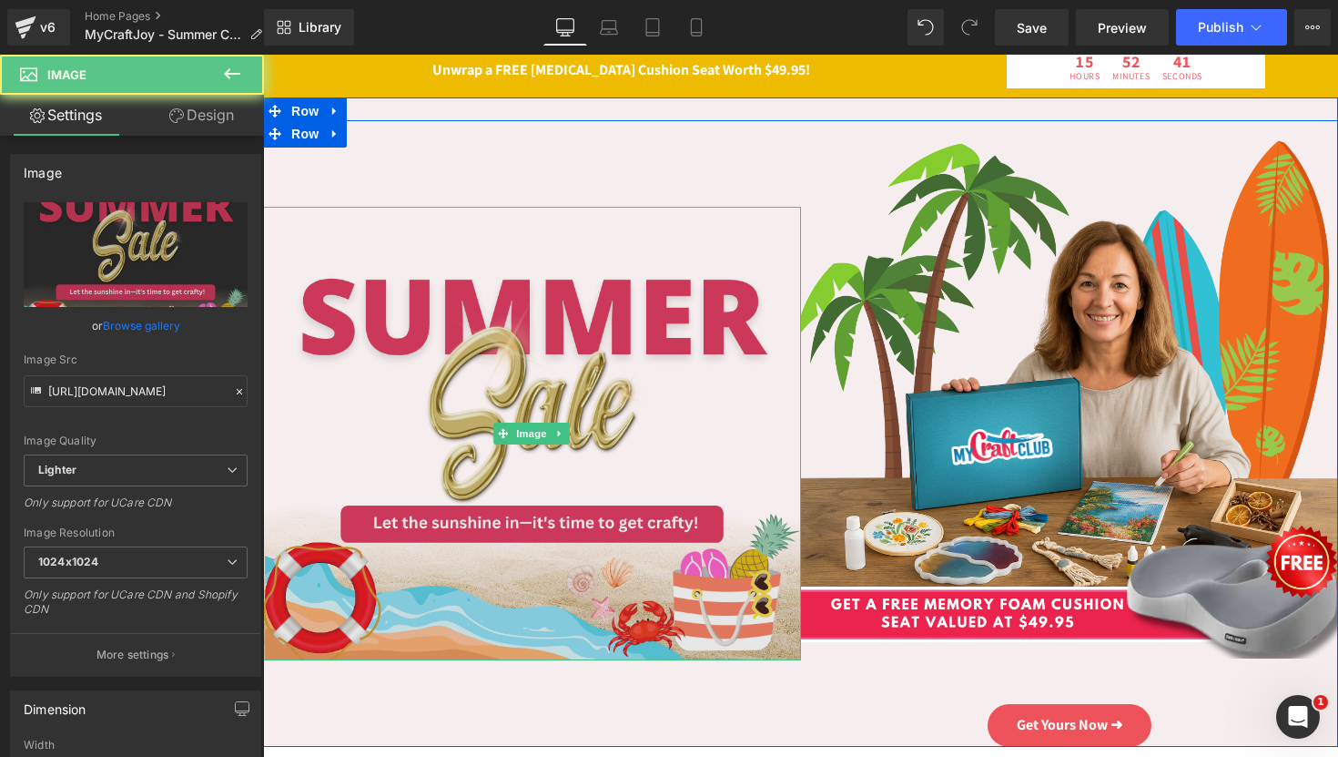
click at [432, 212] on img at bounding box center [532, 433] width 538 height 452
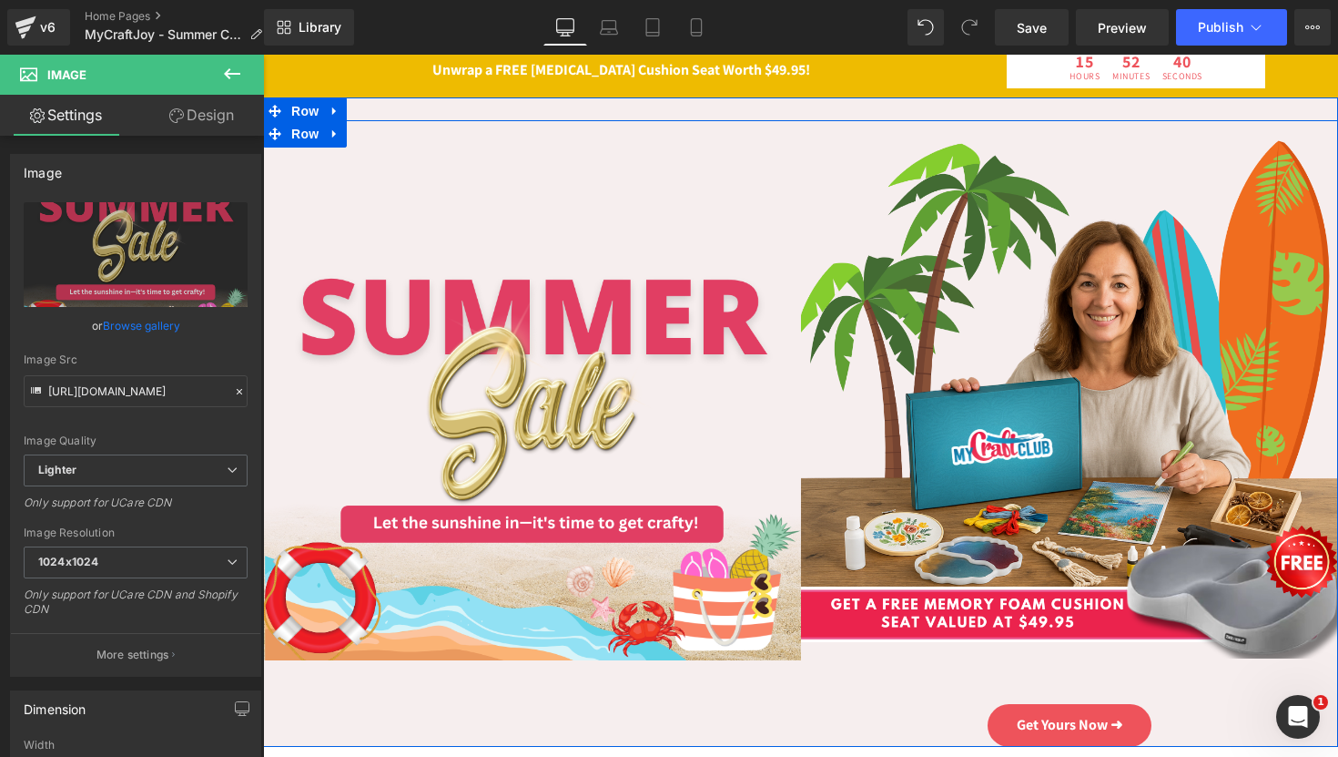
click at [432, 187] on div "Image" at bounding box center [532, 433] width 538 height 626
click at [432, 210] on div "Image" at bounding box center [532, 433] width 538 height 452
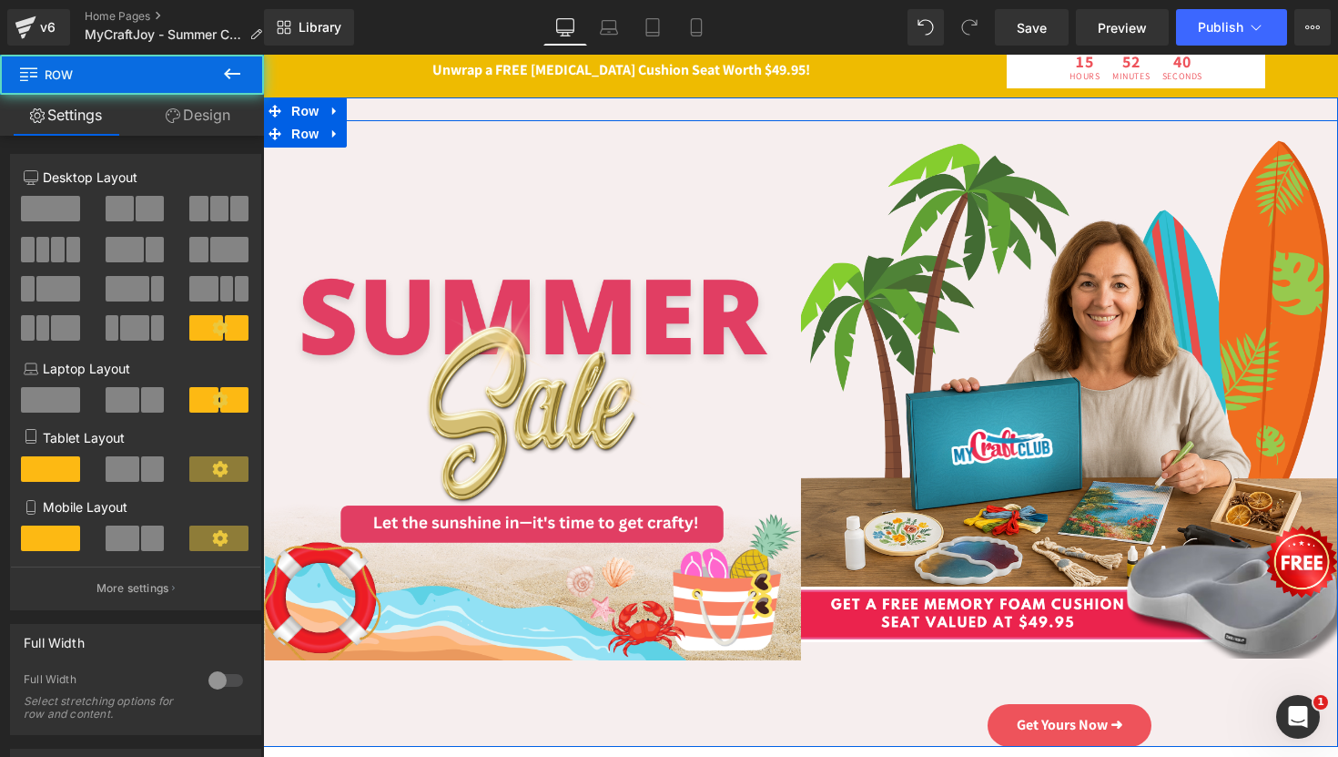
click at [432, 182] on div "Image" at bounding box center [532, 433] width 538 height 626
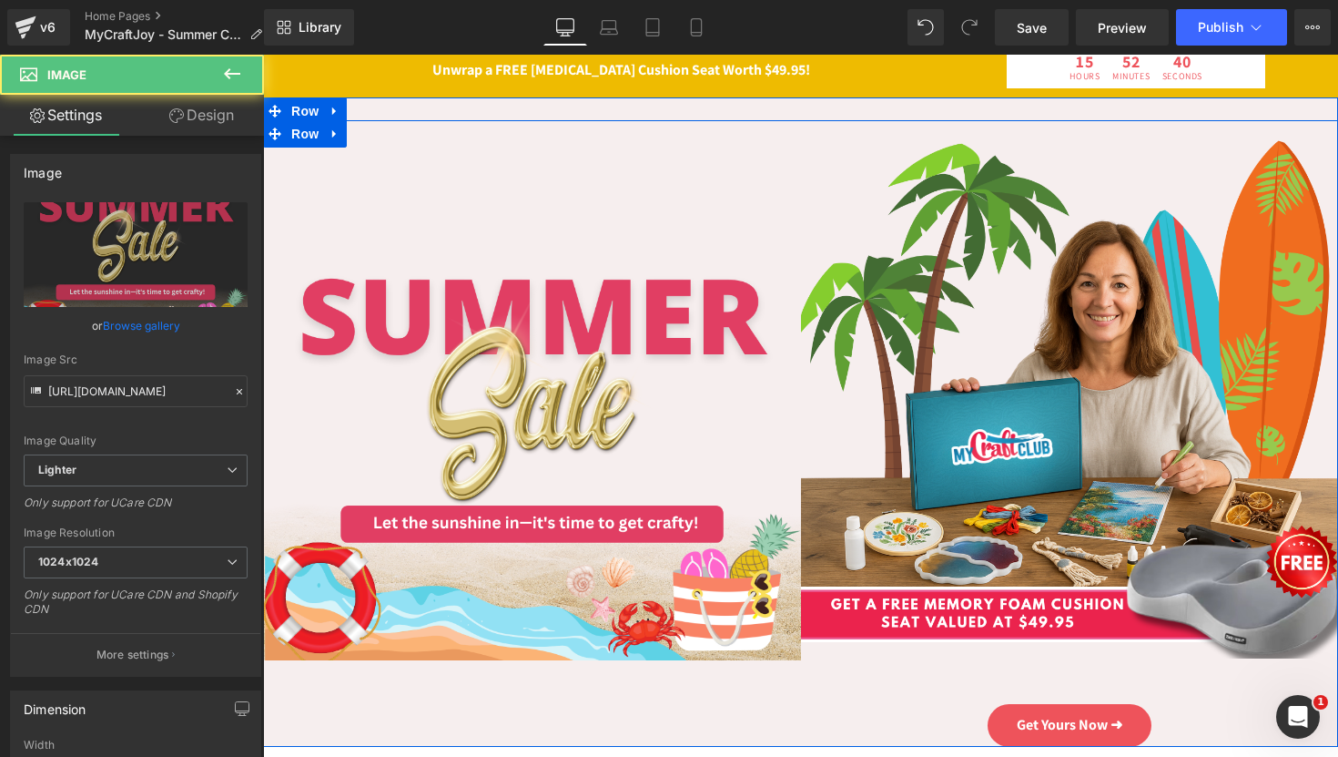
click at [432, 210] on div "Image" at bounding box center [532, 433] width 538 height 452
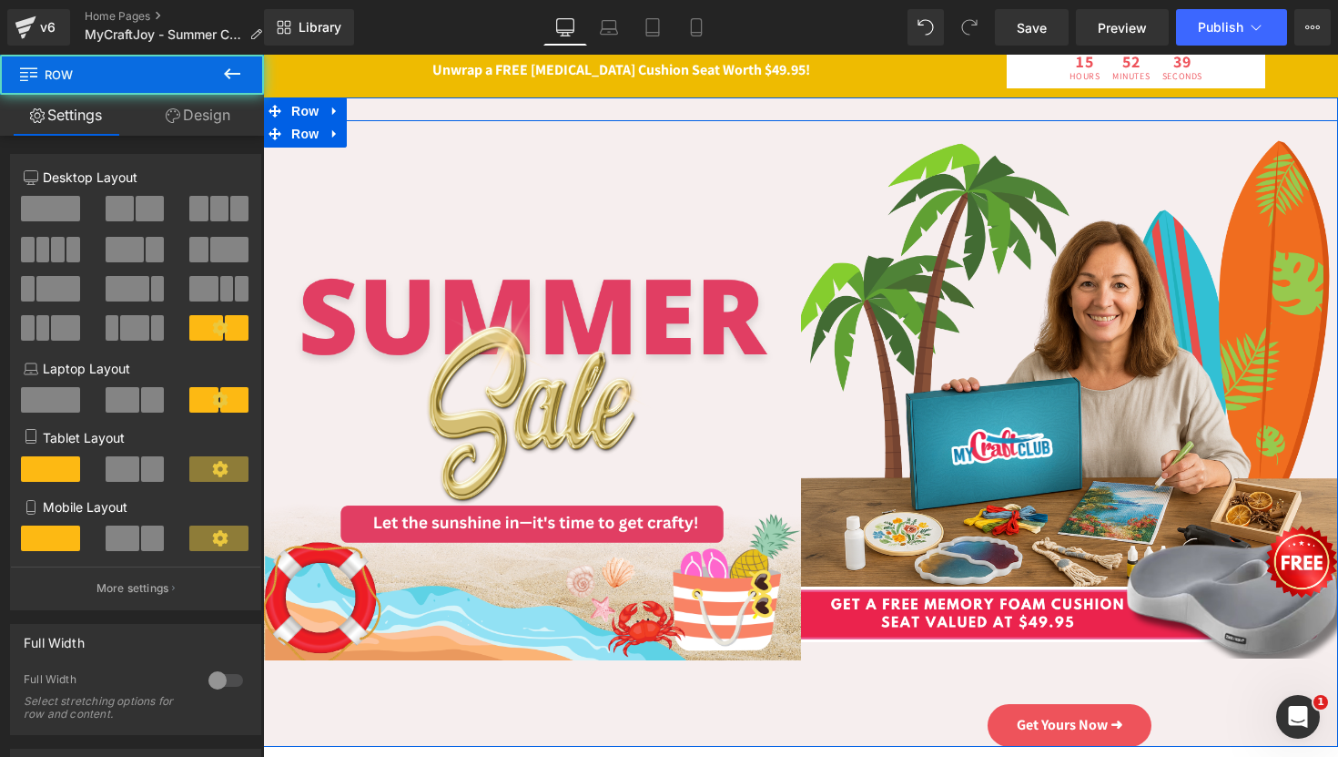
click at [432, 185] on div "Image" at bounding box center [532, 433] width 538 height 626
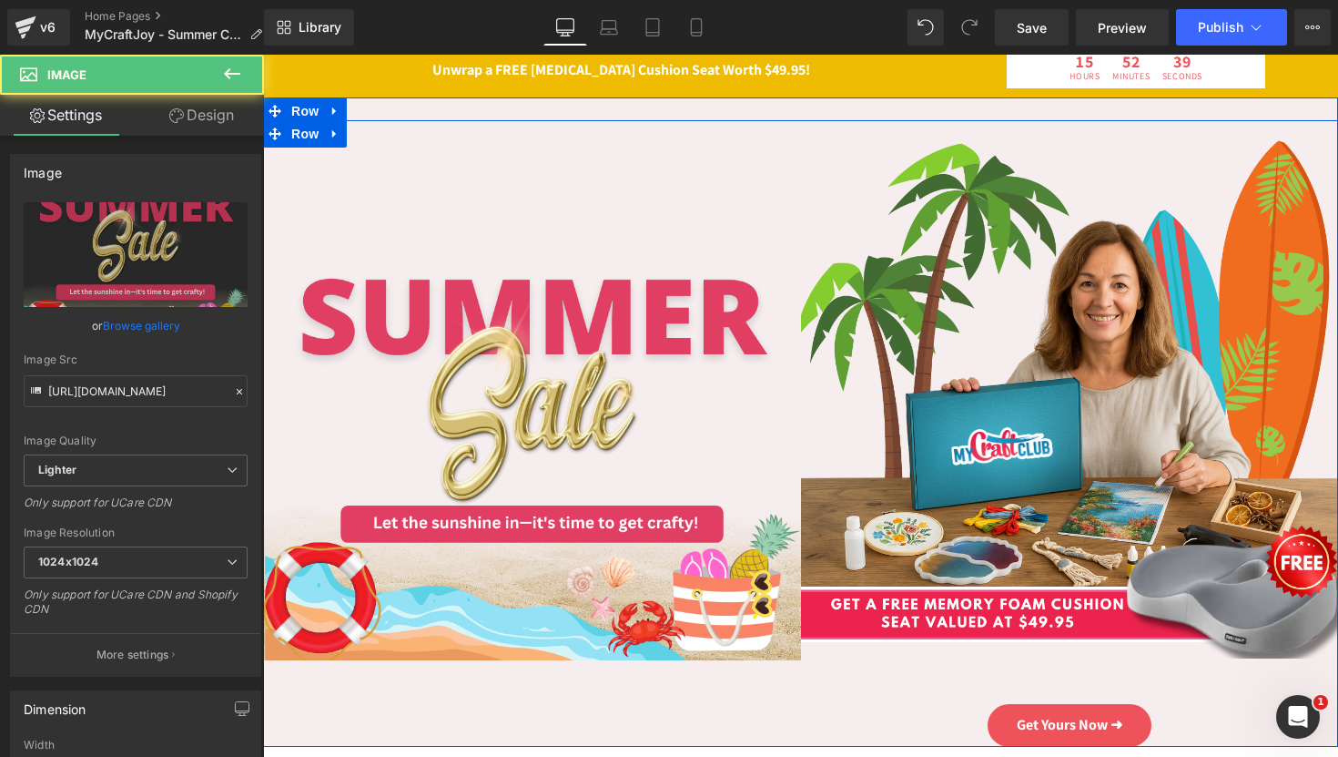
click at [432, 208] on div "Image" at bounding box center [532, 433] width 538 height 452
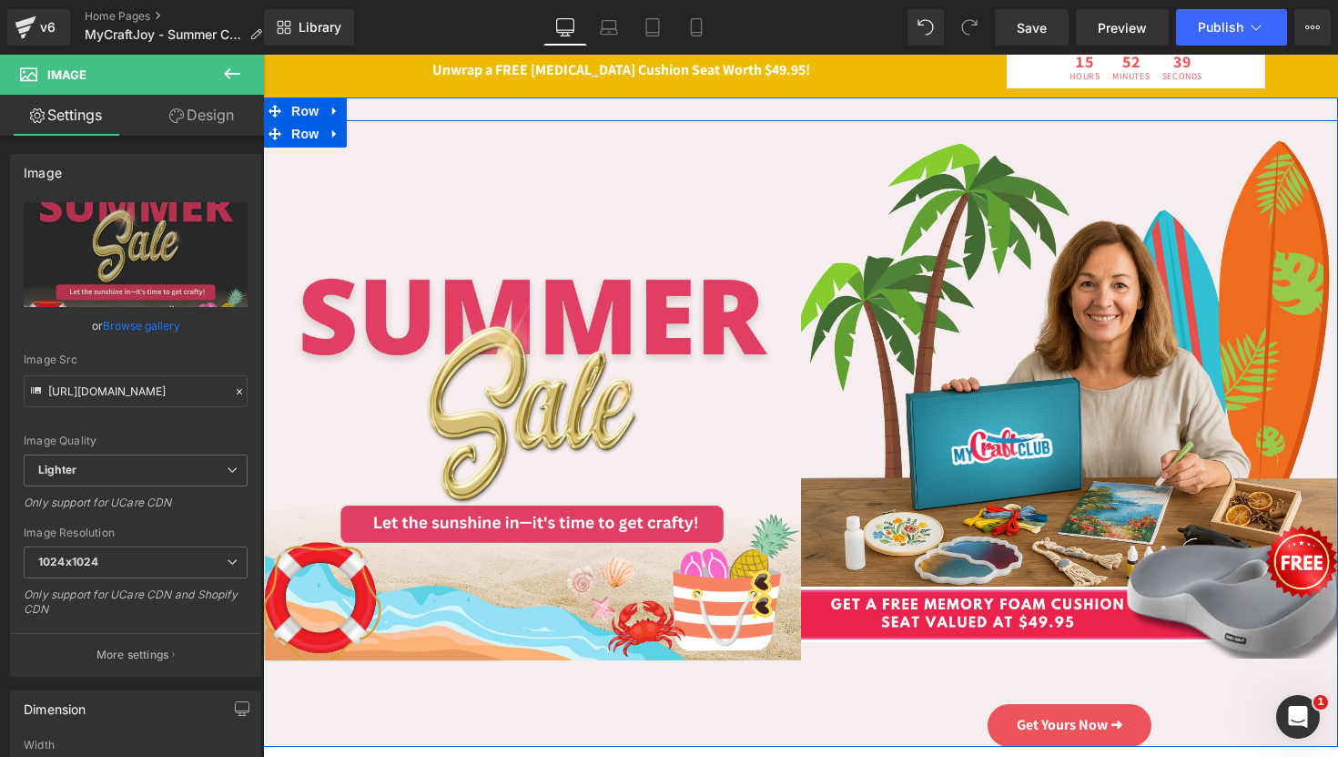
click at [432, 153] on div "Image" at bounding box center [532, 433] width 538 height 626
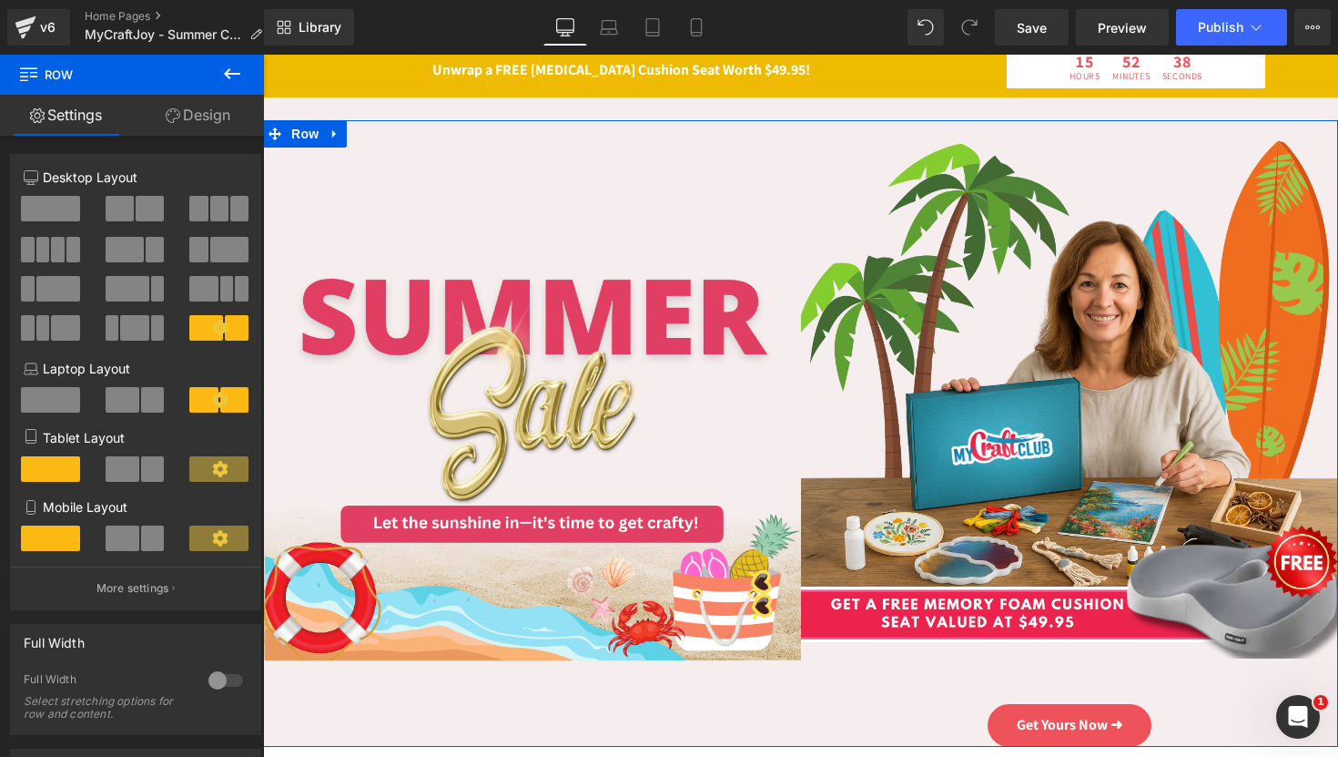
click at [203, 122] on link "Design" at bounding box center [198, 115] width 132 height 41
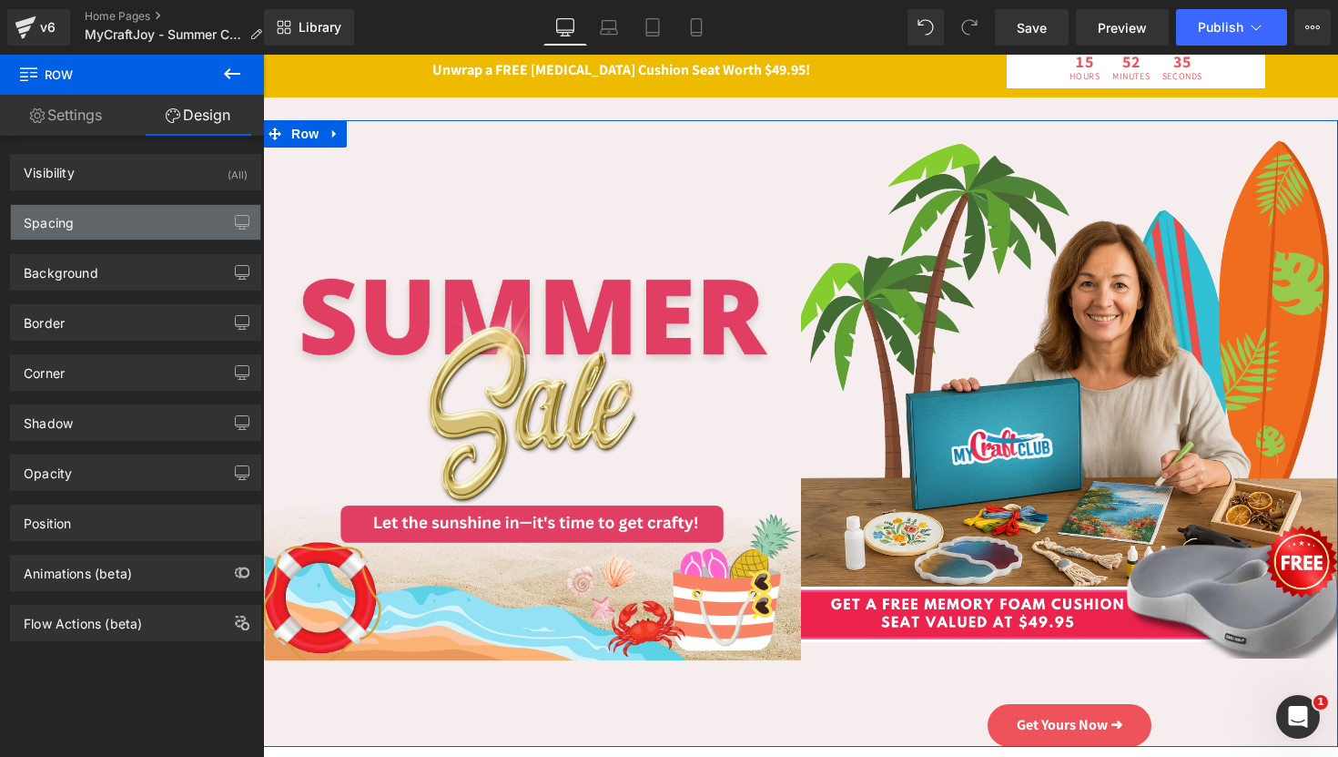
click at [164, 217] on div "Spacing" at bounding box center [135, 222] width 249 height 35
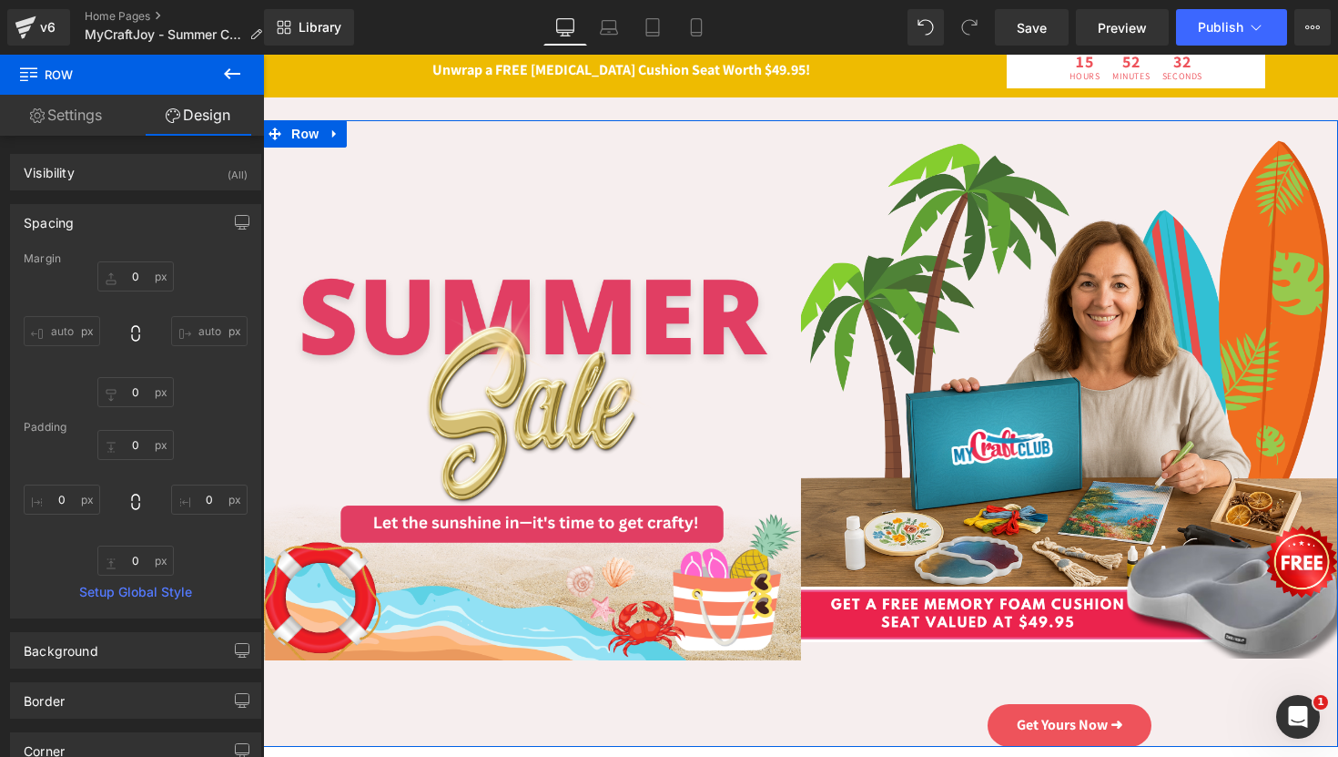
click at [169, 206] on div "Spacing" at bounding box center [135, 222] width 249 height 35
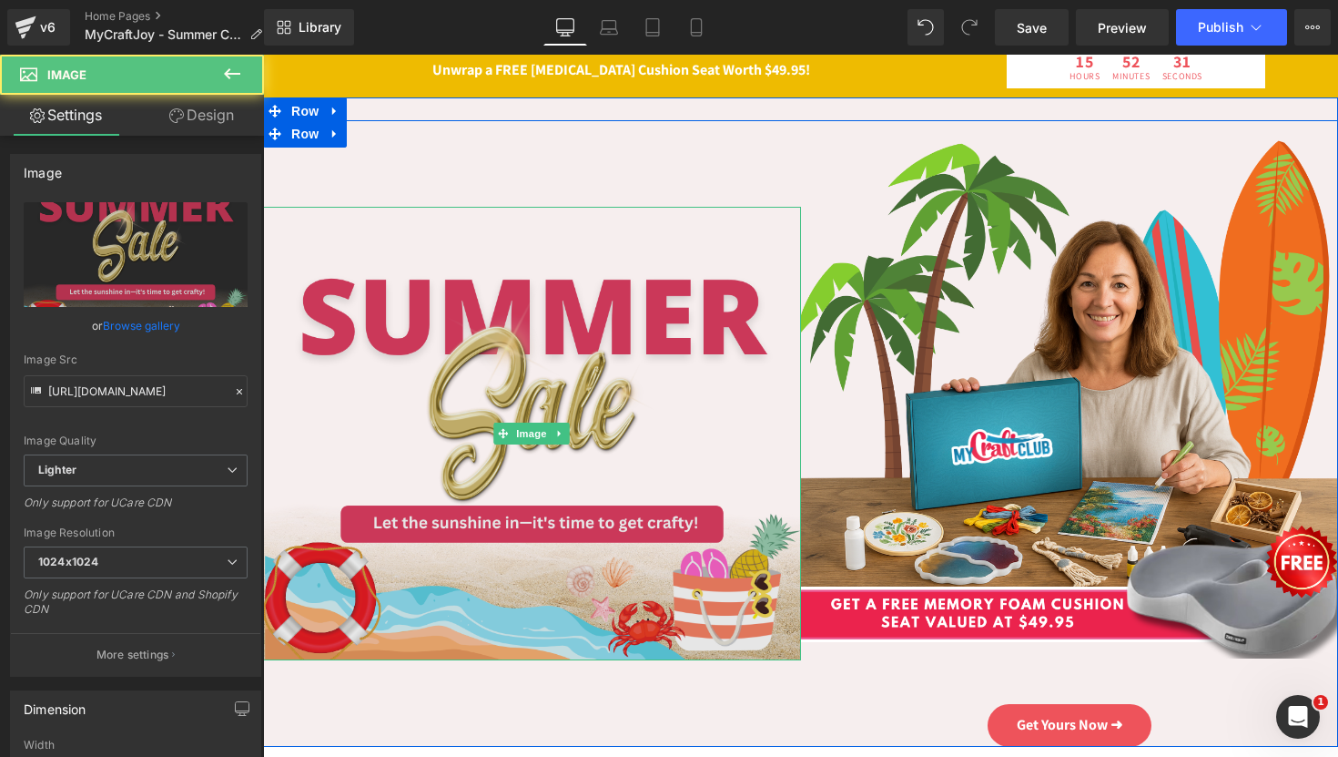
click at [436, 236] on img at bounding box center [532, 433] width 538 height 452
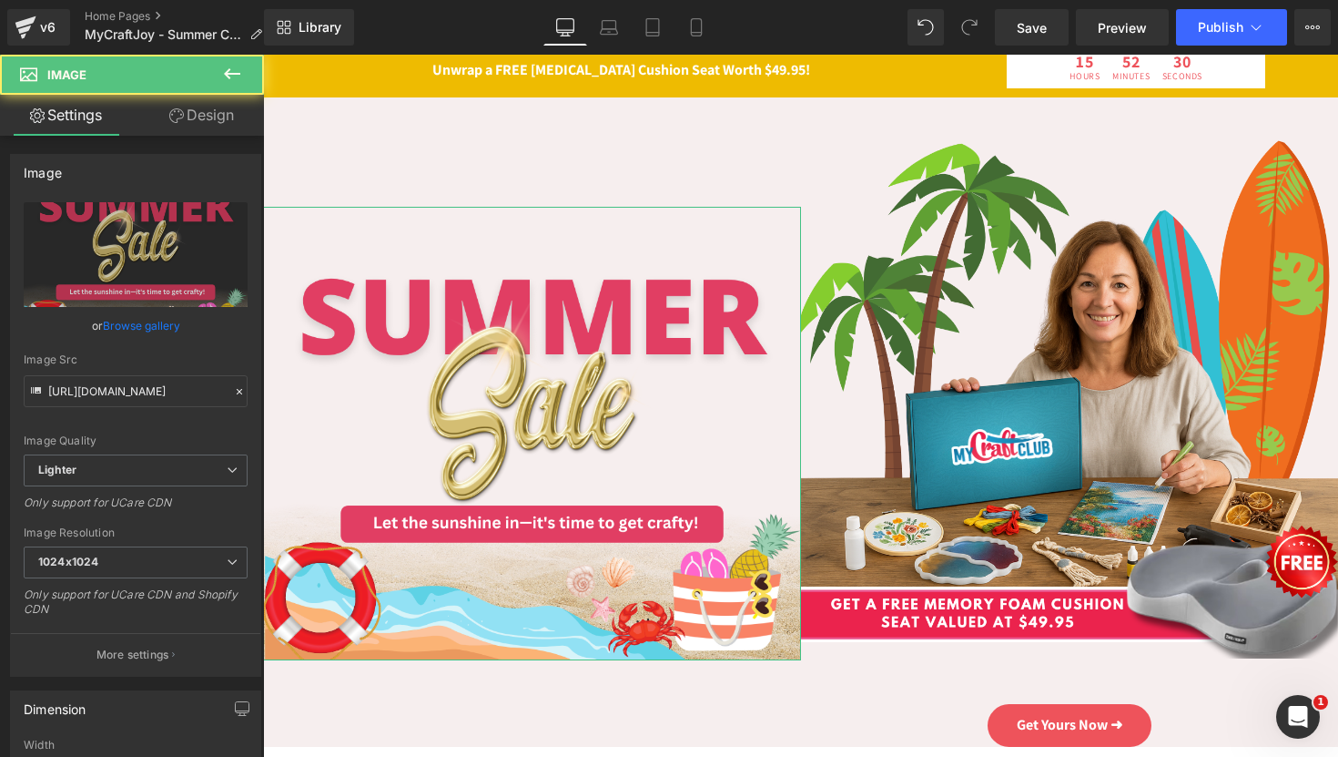
click at [226, 114] on link "Design" at bounding box center [202, 115] width 132 height 41
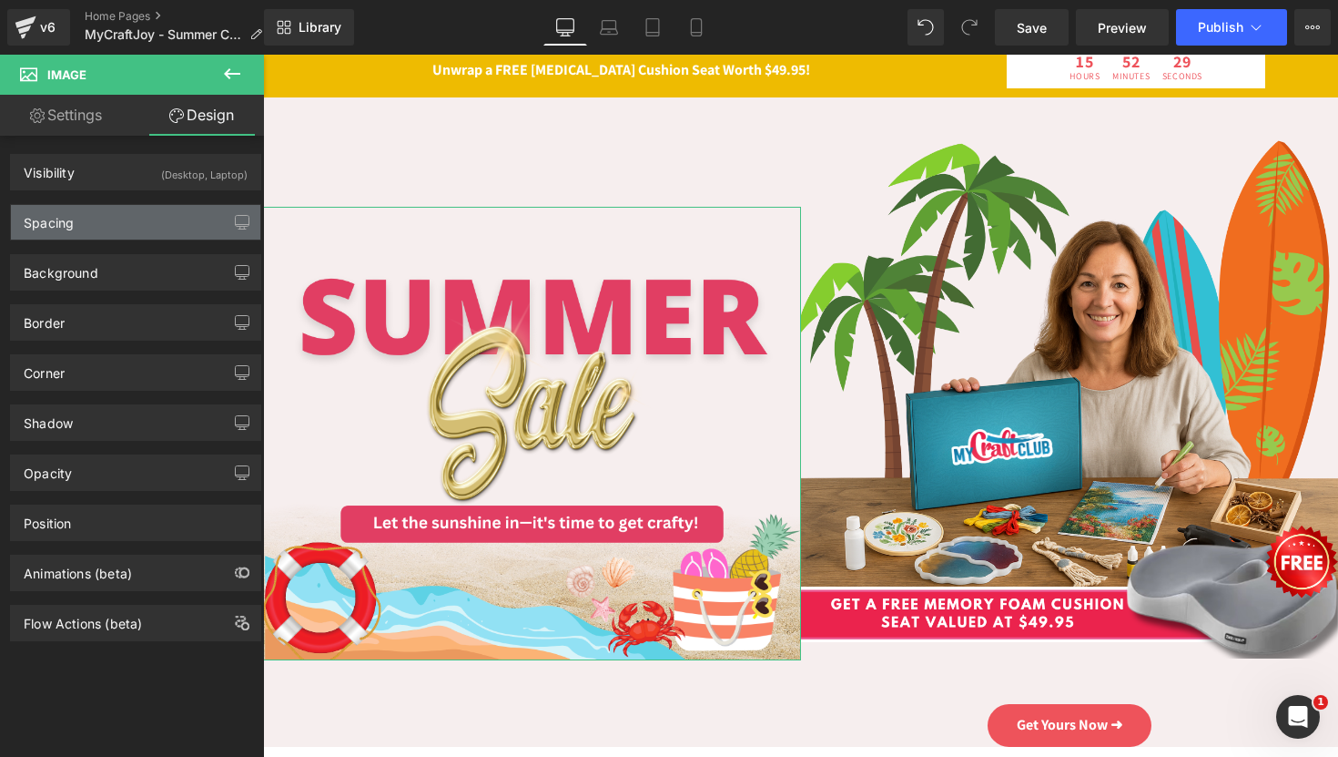
click at [158, 222] on div "Spacing" at bounding box center [135, 222] width 249 height 35
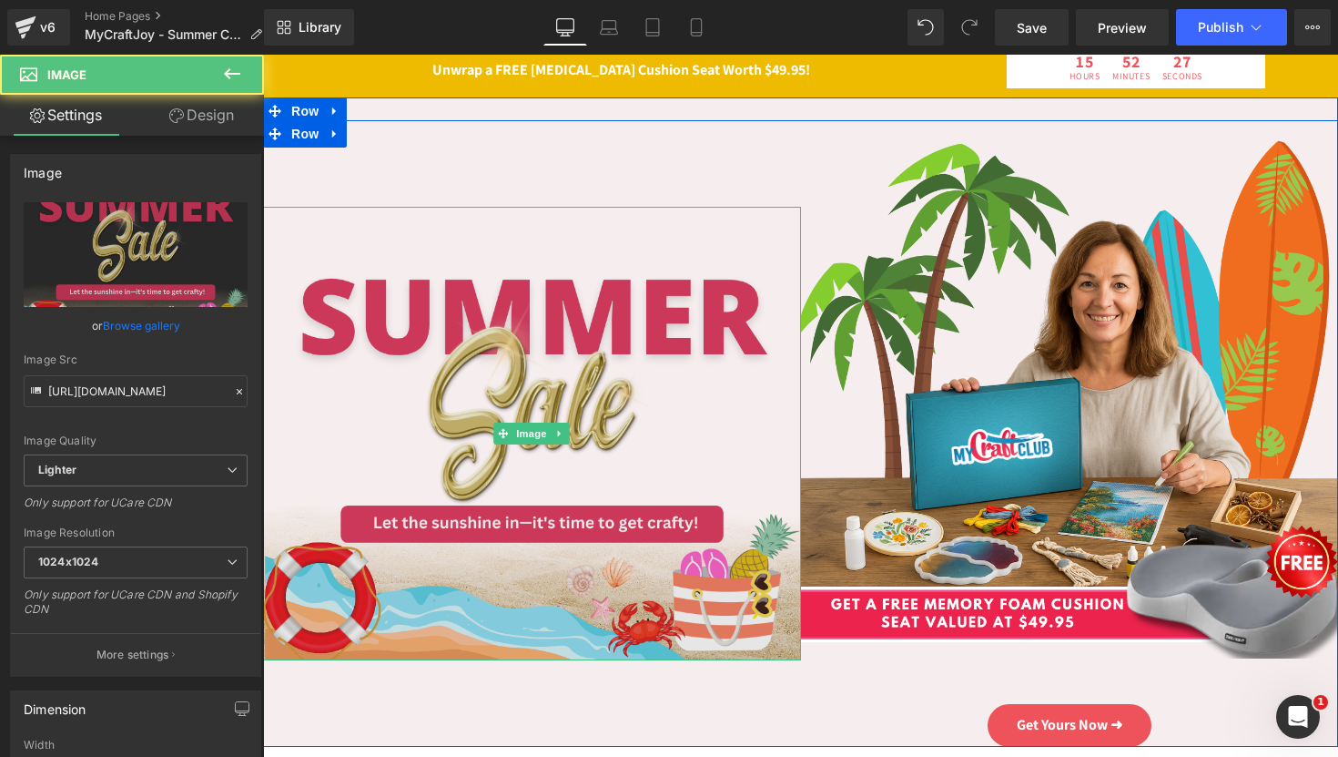
click at [432, 219] on img at bounding box center [532, 433] width 538 height 452
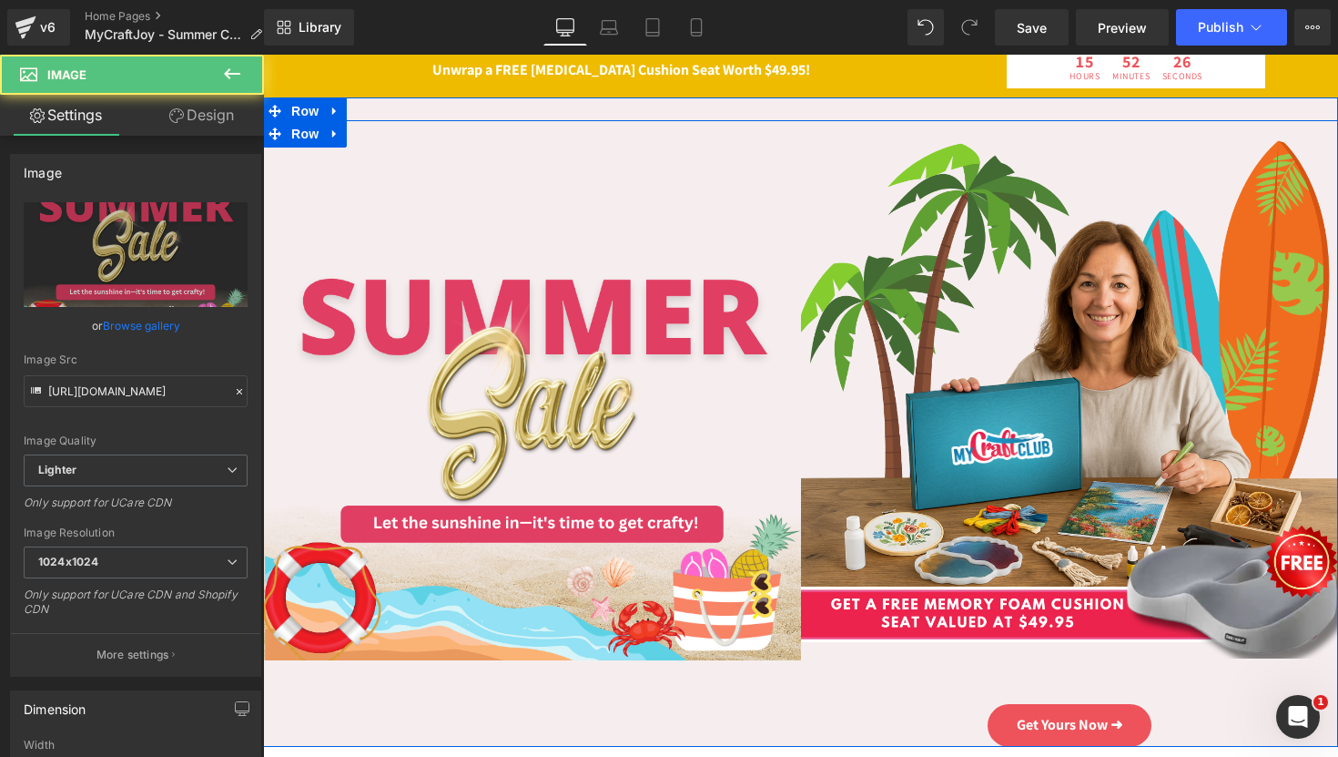
click at [423, 177] on div "Image" at bounding box center [532, 433] width 538 height 626
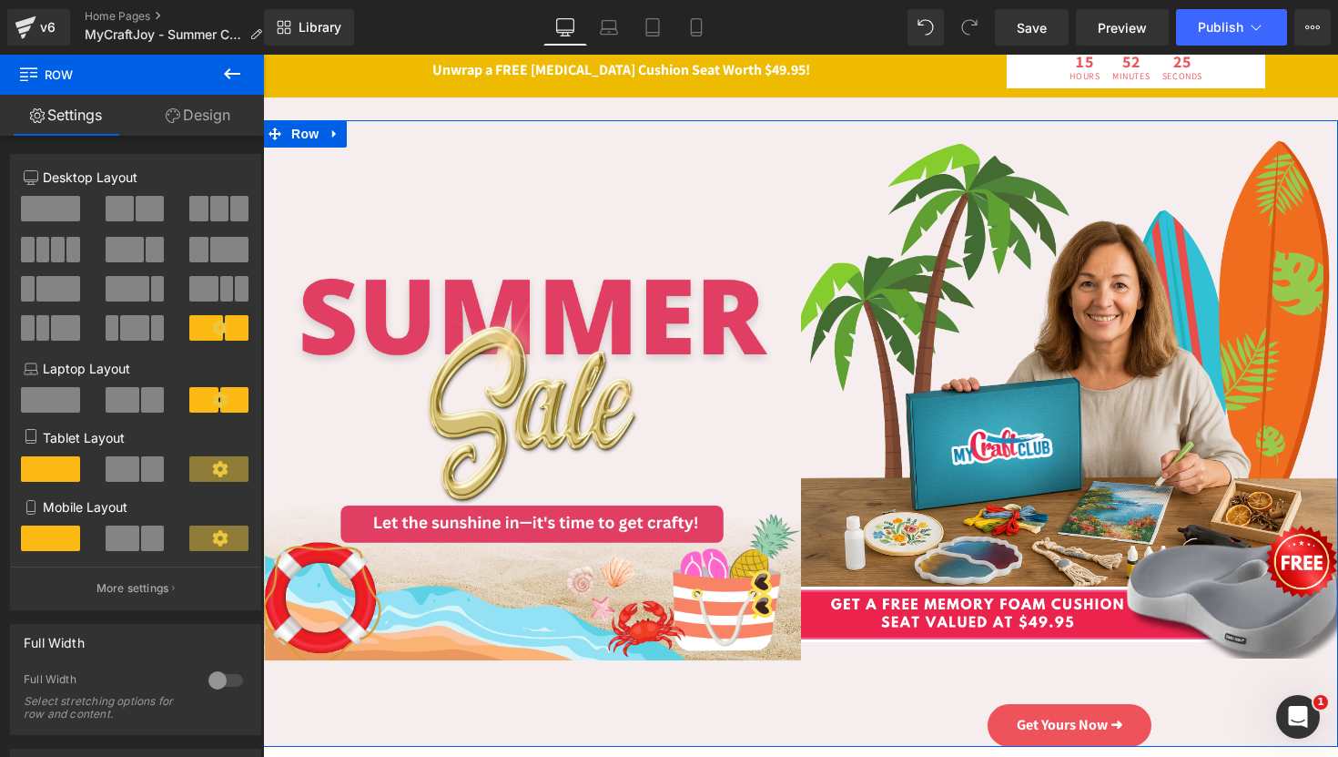
click at [218, 121] on link "Design" at bounding box center [198, 115] width 132 height 41
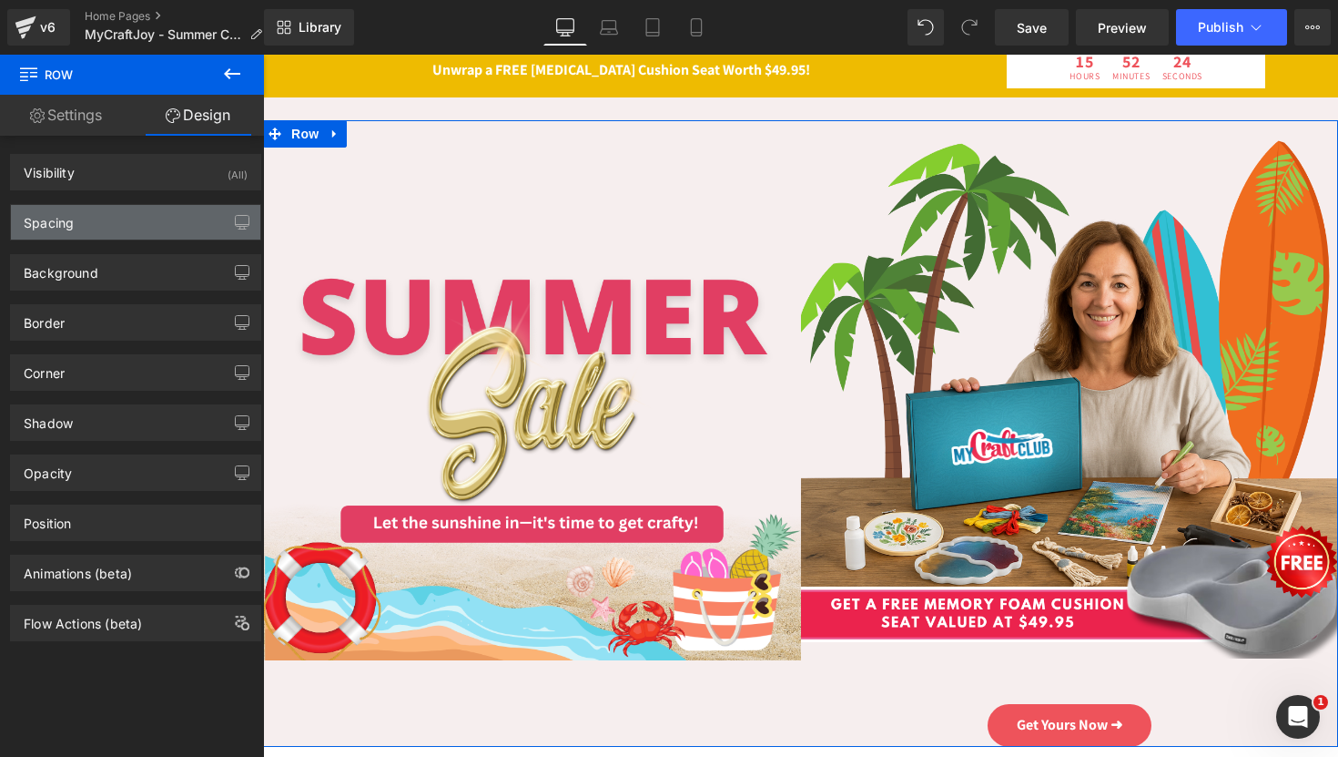
click at [131, 230] on div "Spacing" at bounding box center [135, 222] width 249 height 35
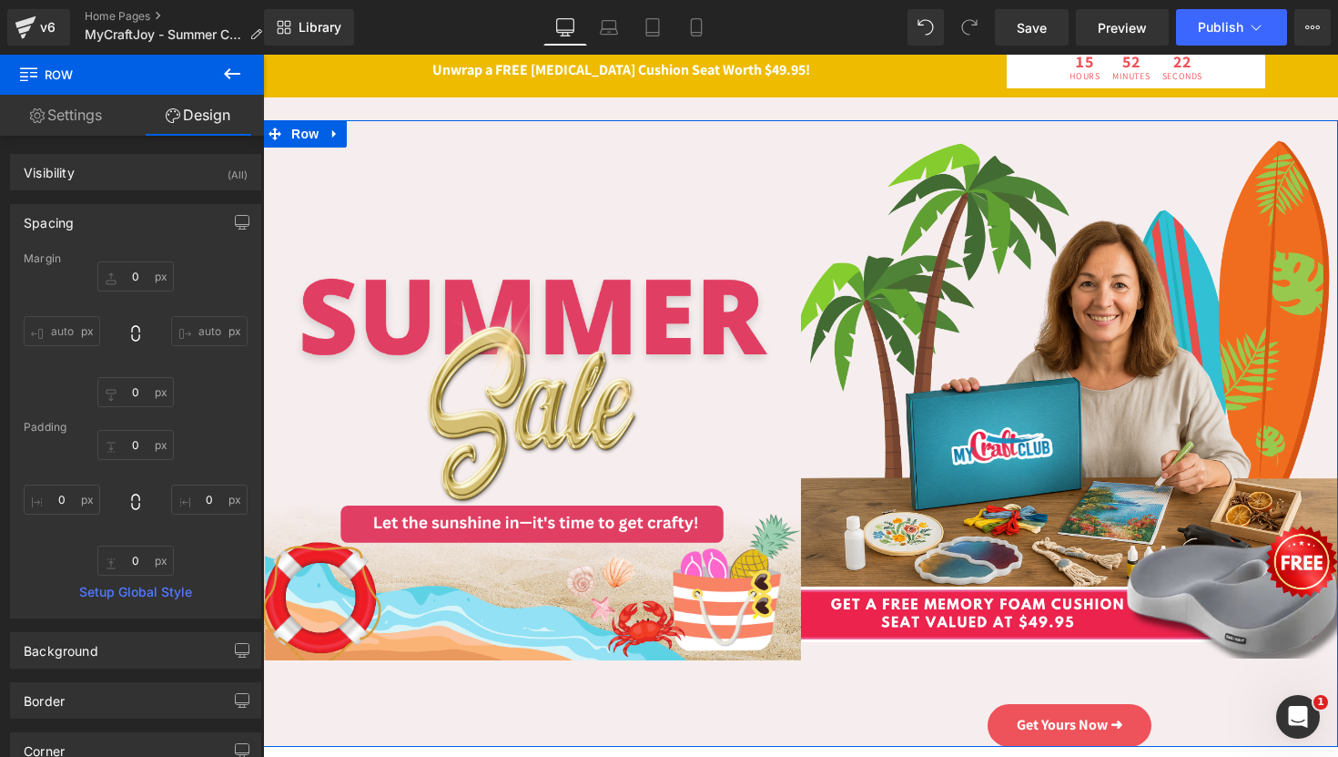
click at [131, 230] on div "Spacing" at bounding box center [135, 222] width 249 height 35
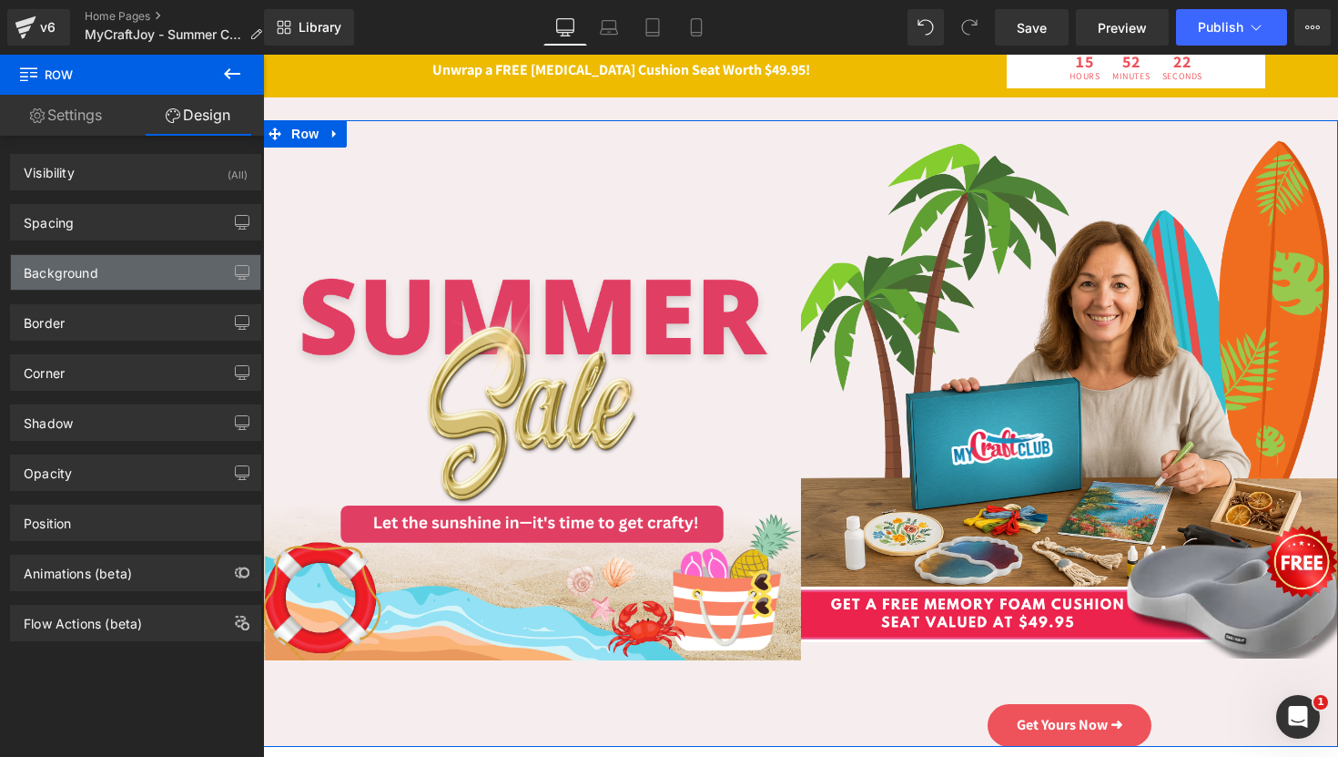
click at [125, 279] on div "Background" at bounding box center [135, 272] width 249 height 35
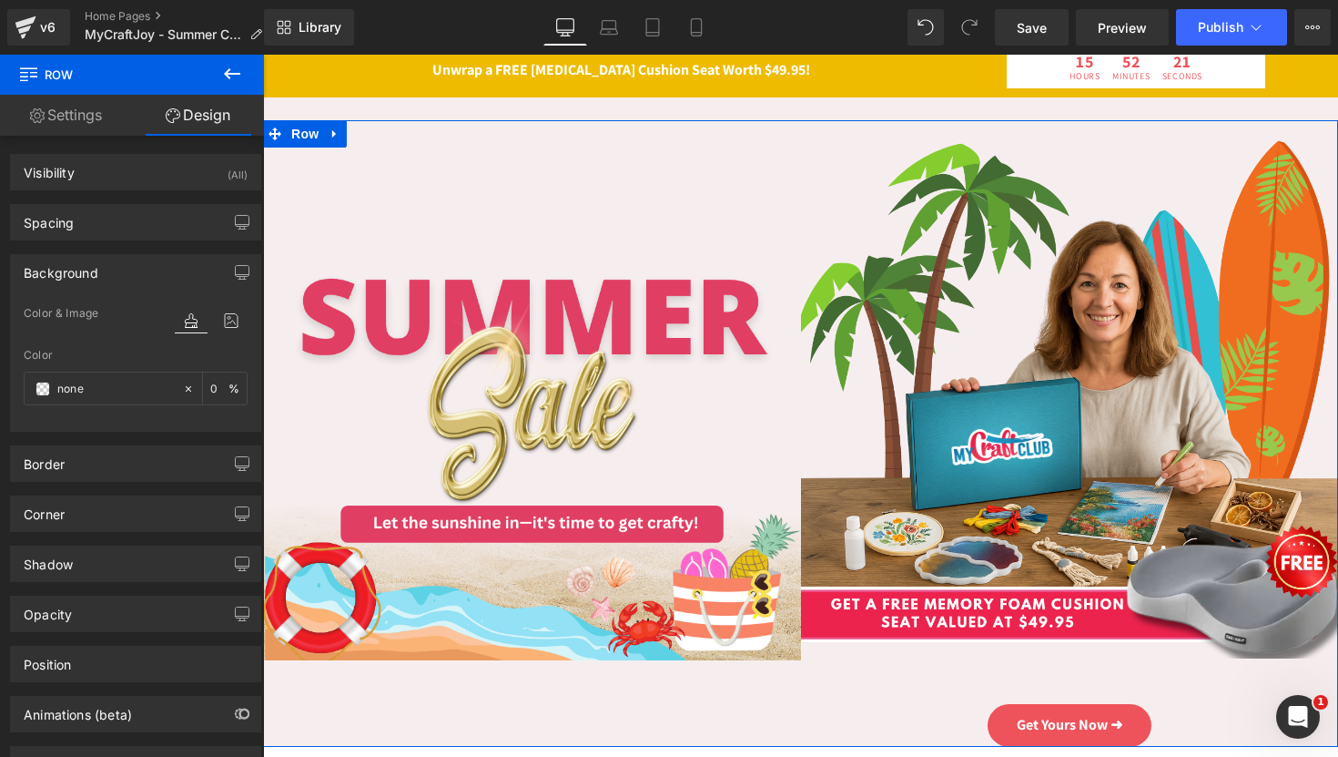
click at [125, 279] on div "Background" at bounding box center [135, 272] width 249 height 35
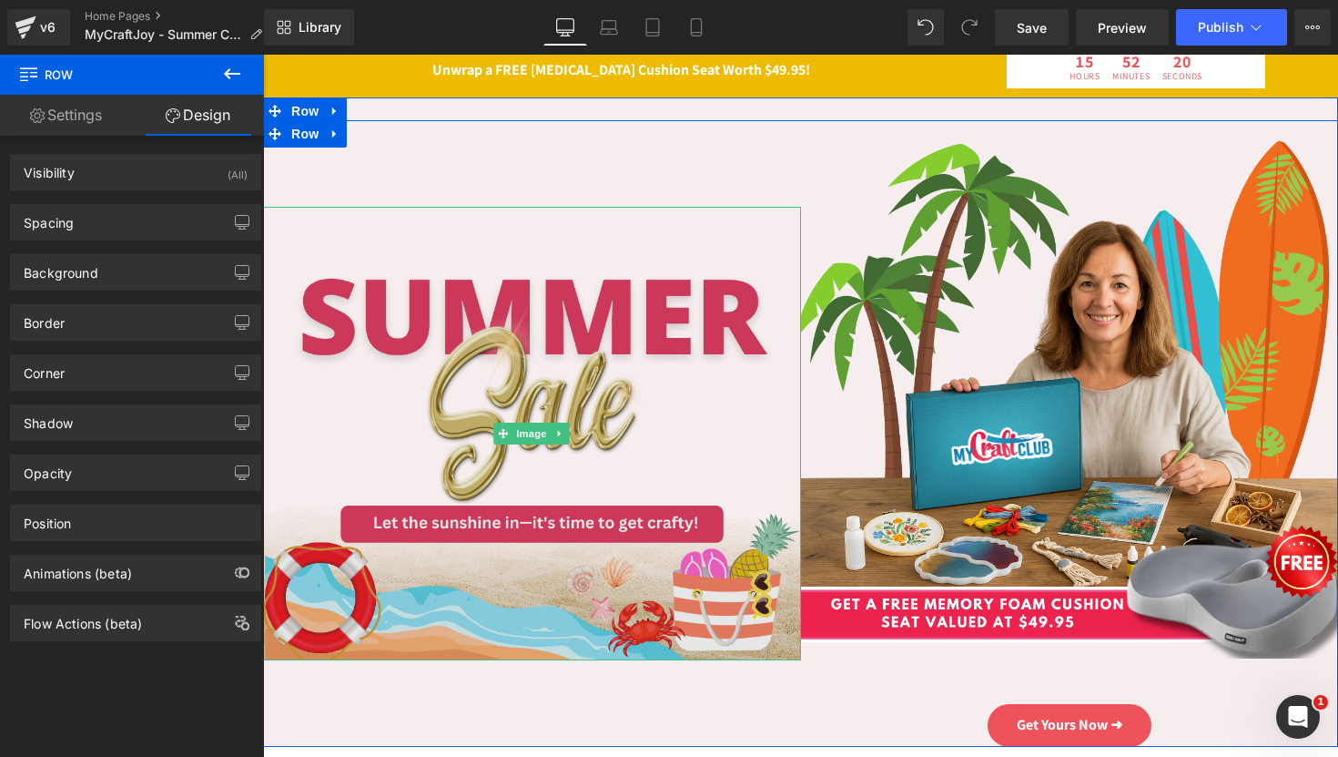
click at [405, 280] on img at bounding box center [532, 433] width 538 height 452
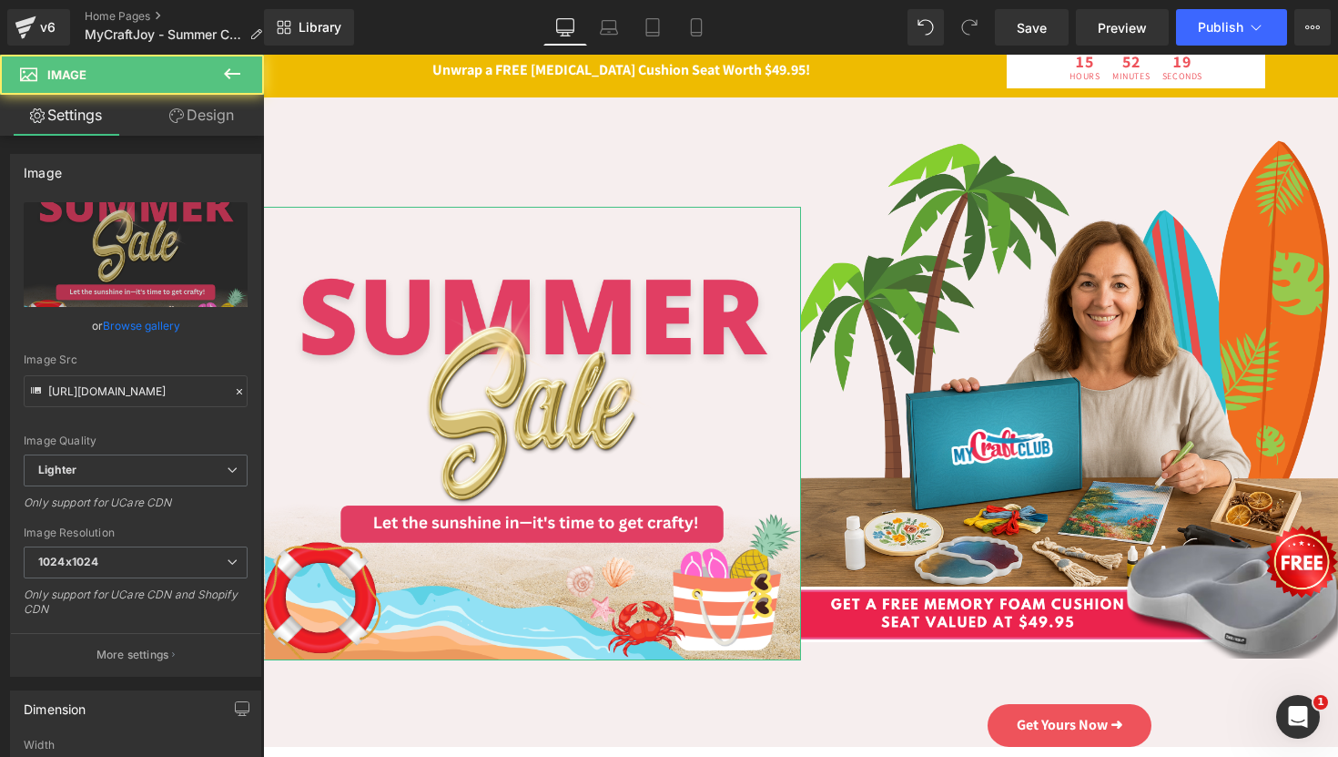
click at [226, 114] on link "Design" at bounding box center [202, 115] width 132 height 41
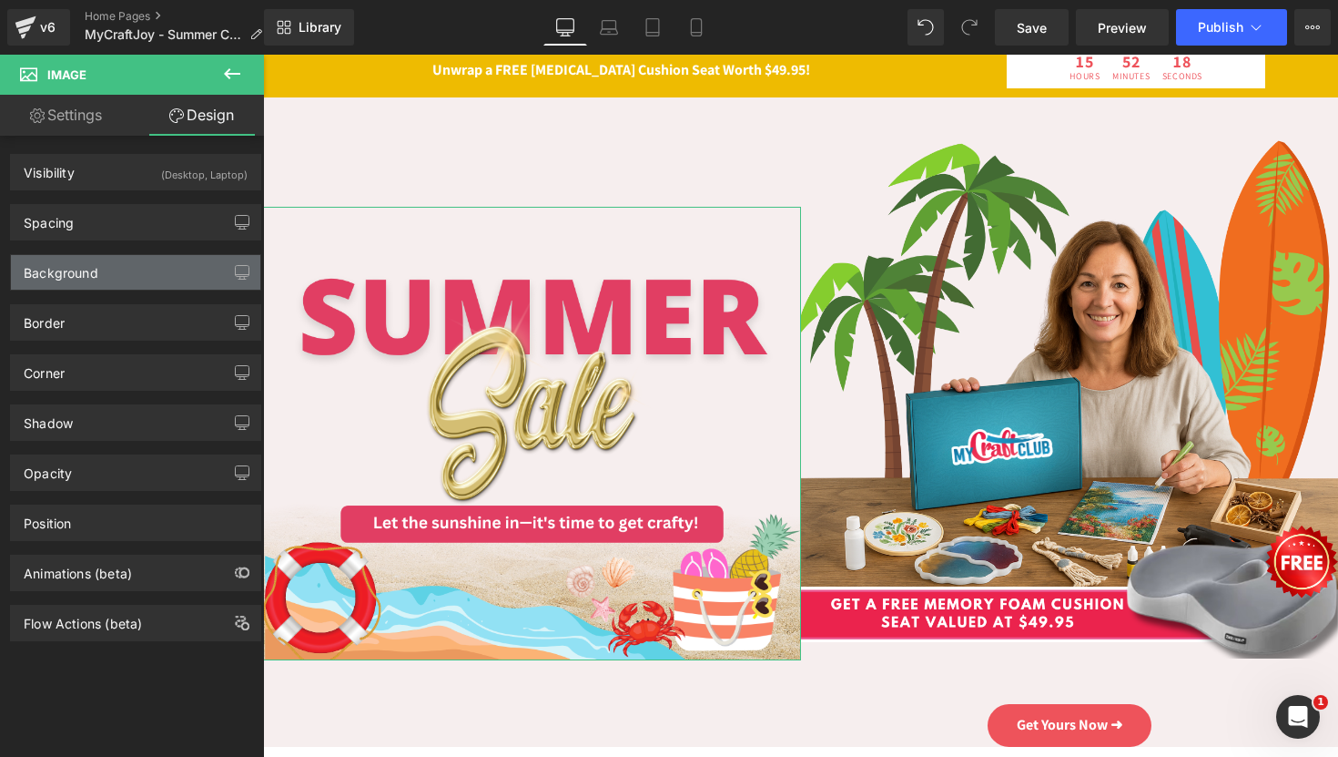
click at [163, 271] on div "Background" at bounding box center [135, 272] width 249 height 35
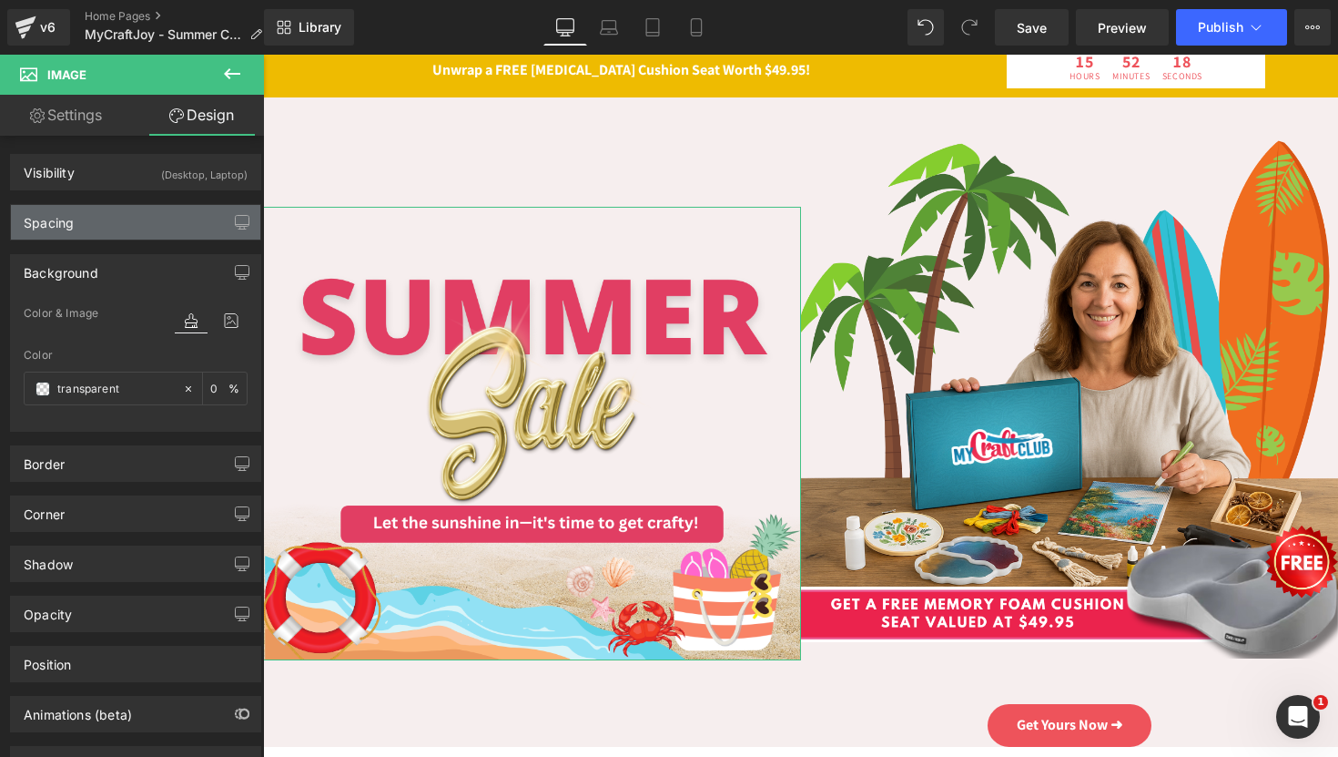
click at [160, 210] on div "Spacing" at bounding box center [135, 222] width 249 height 35
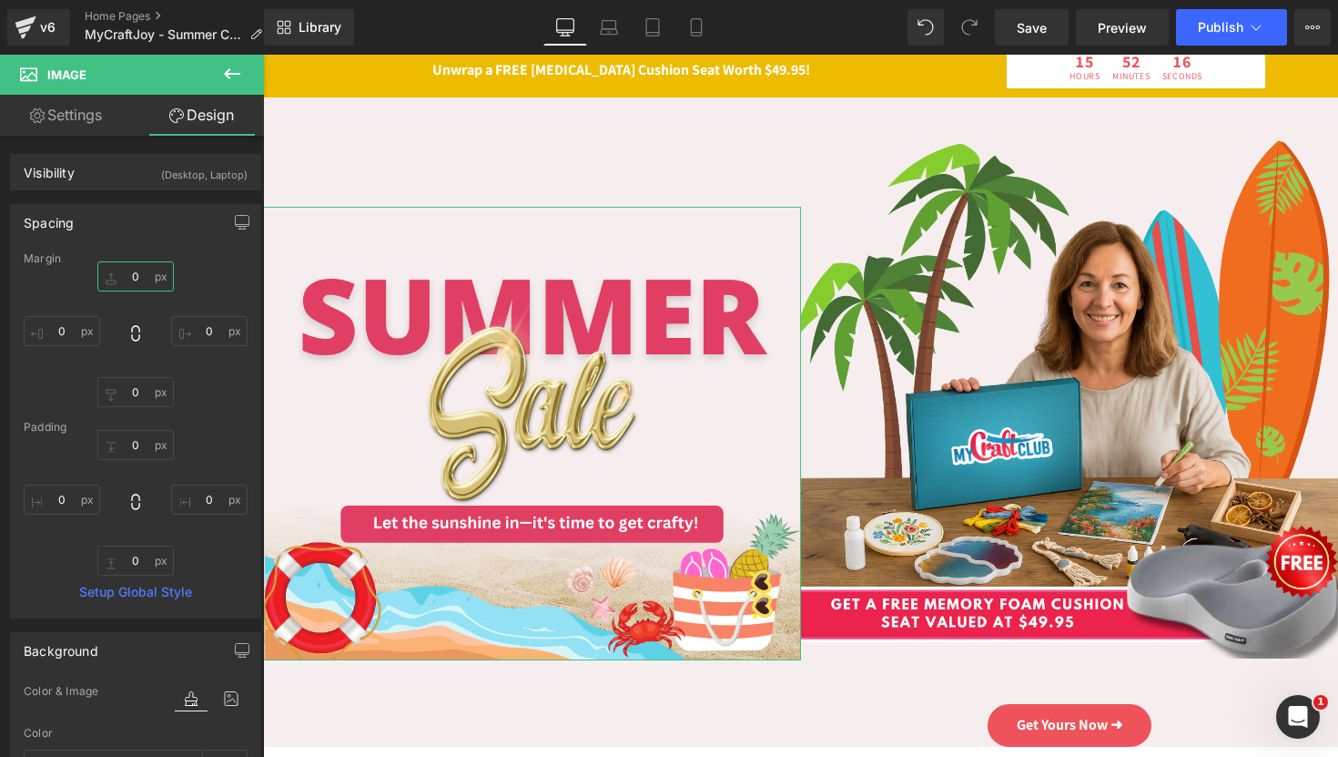
click at [135, 275] on input "0" at bounding box center [135, 276] width 76 height 30
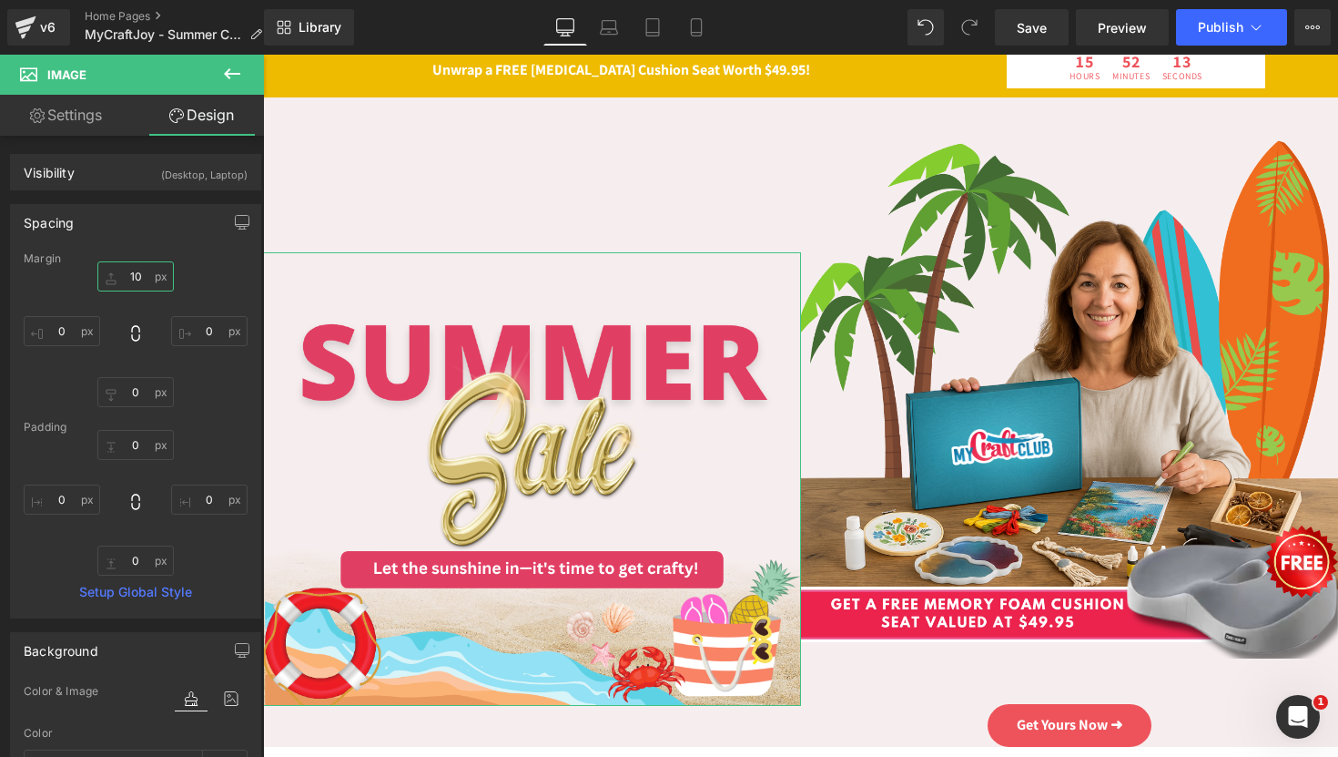
type input "1"
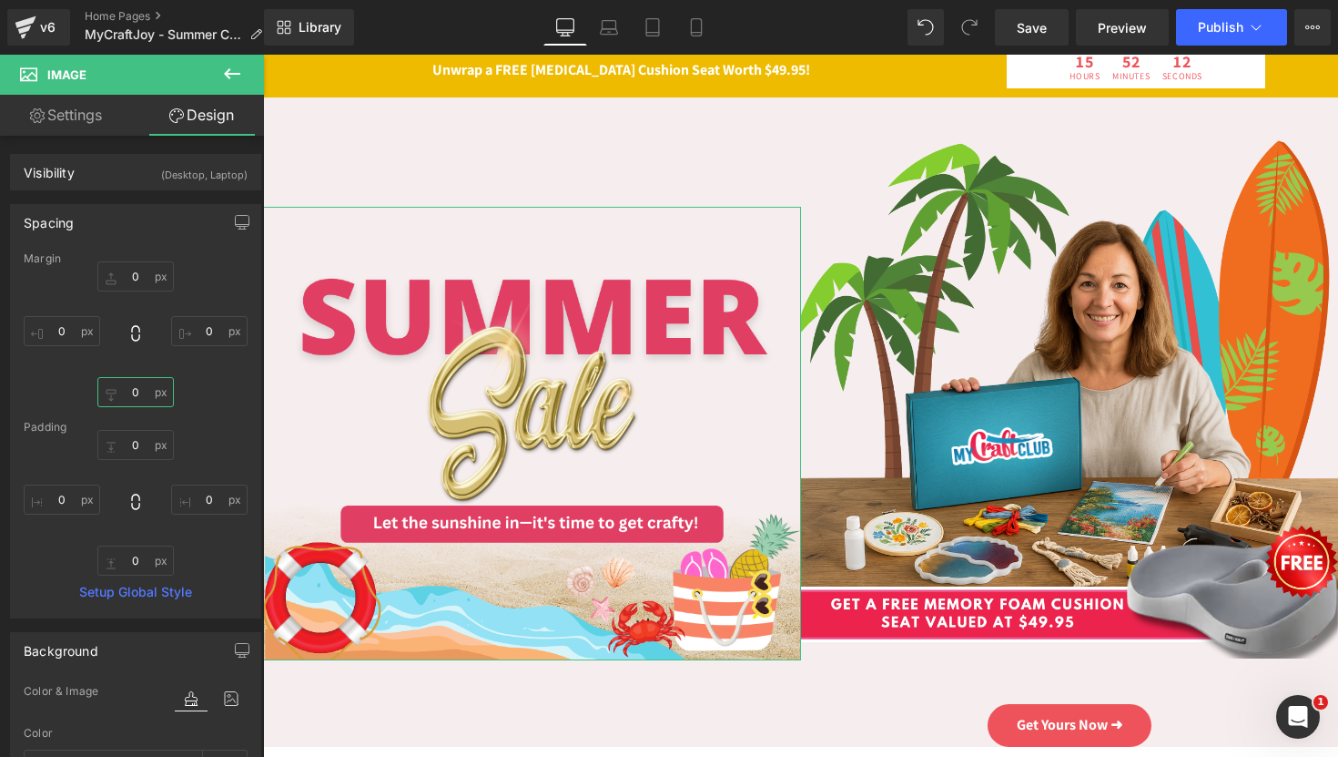
click at [137, 394] on input "0" at bounding box center [135, 392] width 76 height 30
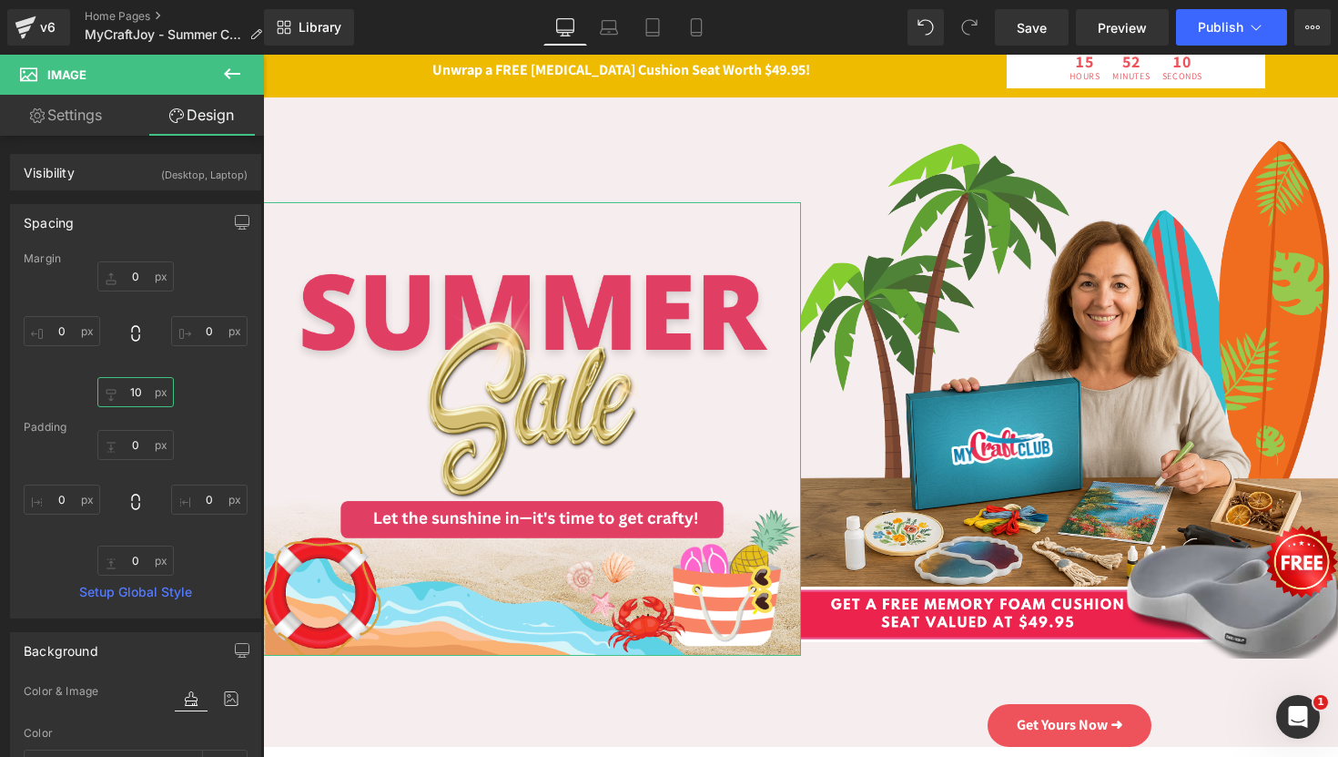
type input "1"
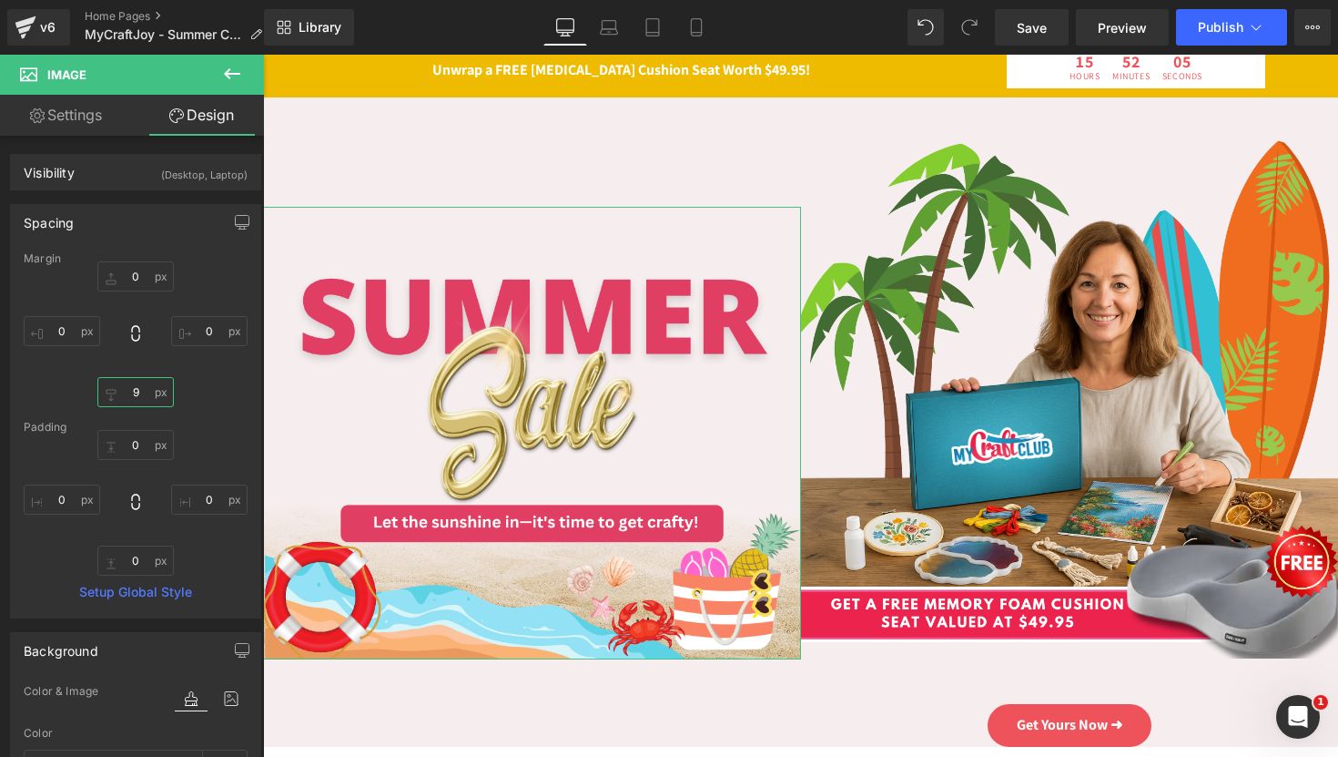
type input "90"
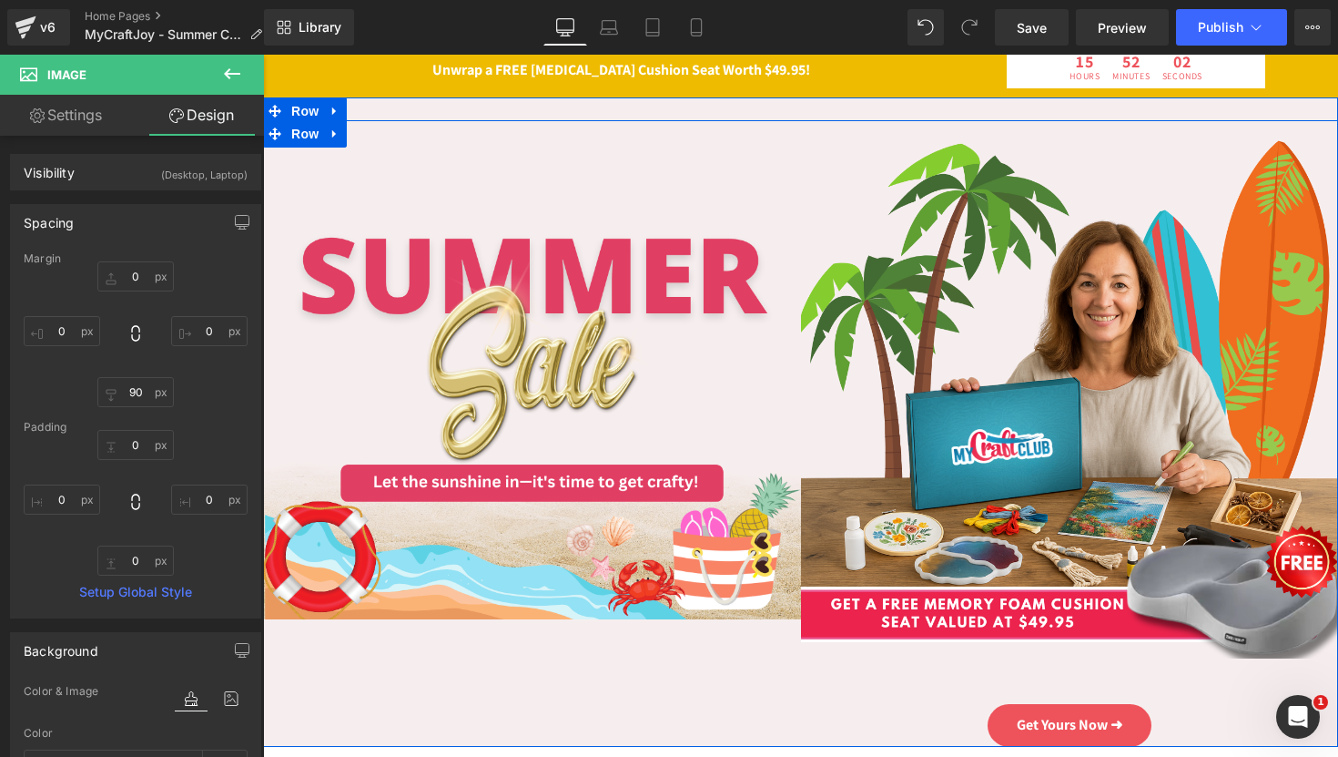
click at [650, 139] on div "Image" at bounding box center [532, 433] width 538 height 626
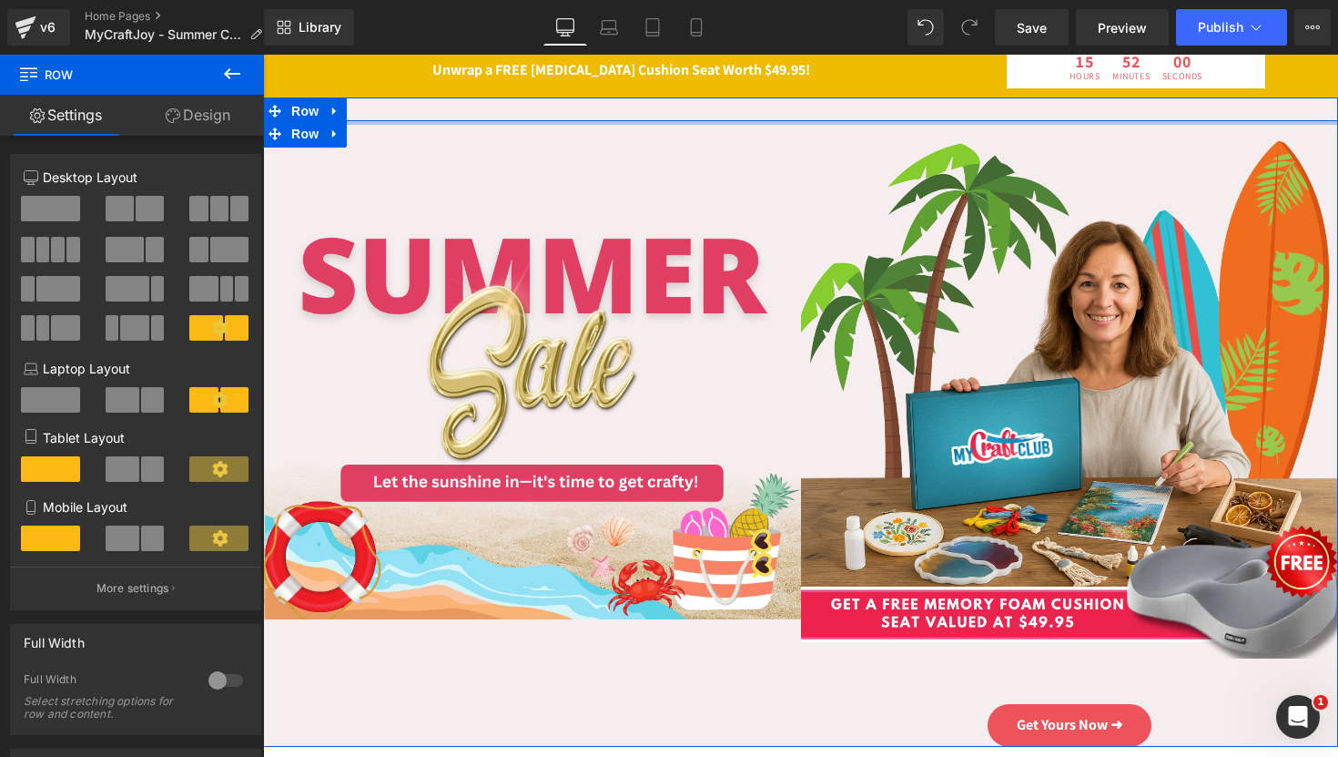
click at [659, 122] on div at bounding box center [800, 122] width 1075 height 5
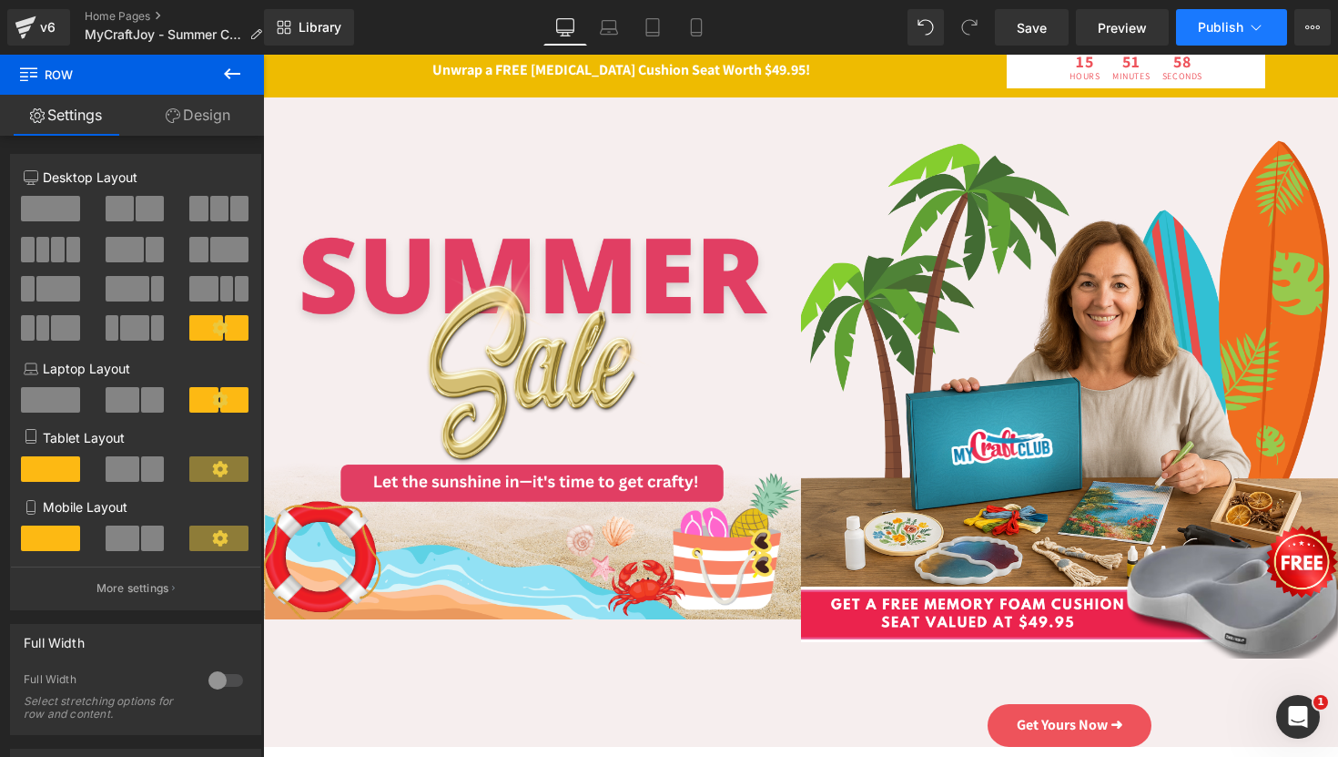
click at [1218, 26] on span "Publish" at bounding box center [1221, 27] width 46 height 15
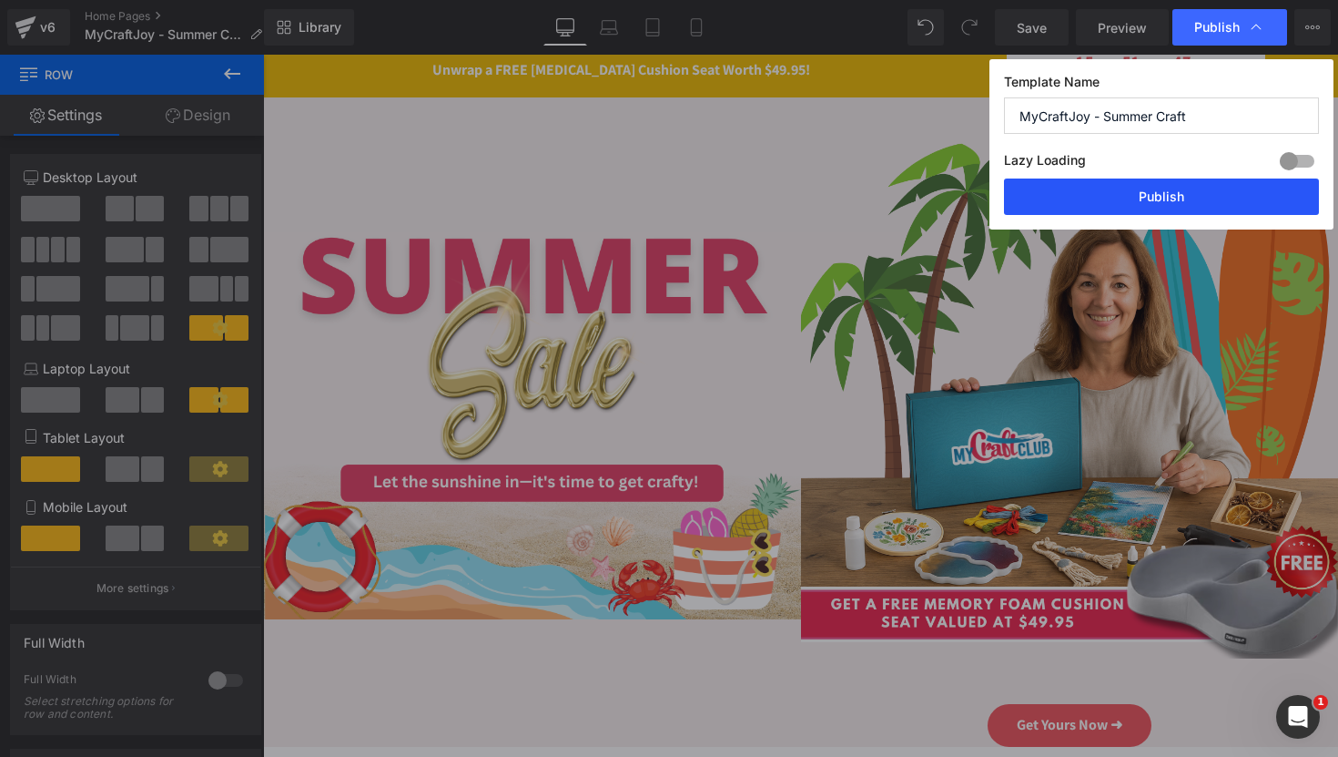
click at [1182, 198] on button "Publish" at bounding box center [1161, 196] width 315 height 36
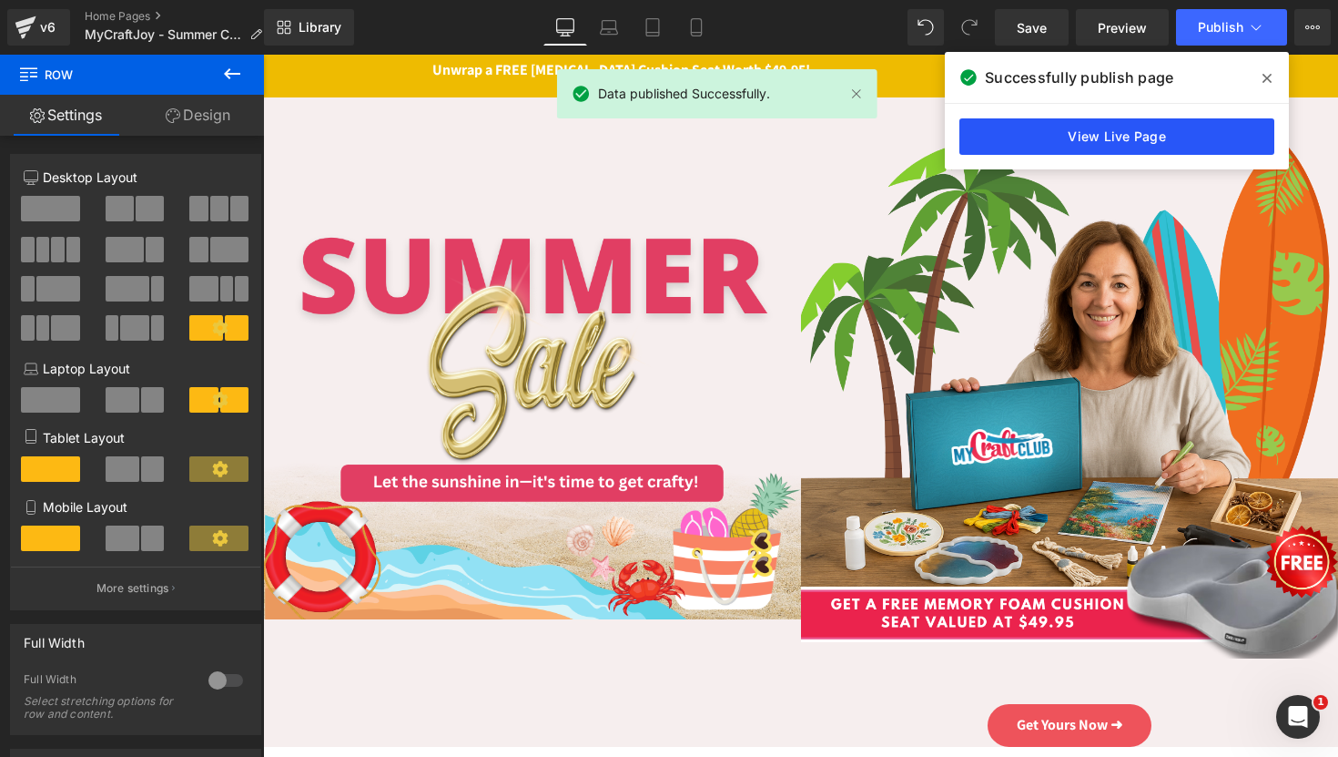
click at [1086, 131] on link "View Live Page" at bounding box center [1117, 136] width 315 height 36
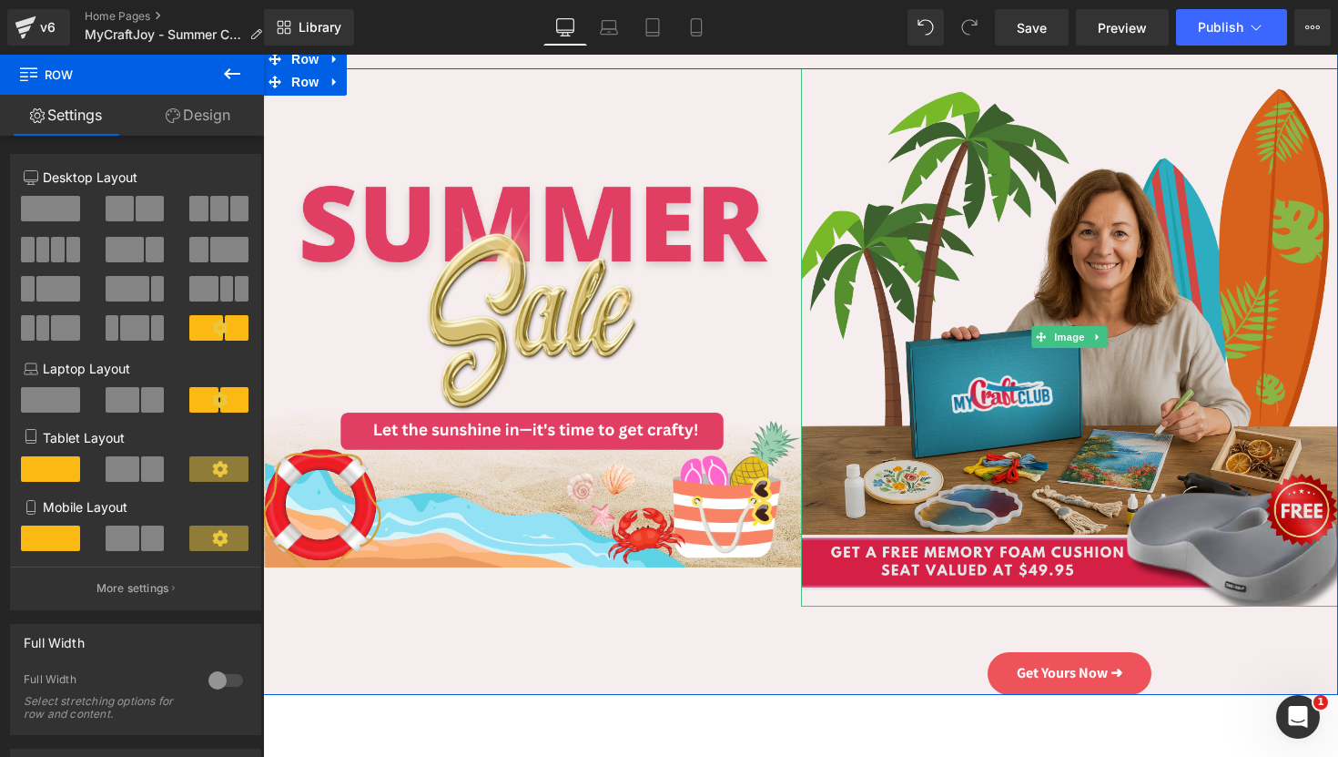
scroll to position [202, 0]
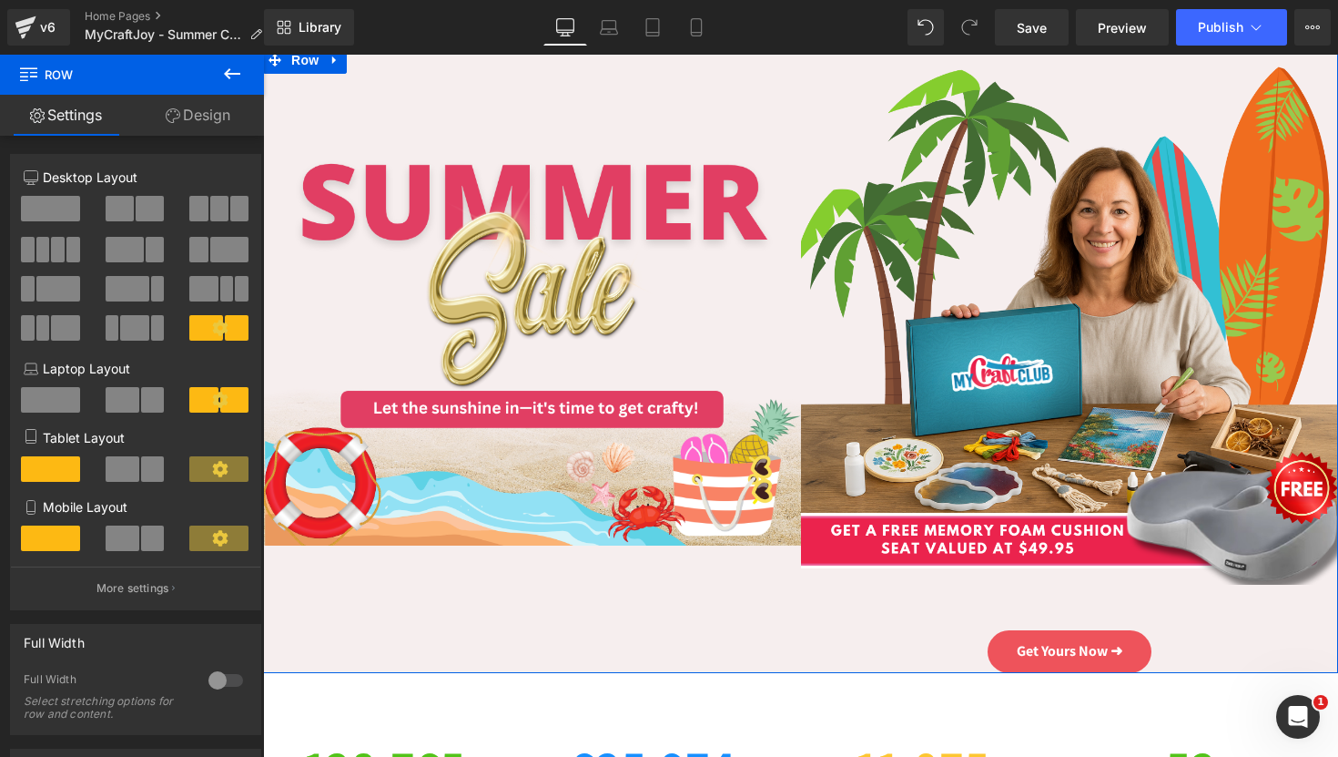
click at [1084, 619] on div "Image Image Get Yours Now ➜ Button" at bounding box center [1070, 359] width 538 height 626
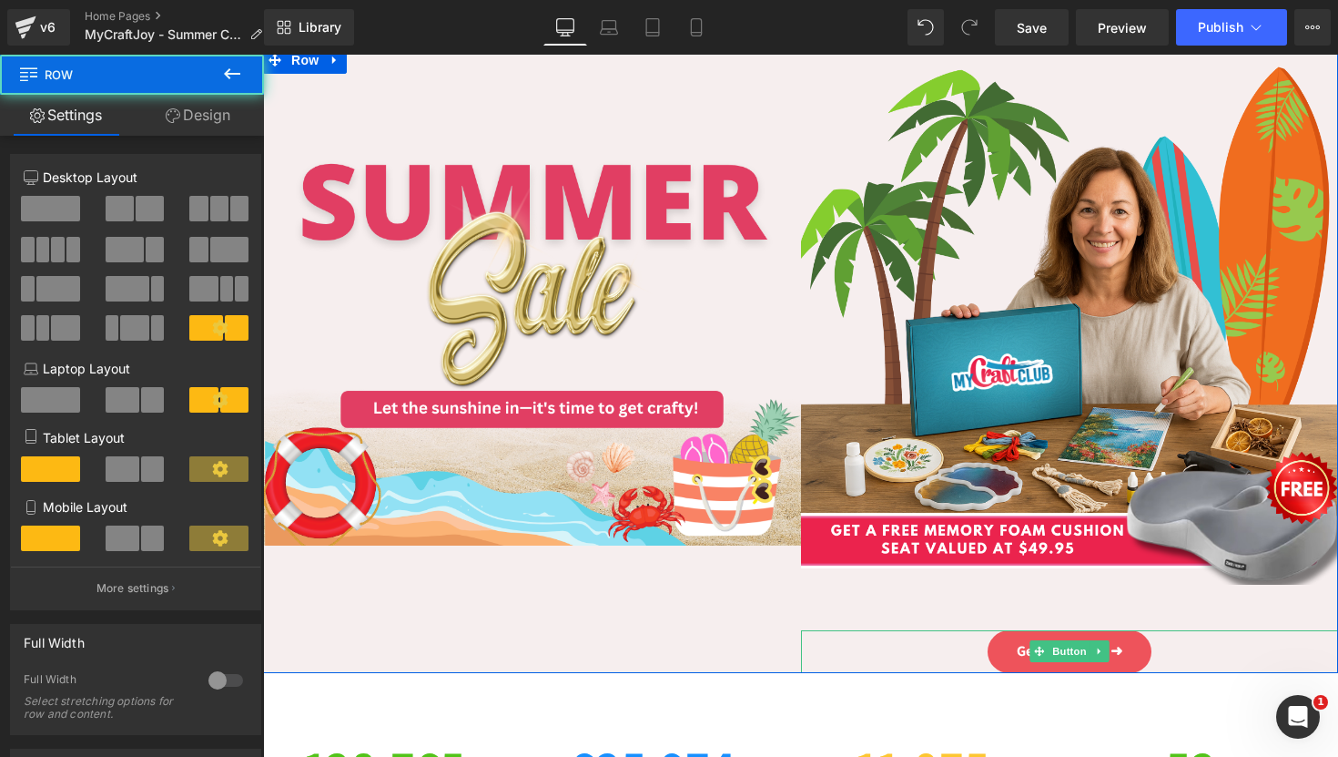
click at [966, 651] on div "Get Yours Now ➜" at bounding box center [1070, 651] width 538 height 43
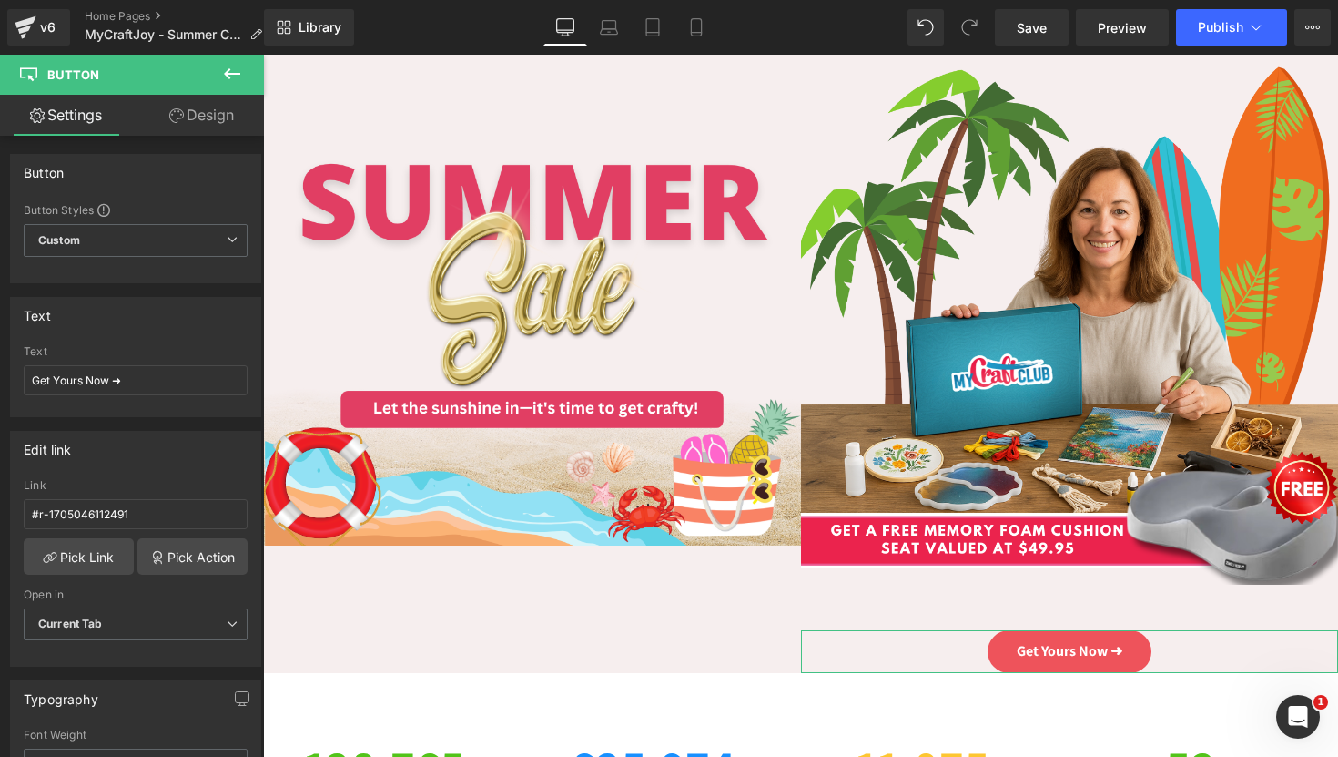
click at [200, 116] on link "Design" at bounding box center [202, 115] width 132 height 41
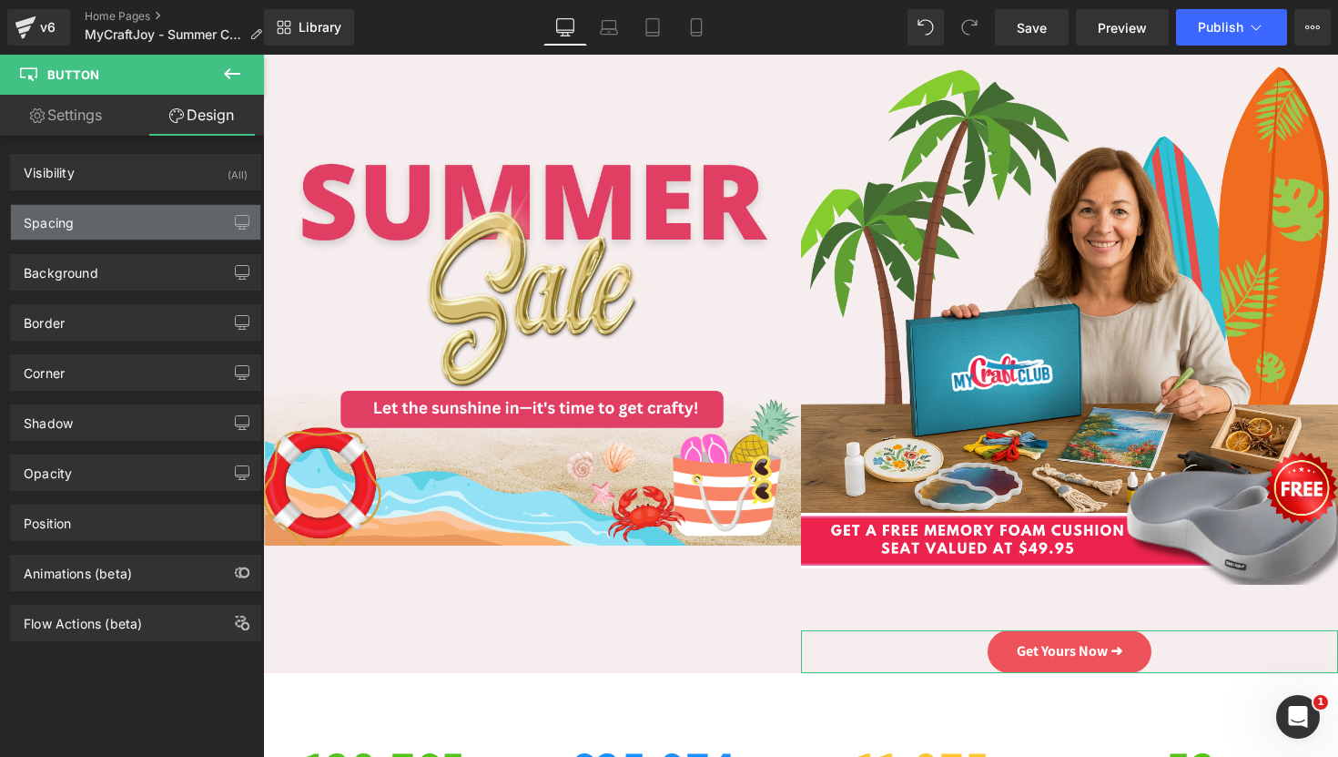
click at [93, 225] on div "Spacing" at bounding box center [135, 222] width 249 height 35
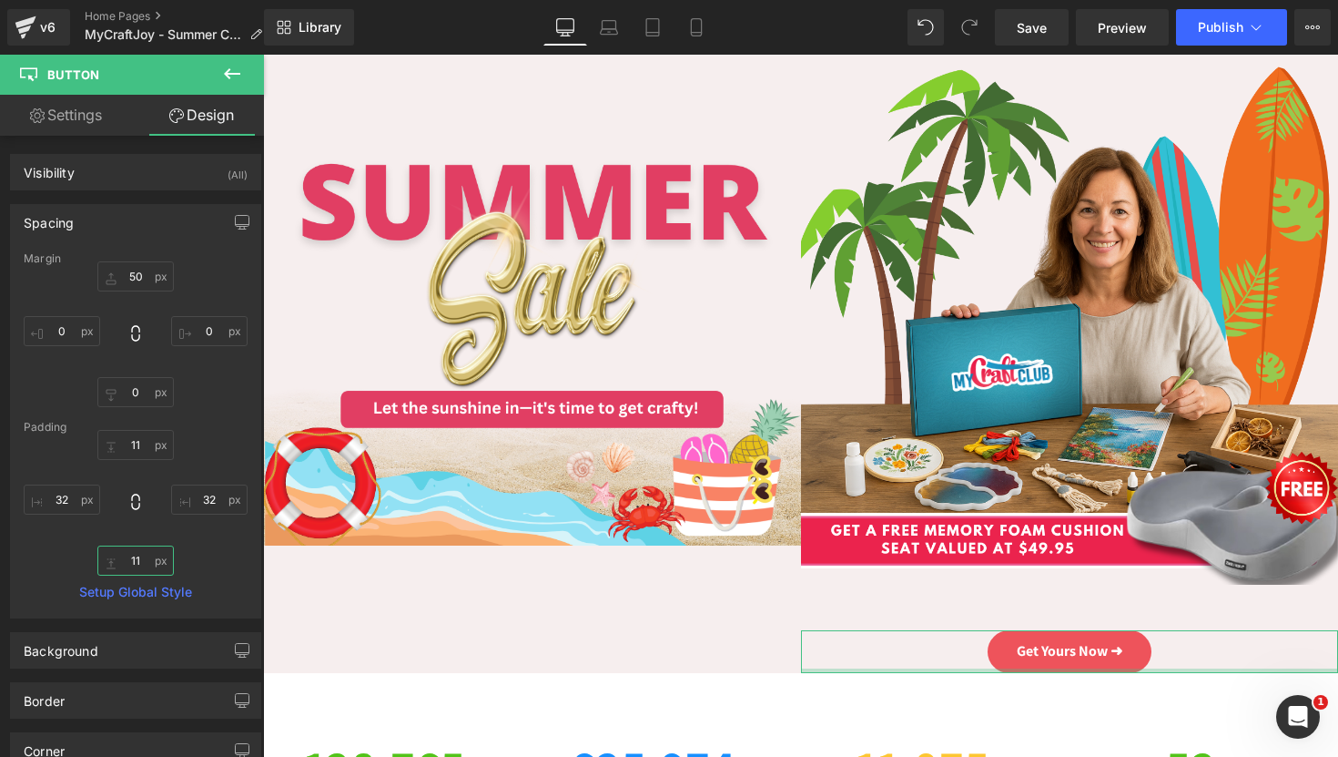
click at [141, 564] on input "11" at bounding box center [135, 560] width 76 height 30
click at [138, 594] on link "Setup Global Style" at bounding box center [136, 591] width 224 height 15
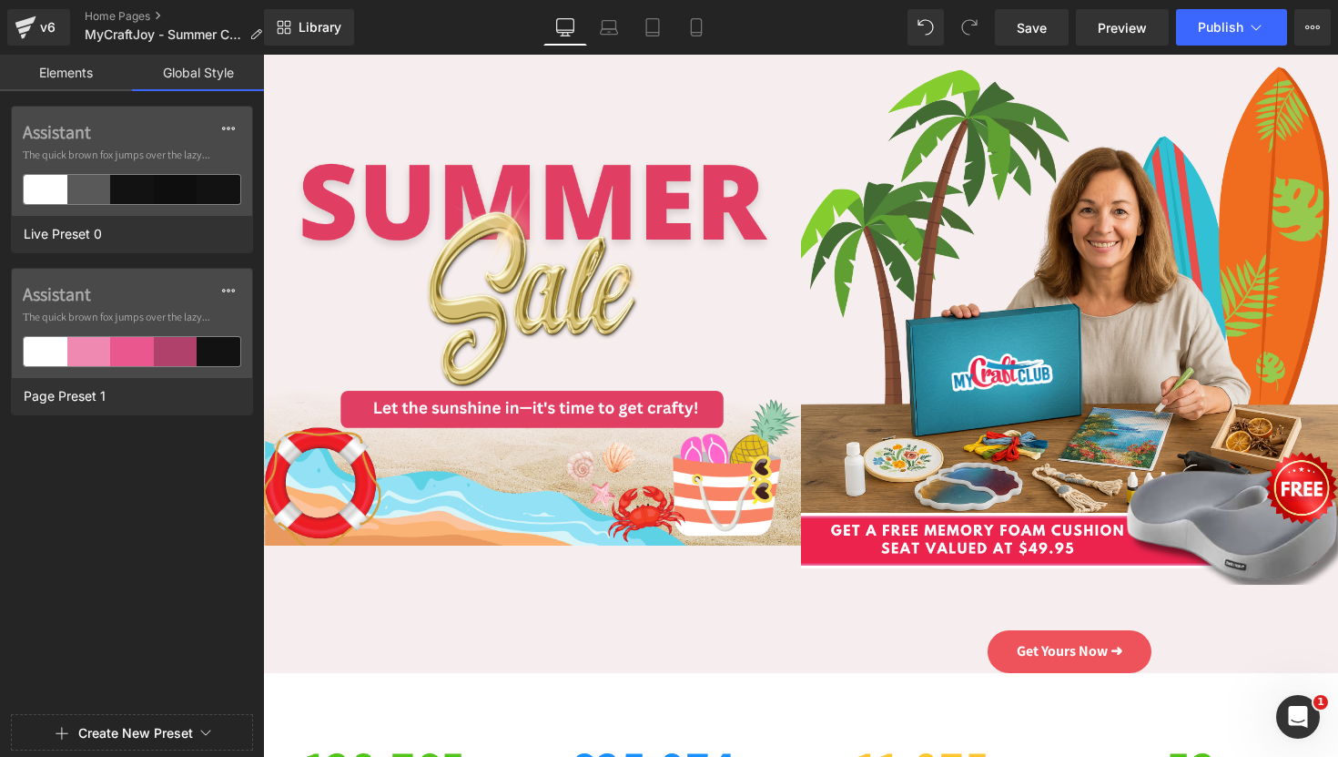
click at [100, 73] on link "Elements" at bounding box center [66, 73] width 132 height 36
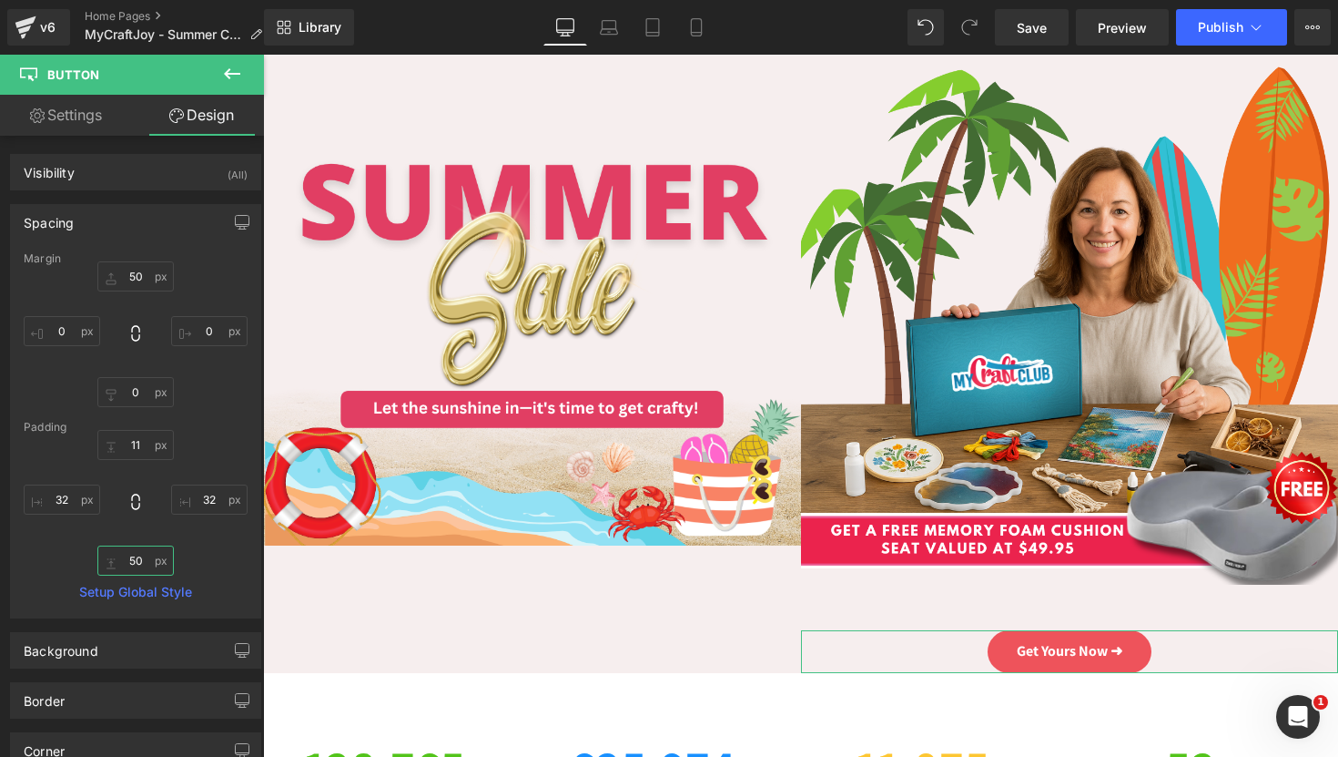
click at [127, 556] on input "50" at bounding box center [135, 560] width 76 height 30
type input "11"
click at [137, 396] on input "0" at bounding box center [135, 392] width 76 height 30
type input "1"
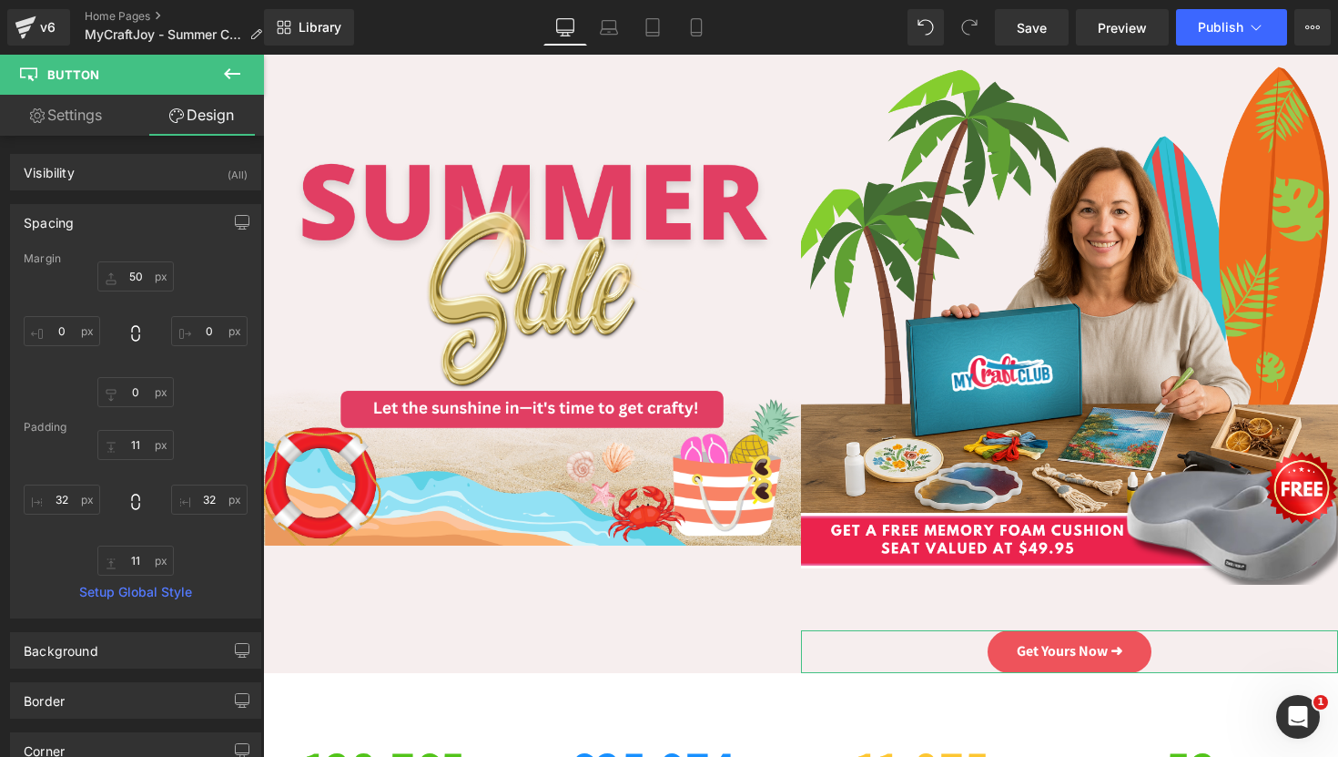
click at [142, 263] on div "Margin" at bounding box center [136, 258] width 224 height 13
click at [142, 274] on input "50" at bounding box center [135, 276] width 76 height 30
click at [563, 610] on div "Image" at bounding box center [532, 359] width 538 height 626
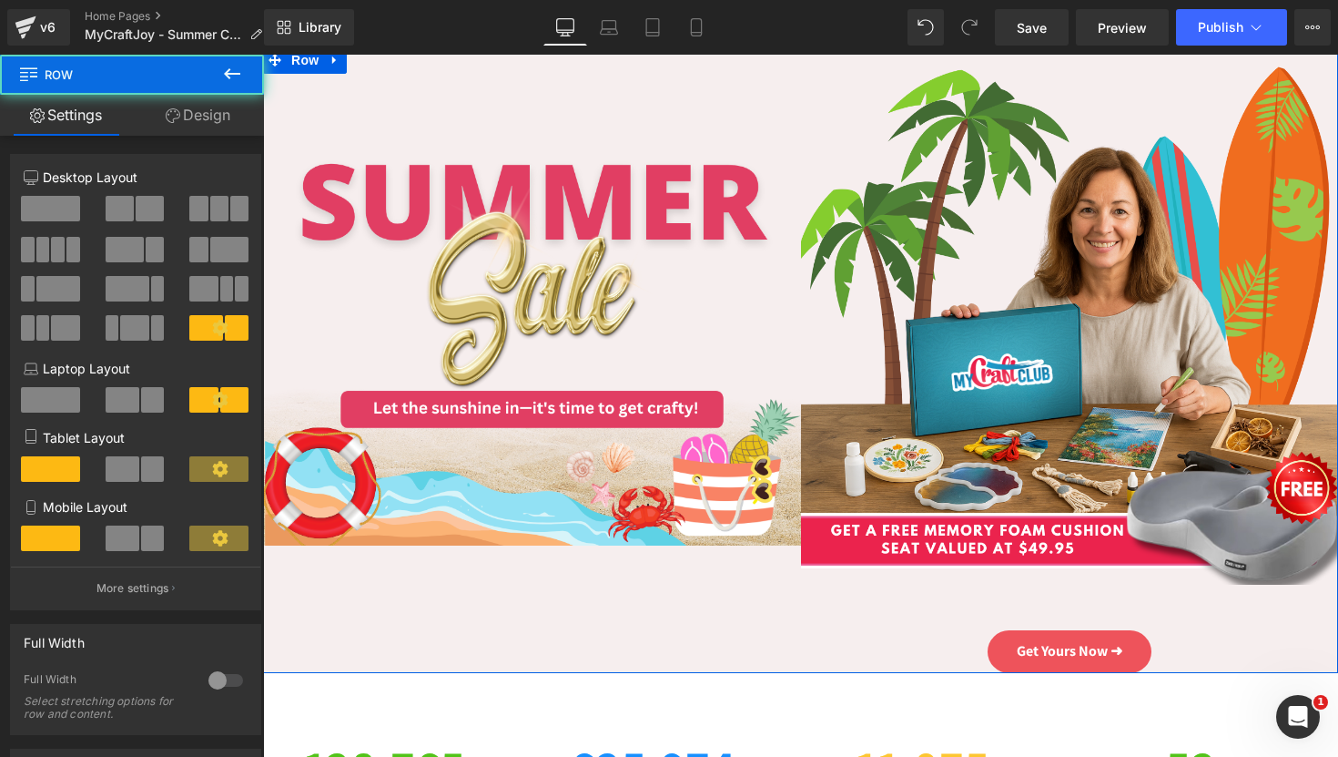
click at [693, 656] on div "Image" at bounding box center [532, 359] width 538 height 626
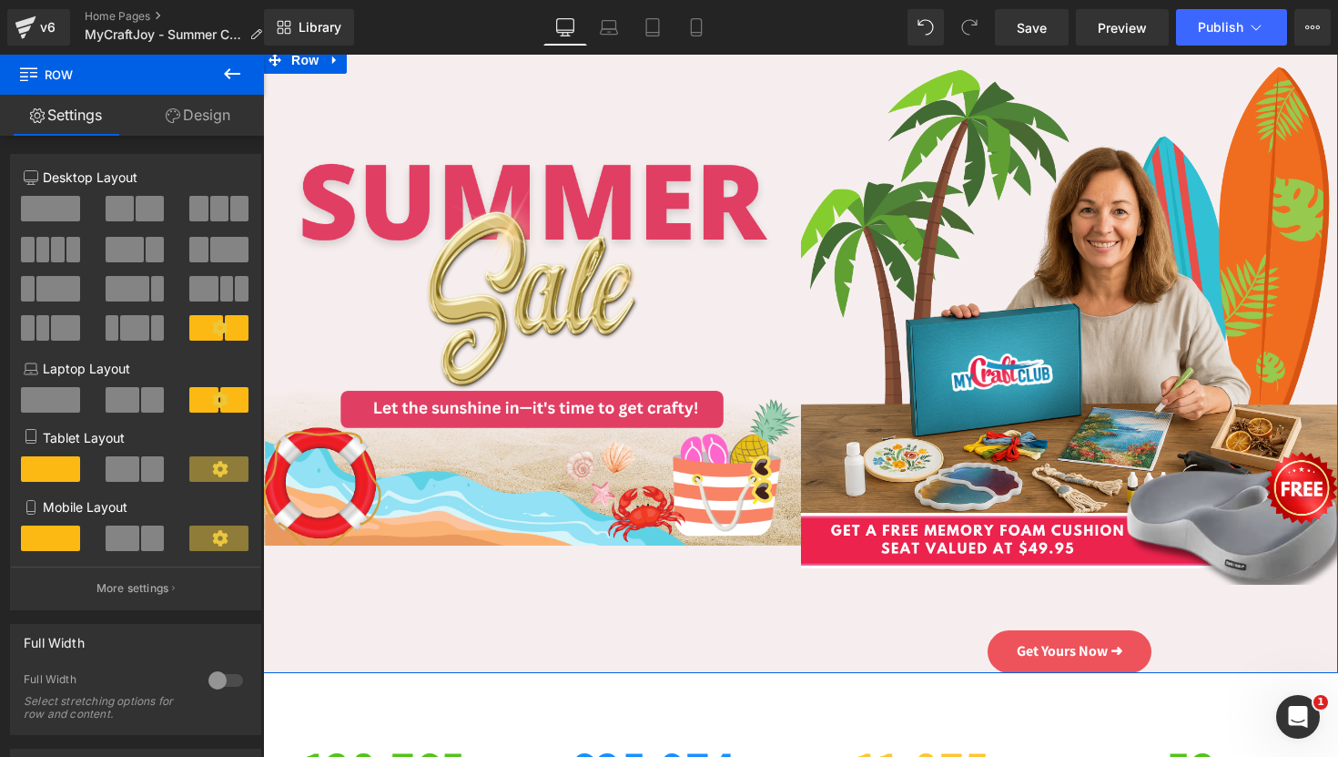
click at [914, 621] on div "Image Image Get Yours Now ➜ Button" at bounding box center [1070, 359] width 538 height 626
click at [930, 604] on div "Image Image Get Yours Now ➜ Button" at bounding box center [1070, 359] width 538 height 626
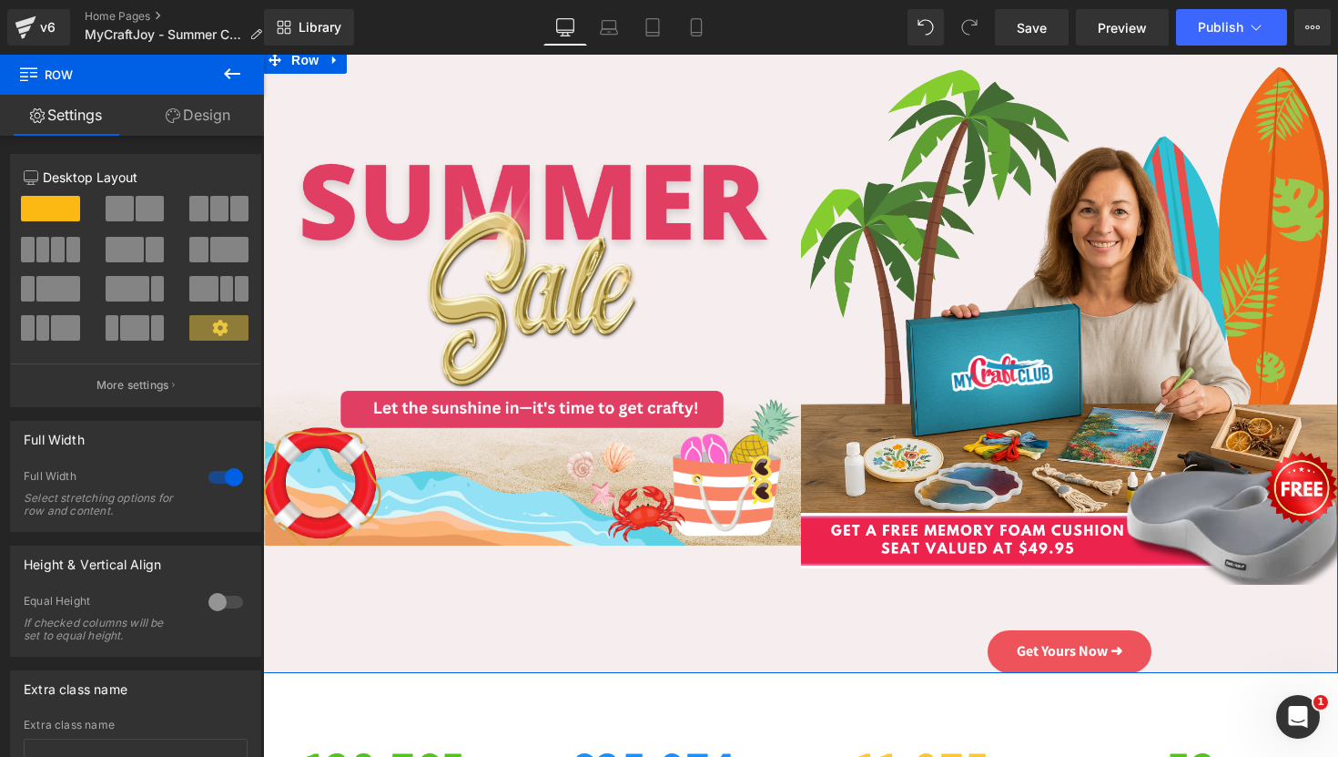
click at [788, 652] on div "Image" at bounding box center [532, 359] width 538 height 626
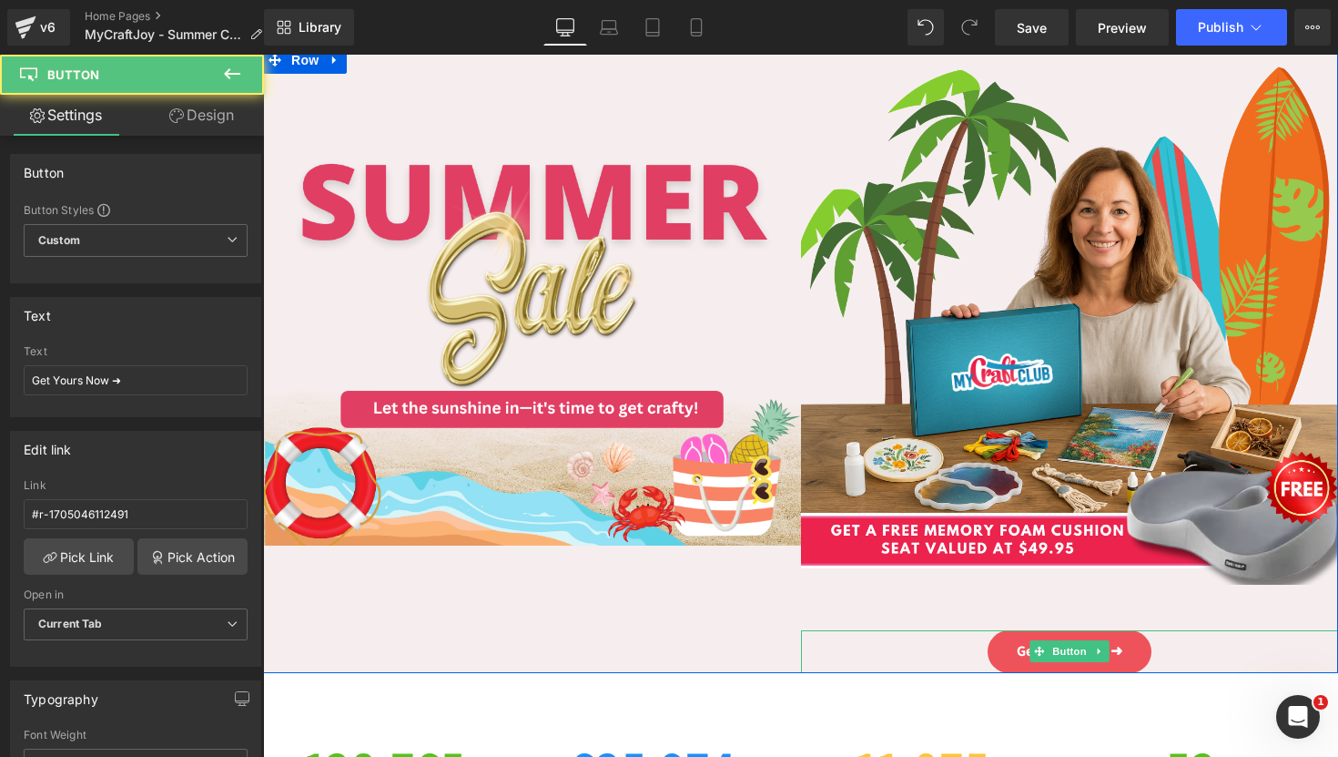
click at [818, 647] on div "Get Yours Now ➜" at bounding box center [1070, 651] width 538 height 43
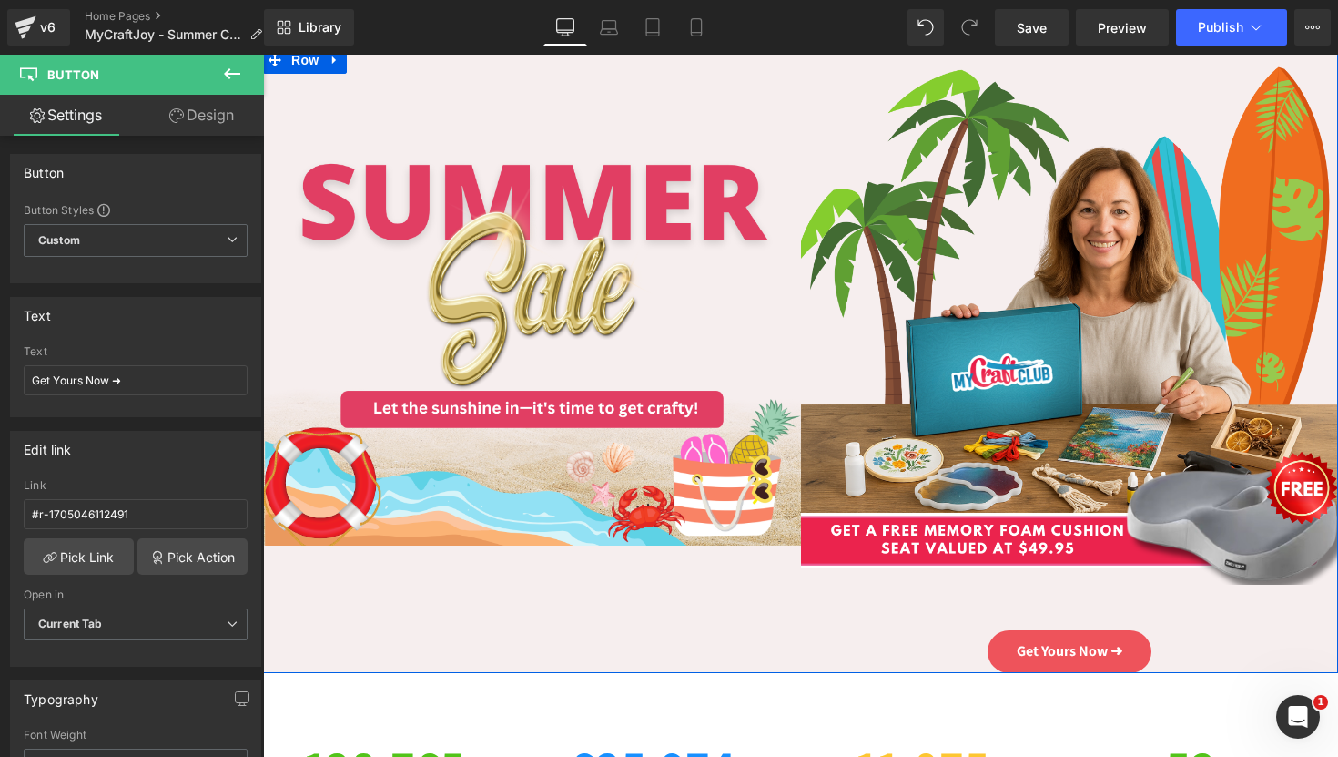
click at [850, 621] on div "Image Image Get Yours Now ➜ Button" at bounding box center [1070, 359] width 538 height 626
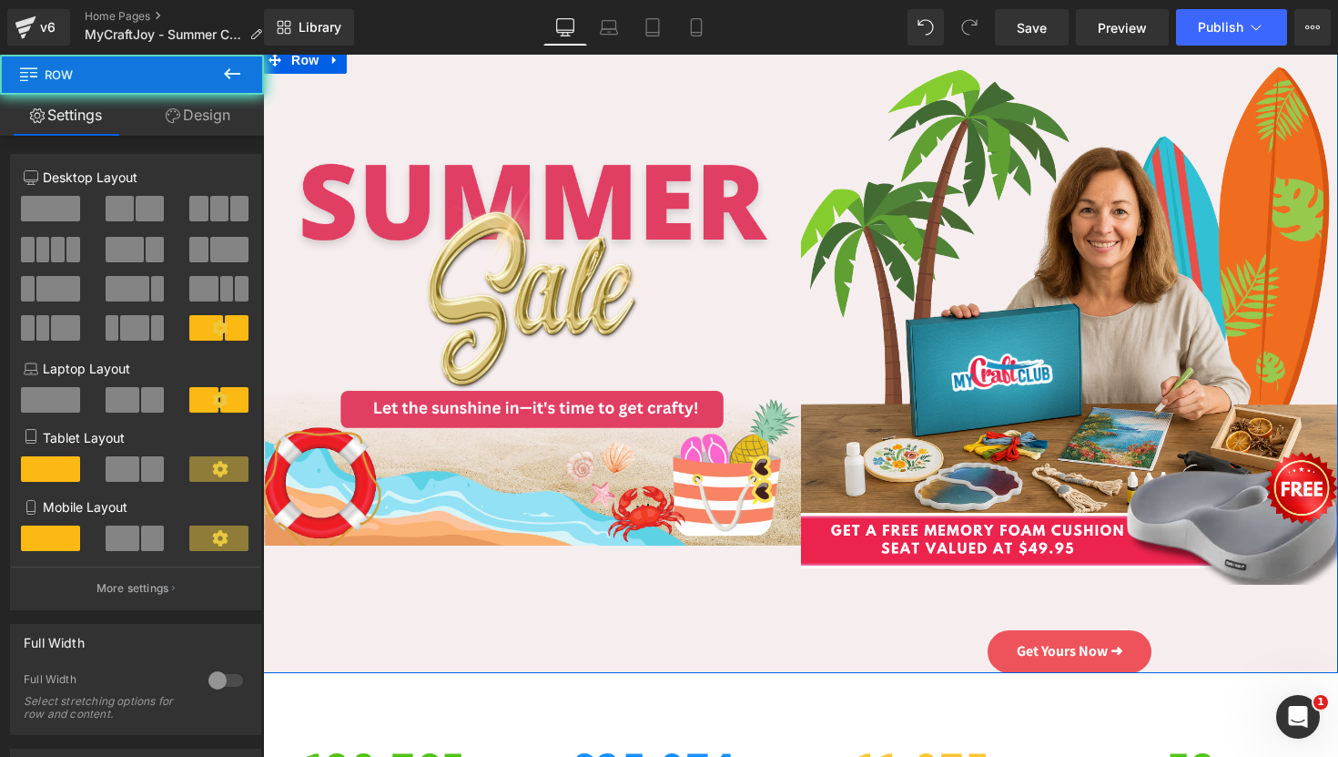
click at [850, 614] on div "Image Image Get Yours Now ➜ Button" at bounding box center [1070, 359] width 538 height 626
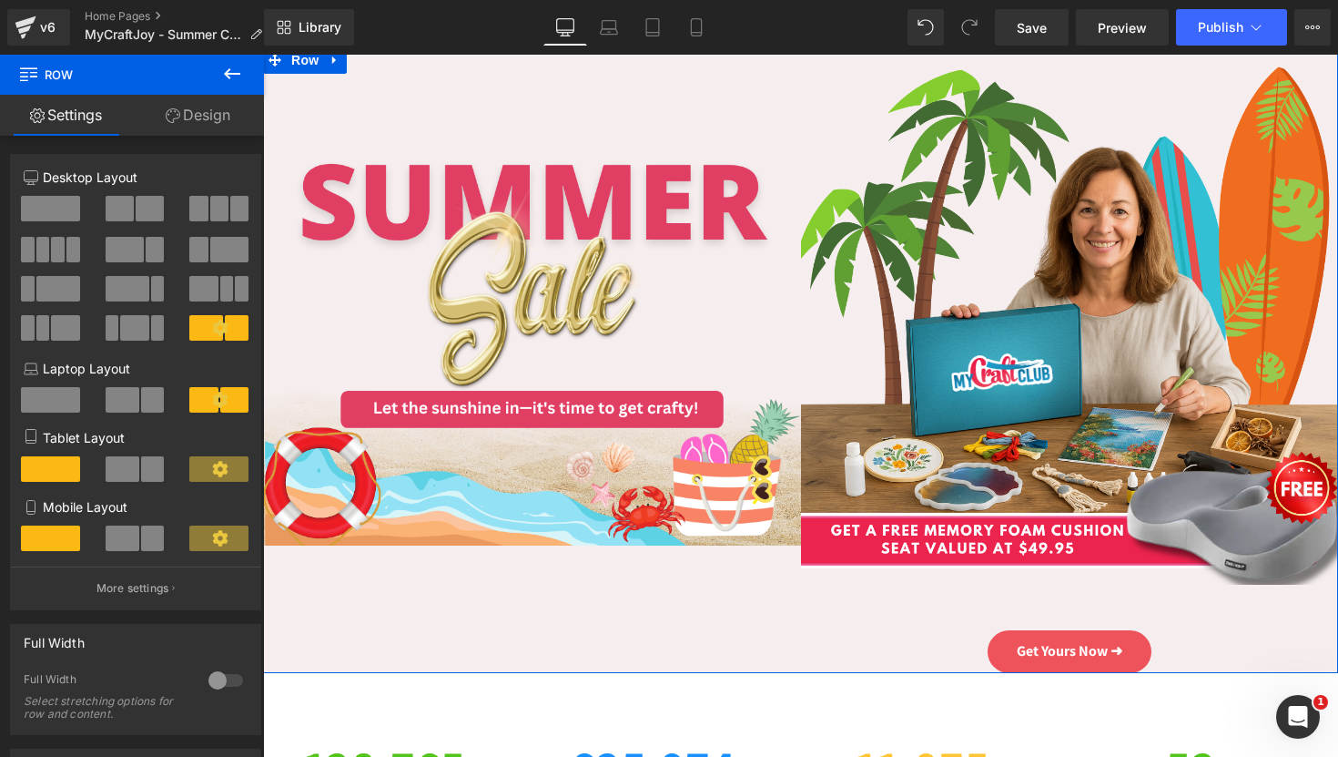
click at [186, 129] on link "Design" at bounding box center [198, 115] width 132 height 41
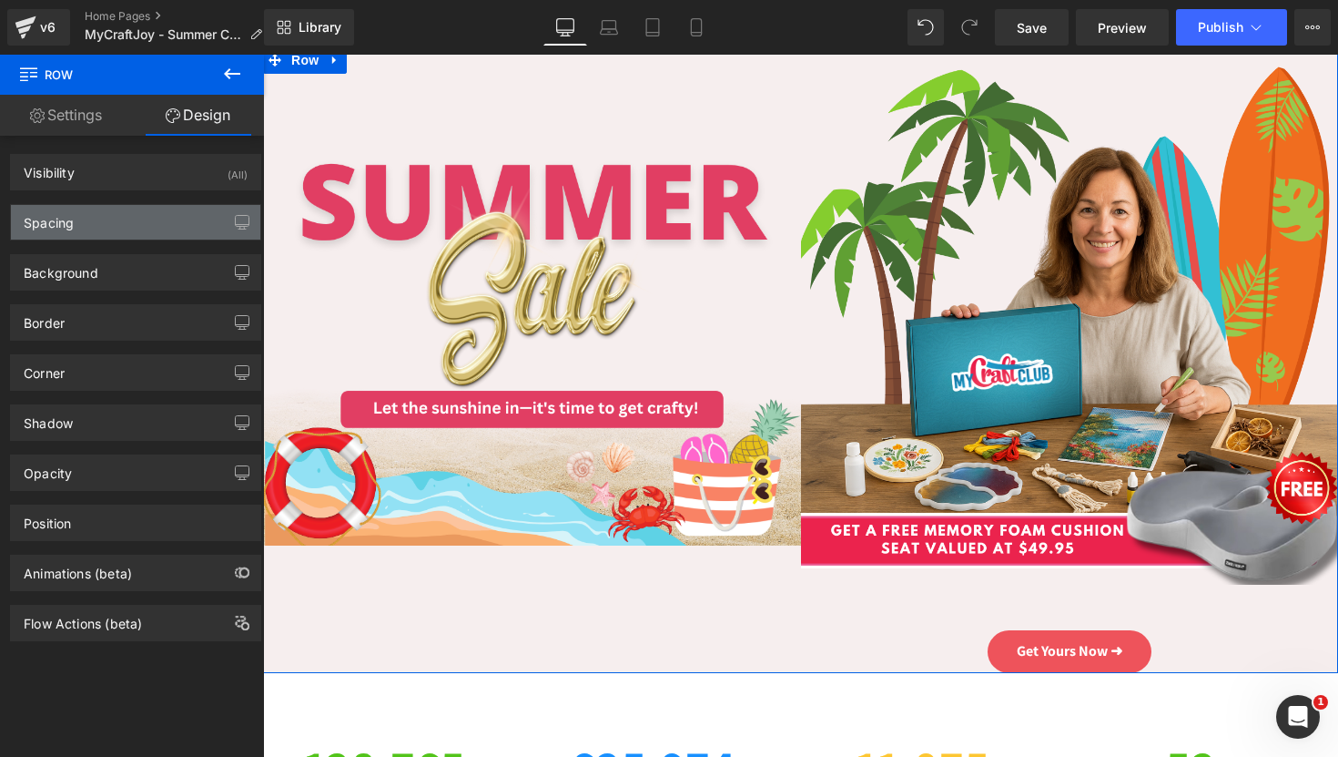
click at [124, 206] on div "Spacing" at bounding box center [135, 222] width 249 height 35
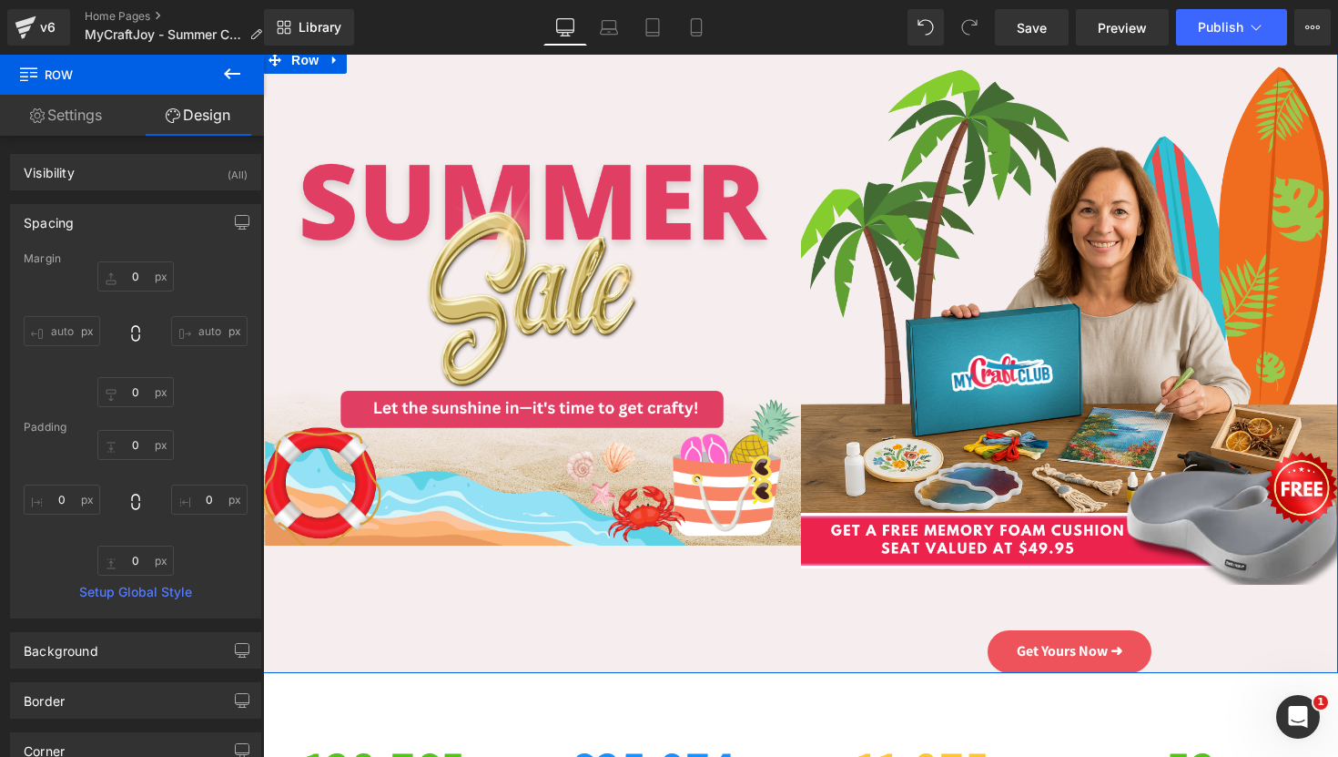
click at [124, 206] on div "Spacing" at bounding box center [135, 222] width 249 height 35
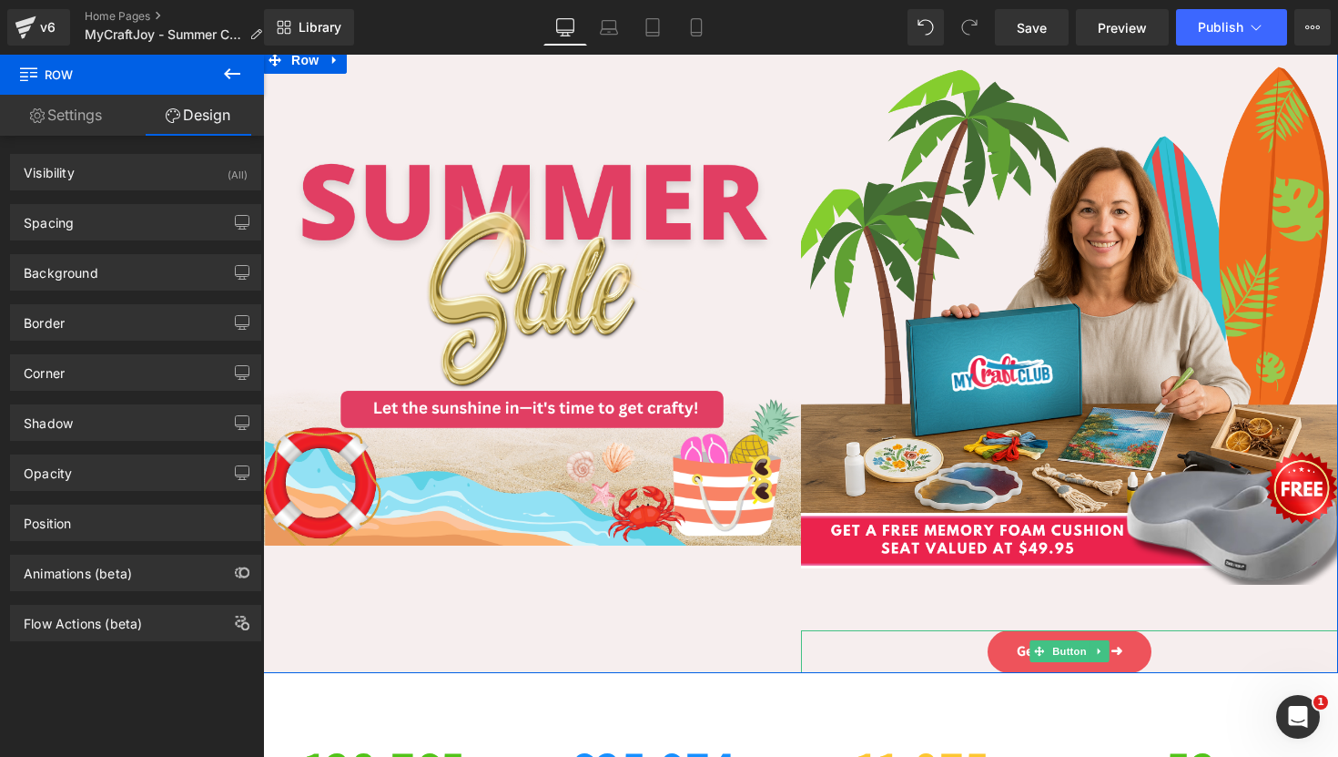
click at [939, 649] on div "Get Yours Now ➜" at bounding box center [1070, 651] width 538 height 43
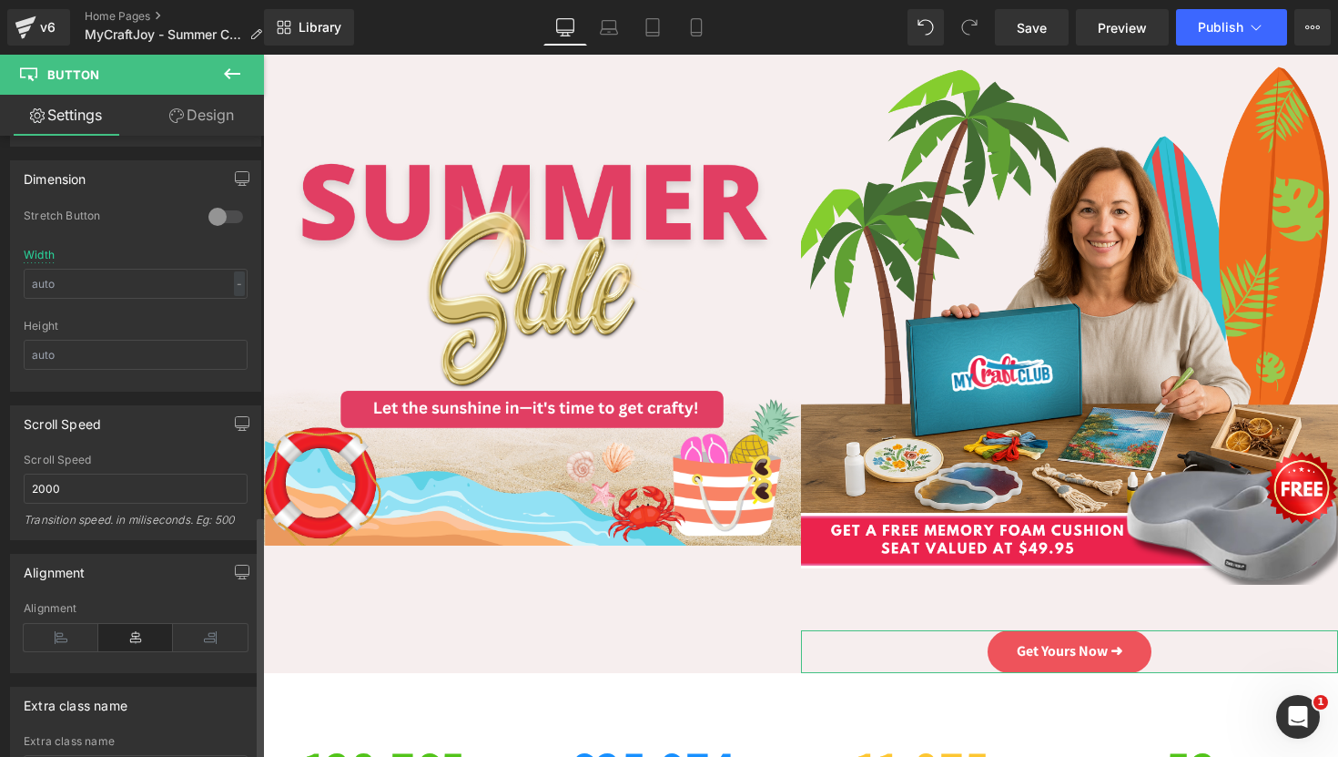
scroll to position [1280, 0]
click at [201, 126] on link "Design" at bounding box center [202, 115] width 132 height 41
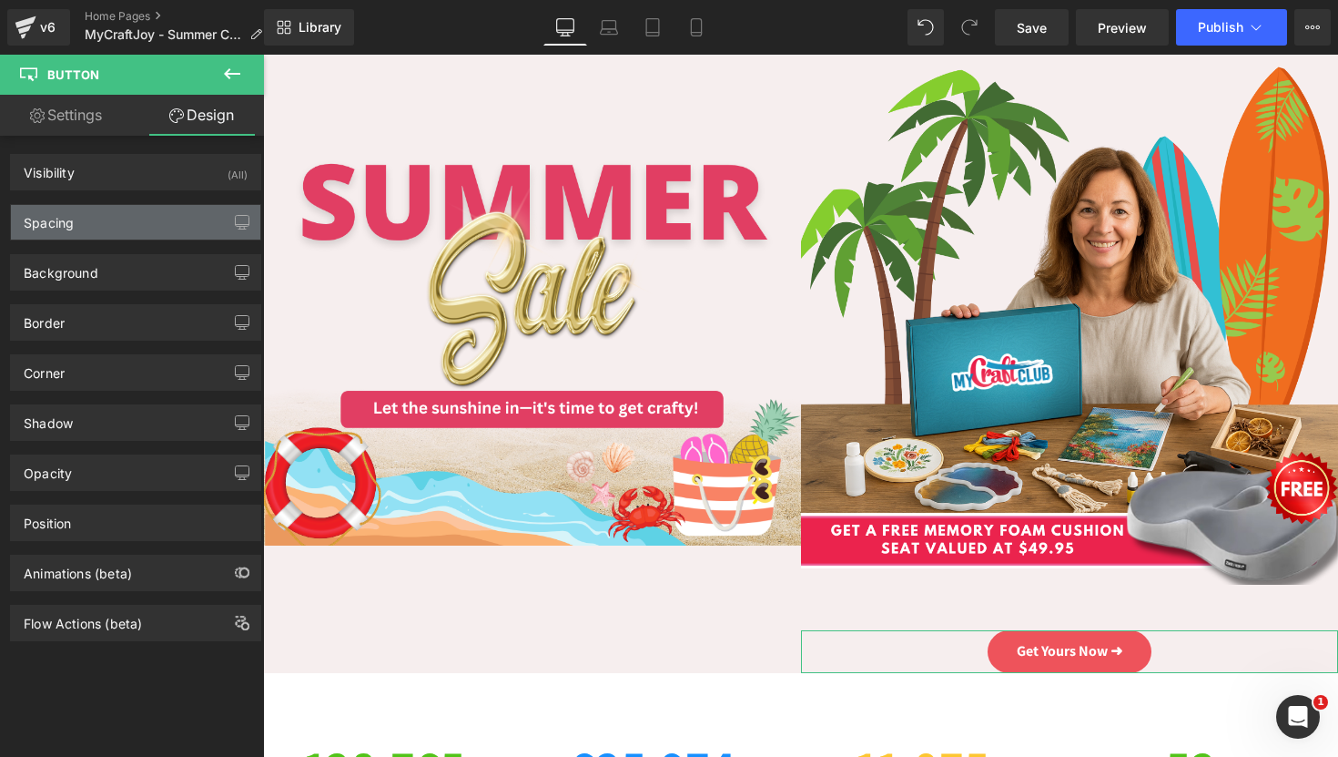
click at [97, 213] on div "Spacing" at bounding box center [135, 222] width 249 height 35
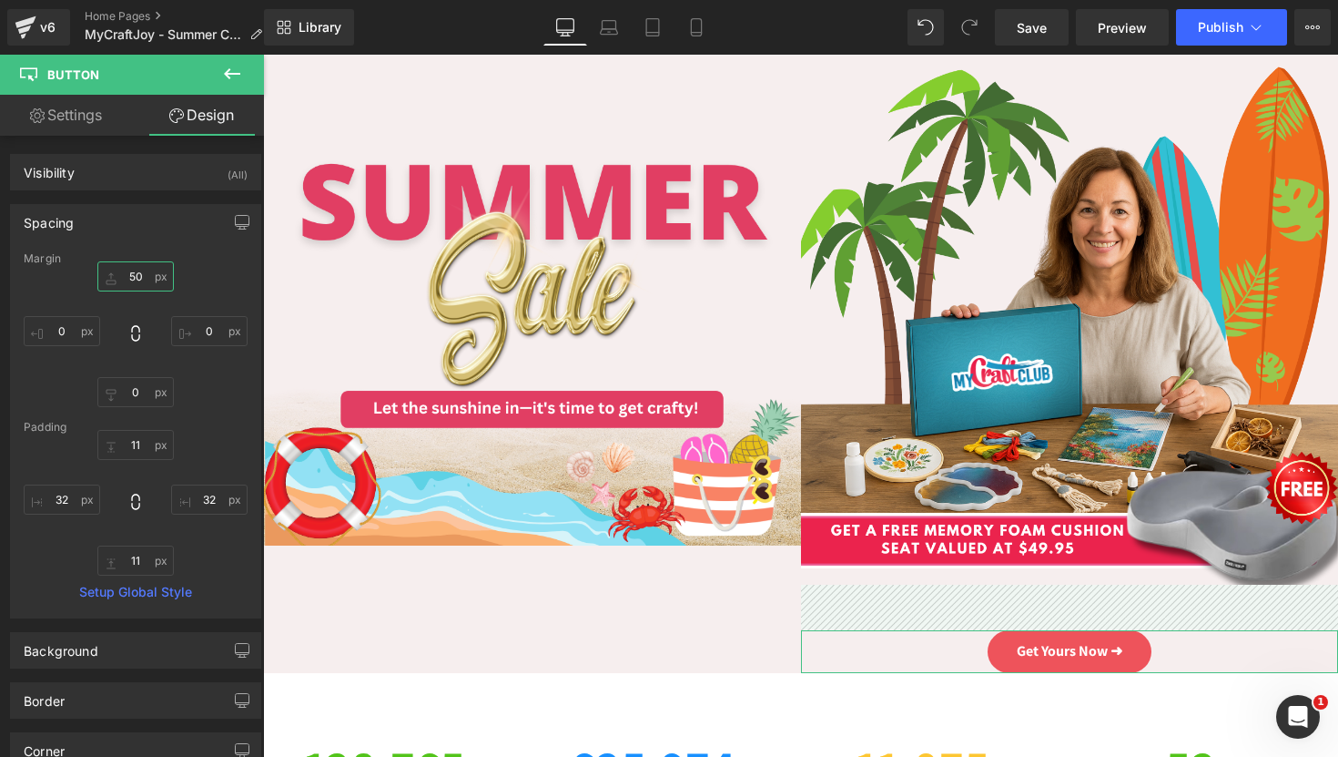
click at [135, 272] on input "50" at bounding box center [135, 276] width 76 height 30
click at [135, 274] on input "50" at bounding box center [135, 276] width 76 height 30
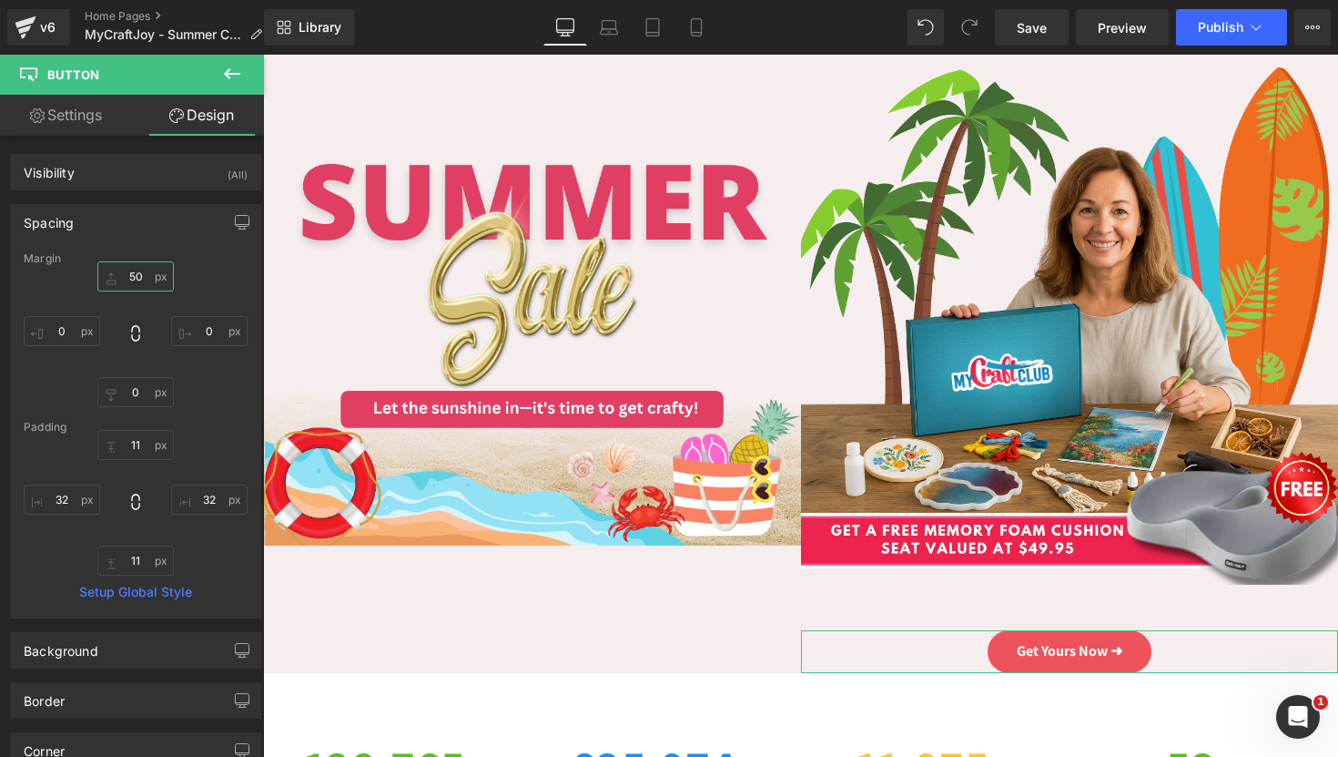
type input "5"
type input "2"
type input "10"
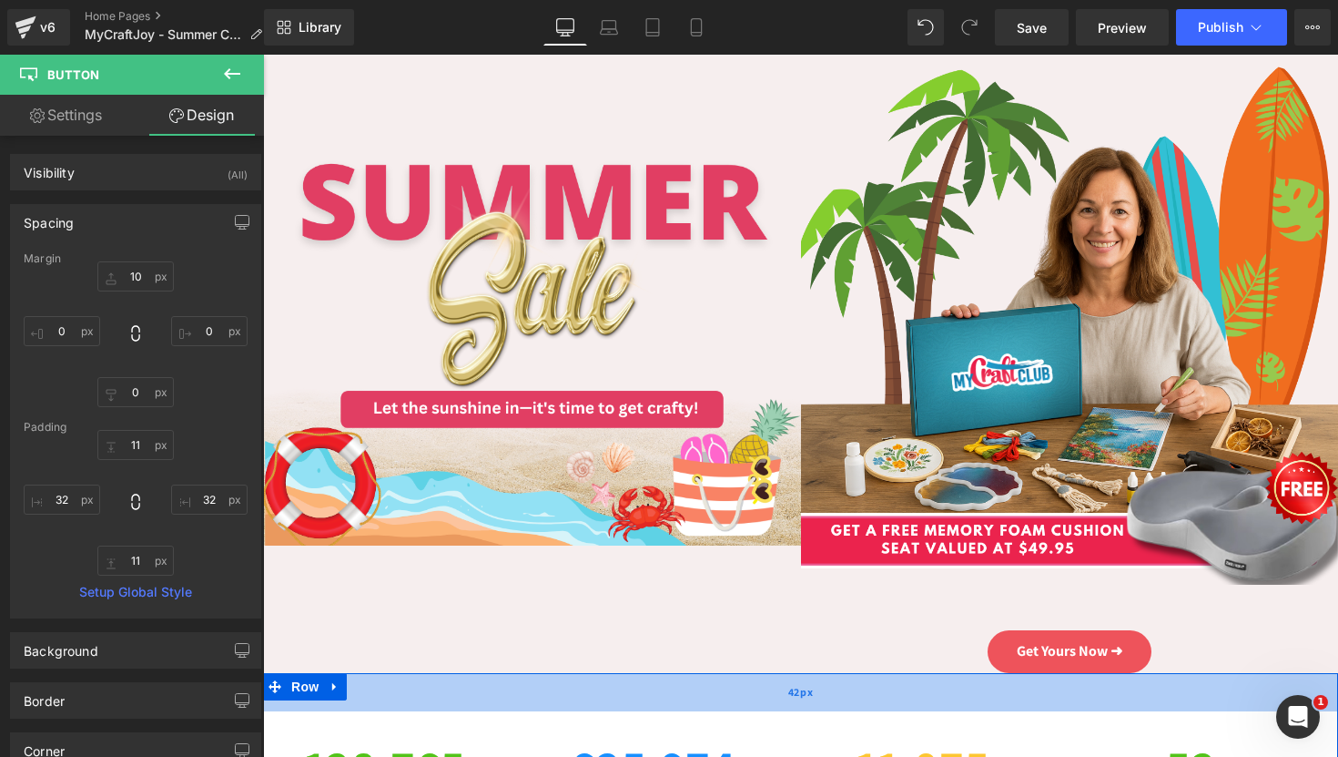
click at [431, 697] on div "42px" at bounding box center [800, 692] width 1075 height 38
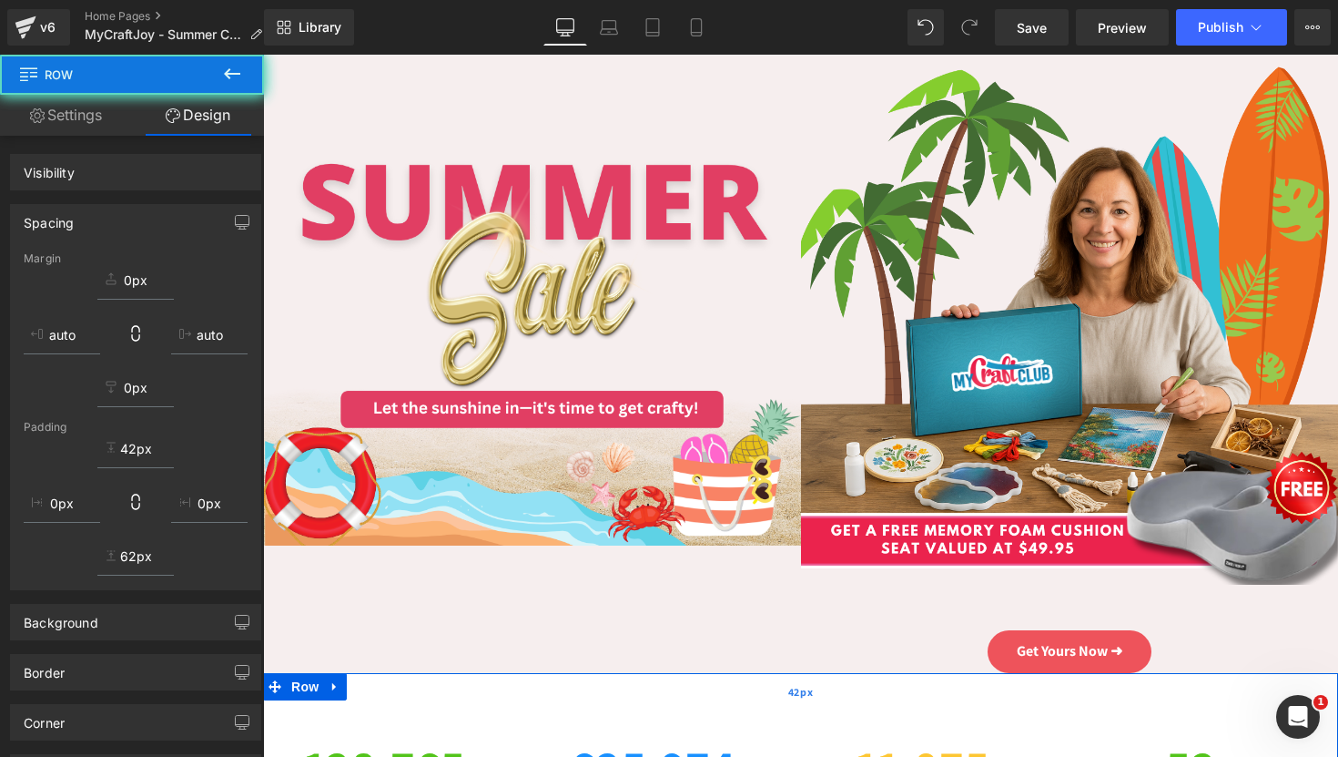
click at [428, 696] on div "42px" at bounding box center [800, 692] width 1075 height 38
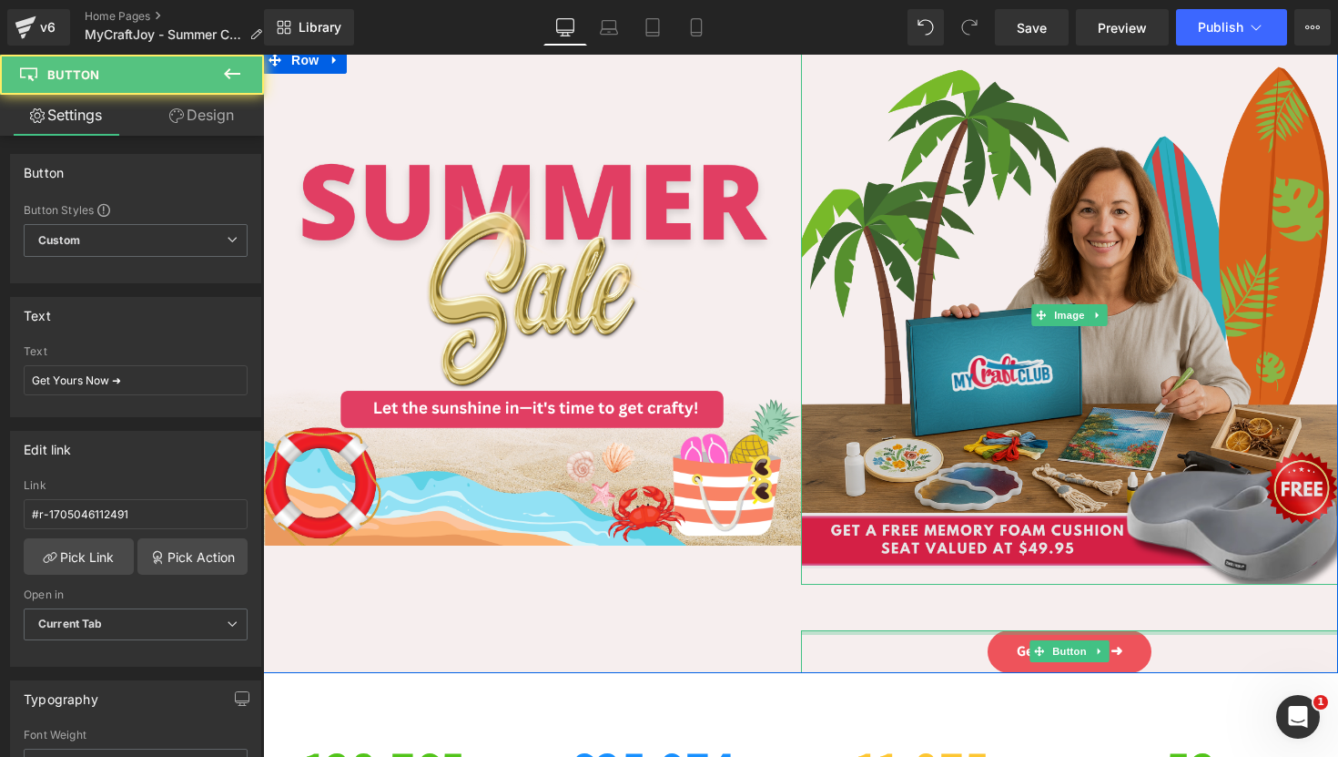
drag, startPoint x: 811, startPoint y: 633, endPoint x: 807, endPoint y: 570, distance: 63.0
click at [807, 570] on div "Image Image Get Yours Now ➜ Button" at bounding box center [1070, 359] width 538 height 626
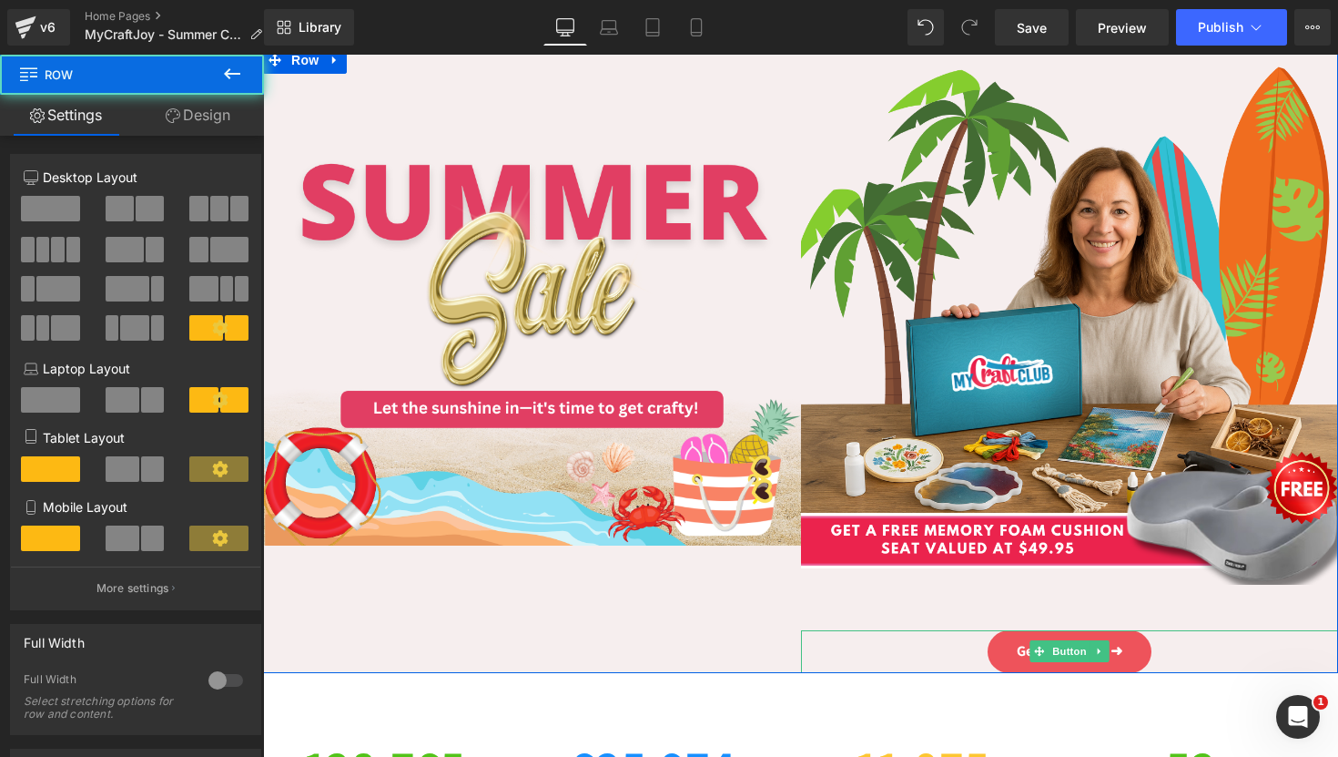
click at [861, 611] on div "Image Image Get Yours Now ➜ Button" at bounding box center [1070, 359] width 538 height 626
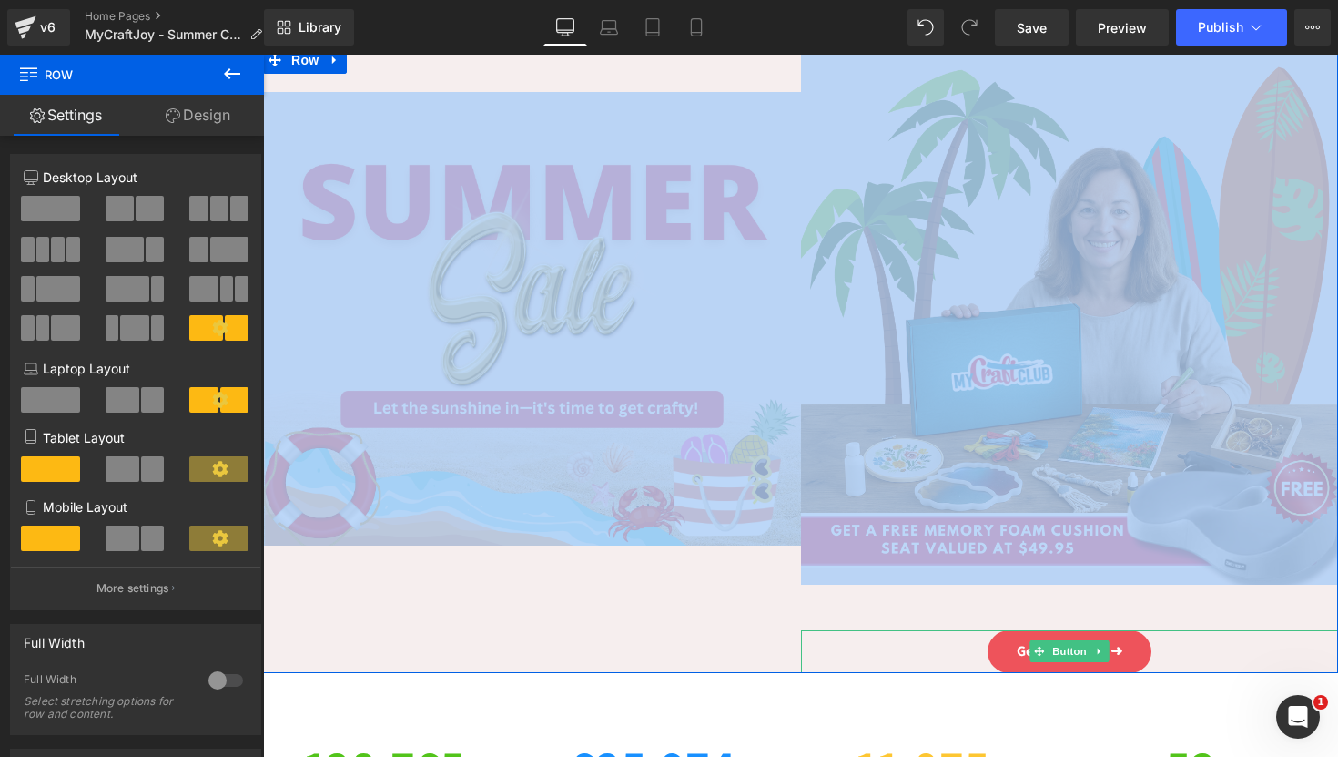
drag, startPoint x: 867, startPoint y: 603, endPoint x: 631, endPoint y: 610, distance: 235.9
click at [631, 610] on div "Image Image Image Get Yours Now ➜ Button Row" at bounding box center [800, 359] width 1075 height 626
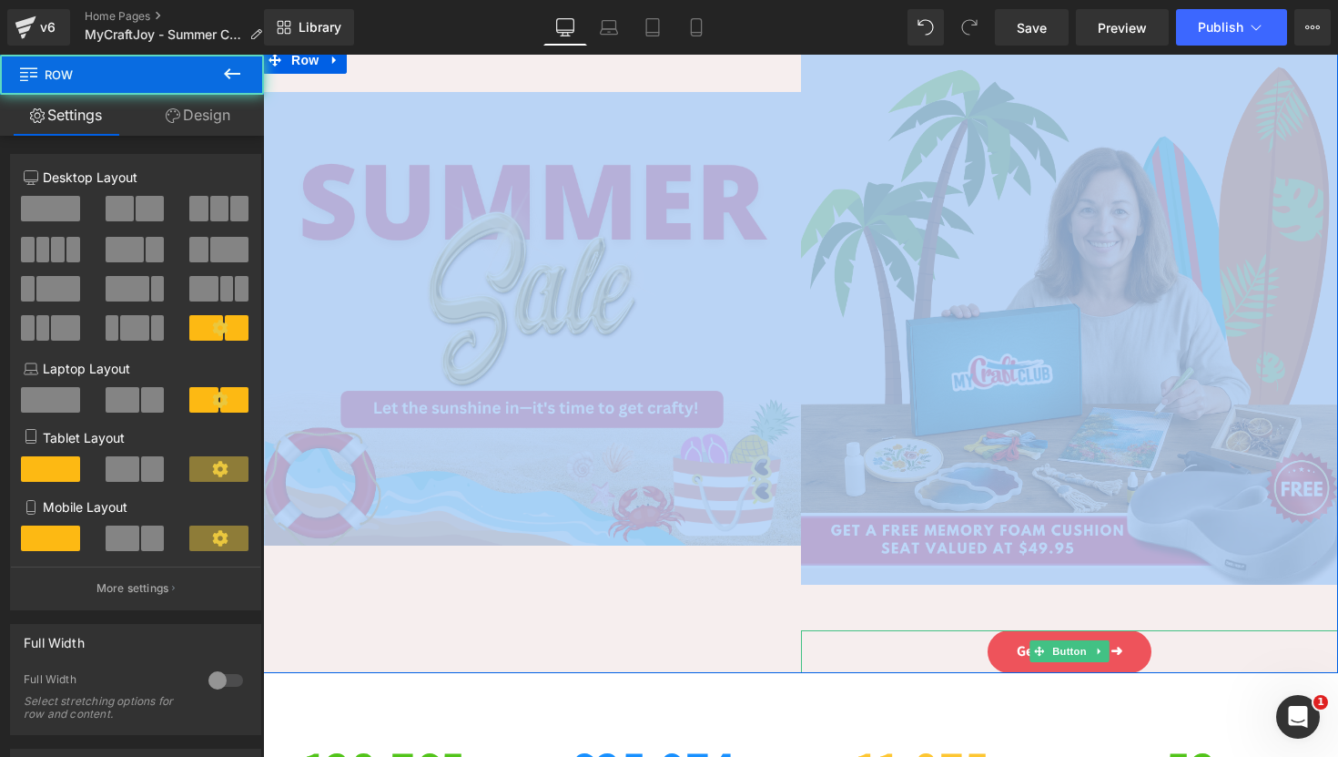
click at [631, 610] on div "Image" at bounding box center [532, 359] width 538 height 626
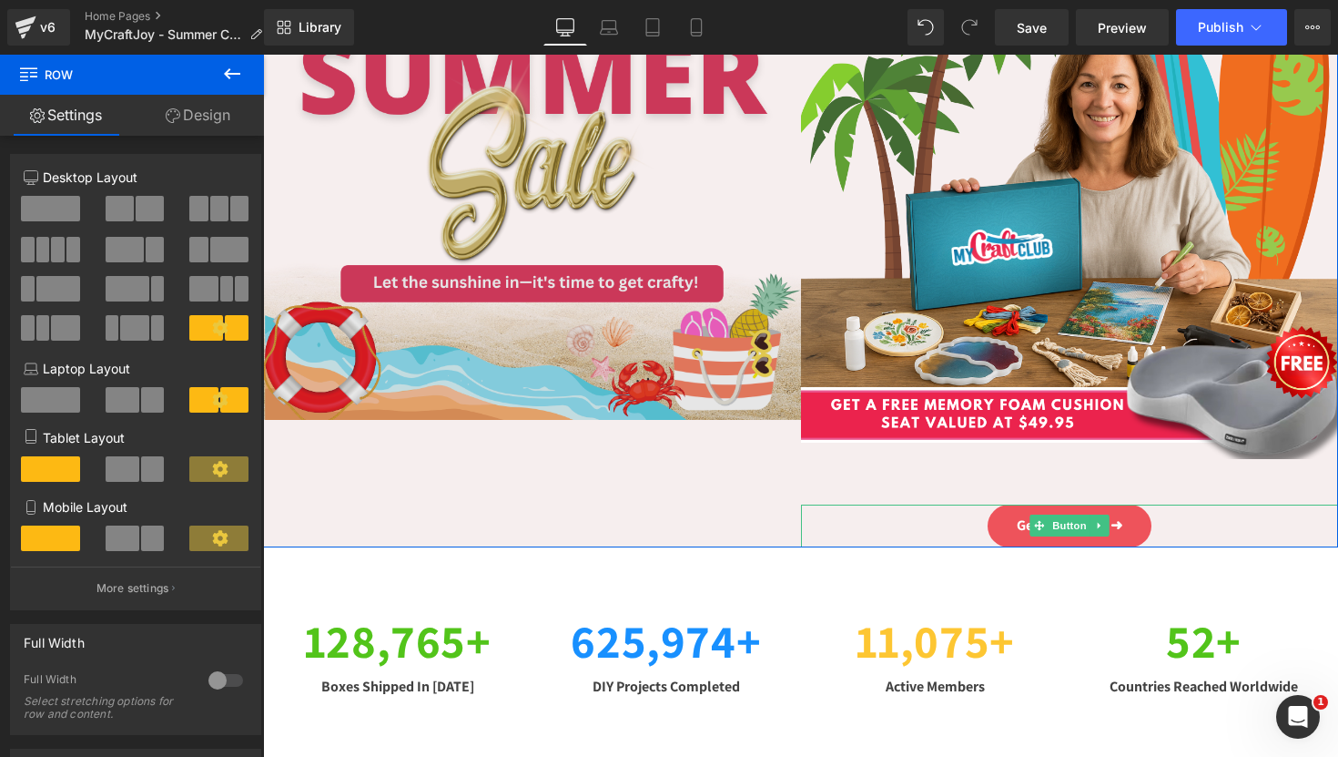
scroll to position [528, 0]
